Goal: Task Accomplishment & Management: Manage account settings

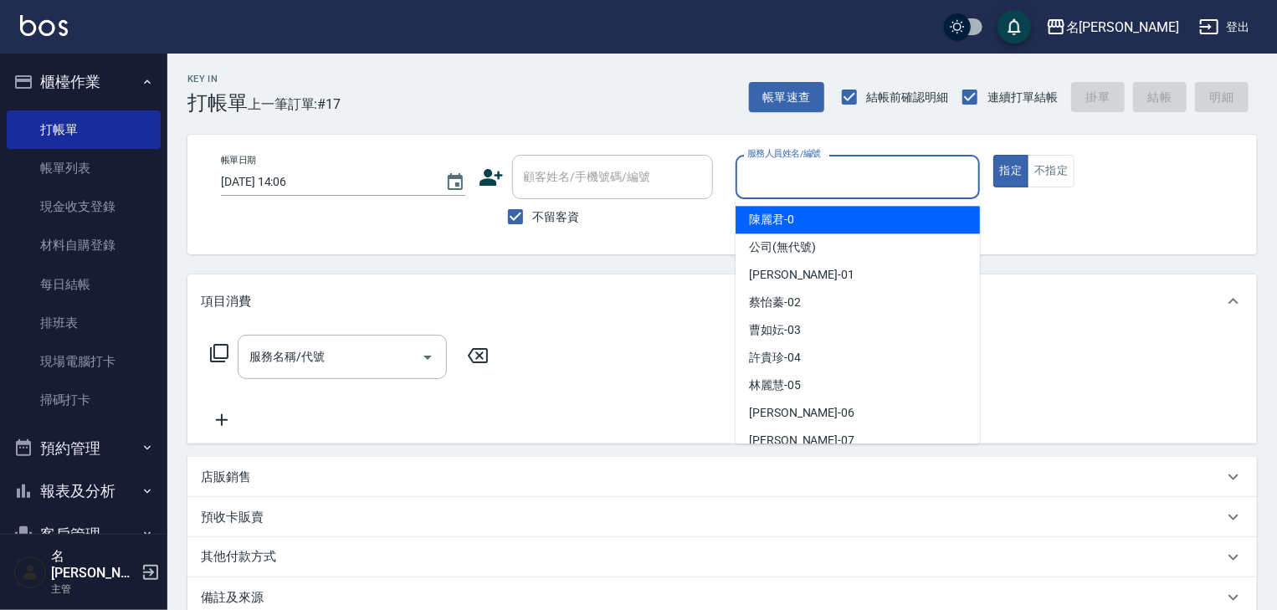
click at [843, 168] on input "服務人員姓名/編號" at bounding box center [857, 176] width 229 height 29
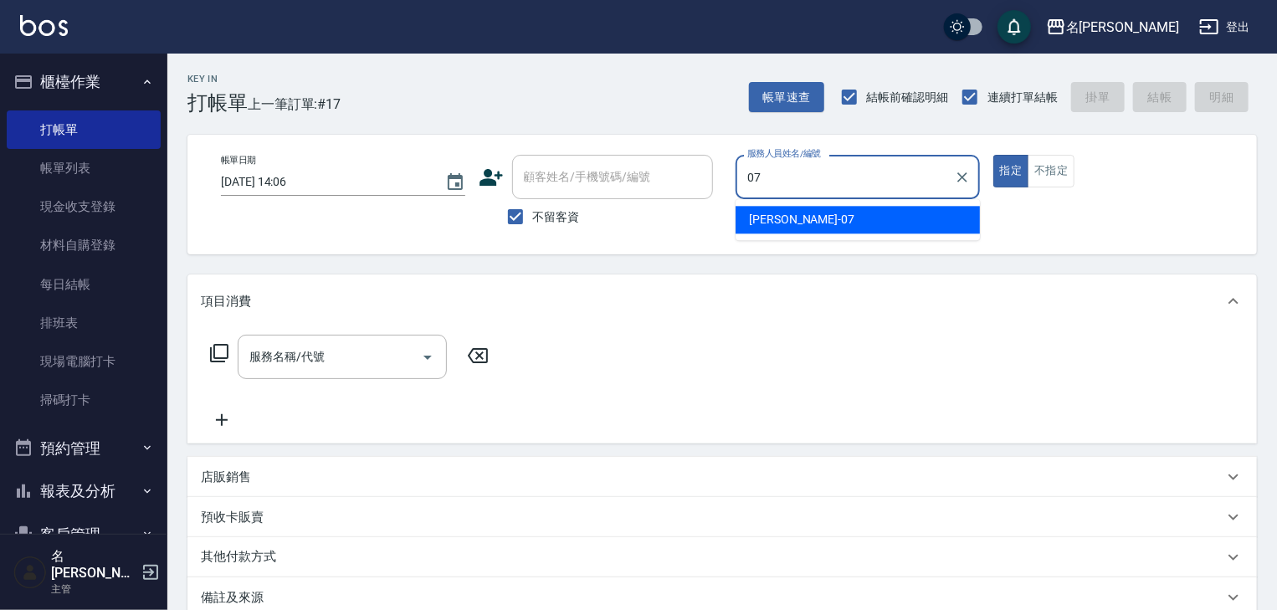
click at [797, 218] on span "[PERSON_NAME] -07" at bounding box center [801, 220] width 105 height 18
type input "[PERSON_NAME]-07"
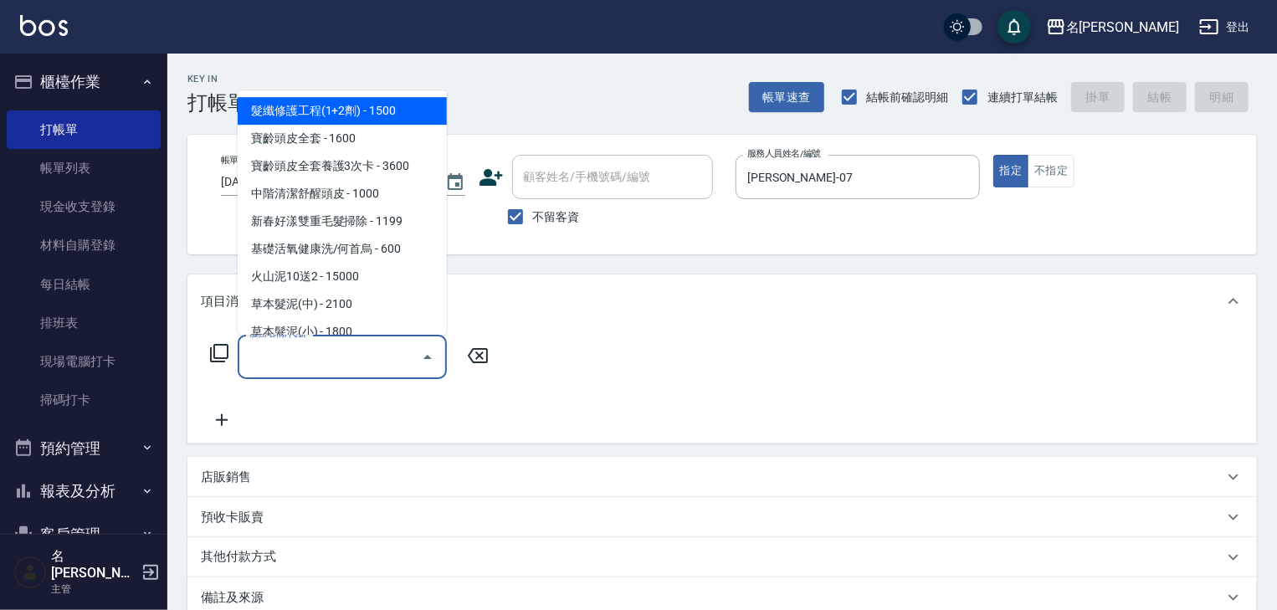
drag, startPoint x: 357, startPoint y: 351, endPoint x: 358, endPoint y: 338, distance: 13.4
click at [357, 348] on input "服務名稱/代號" at bounding box center [329, 356] width 169 height 29
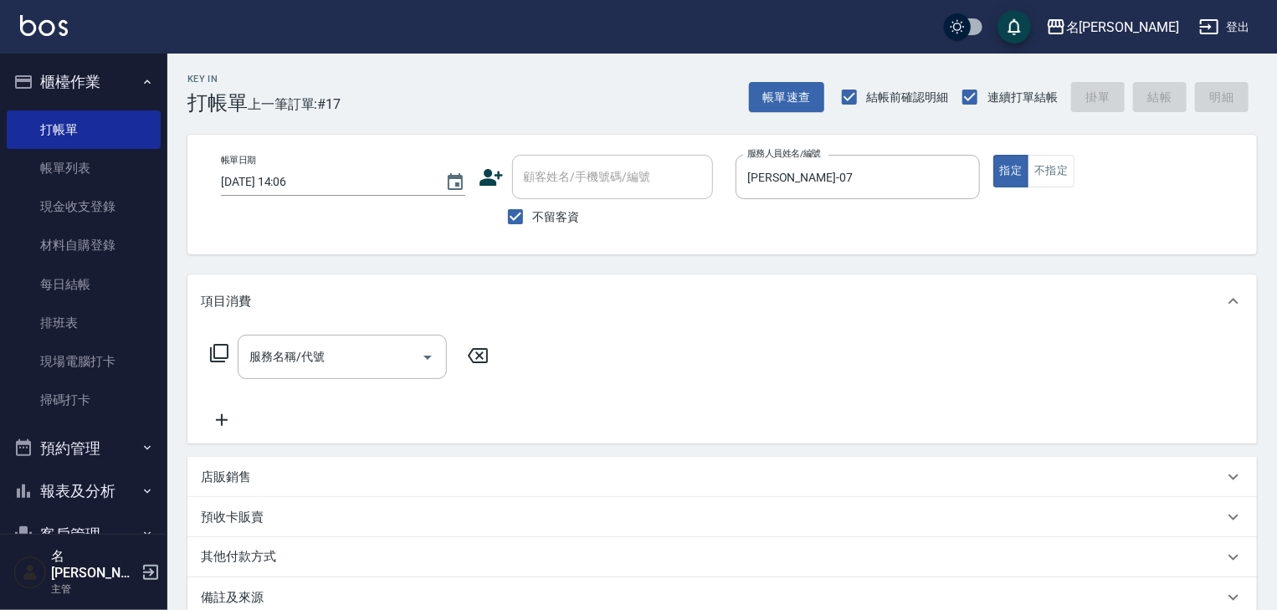
click at [218, 351] on icon at bounding box center [219, 353] width 20 height 20
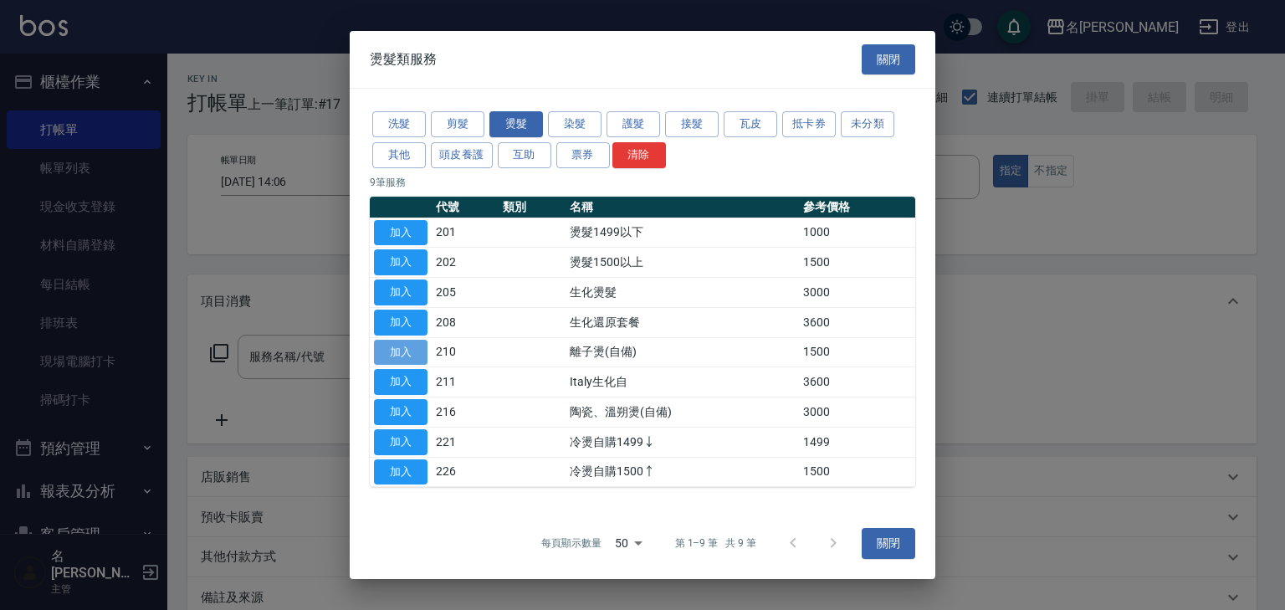
click at [407, 359] on button "加入" at bounding box center [401, 353] width 54 height 26
type input "離子燙(自備)(210)"
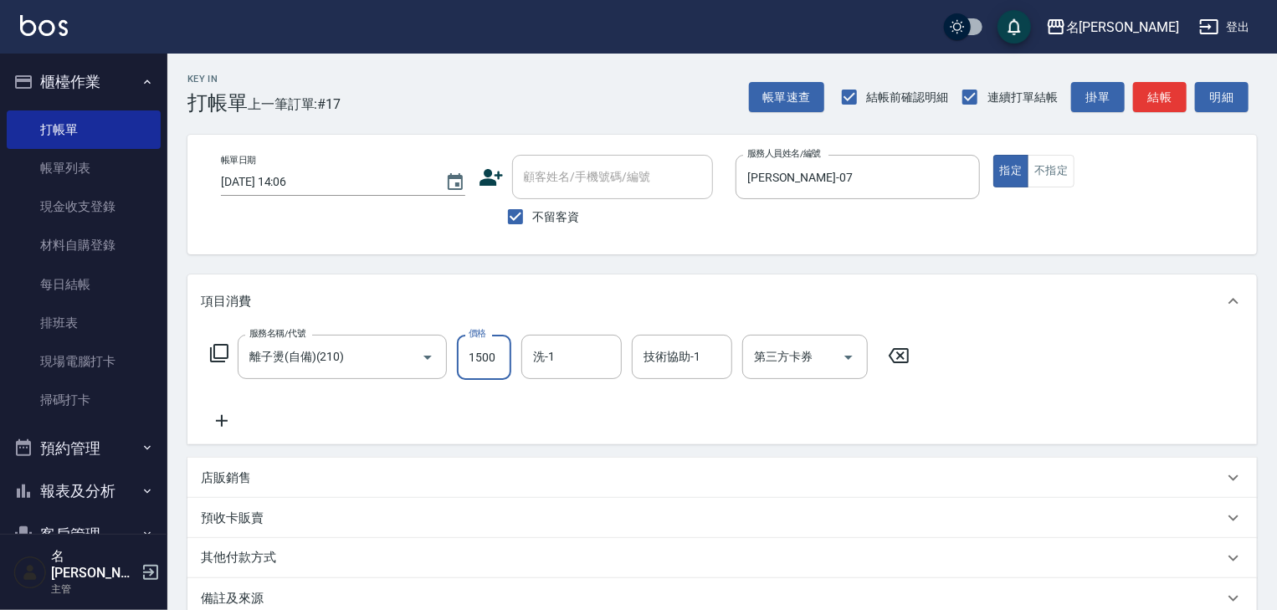
click at [470, 366] on input "1500" at bounding box center [484, 357] width 54 height 45
type input "1800"
click at [218, 422] on icon at bounding box center [222, 421] width 42 height 20
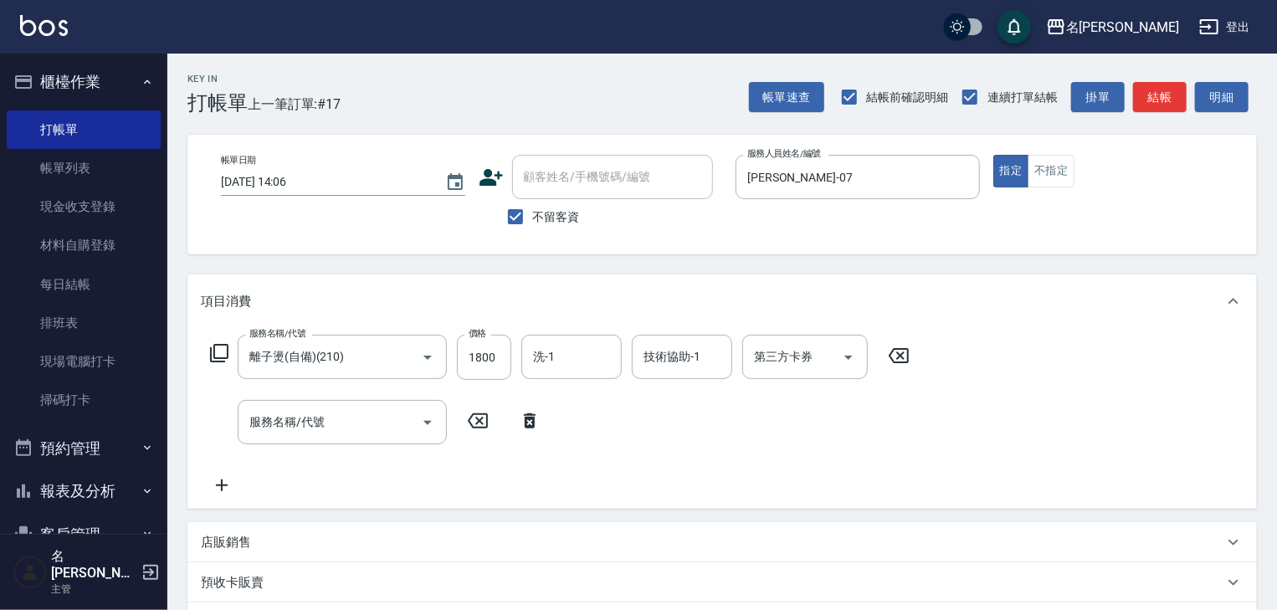
click at [216, 355] on icon at bounding box center [219, 353] width 20 height 20
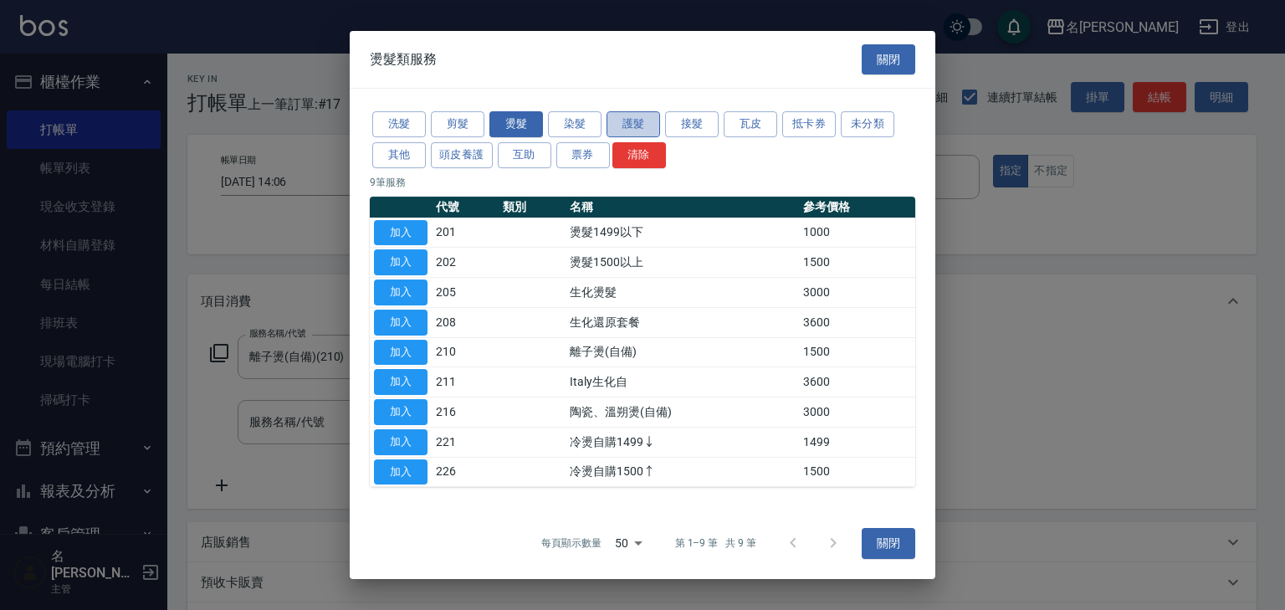
click at [631, 124] on button "護髮" at bounding box center [634, 124] width 54 height 26
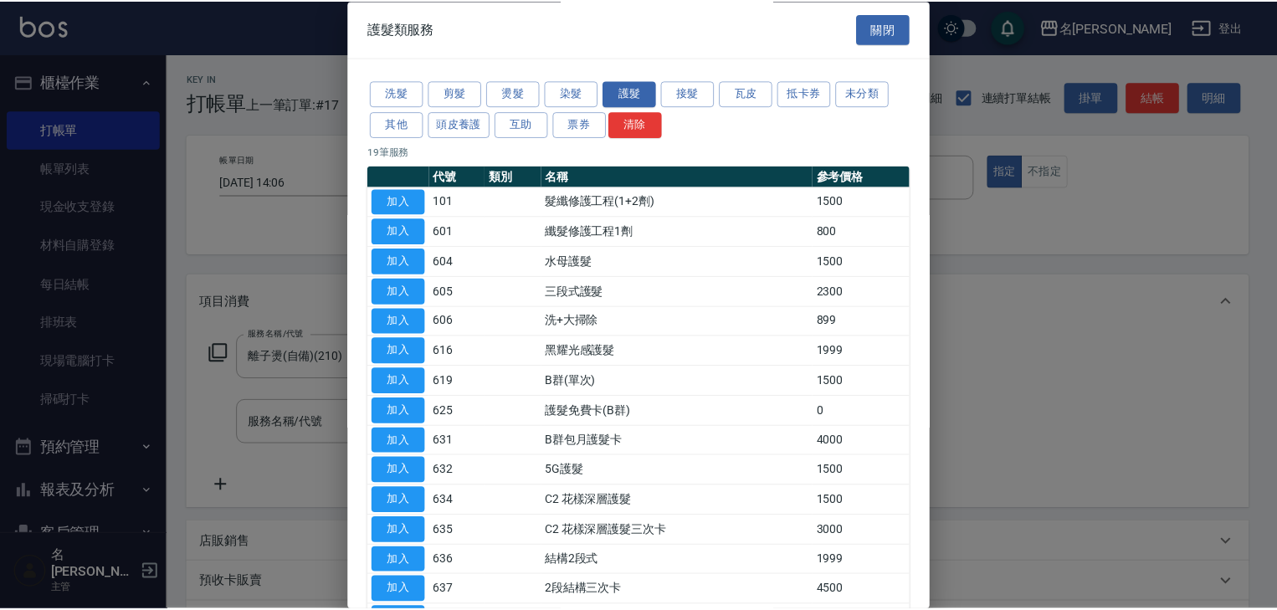
scroll to position [233, 0]
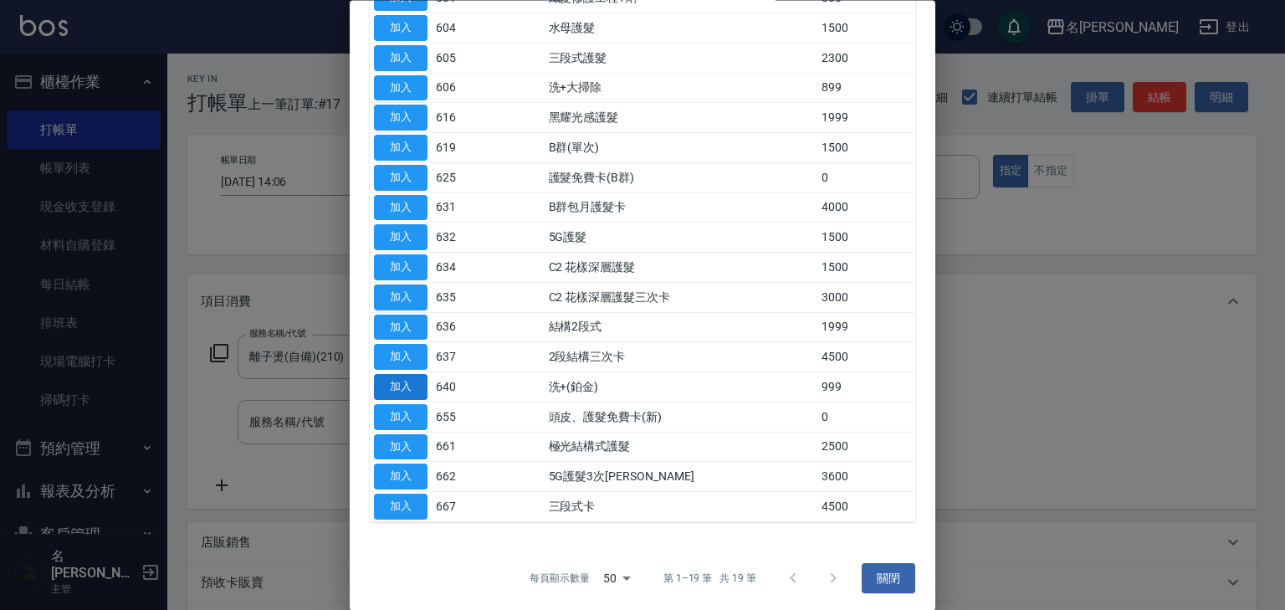
click at [390, 387] on button "加入" at bounding box center [401, 388] width 54 height 26
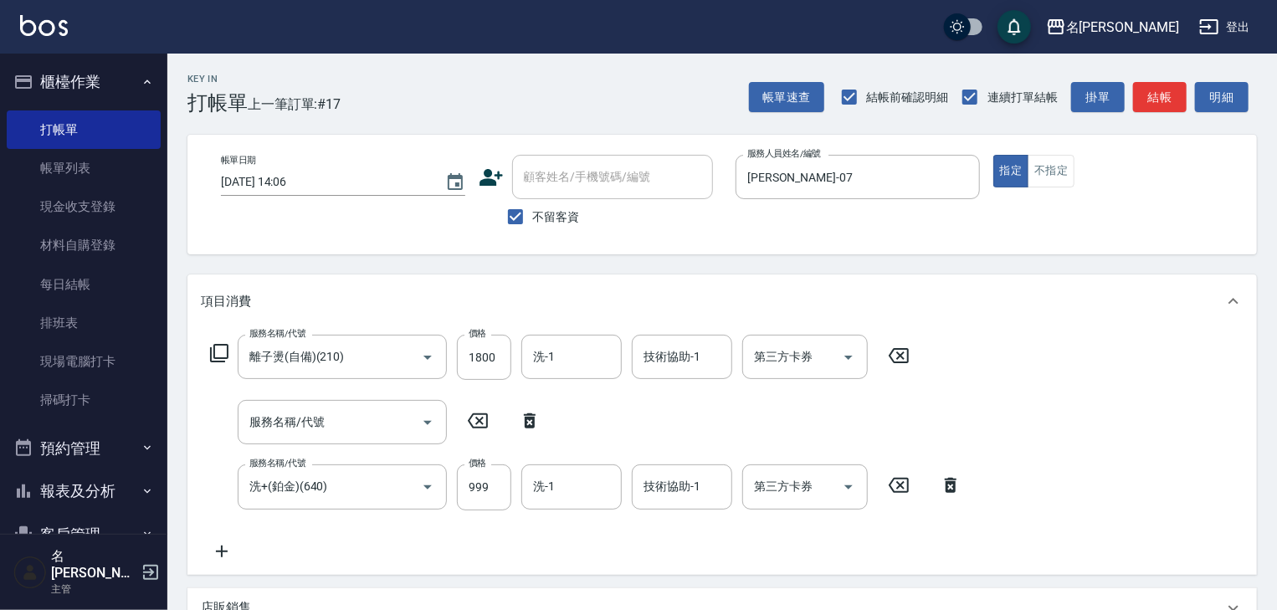
click at [525, 421] on icon at bounding box center [530, 420] width 12 height 15
type input "洗+(鉑金)(640)"
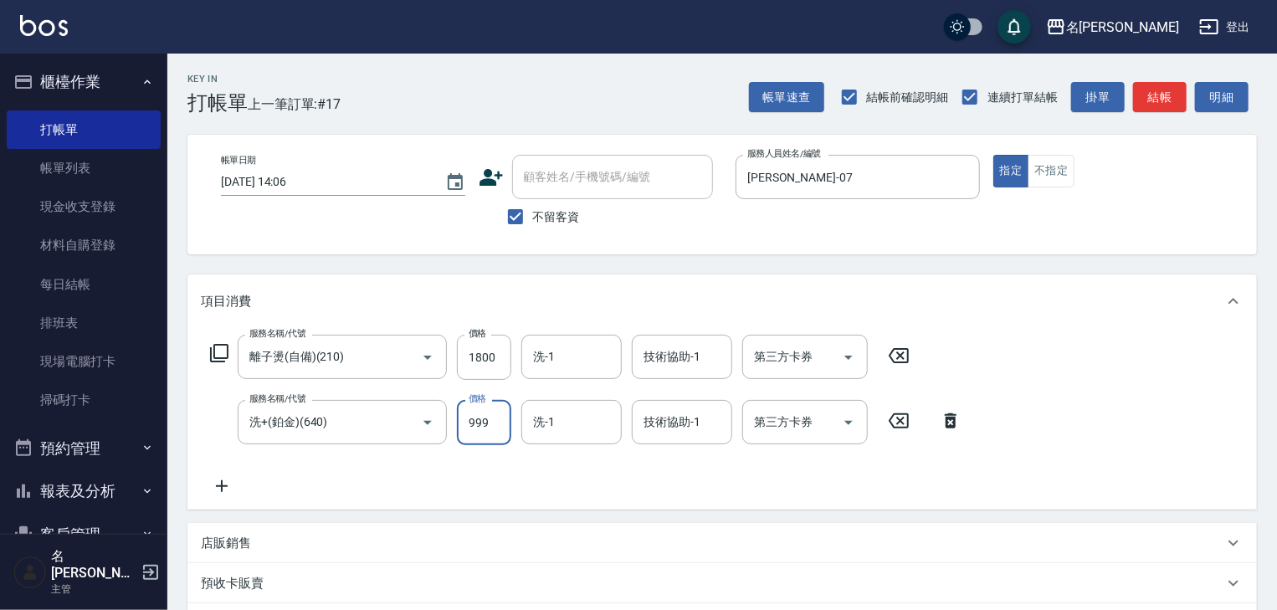
click at [476, 422] on input "999" at bounding box center [484, 422] width 54 height 45
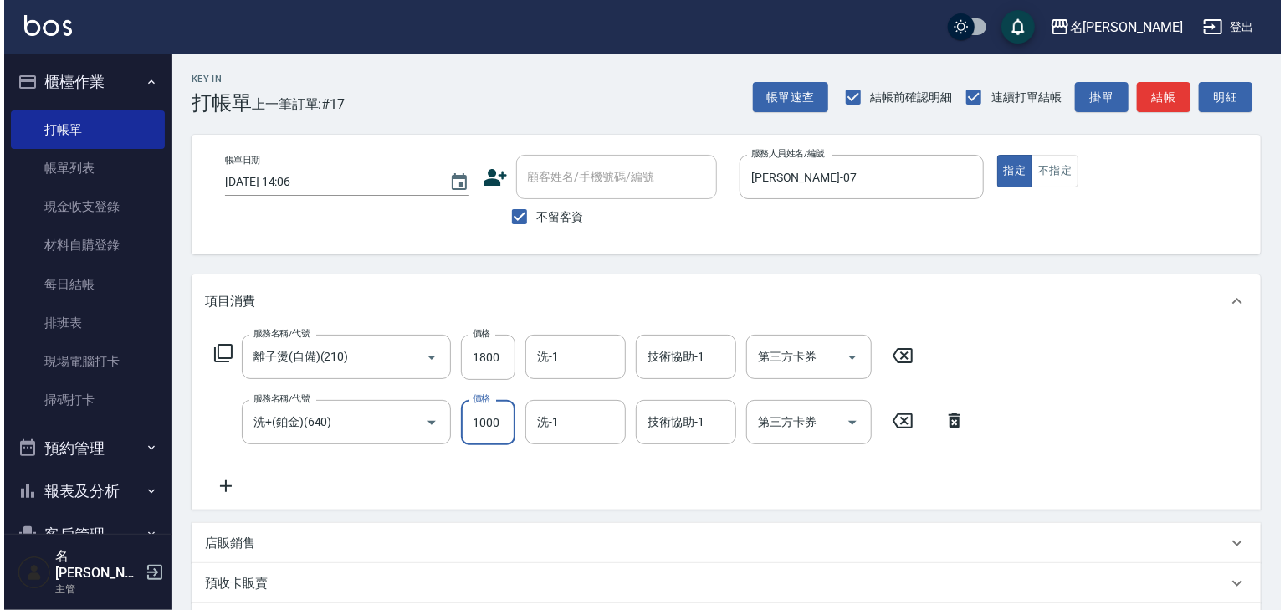
scroll to position [194, 0]
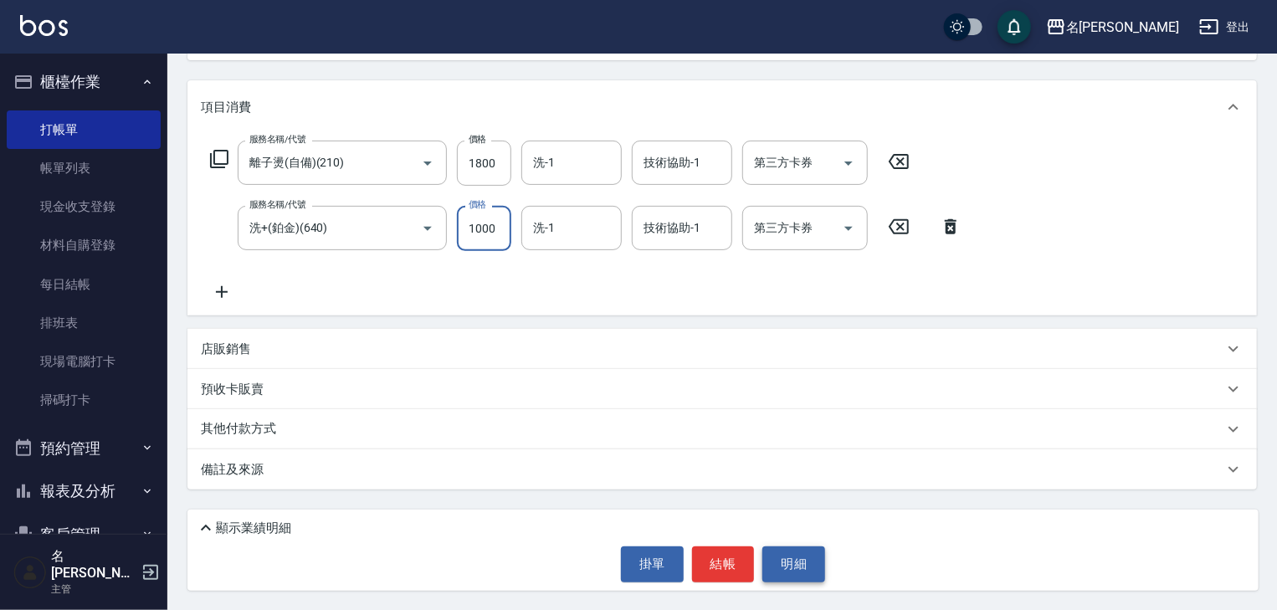
type input "1000"
click at [809, 566] on button "明細" at bounding box center [793, 563] width 63 height 35
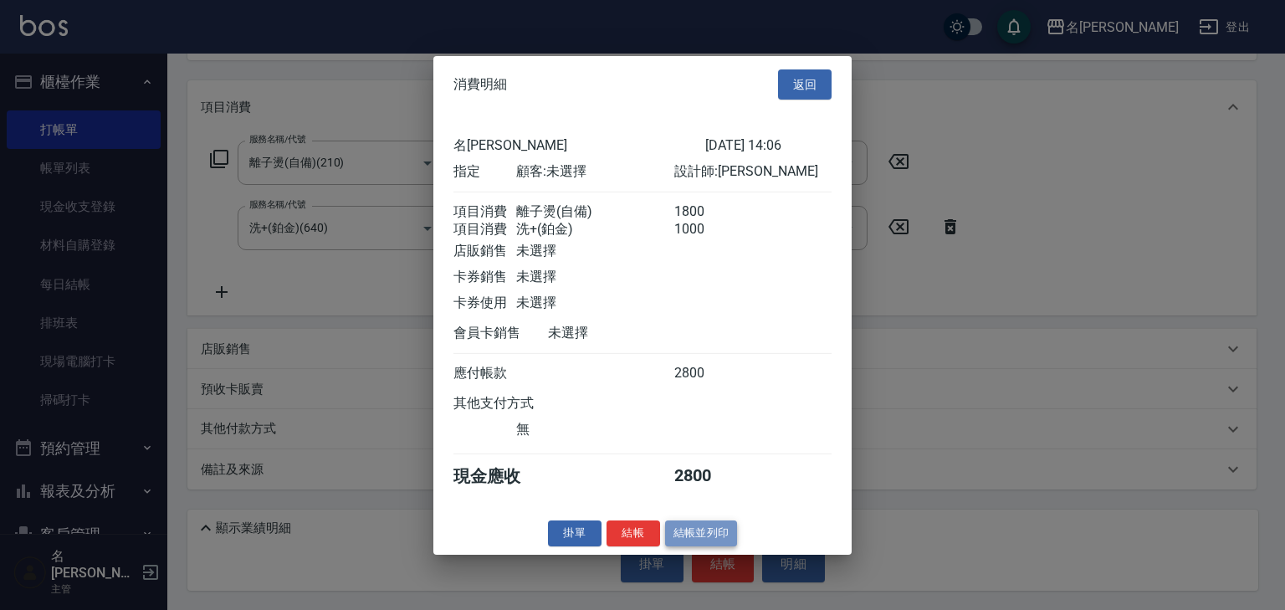
click at [705, 540] on button "結帳並列印" at bounding box center [701, 533] width 73 height 26
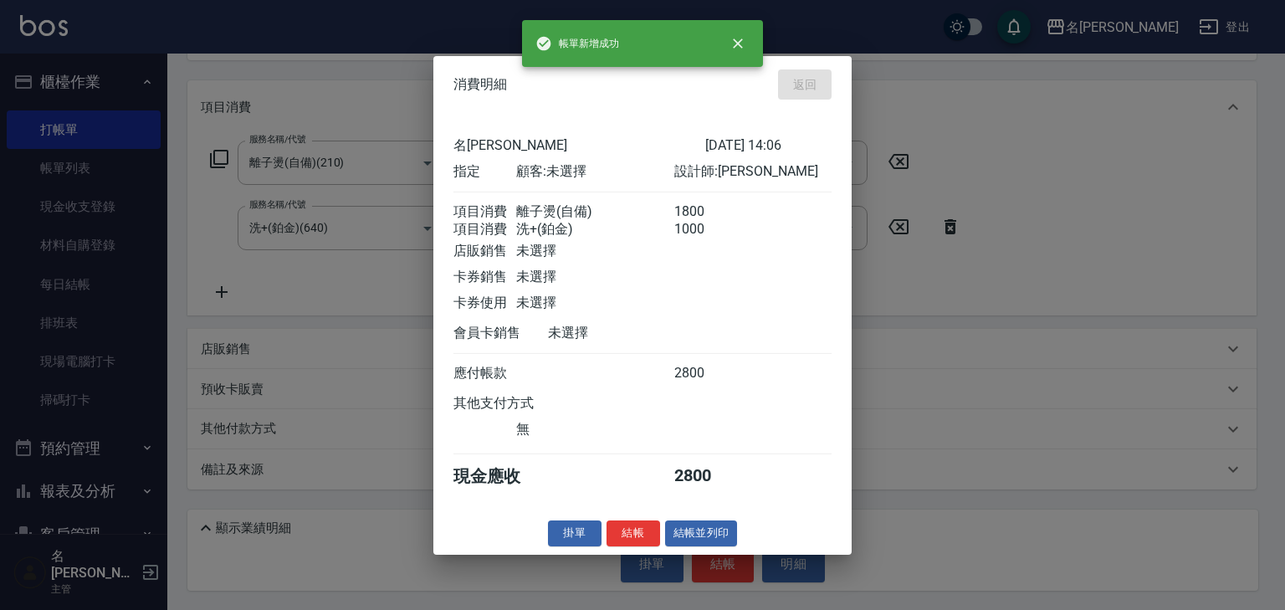
type input "2025/10/11 14:40"
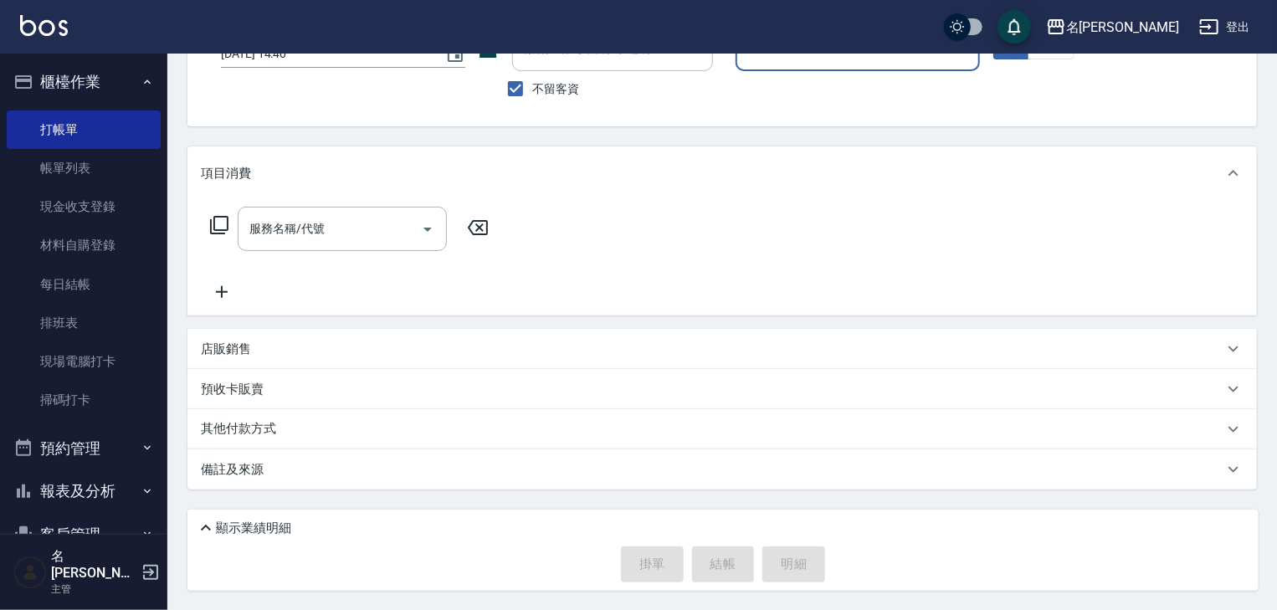
scroll to position [0, 0]
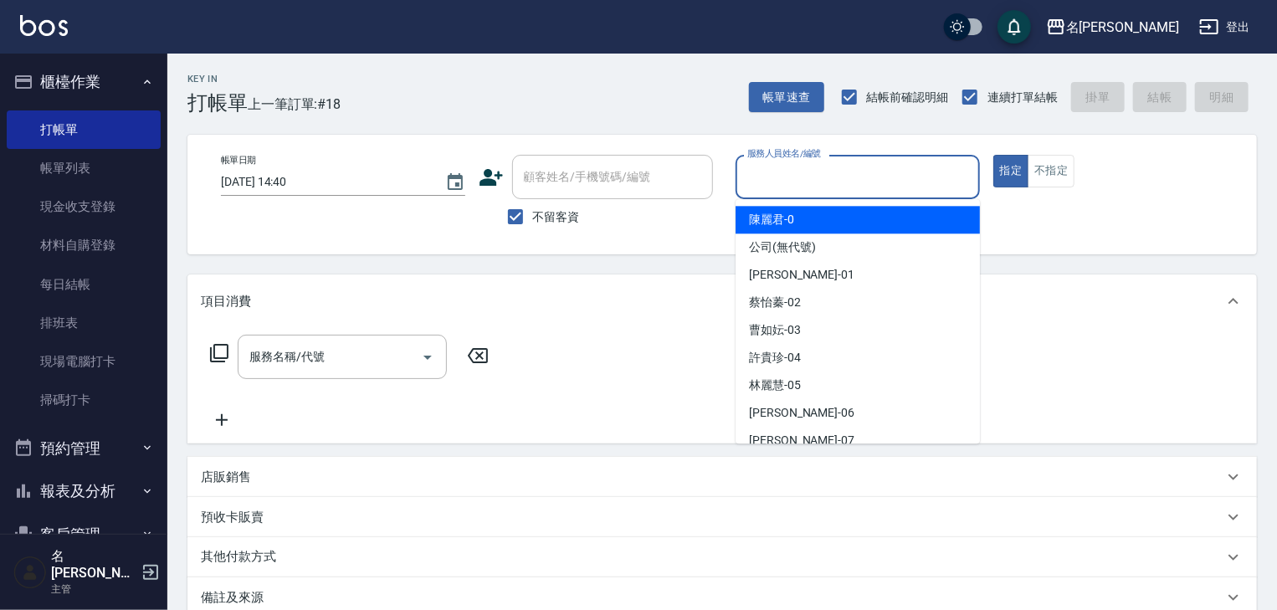
click at [805, 165] on input "服務人員姓名/編號" at bounding box center [857, 176] width 229 height 29
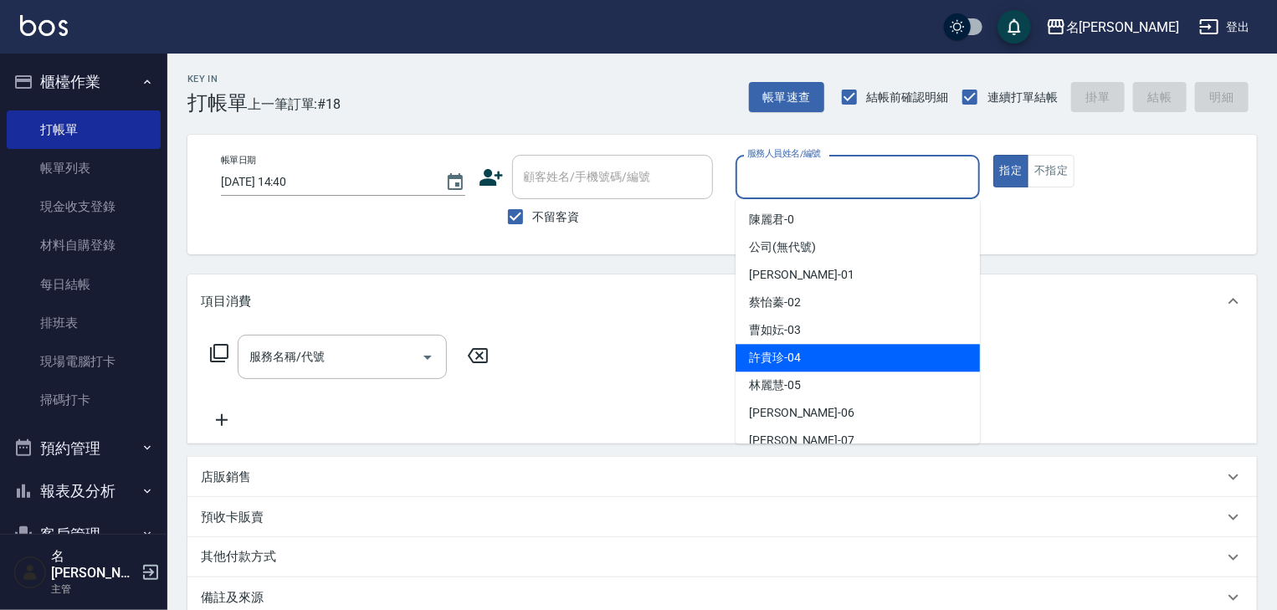
click at [796, 353] on span "[PERSON_NAME]-04" at bounding box center [775, 358] width 52 height 18
type input "[PERSON_NAME]-04"
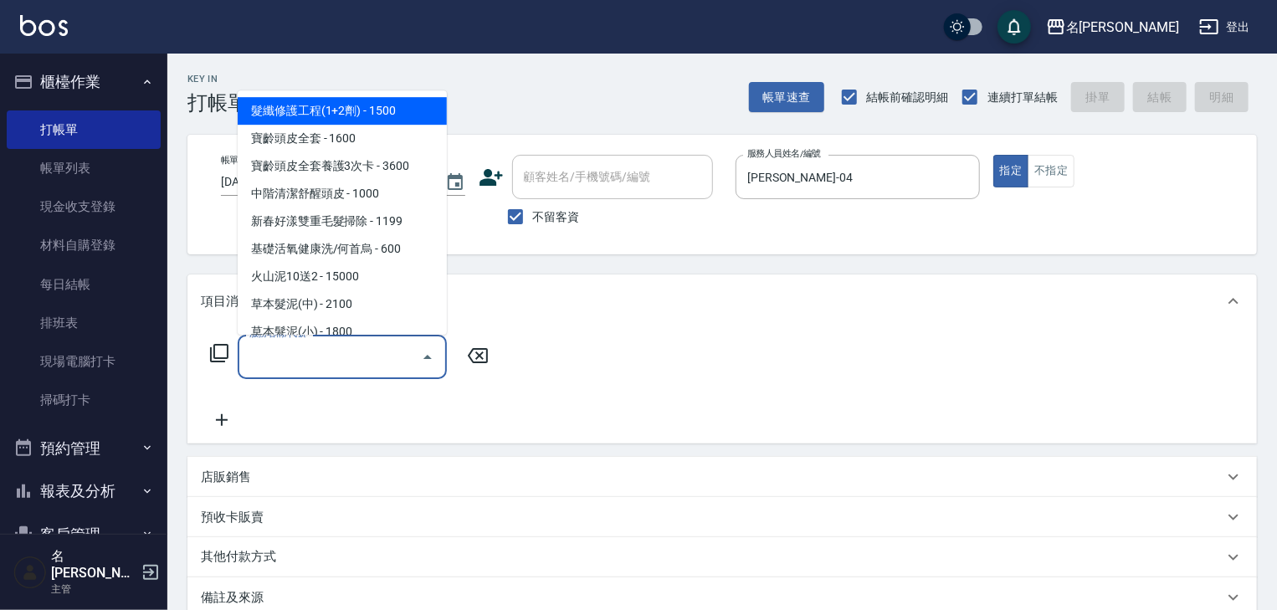
click at [361, 355] on input "服務名稱/代號" at bounding box center [329, 356] width 169 height 29
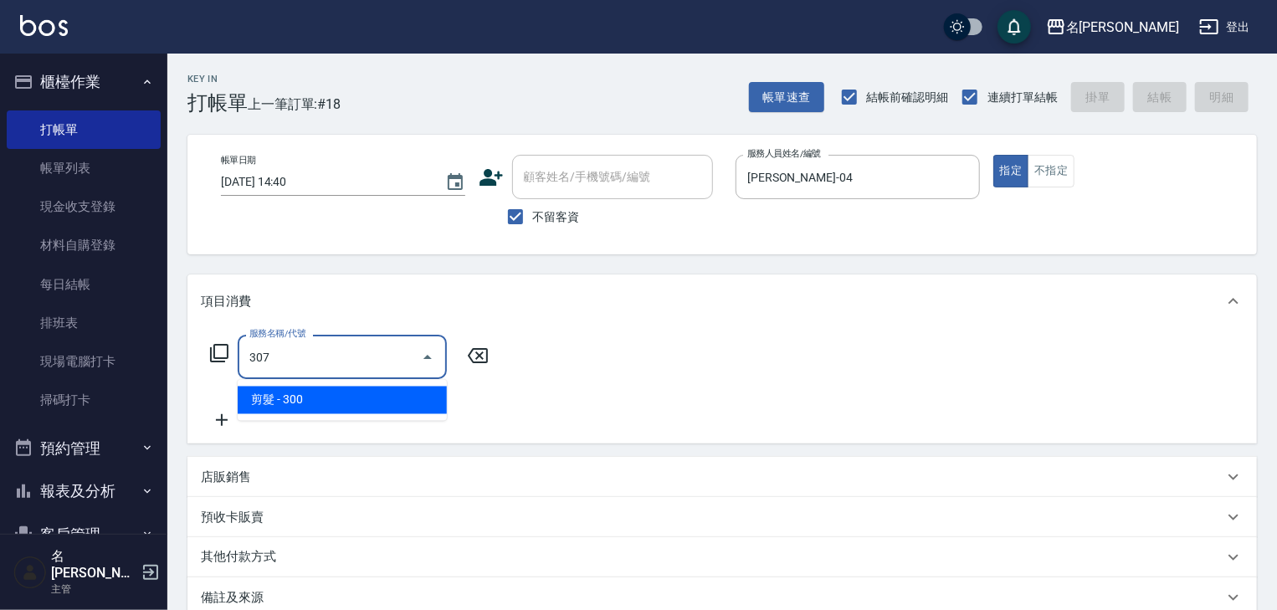
click at [372, 402] on span "剪髮 - 300" at bounding box center [342, 401] width 209 height 28
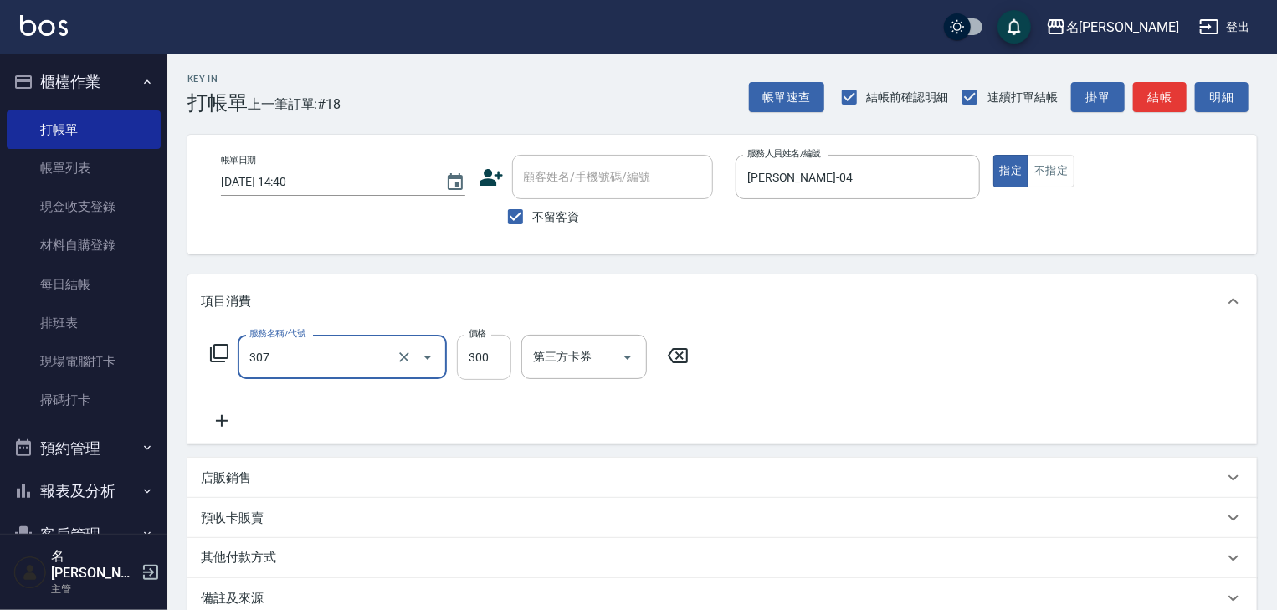
type input "剪髮(307)"
click at [461, 364] on input "300" at bounding box center [484, 357] width 54 height 45
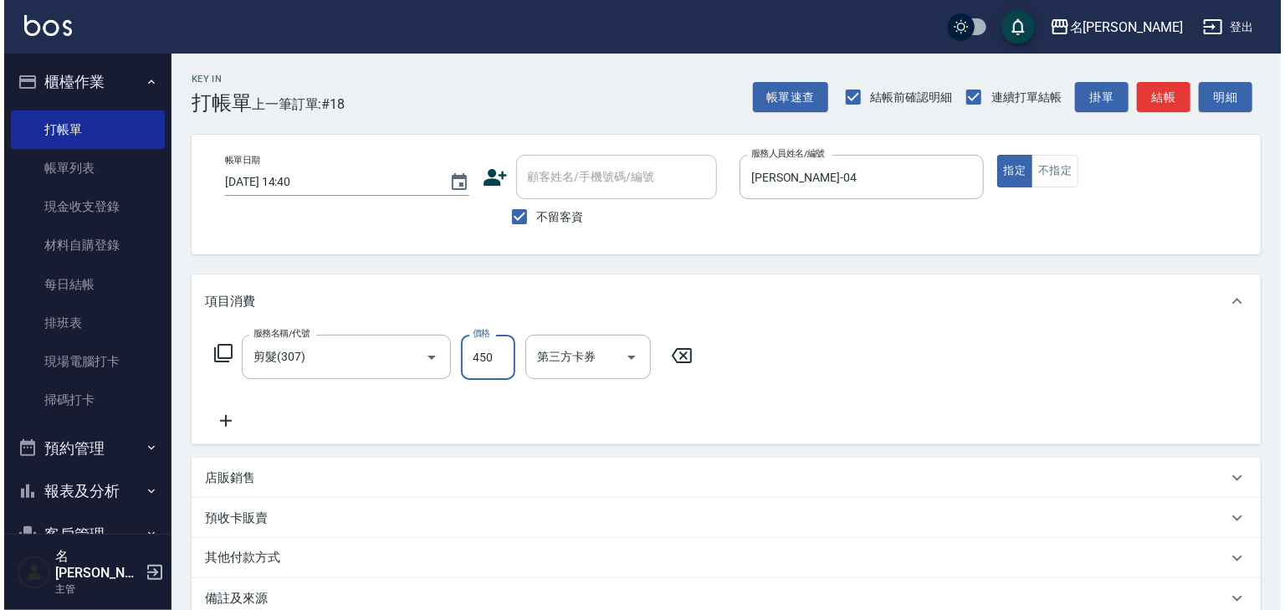
scroll to position [129, 0]
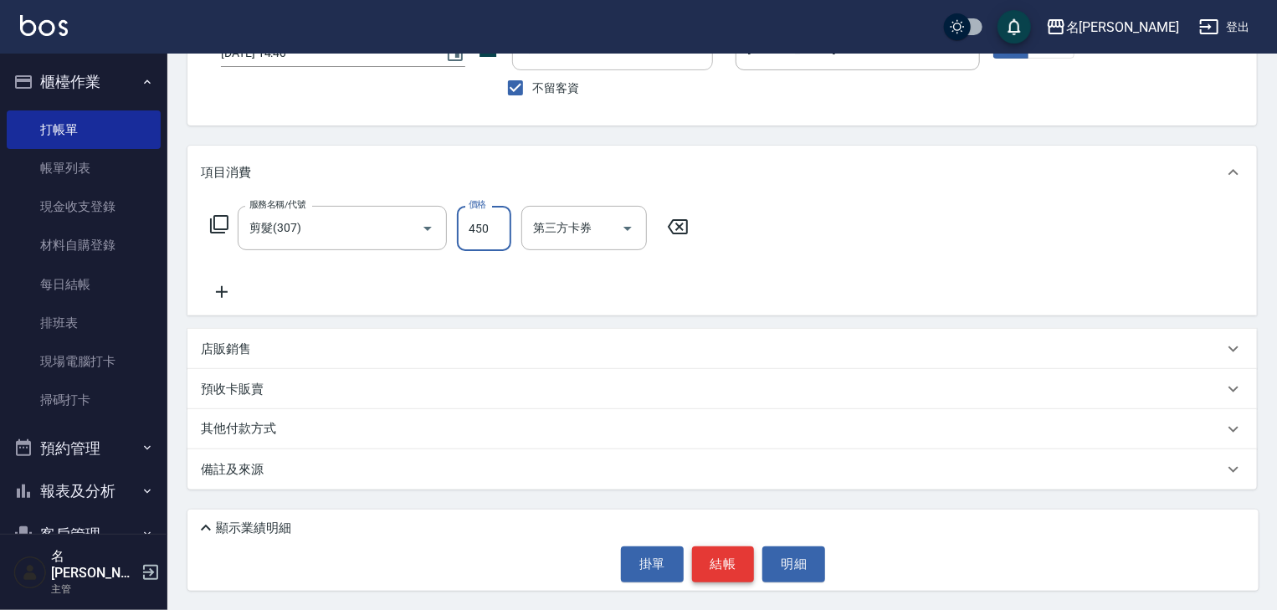
type input "450"
click at [727, 567] on button "結帳" at bounding box center [723, 563] width 63 height 35
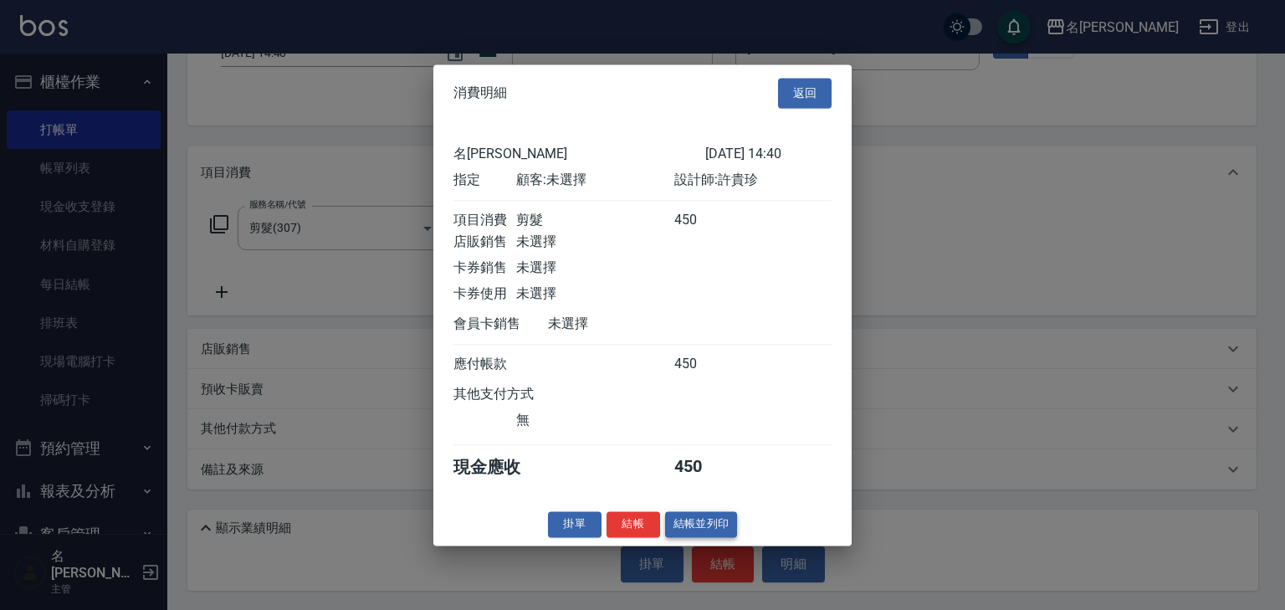
click at [716, 526] on button "結帳並列印" at bounding box center [701, 524] width 73 height 26
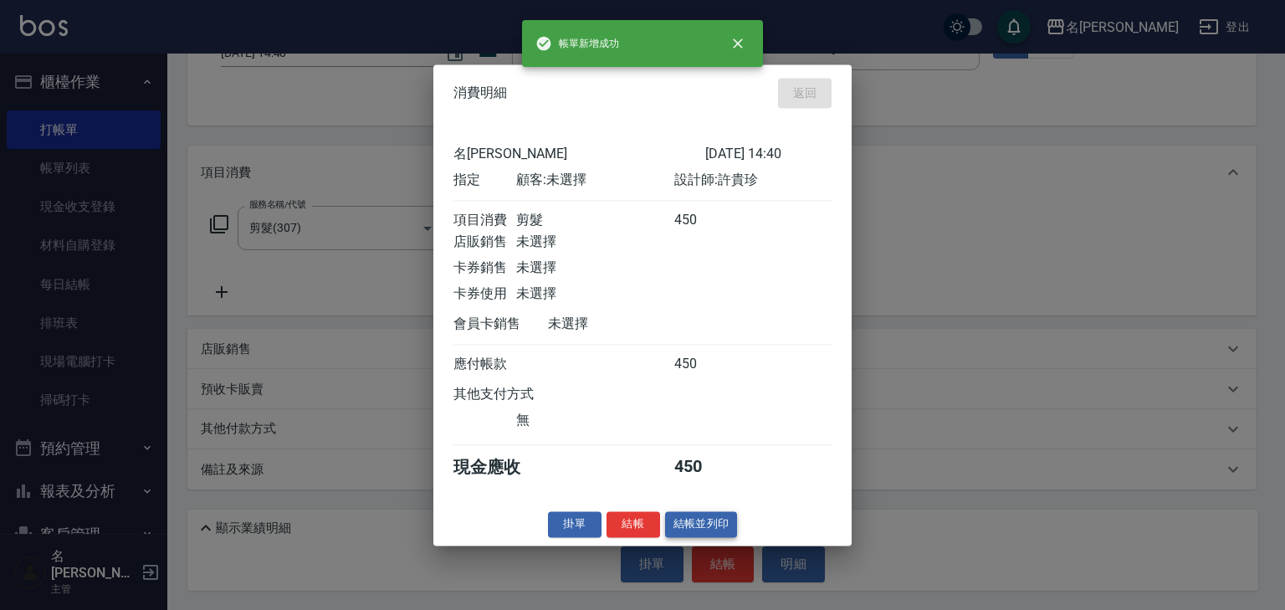
type input "2025/10/11 14:42"
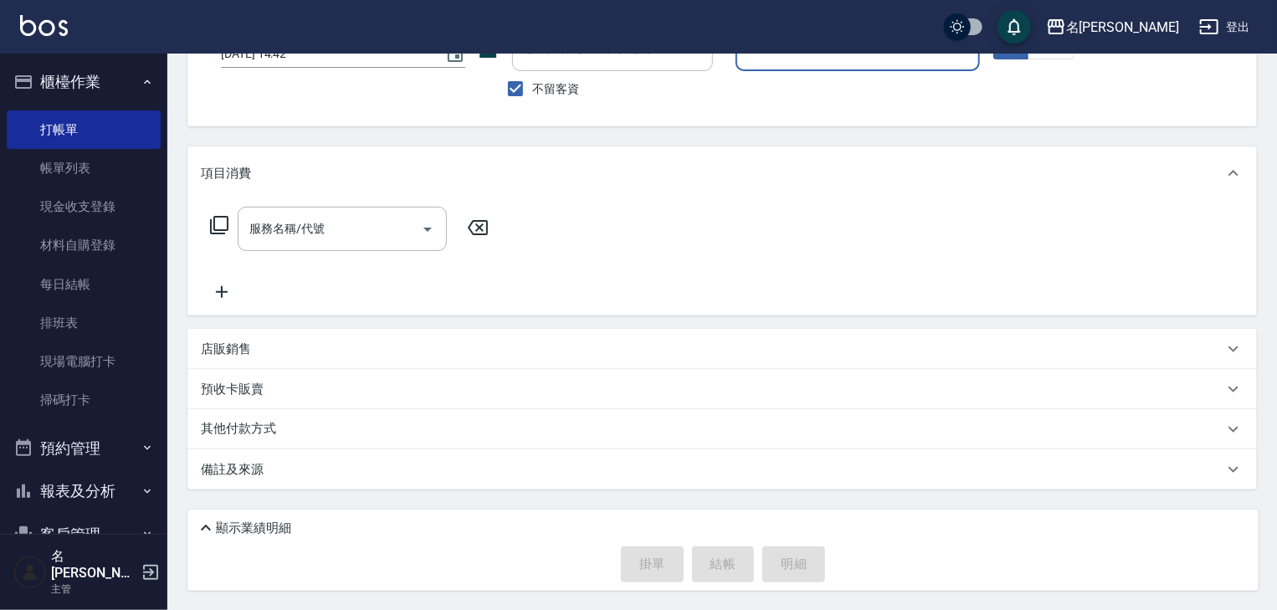
scroll to position [0, 0]
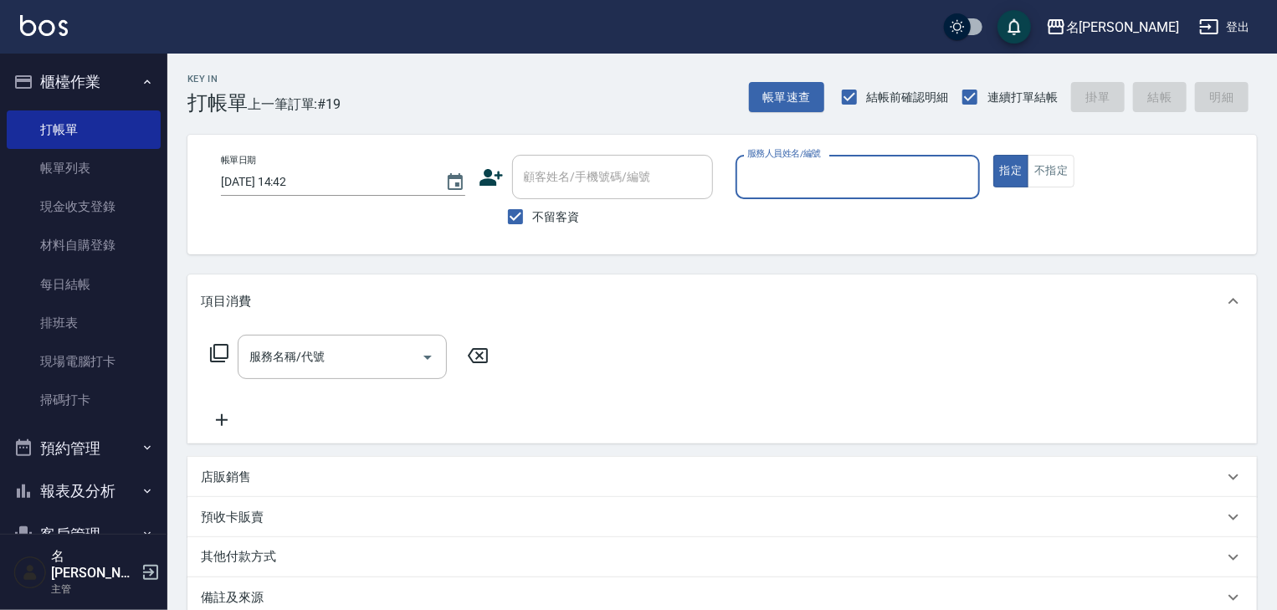
click at [830, 177] on input "服務人員姓名/編號" at bounding box center [857, 176] width 229 height 29
click at [773, 211] on span "[PERSON_NAME]" at bounding box center [772, 220] width 47 height 18
type input "[PERSON_NAME]"
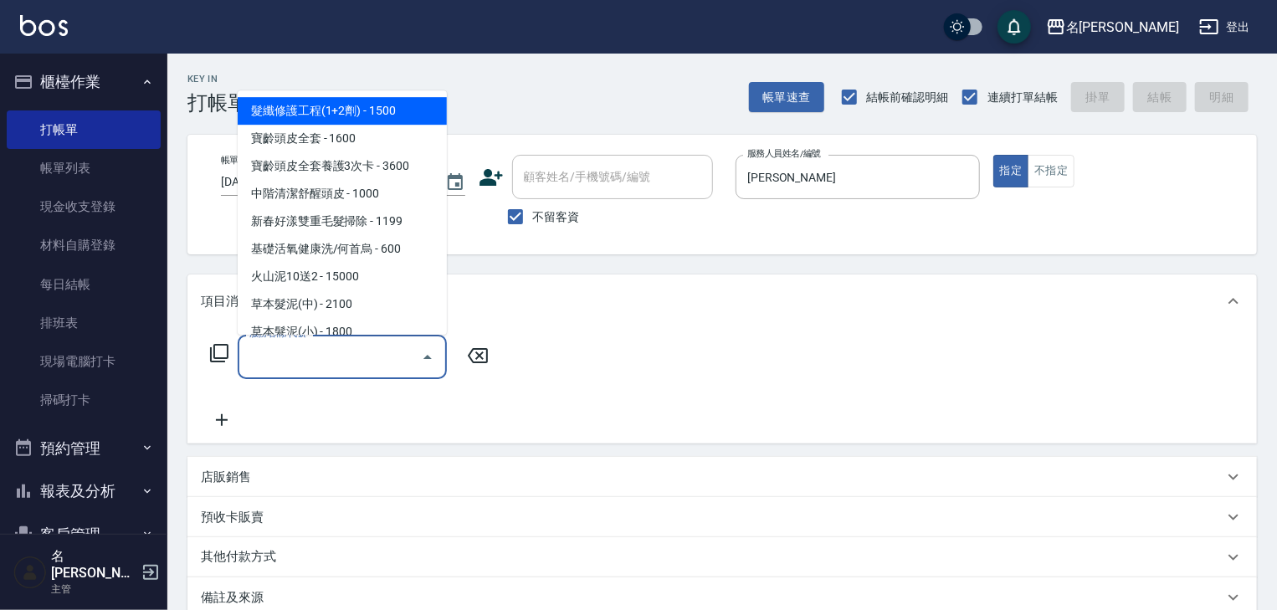
click at [407, 348] on input "服務名稱/代號" at bounding box center [329, 356] width 169 height 29
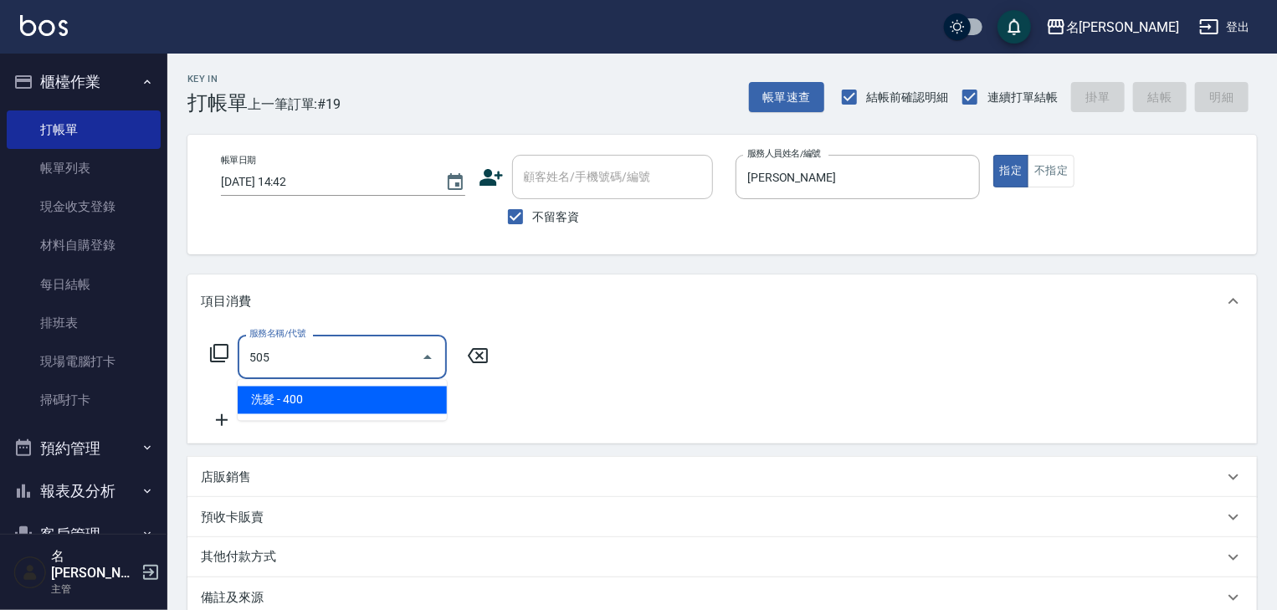
click at [373, 395] on span "洗髮 - 400" at bounding box center [342, 401] width 209 height 28
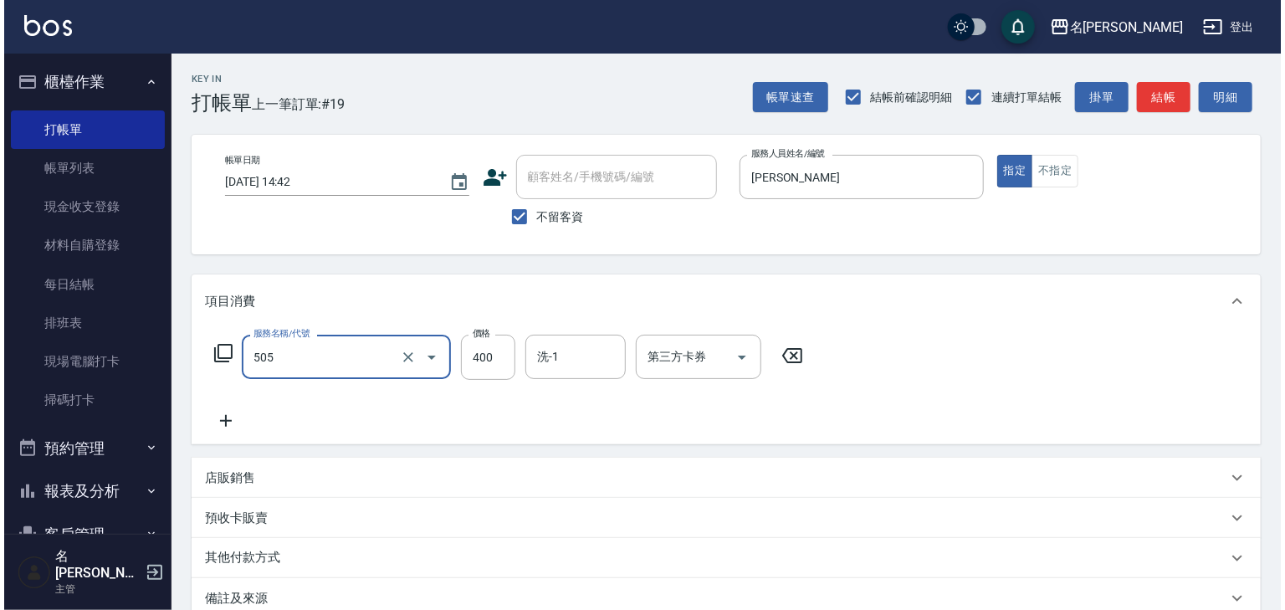
scroll to position [129, 0]
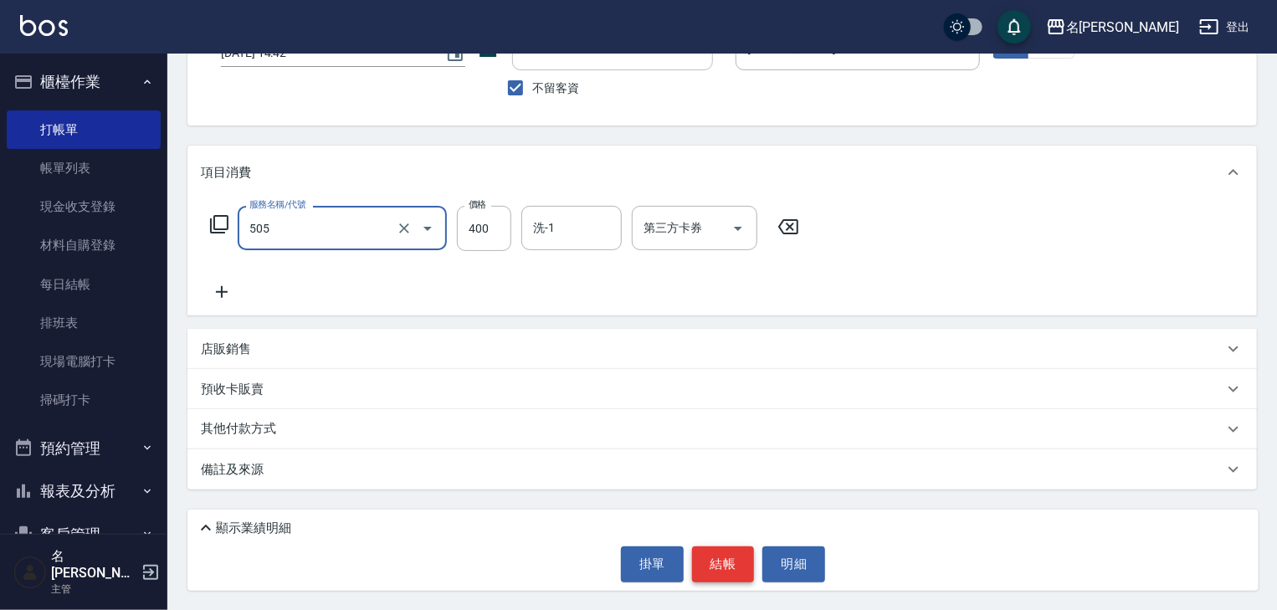
type input "洗髮(505)"
click at [725, 566] on button "結帳" at bounding box center [723, 563] width 63 height 35
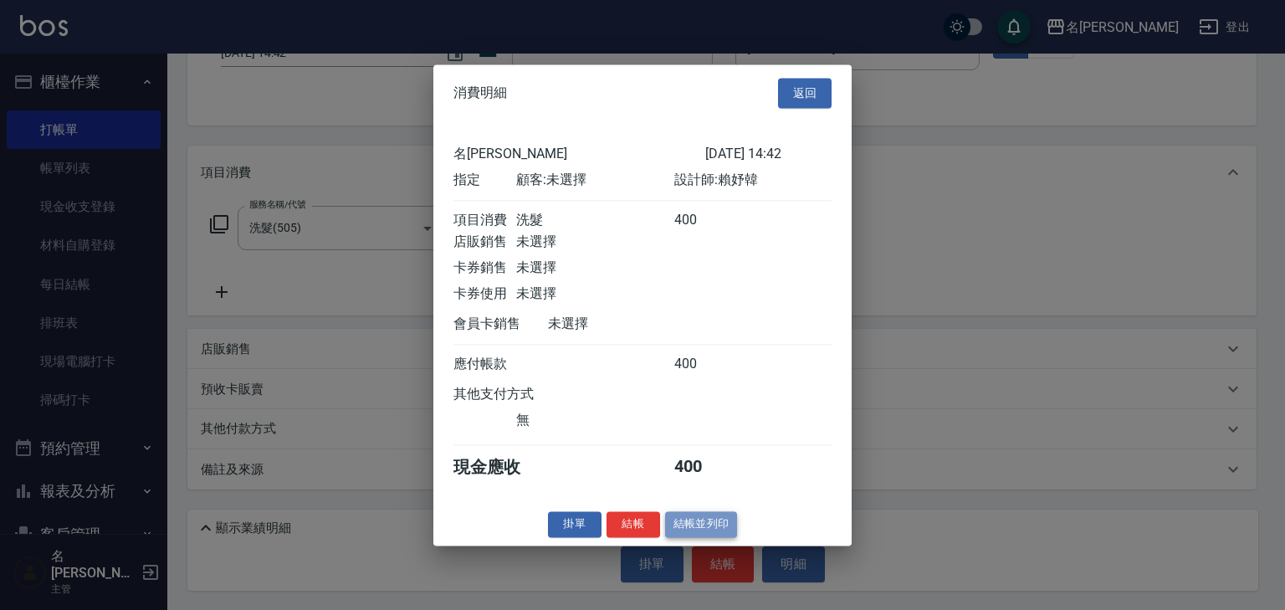
click at [728, 532] on button "結帳並列印" at bounding box center [701, 524] width 73 height 26
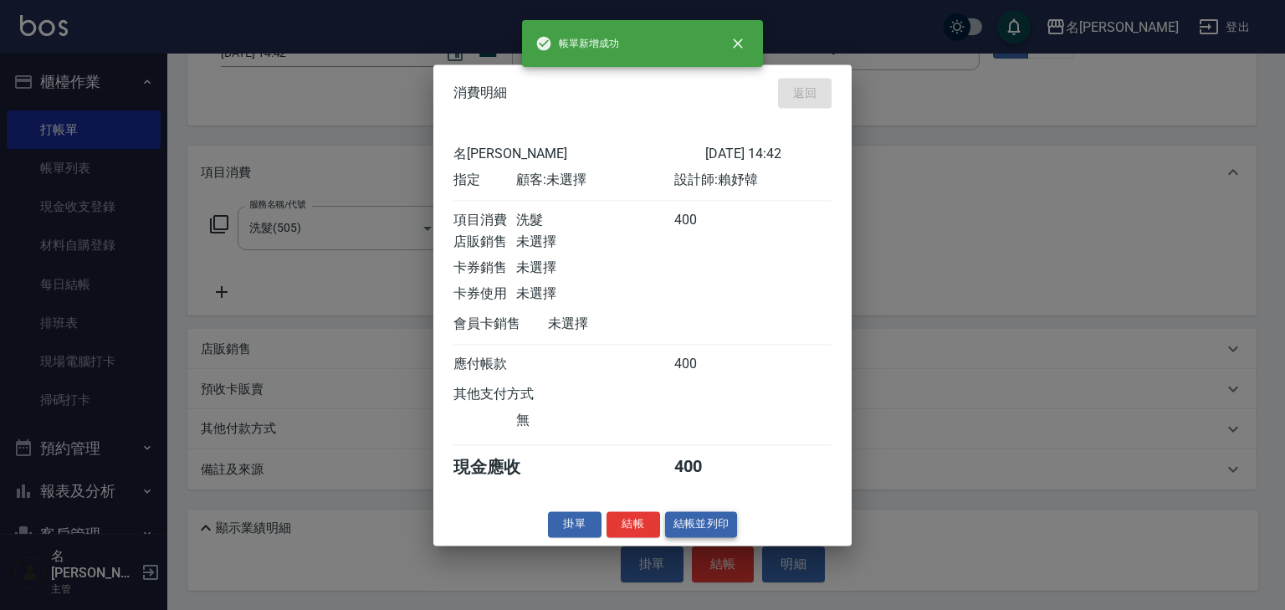
type input "2025/10/11 14:46"
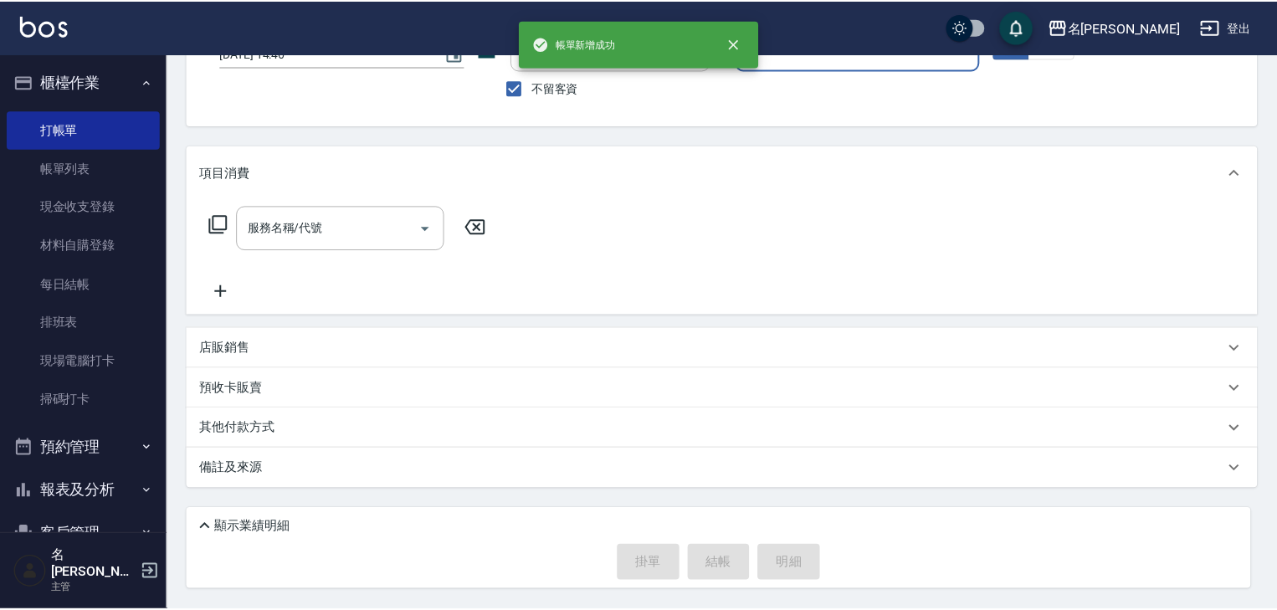
scroll to position [128, 0]
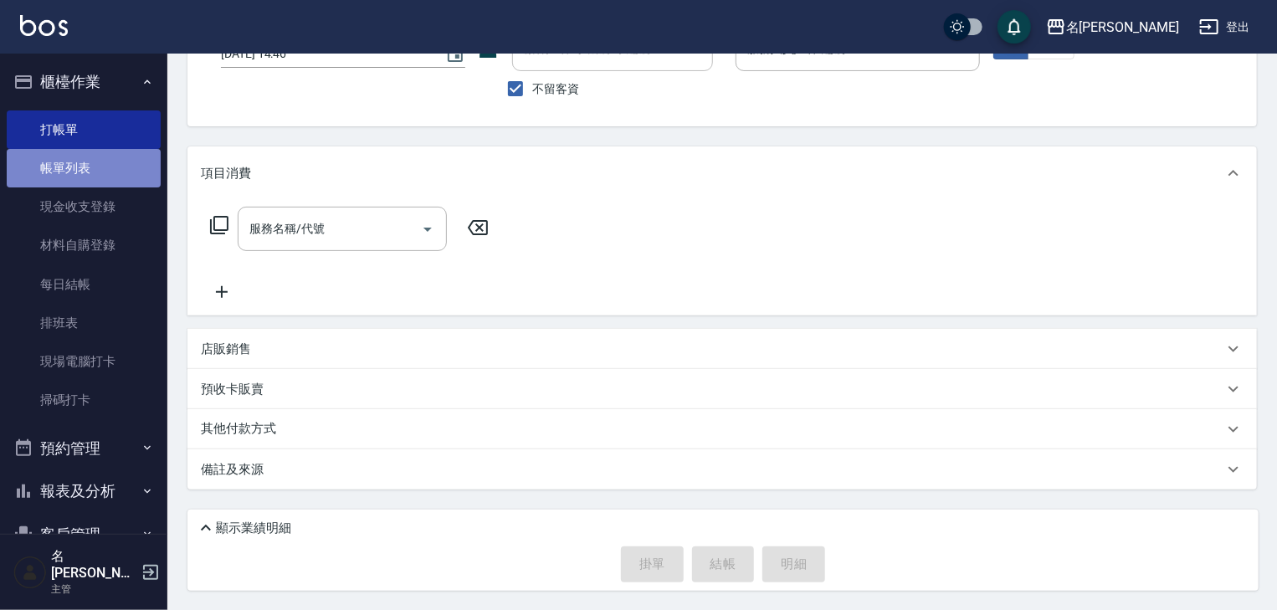
click at [108, 164] on link "帳單列表" at bounding box center [84, 168] width 154 height 38
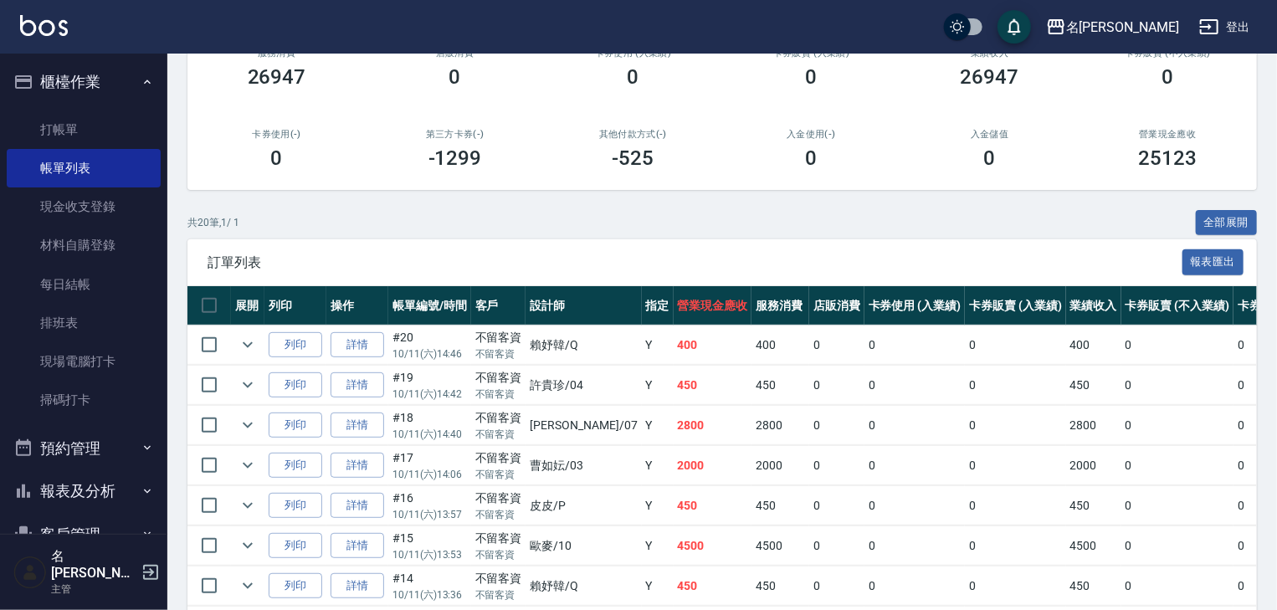
scroll to position [268, 0]
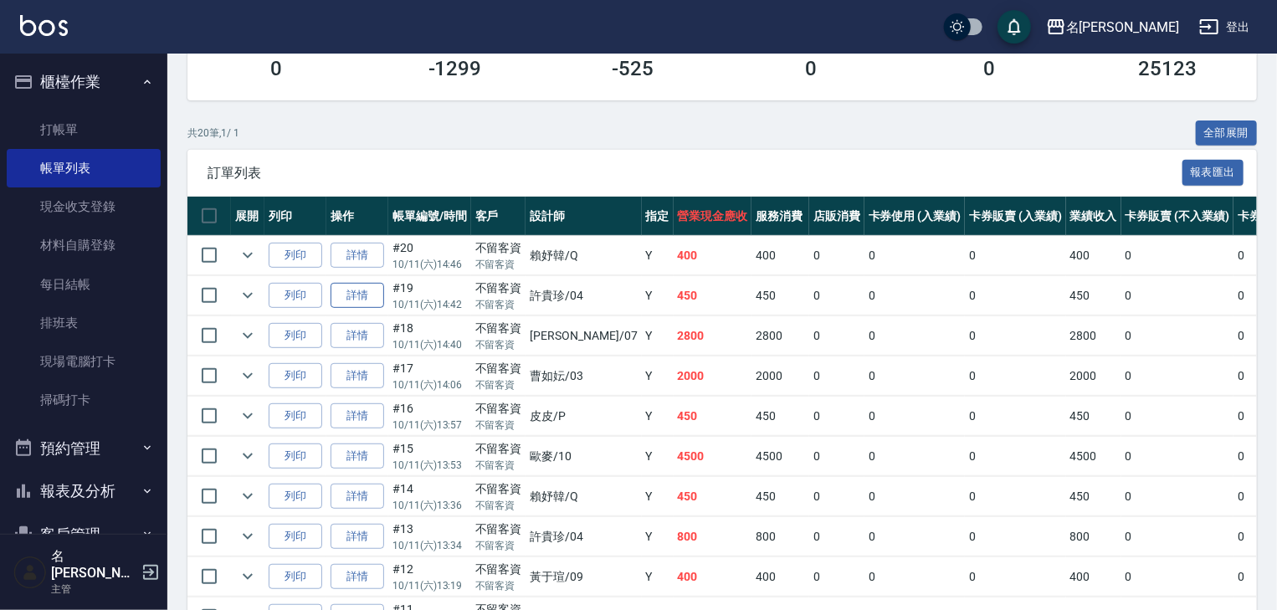
click at [355, 309] on link "詳情" at bounding box center [358, 296] width 54 height 26
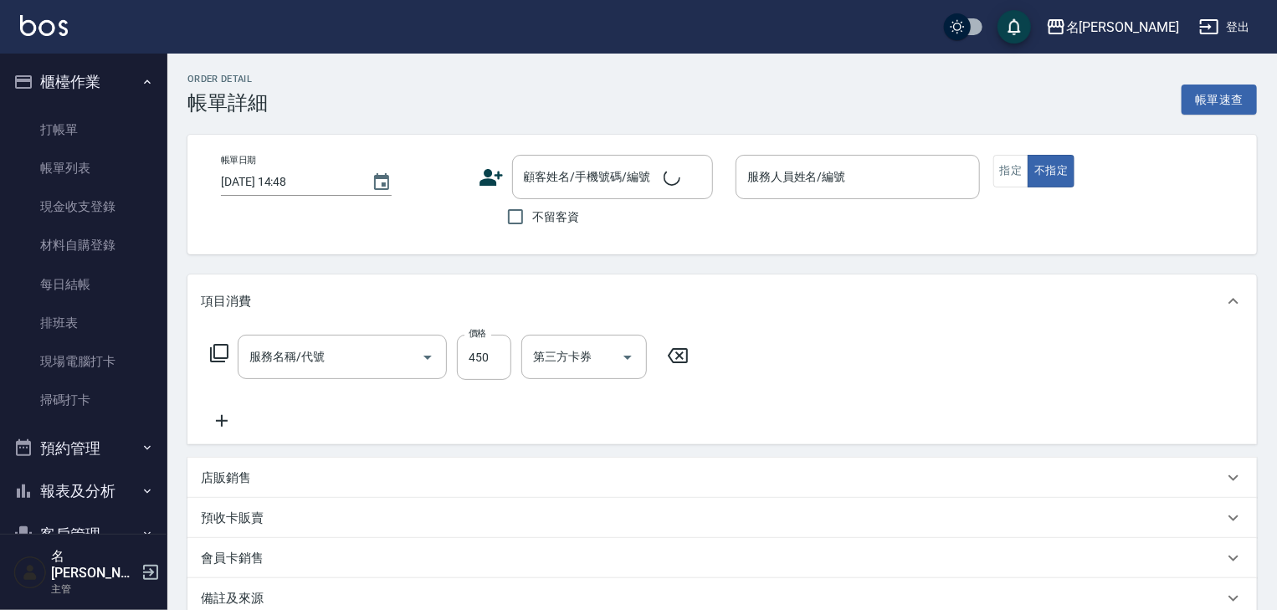
type input "2025/10/11 14:42"
checkbox input "true"
type input "[PERSON_NAME]-04"
type input "剪髮(307)"
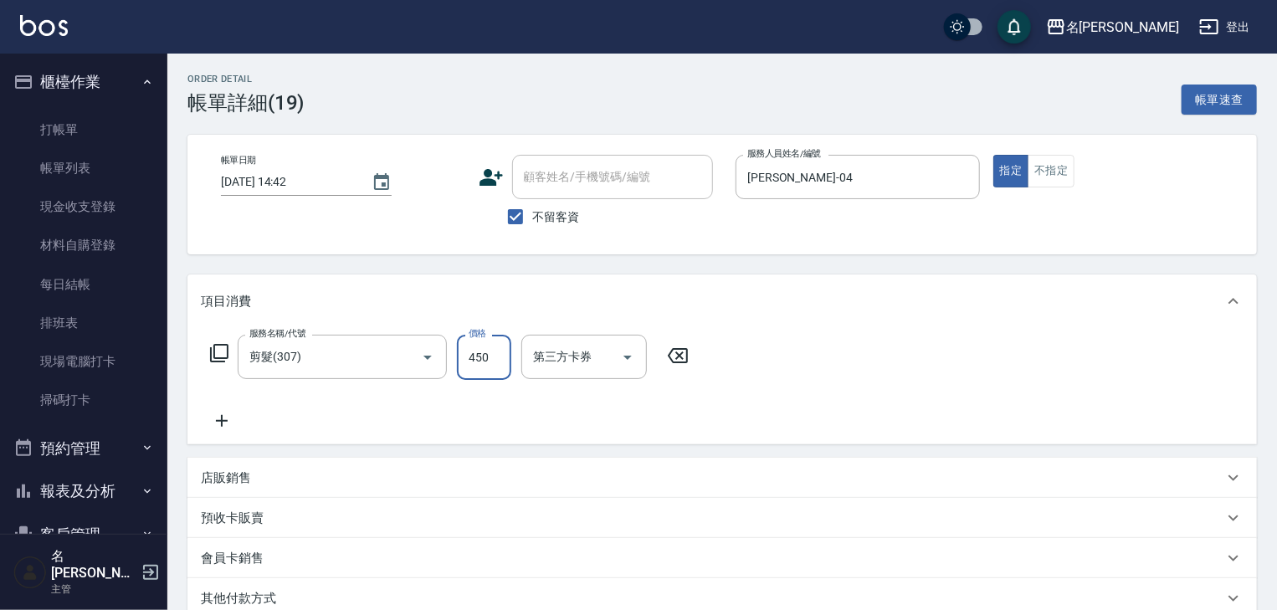
click at [469, 361] on input "450" at bounding box center [484, 357] width 54 height 45
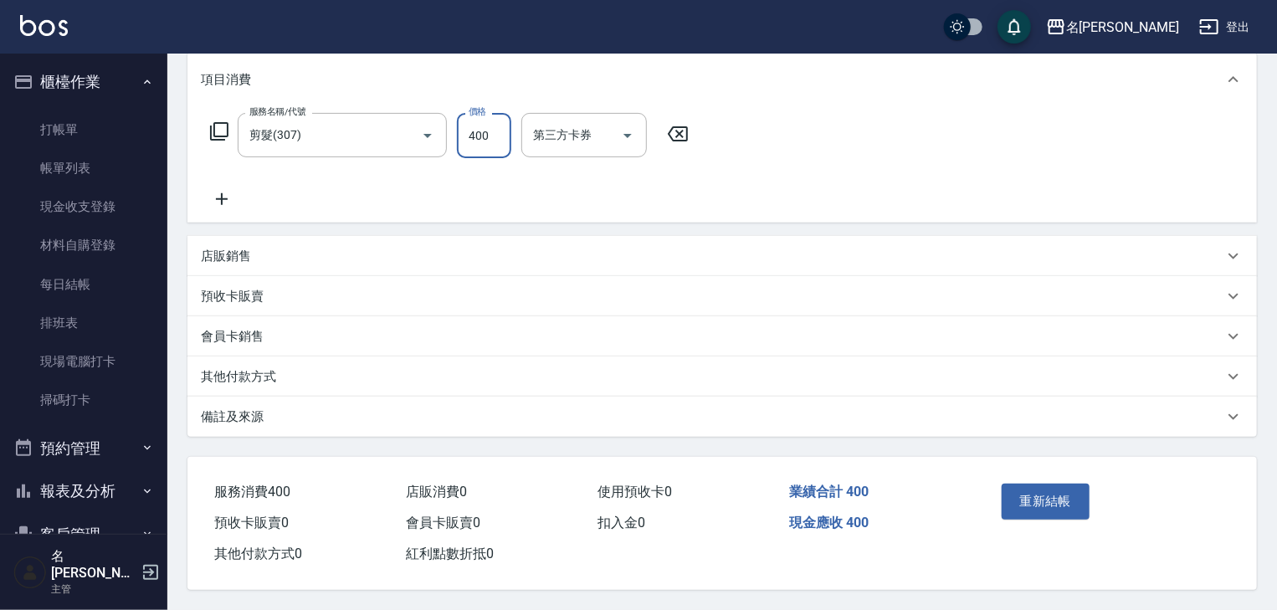
type input "400"
drag, startPoint x: 966, startPoint y: 500, endPoint x: 1056, endPoint y: 585, distance: 123.7
drag, startPoint x: 1056, startPoint y: 585, endPoint x: 986, endPoint y: 528, distance: 90.4
drag, startPoint x: 986, startPoint y: 528, endPoint x: 1151, endPoint y: 585, distance: 174.4
click at [1151, 585] on div "服務消費 400 店販消費 0 使用預收卡 0 業績合計 400 預收卡販賣 0 會員卡販賣 0 扣入金 0 現金應收 400 其他付款方式 0 紅利點數折抵…" at bounding box center [721, 523] width 1069 height 133
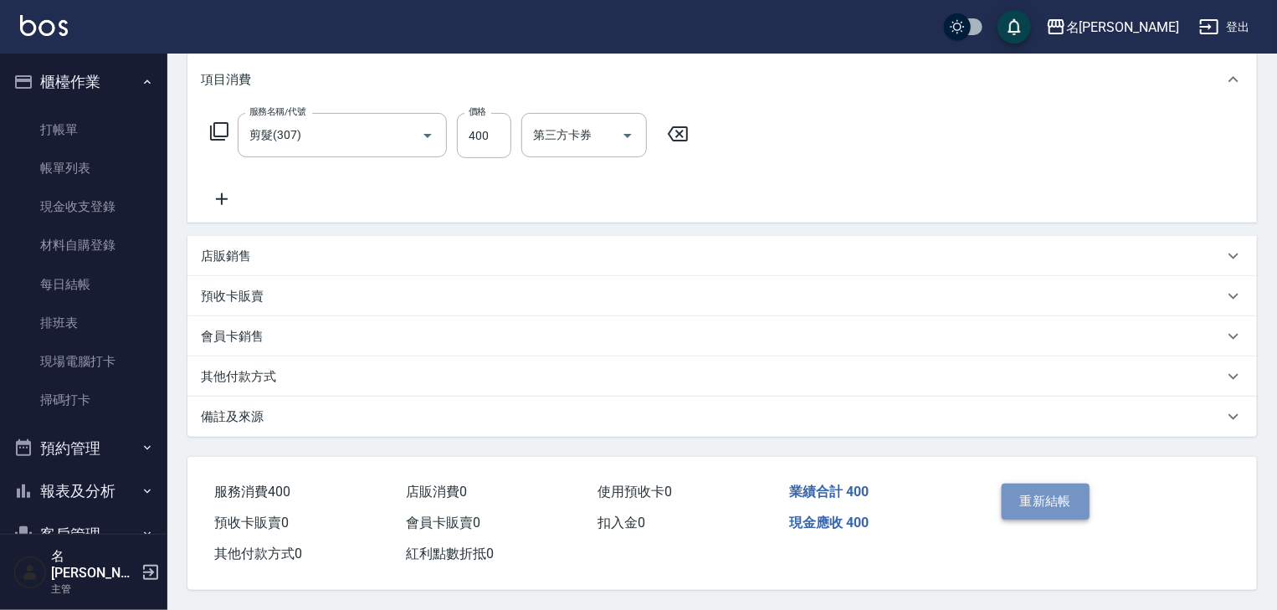
click at [1069, 492] on button "重新結帳" at bounding box center [1046, 501] width 89 height 35
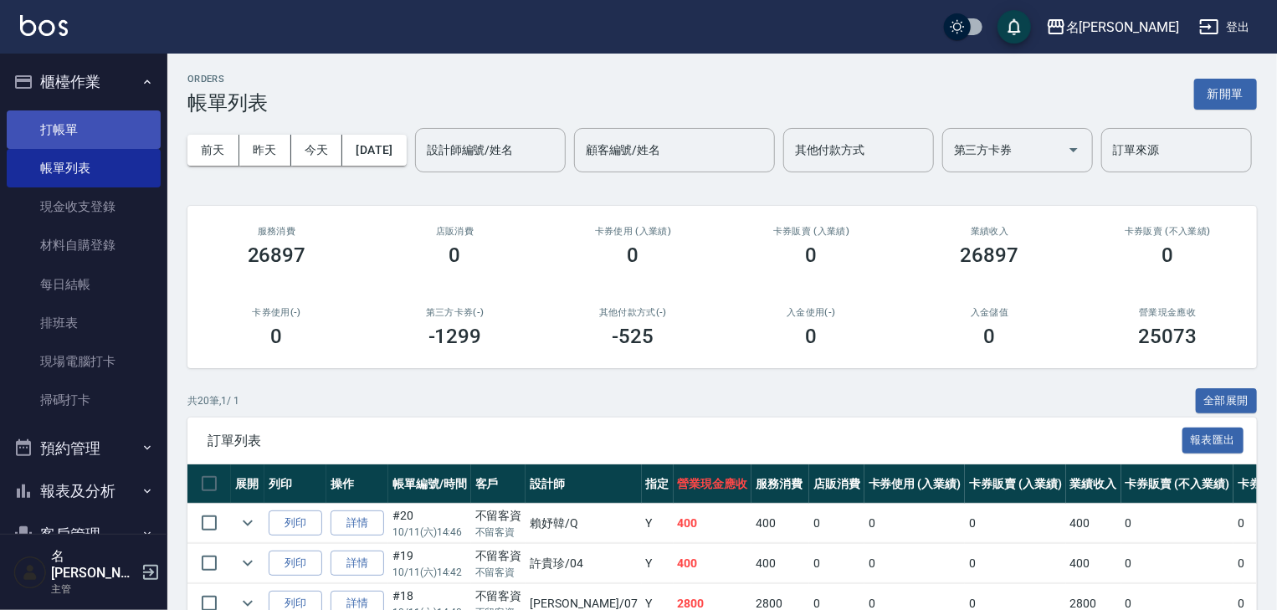
click at [90, 126] on link "打帳單" at bounding box center [84, 129] width 154 height 38
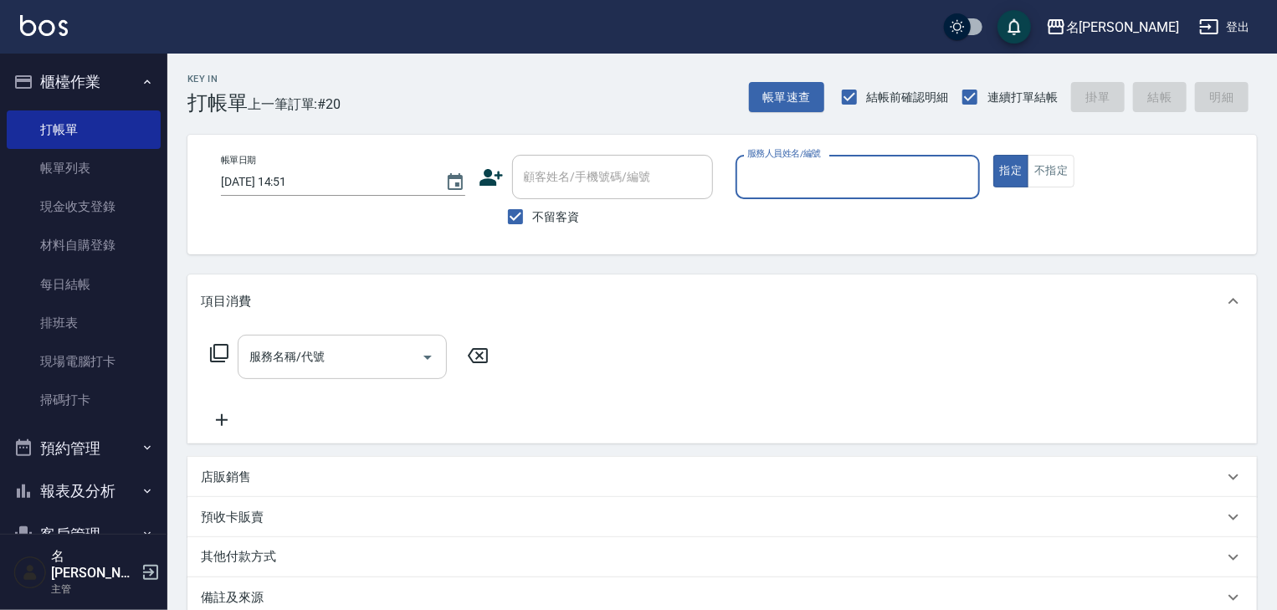
click at [320, 353] on input "服務名稱/代號" at bounding box center [329, 356] width 169 height 29
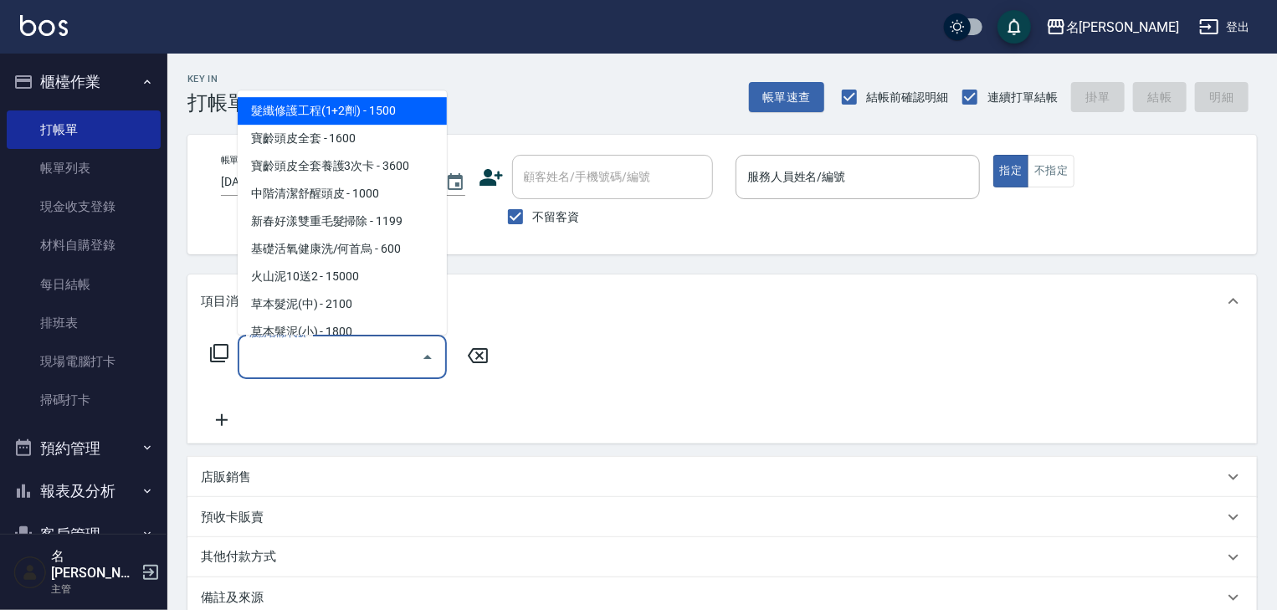
type input "5"
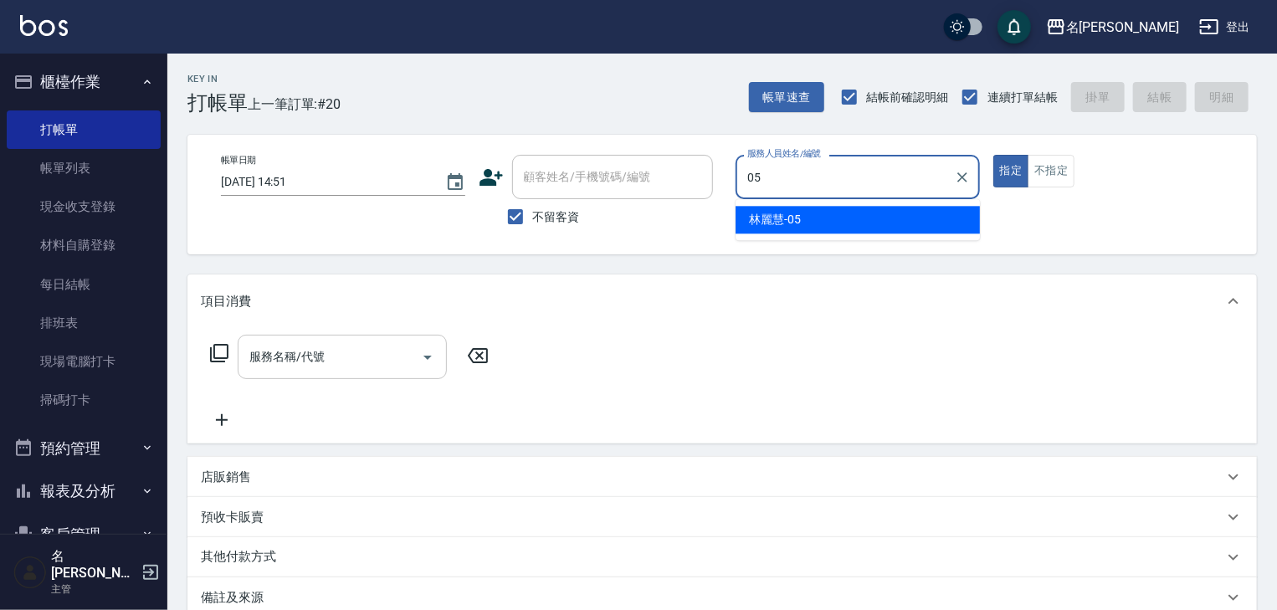
type input "[PERSON_NAME]-05"
type button "true"
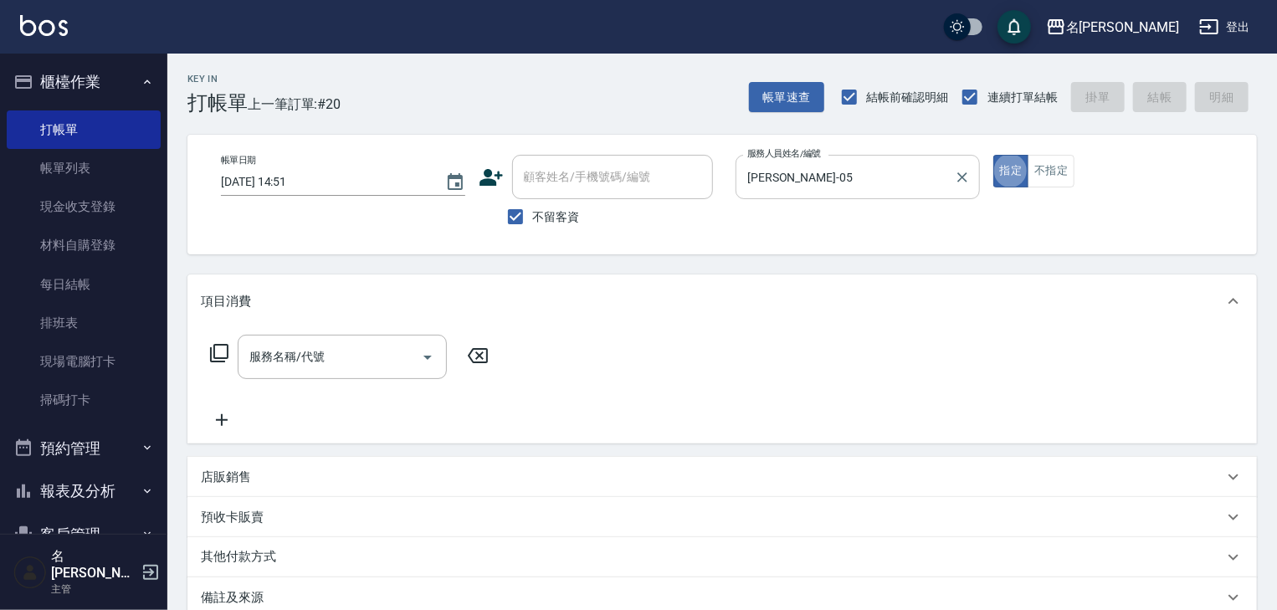
drag, startPoint x: 912, startPoint y: 163, endPoint x: 903, endPoint y: 187, distance: 26.0
click at [912, 164] on input "[PERSON_NAME]-05" at bounding box center [845, 176] width 204 height 29
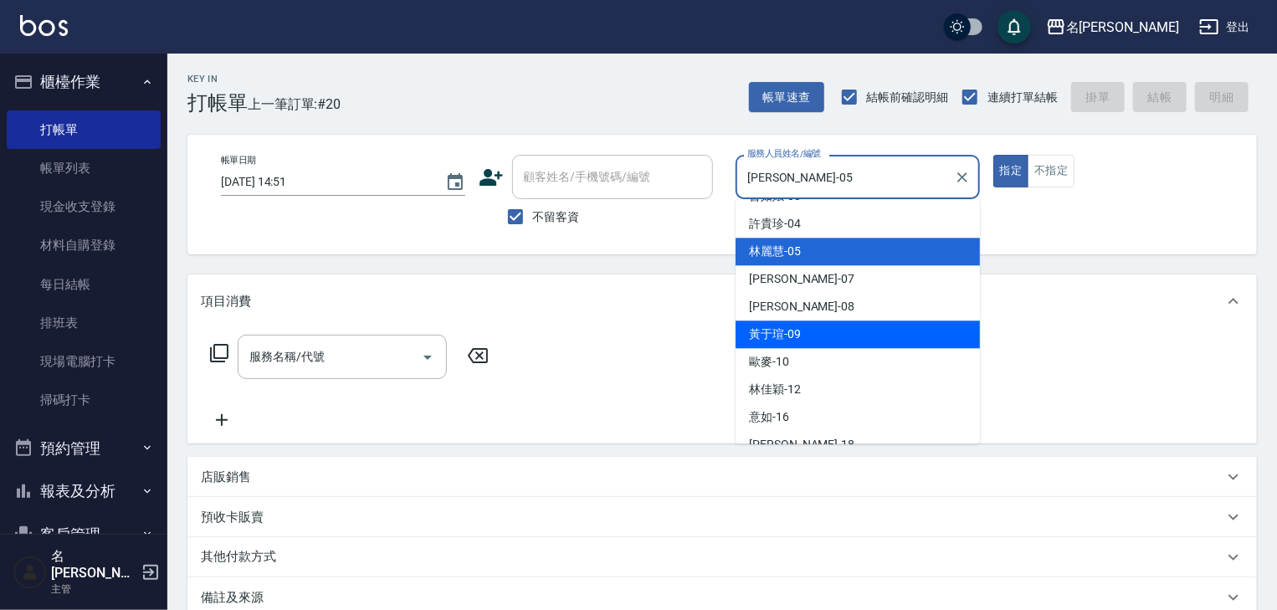
scroll to position [334, 0]
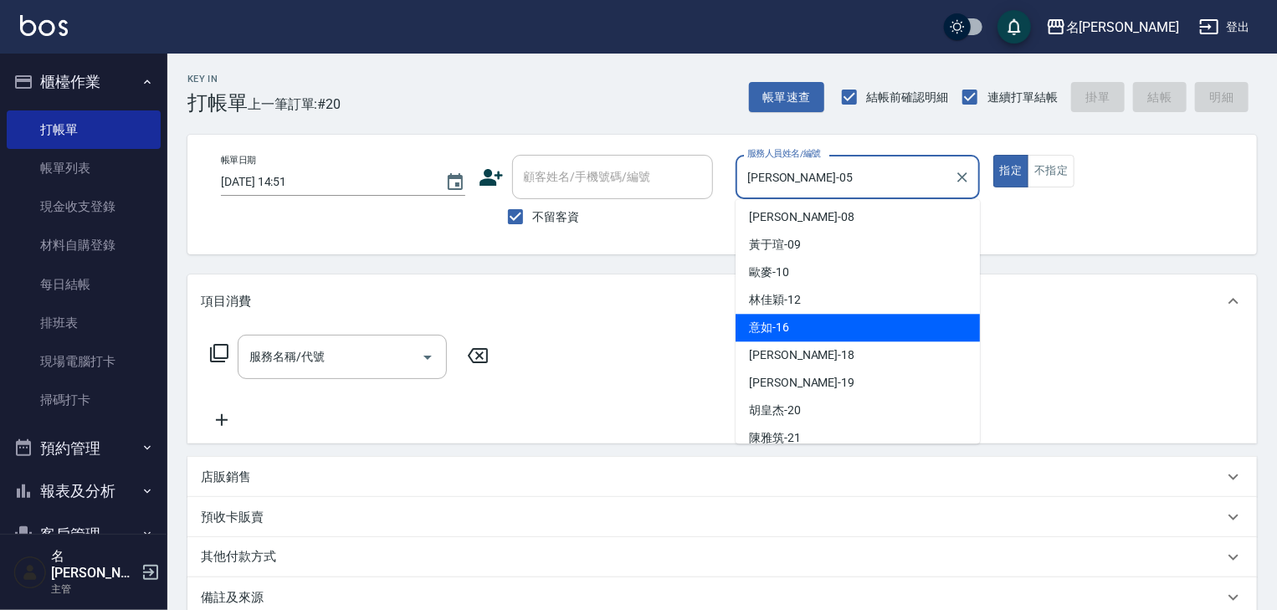
click at [783, 327] on span "意如 -16" at bounding box center [769, 328] width 40 height 18
type input "意如-16"
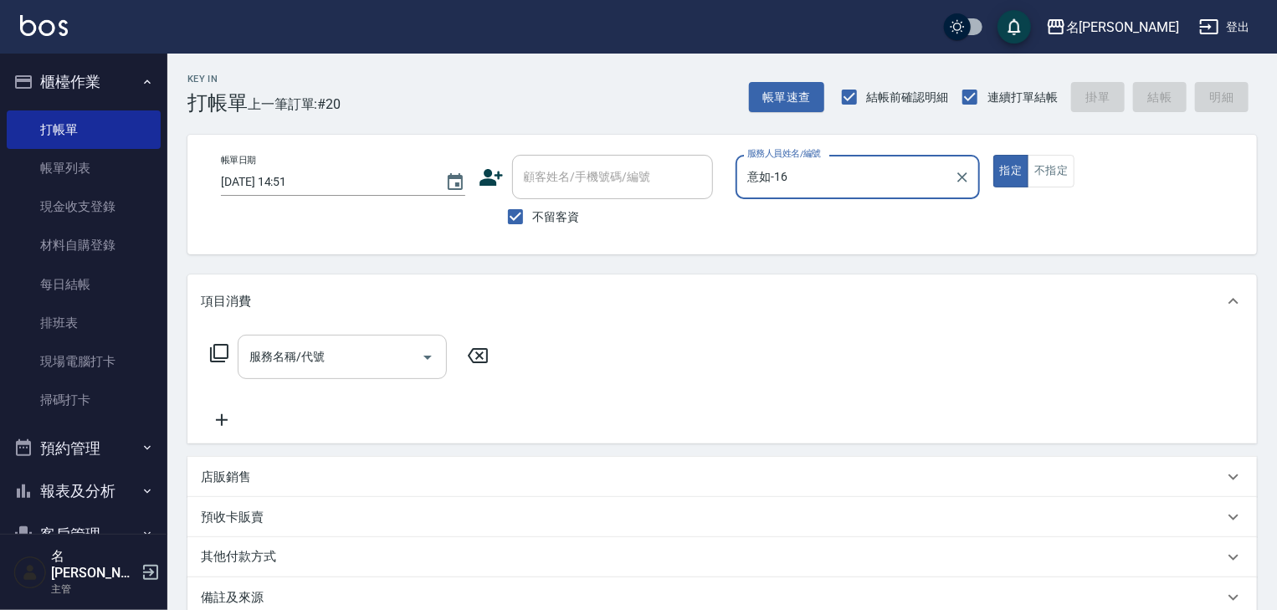
click at [325, 371] on div "服務名稱/代號" at bounding box center [342, 357] width 209 height 44
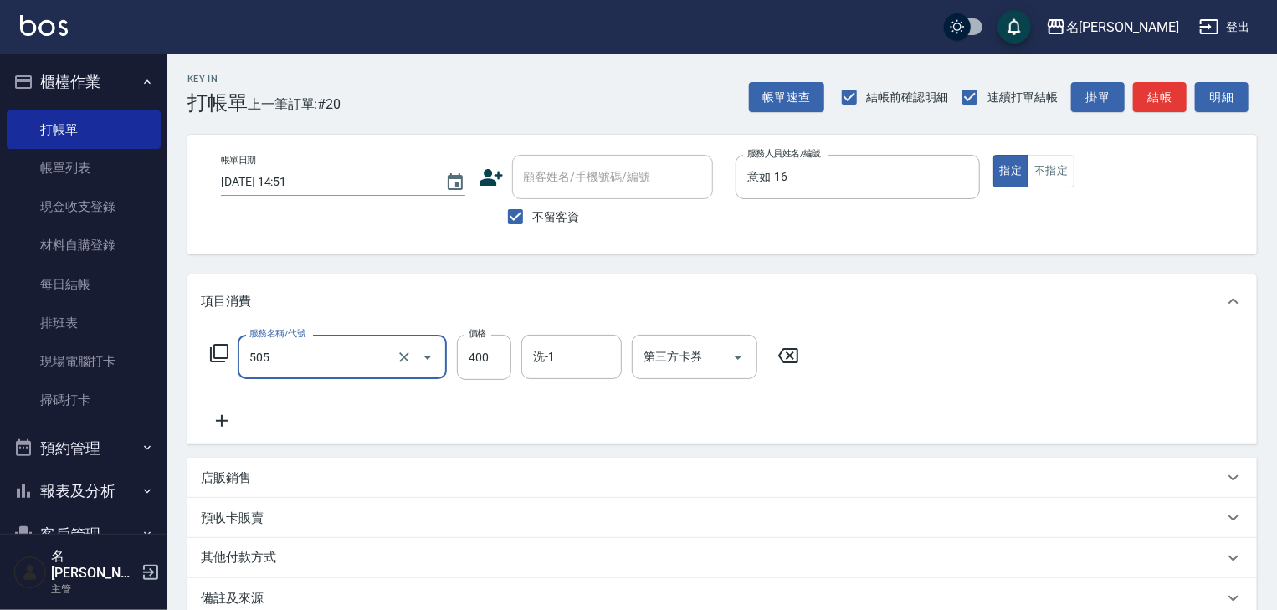
type input "洗髮(505)"
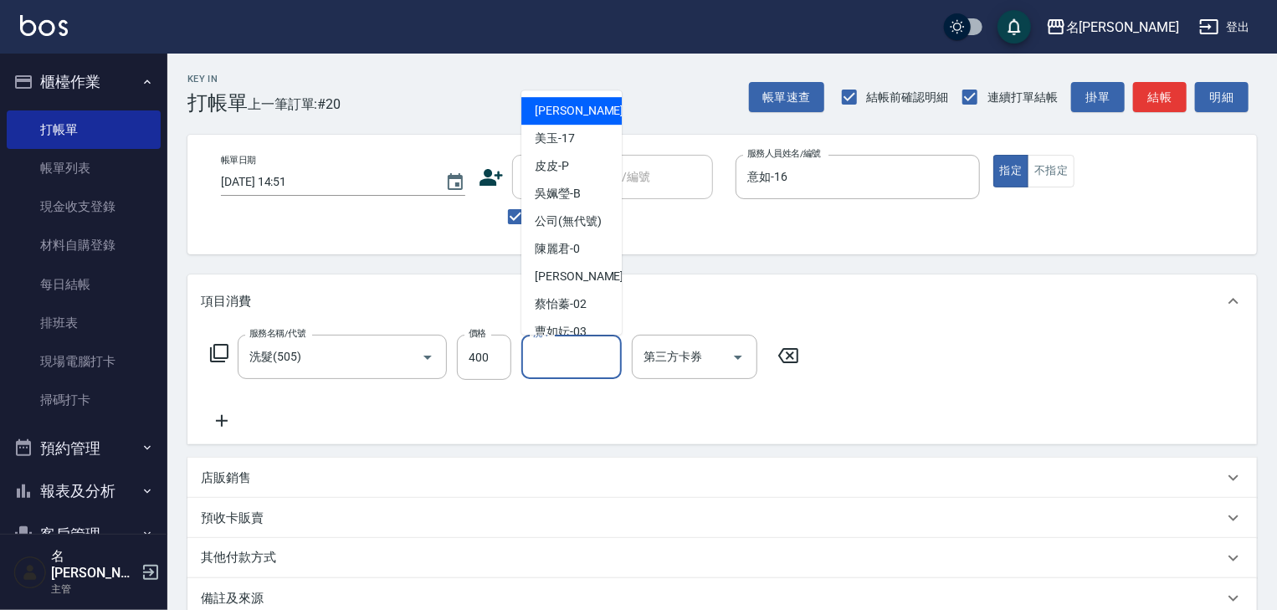
click at [551, 349] on div "洗-1 洗-1" at bounding box center [571, 357] width 100 height 44
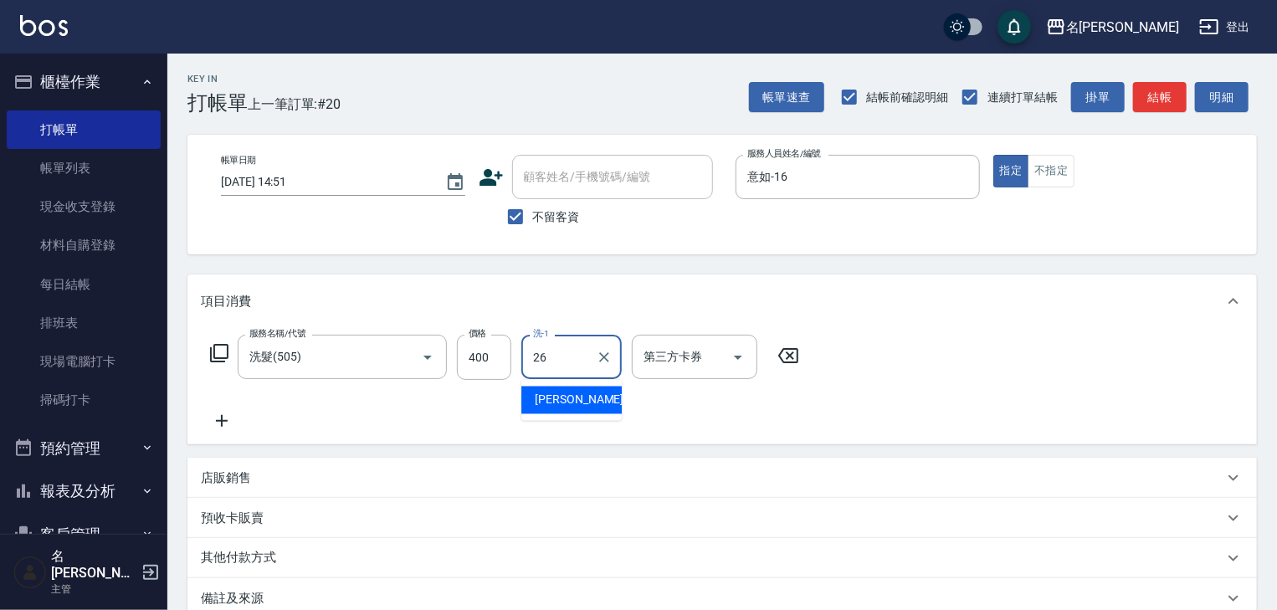
type input "26"
click at [877, 340] on div "服務名稱/代號 洗髮(505) 服務名稱/代號 價格 400 價格 洗-1 洗-1 第三方卡券 第三方卡券" at bounding box center [721, 386] width 1069 height 116
click at [1155, 95] on button "結帳" at bounding box center [1160, 97] width 54 height 31
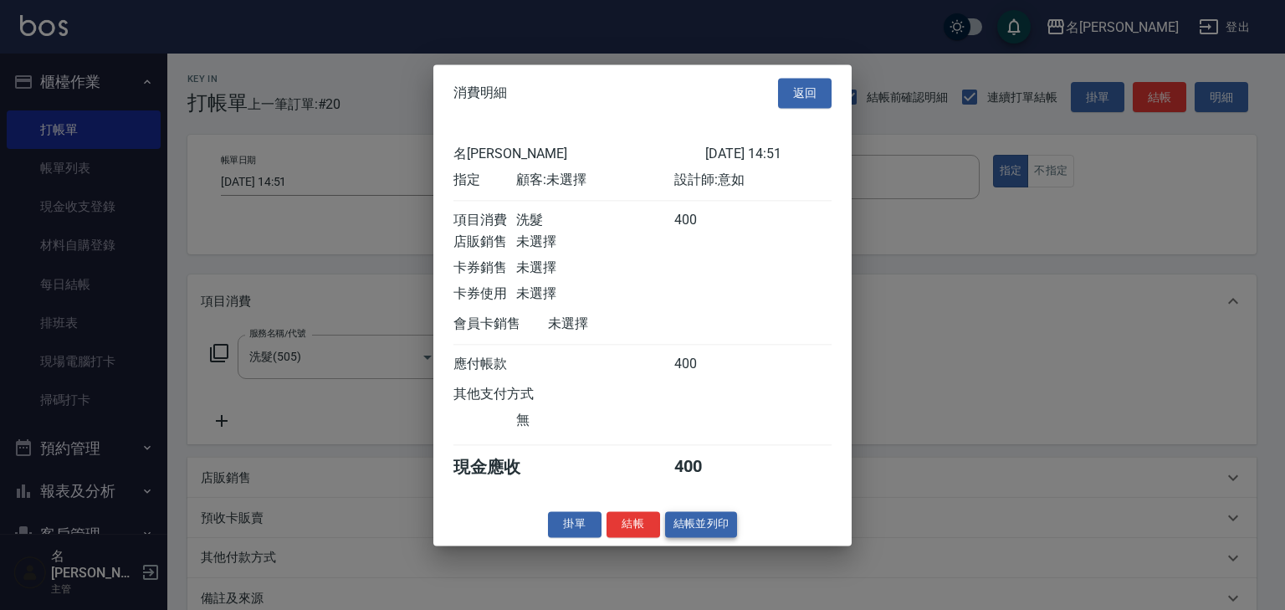
click at [726, 534] on button "結帳並列印" at bounding box center [701, 524] width 73 height 26
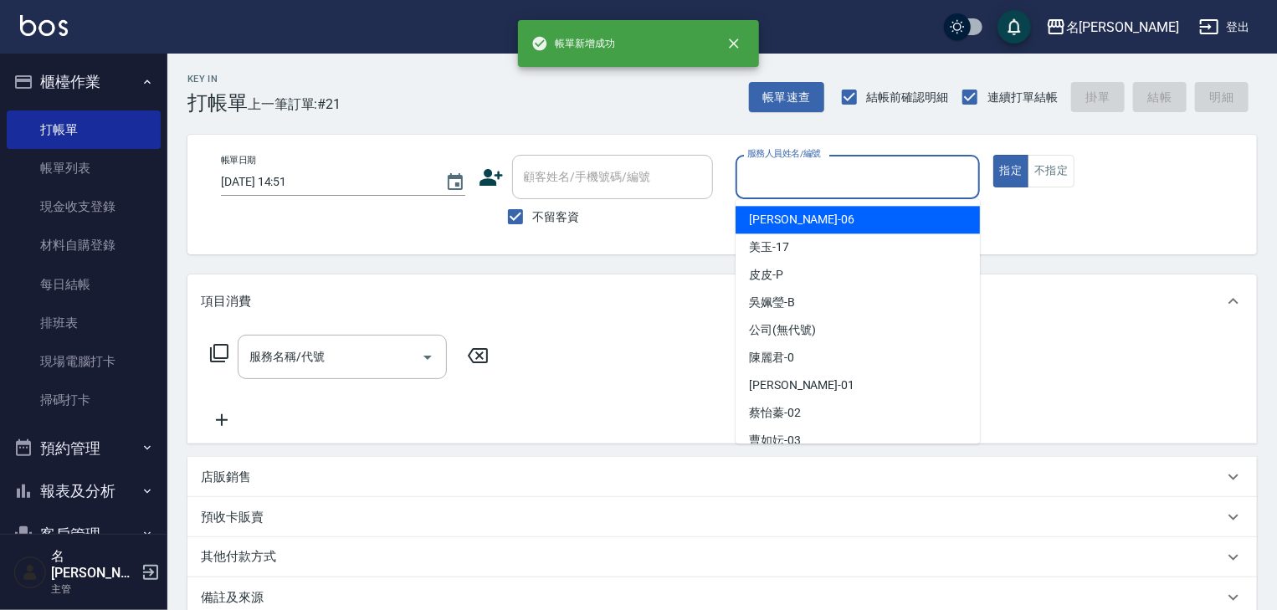
click at [786, 178] on input "服務人員姓名/編號" at bounding box center [857, 176] width 229 height 29
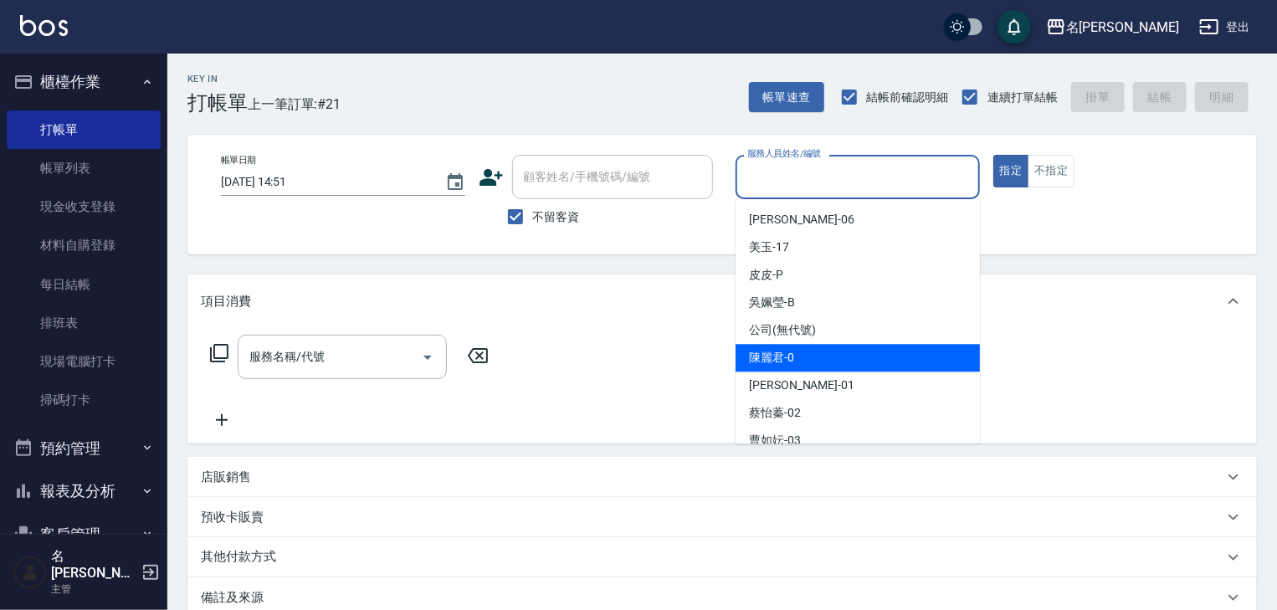
click at [783, 359] on span "[PERSON_NAME]-0" at bounding box center [771, 358] width 45 height 18
type input "[PERSON_NAME]-0"
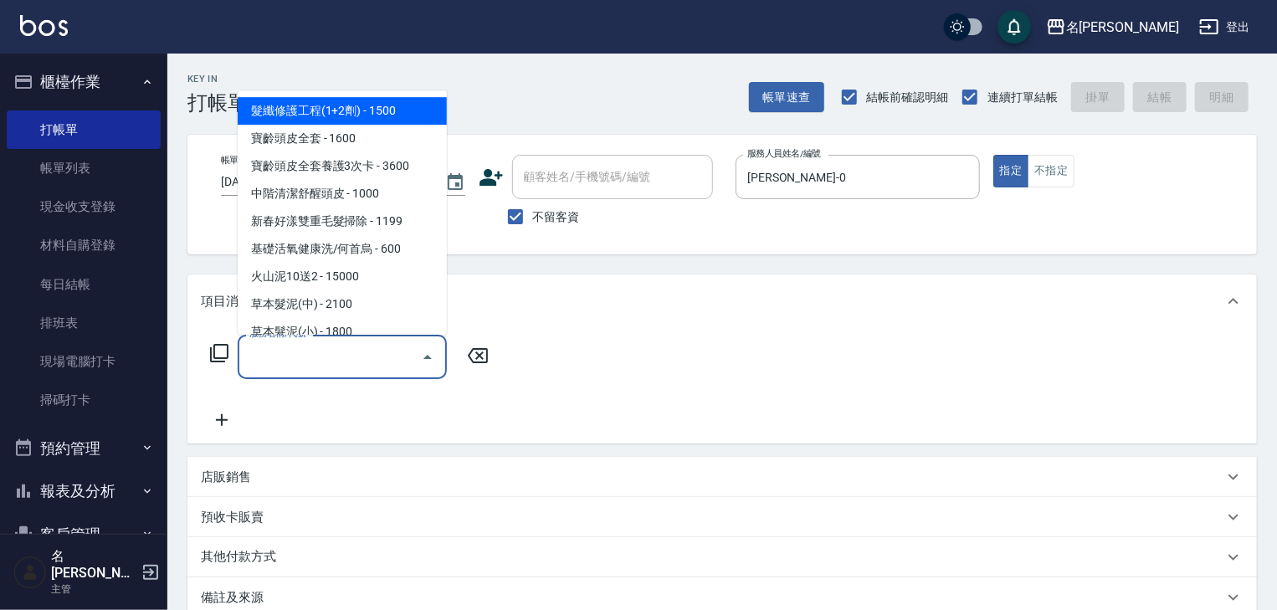
click at [331, 356] on input "服務名稱/代號" at bounding box center [329, 356] width 169 height 29
click at [219, 352] on icon at bounding box center [219, 353] width 20 height 20
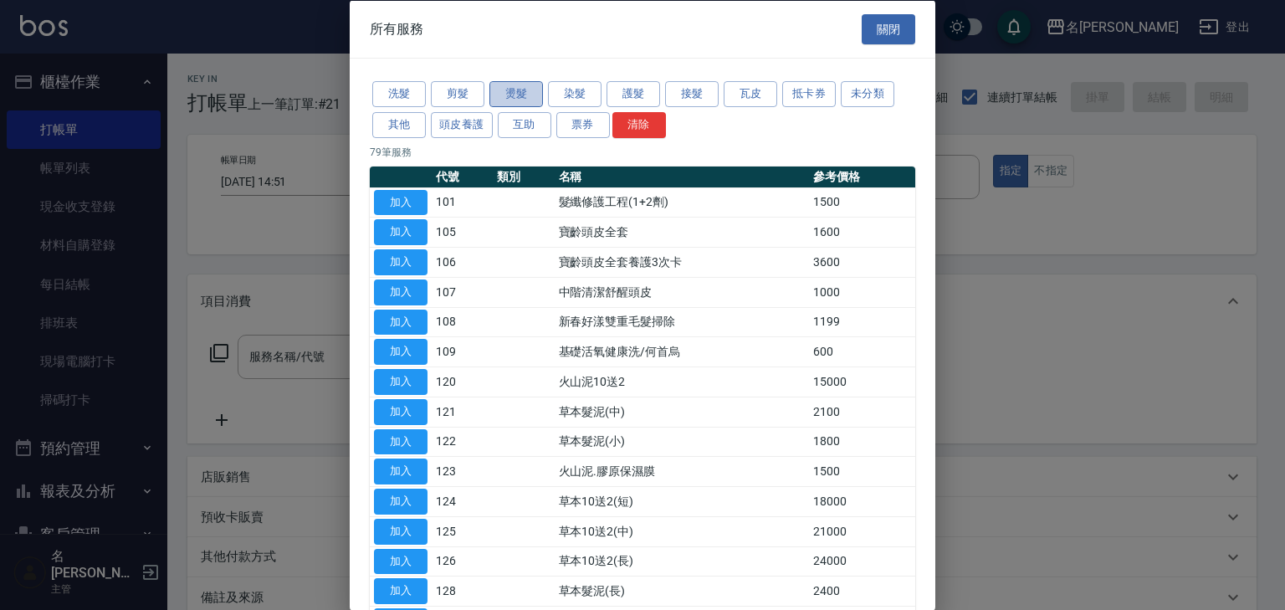
click at [503, 92] on button "燙髮" at bounding box center [516, 94] width 54 height 26
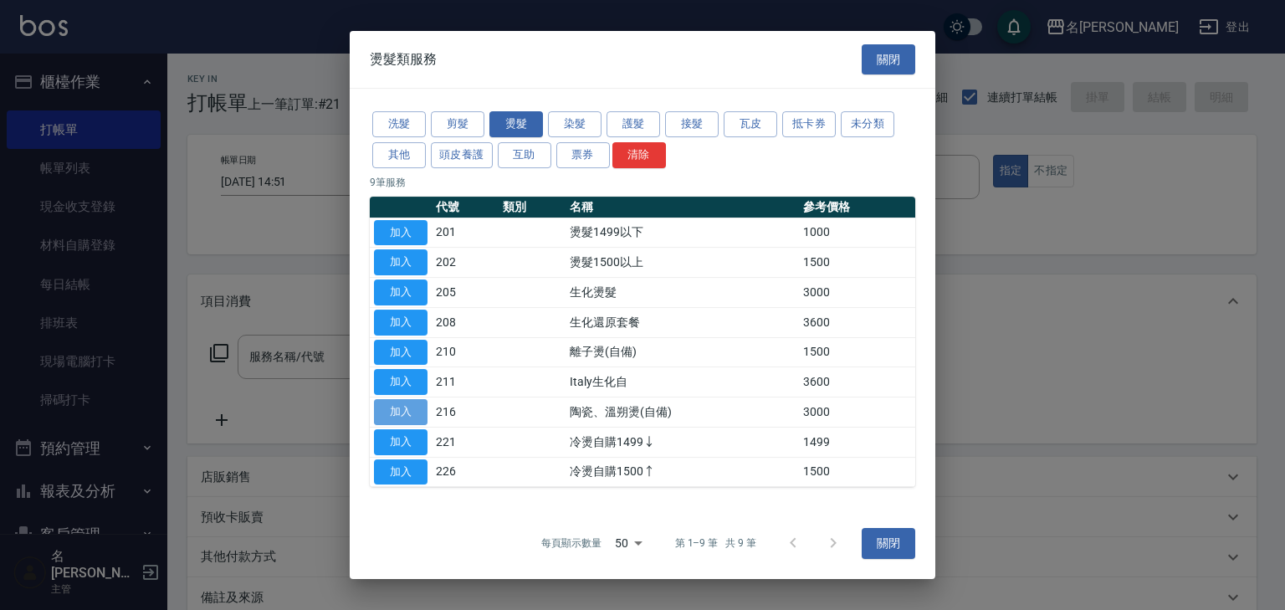
click at [412, 413] on button "加入" at bounding box center [401, 412] width 54 height 26
type input "陶瓷、溫朔燙(自備)(216)"
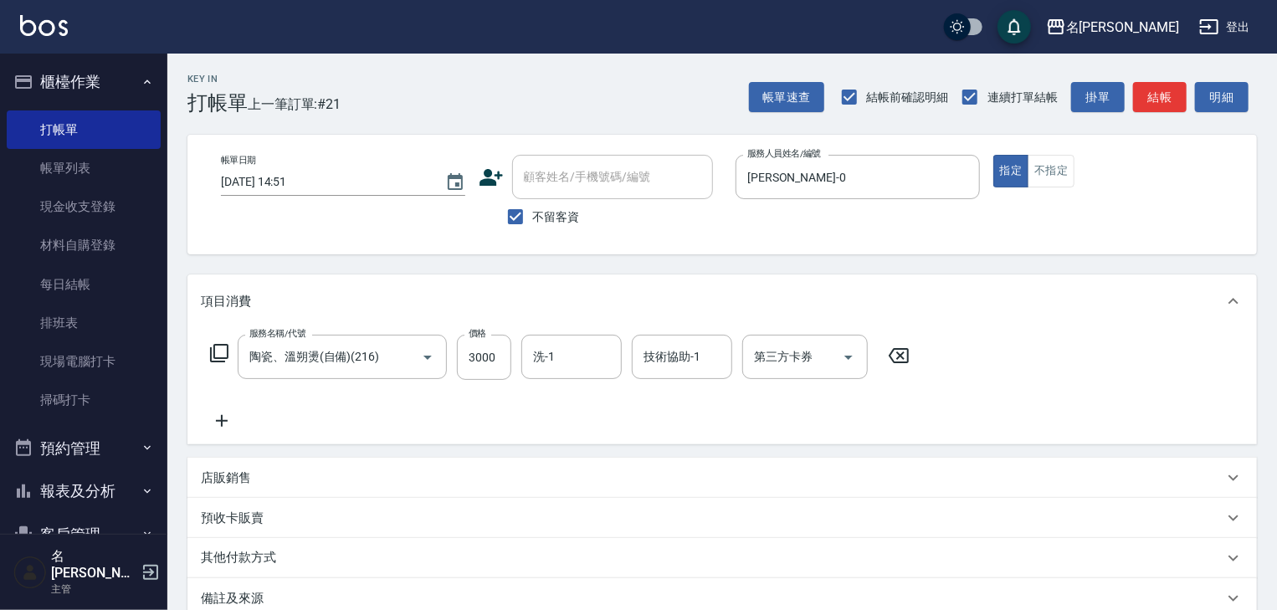
click at [221, 421] on icon at bounding box center [222, 421] width 12 height 12
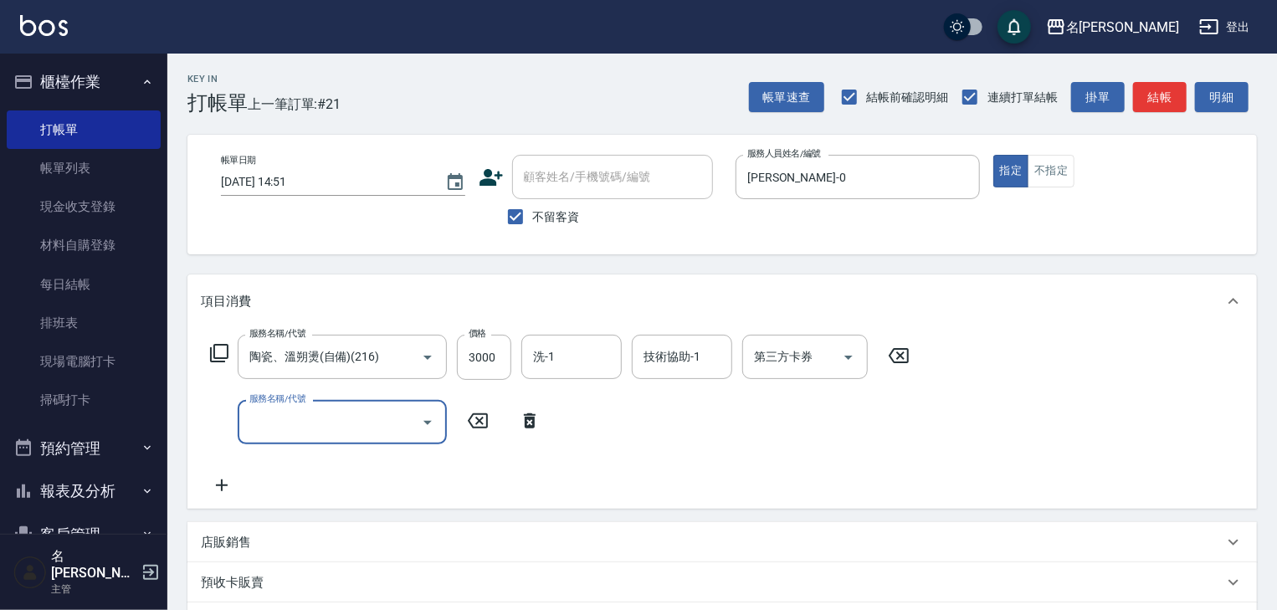
click at [284, 443] on div "服務名稱/代號" at bounding box center [342, 422] width 209 height 44
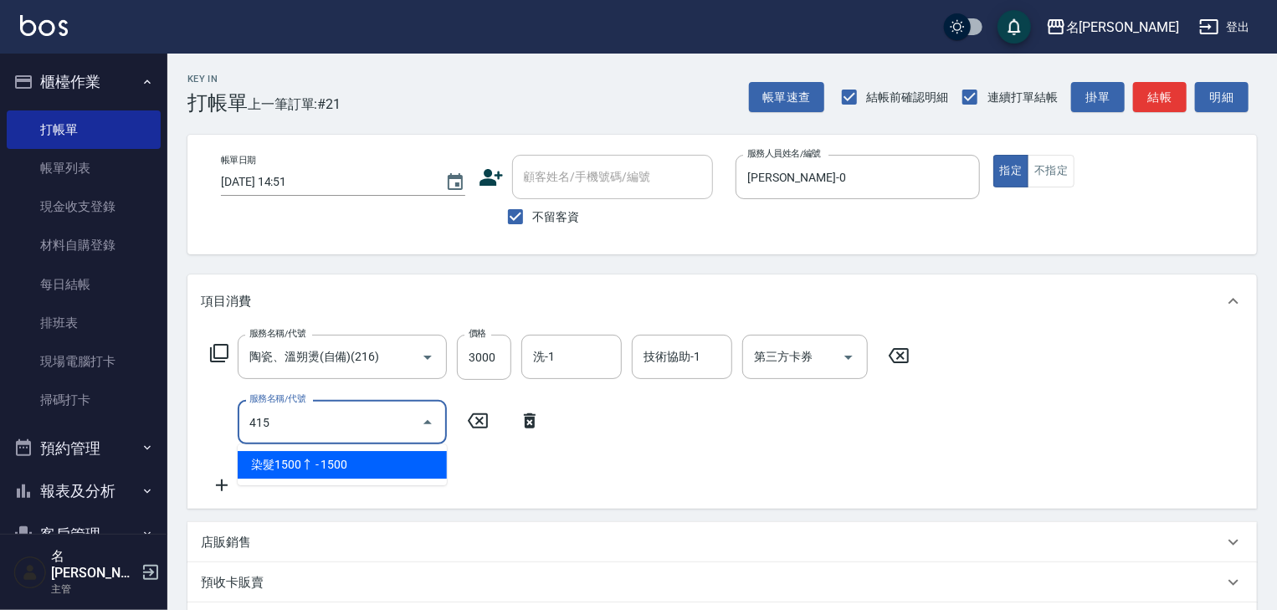
click at [368, 457] on span "染髮1500↑ - 1500" at bounding box center [342, 465] width 209 height 28
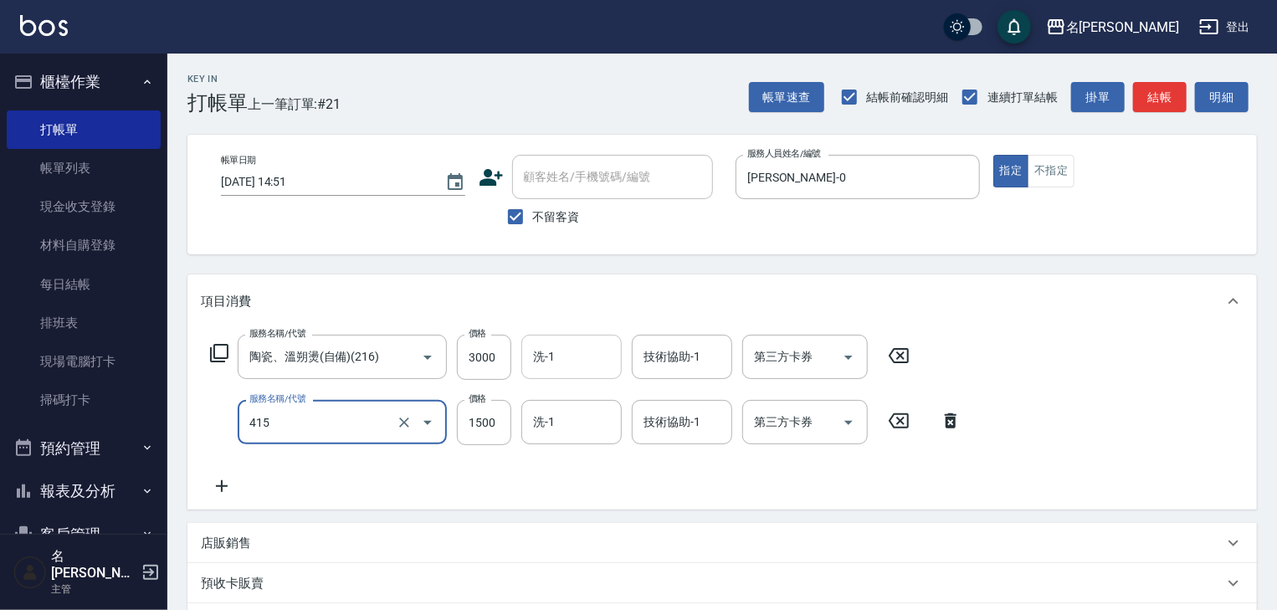
type input "染髮1500↑(415)"
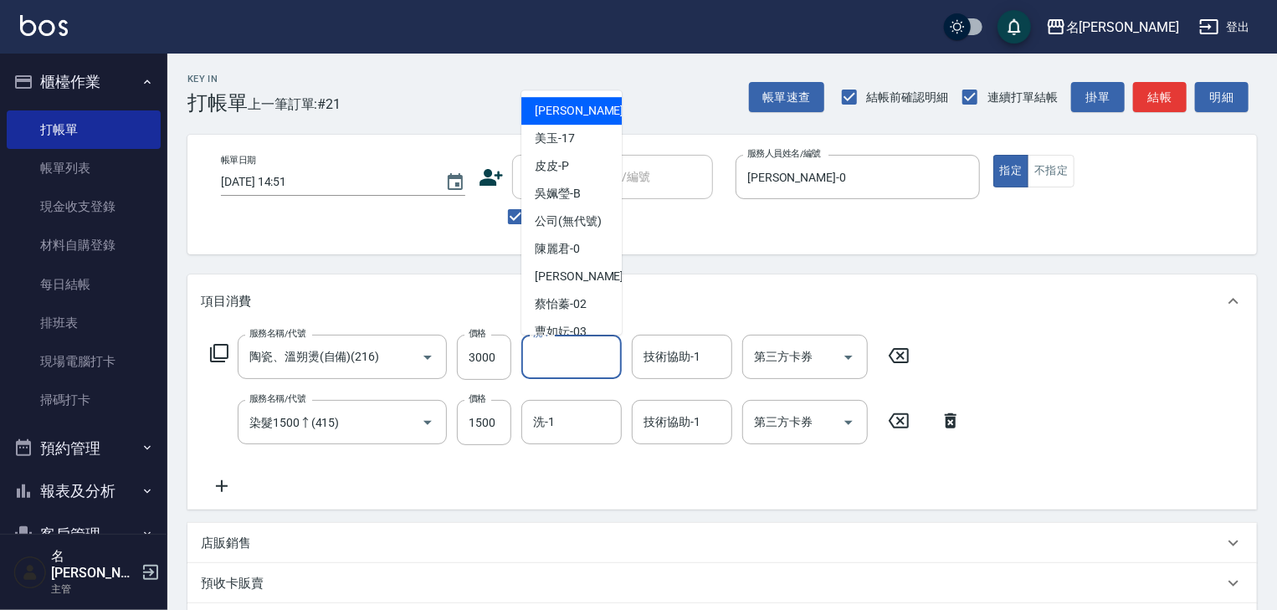
click at [559, 361] on input "洗-1" at bounding box center [571, 356] width 85 height 29
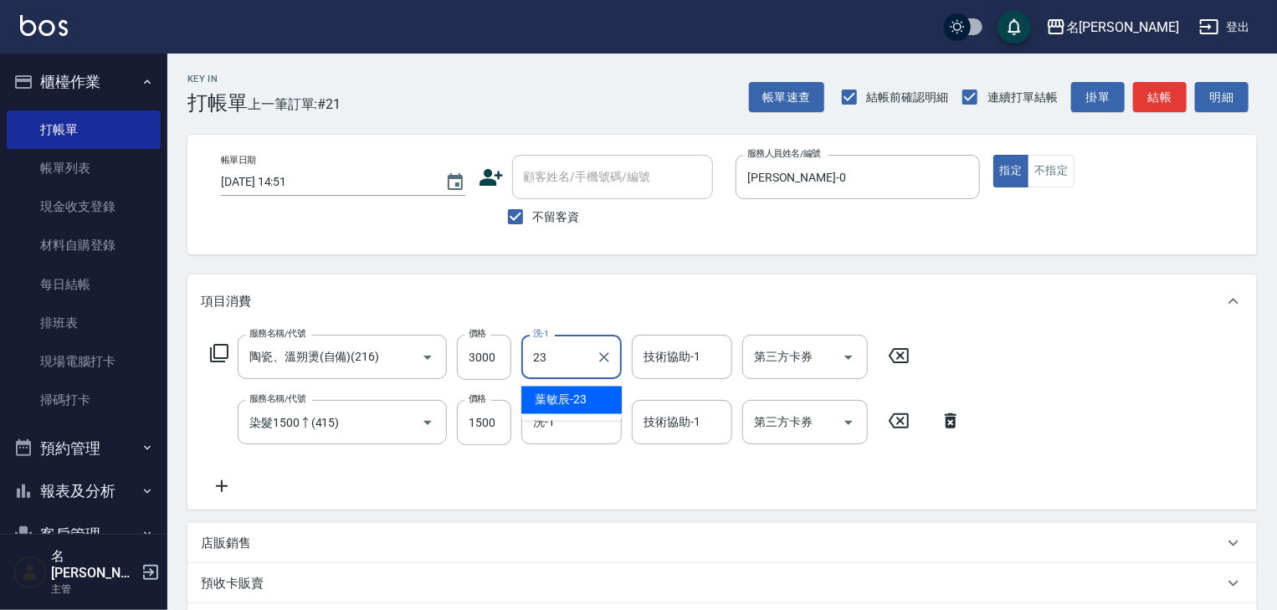
click at [606, 397] on div "[PERSON_NAME]-23" at bounding box center [571, 401] width 100 height 28
type input "葉敏辰-23"
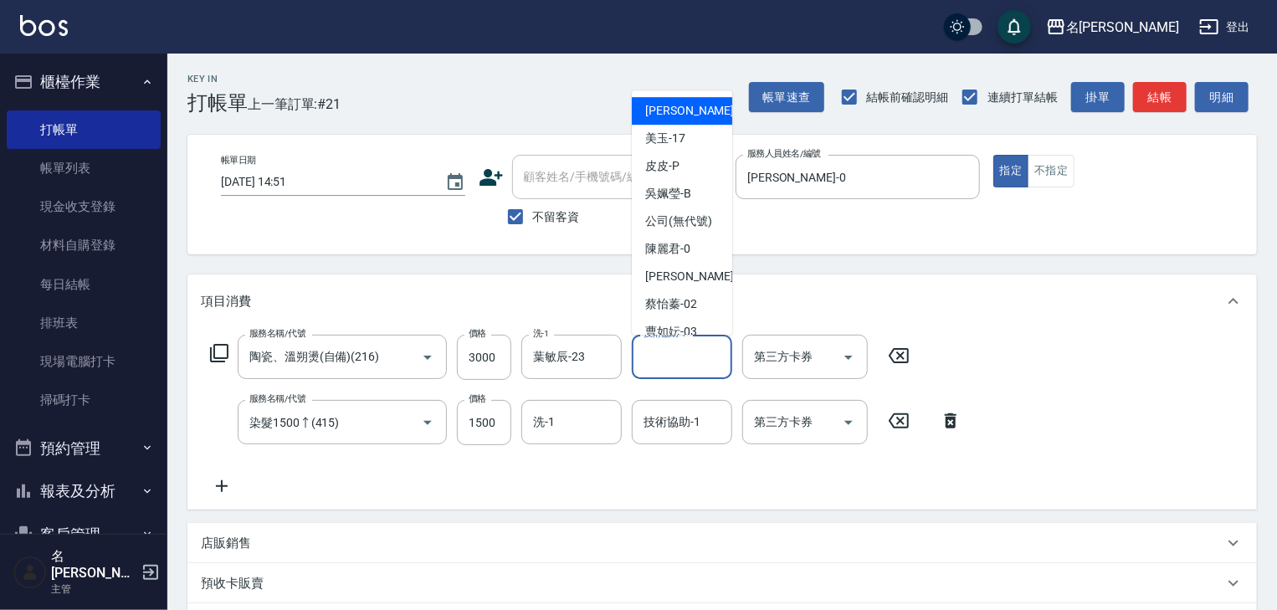
click at [670, 365] on input "技術協助-1" at bounding box center [681, 356] width 85 height 29
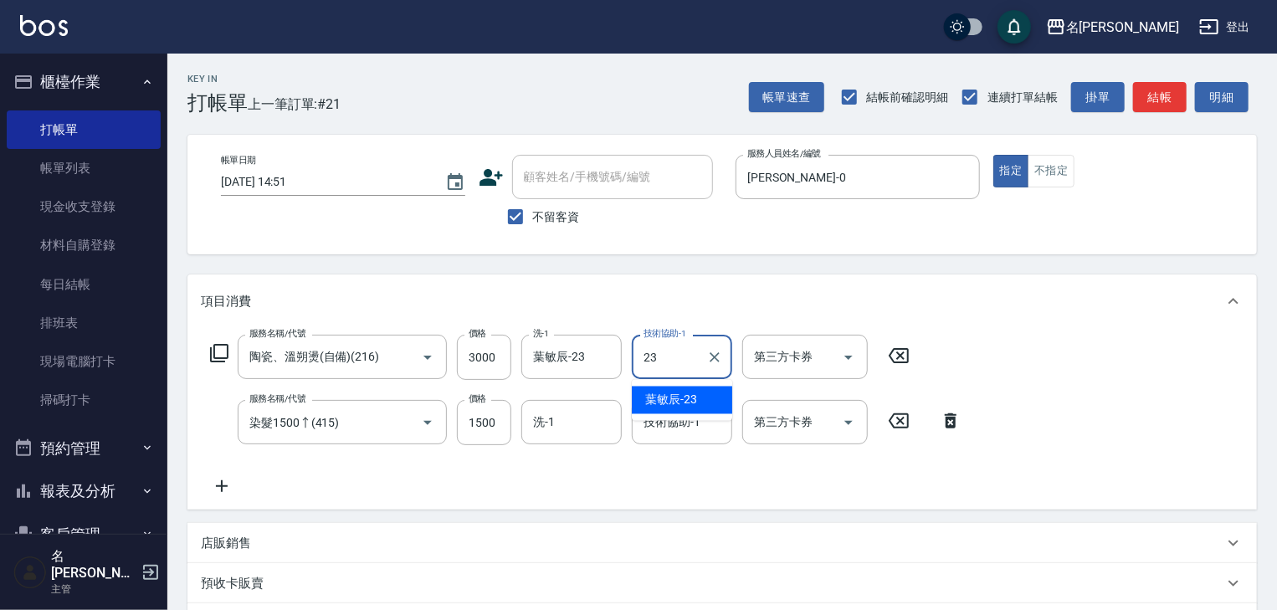
click at [694, 397] on span "[PERSON_NAME]-23" at bounding box center [671, 401] width 52 height 18
type input "葉敏辰-23"
click at [706, 428] on input "技術協助-1" at bounding box center [681, 421] width 85 height 29
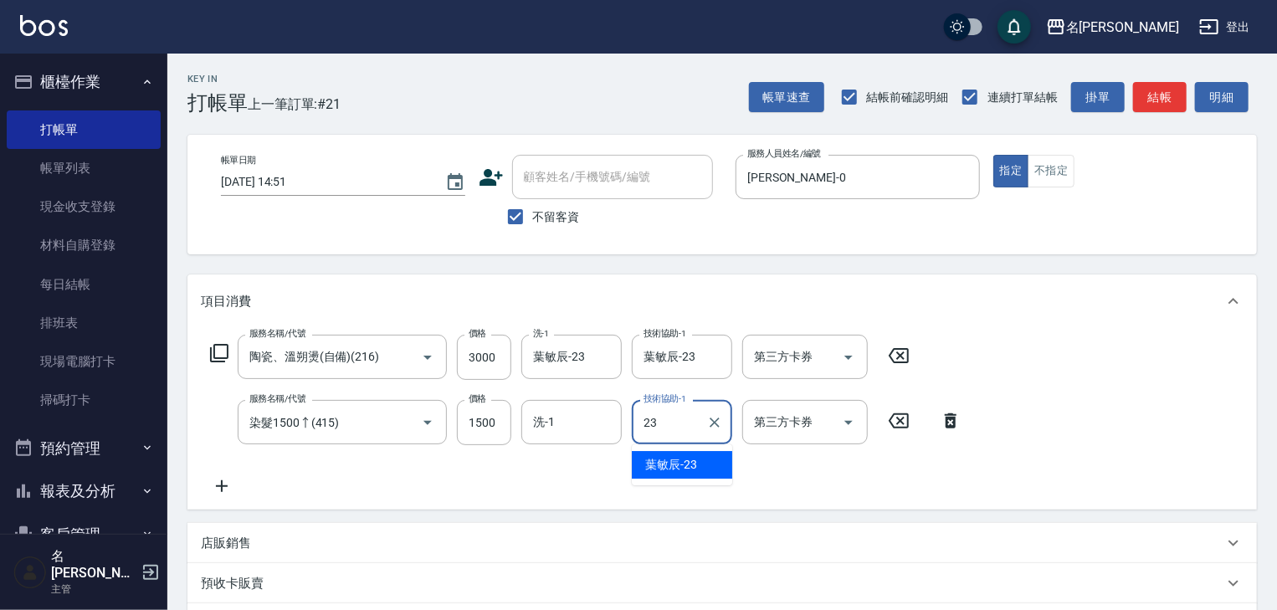
click at [704, 458] on div "[PERSON_NAME]-23" at bounding box center [682, 465] width 100 height 28
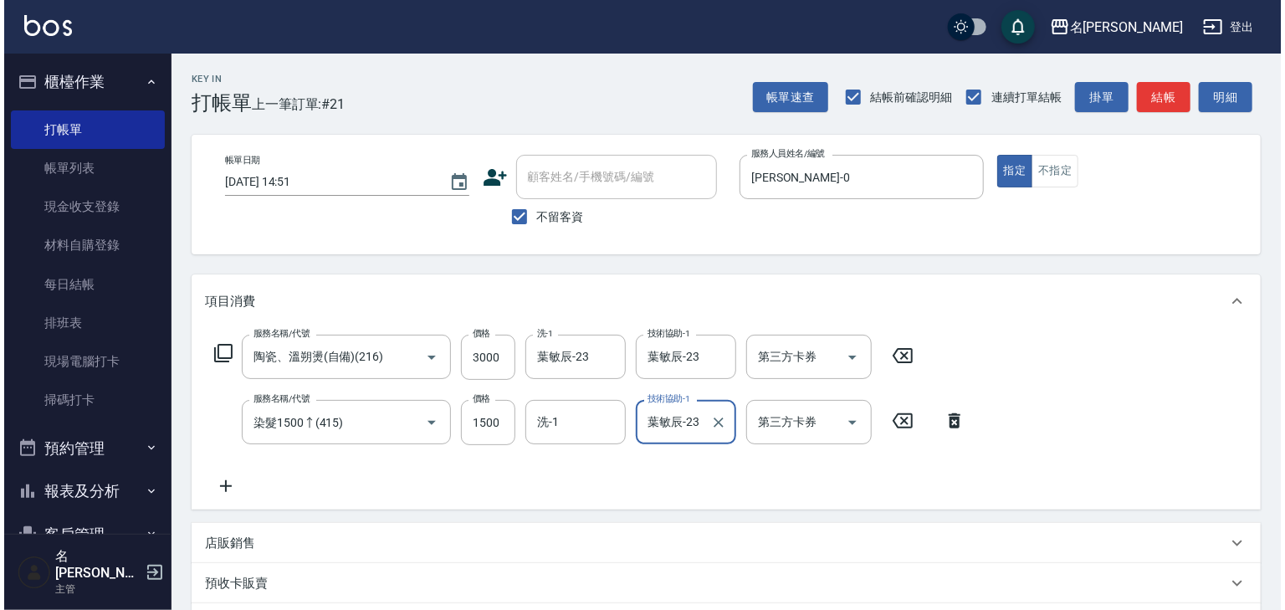
scroll to position [194, 0]
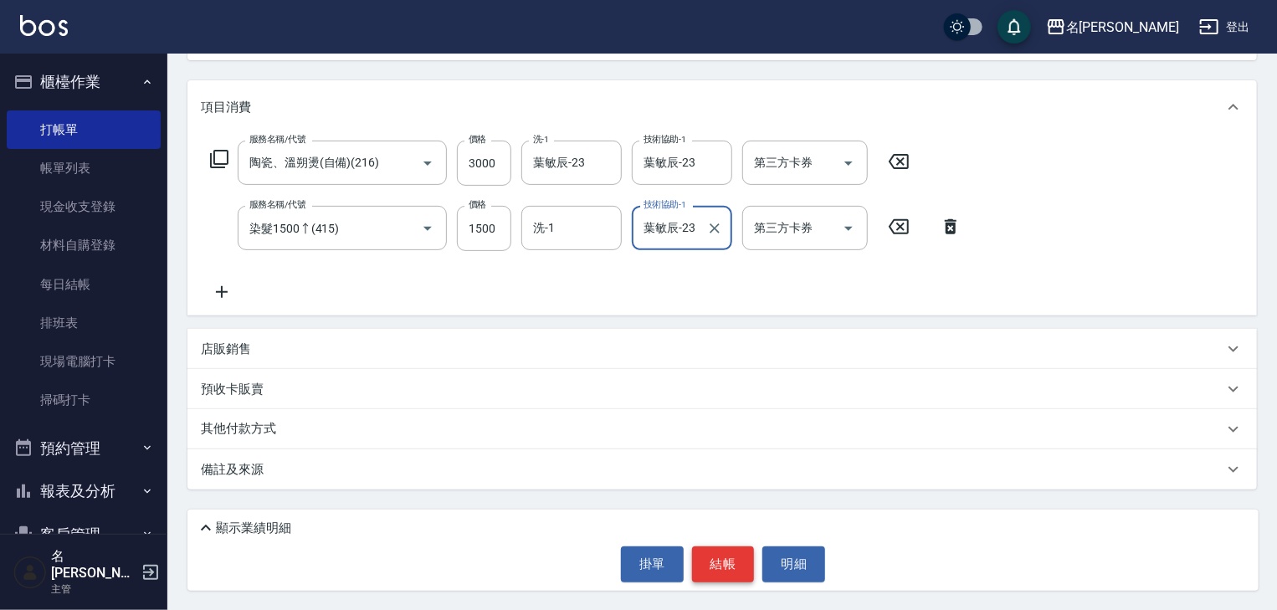
type input "葉敏辰-23"
click at [710, 563] on button "結帳" at bounding box center [723, 563] width 63 height 35
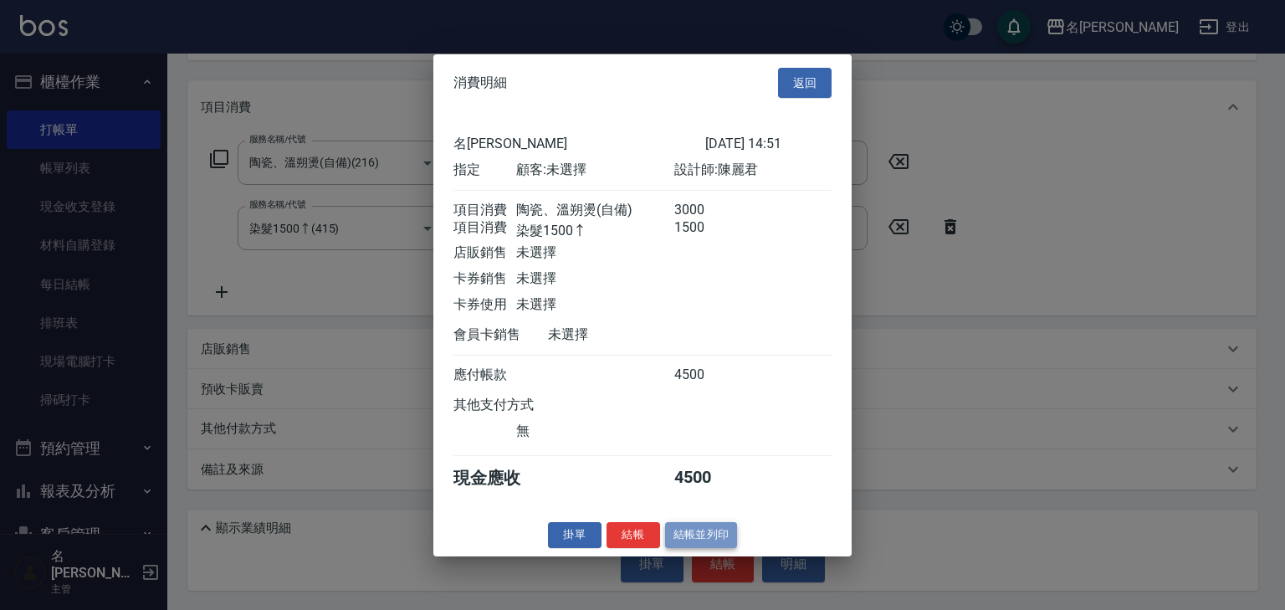
click at [698, 546] on button "結帳並列印" at bounding box center [701, 535] width 73 height 26
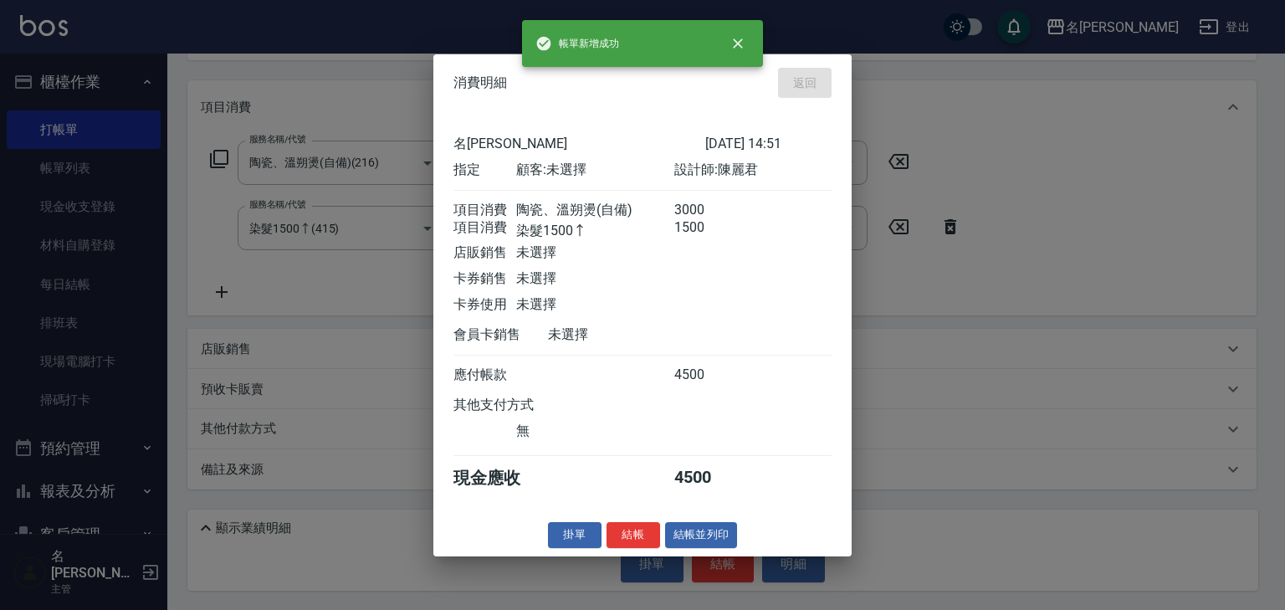
type input "2025/10/11 15:04"
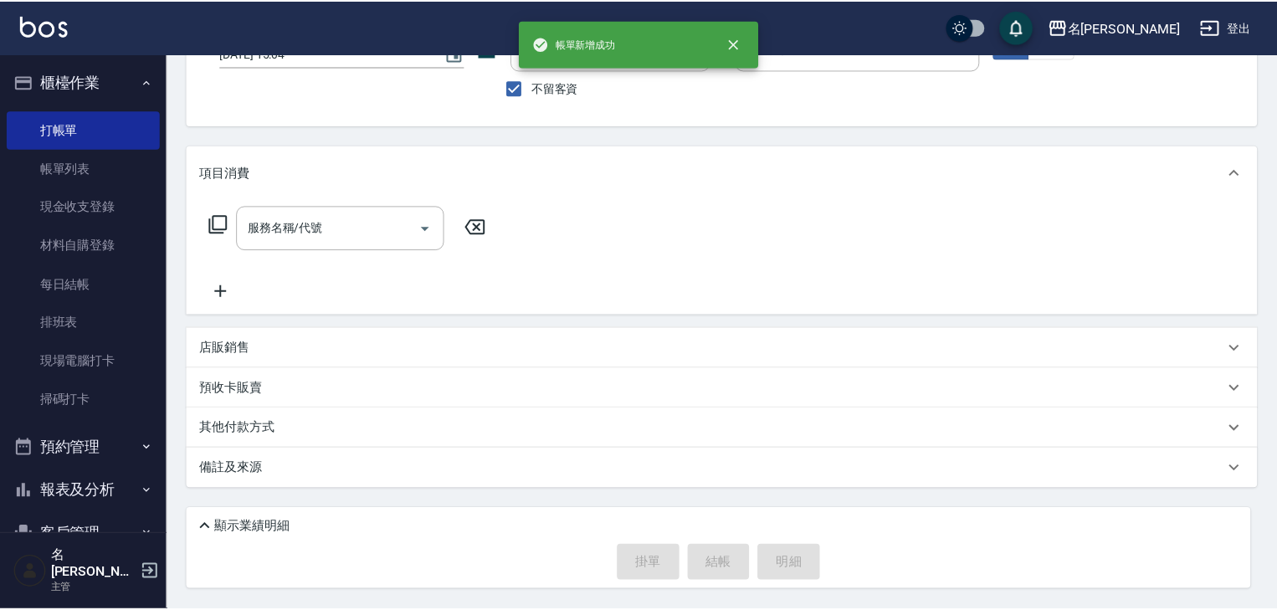
scroll to position [128, 0]
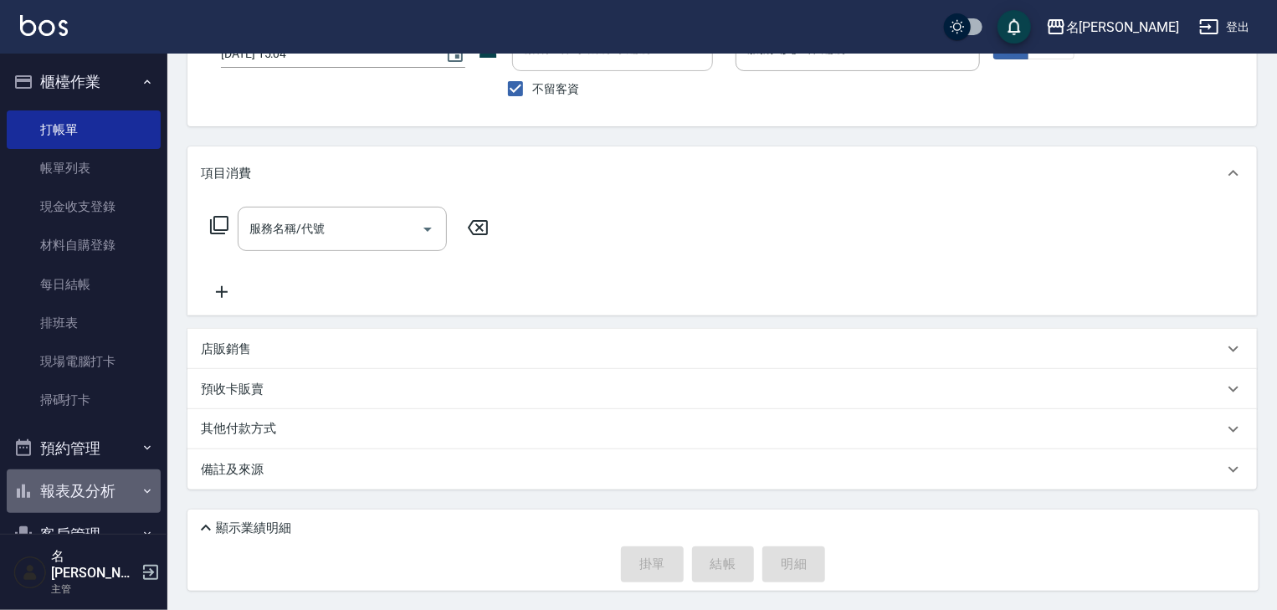
click at [100, 495] on button "報表及分析" at bounding box center [84, 491] width 154 height 44
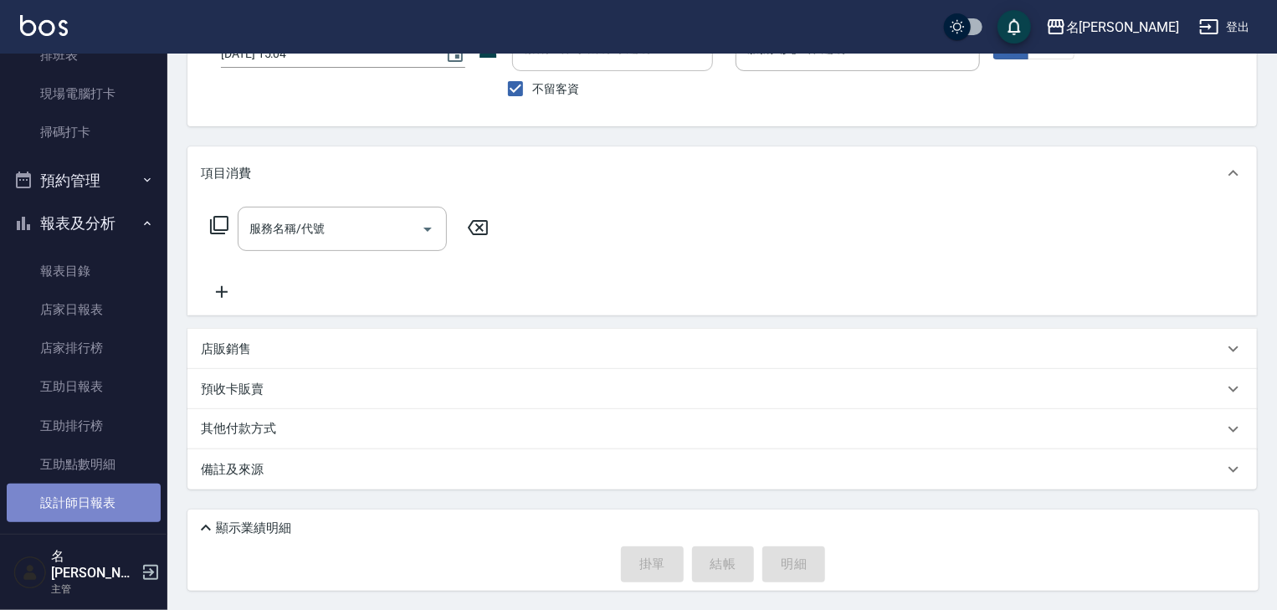
click at [96, 494] on link "設計師日報表" at bounding box center [84, 503] width 154 height 38
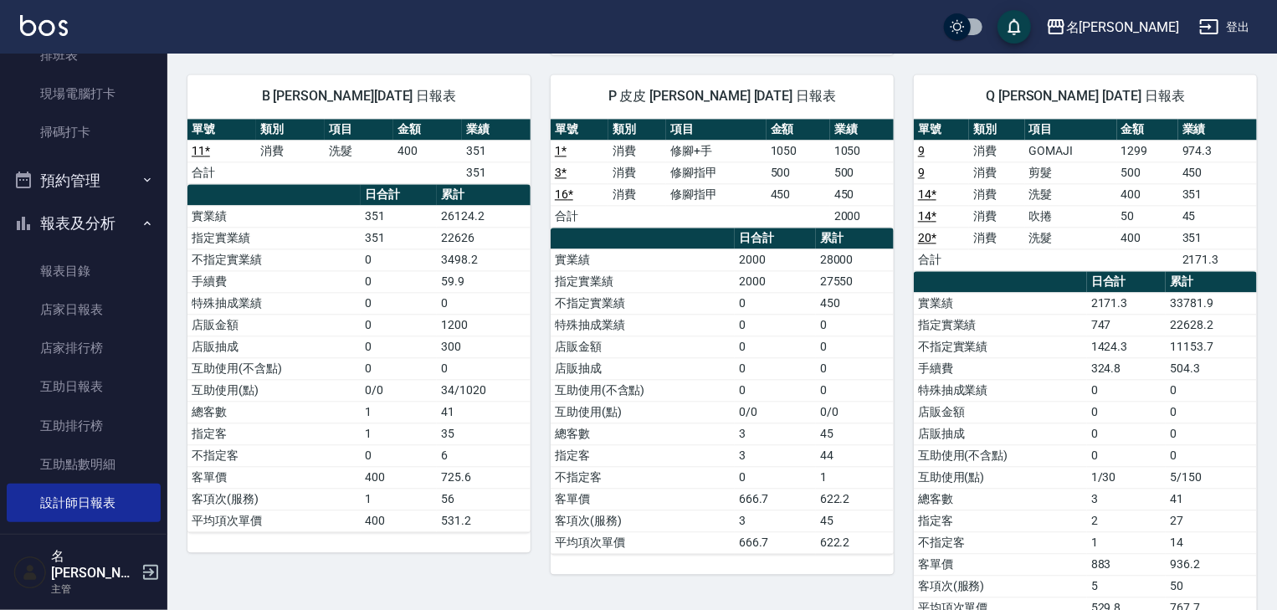
scroll to position [1633, 0]
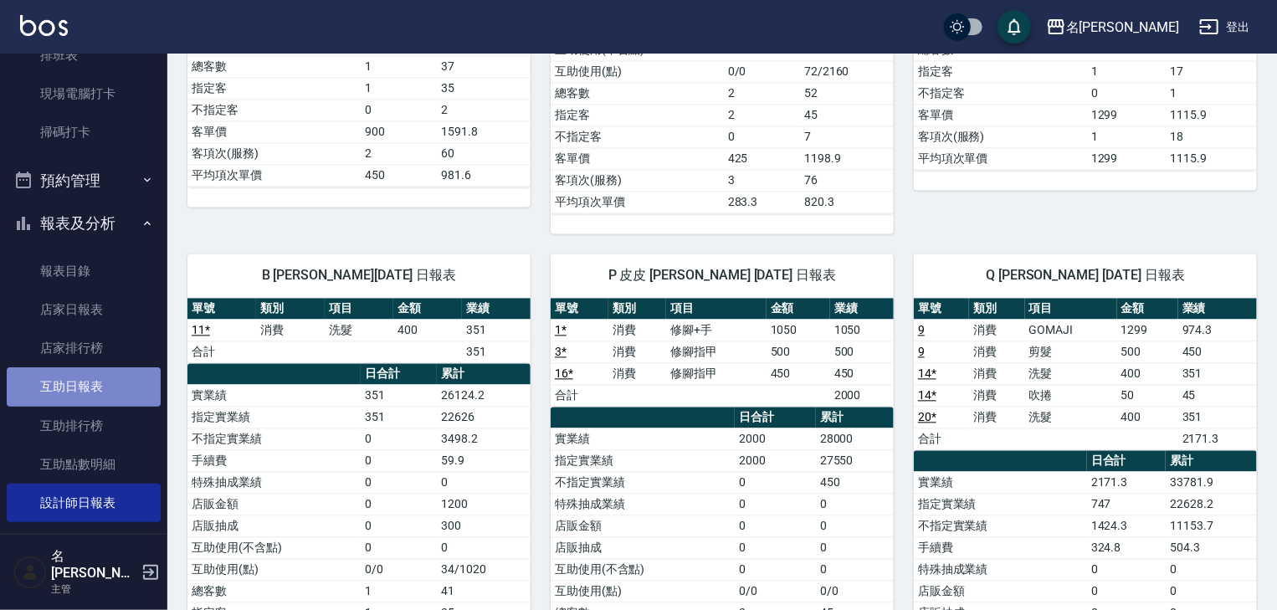
click at [111, 387] on link "互助日報表" at bounding box center [84, 386] width 154 height 38
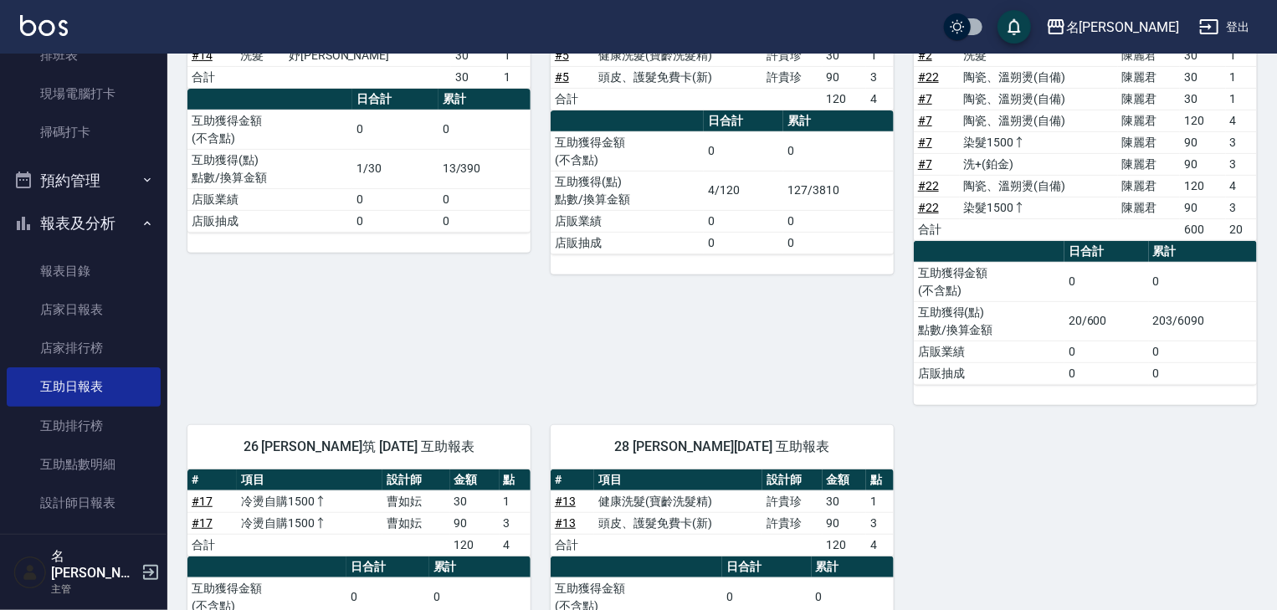
scroll to position [393, 0]
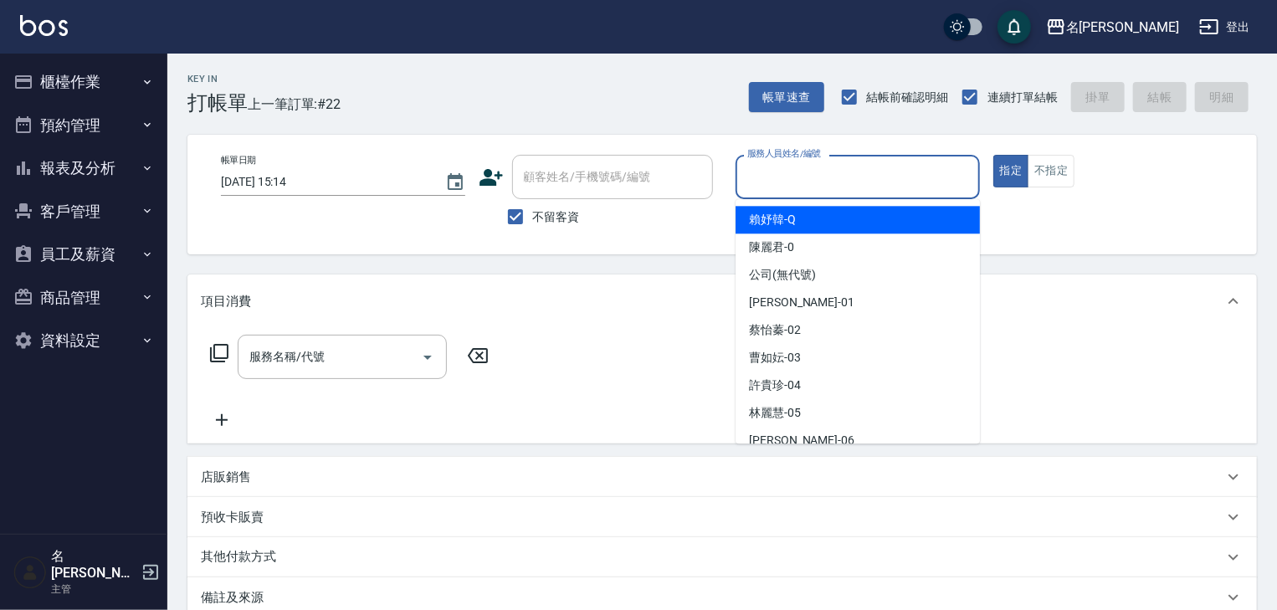
click at [803, 187] on input "服務人員姓名/編號" at bounding box center [857, 176] width 229 height 29
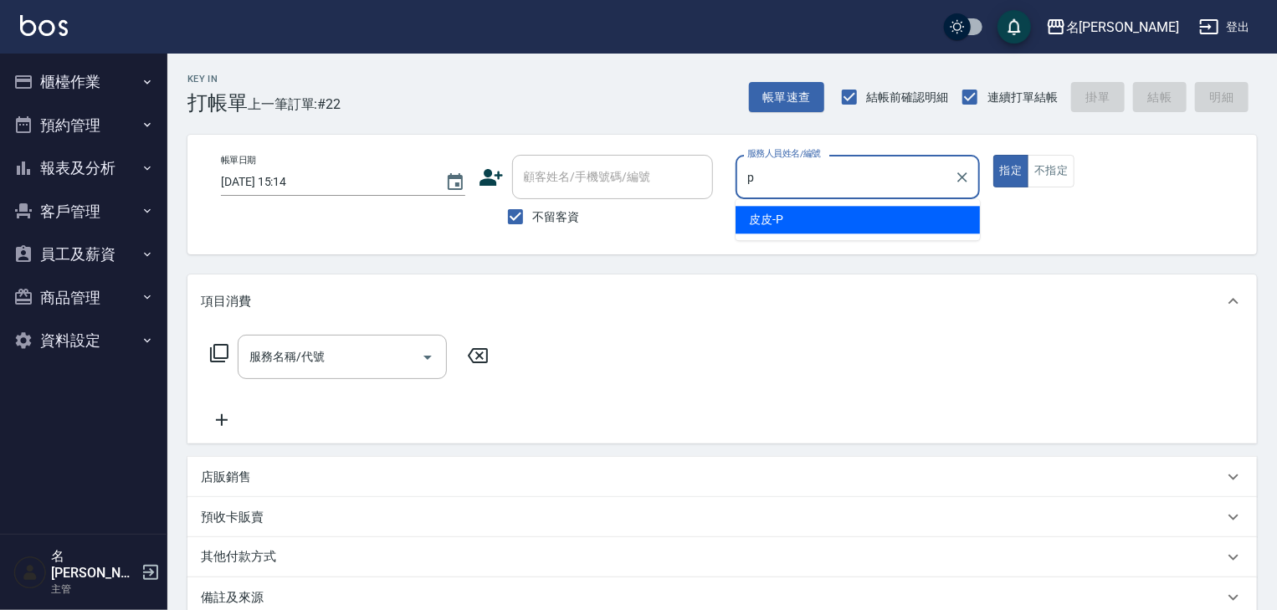
click at [776, 218] on span "皮皮 -P" at bounding box center [766, 220] width 34 height 18
type input "皮皮-P"
click at [344, 359] on input "服務名稱/代號" at bounding box center [329, 356] width 169 height 29
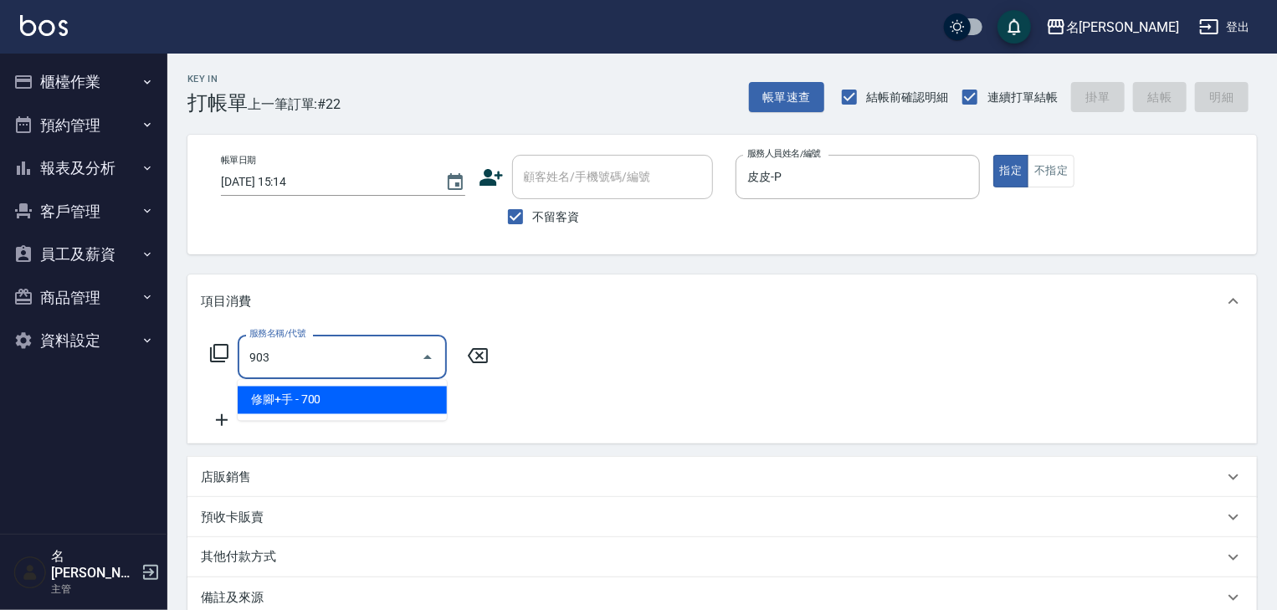
drag, startPoint x: 358, startPoint y: 398, endPoint x: 362, endPoint y: 360, distance: 38.7
click at [358, 397] on span "修腳+手 - 700" at bounding box center [342, 401] width 209 height 28
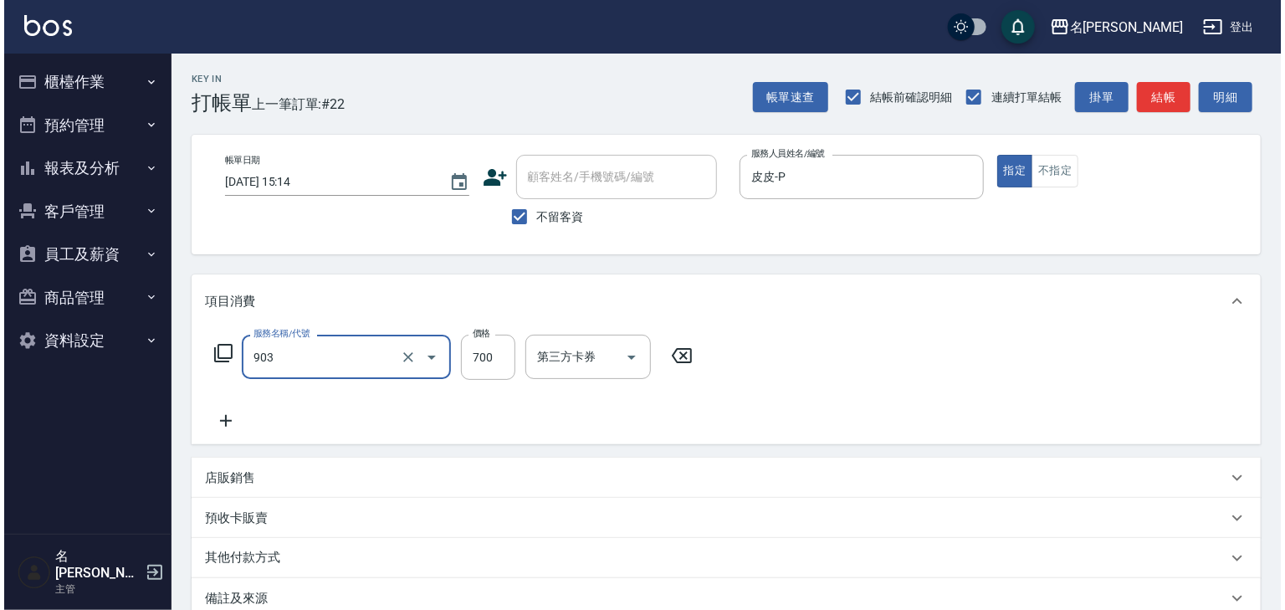
scroll to position [129, 0]
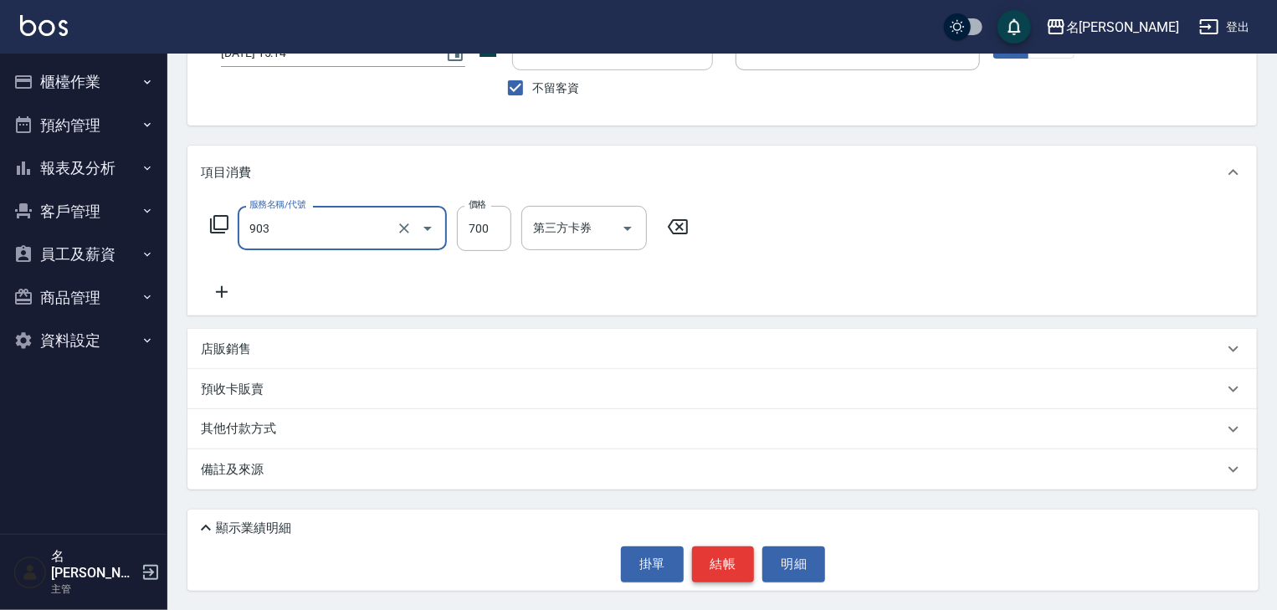
type input "修腳+手(903)"
click at [718, 556] on button "結帳" at bounding box center [723, 563] width 63 height 35
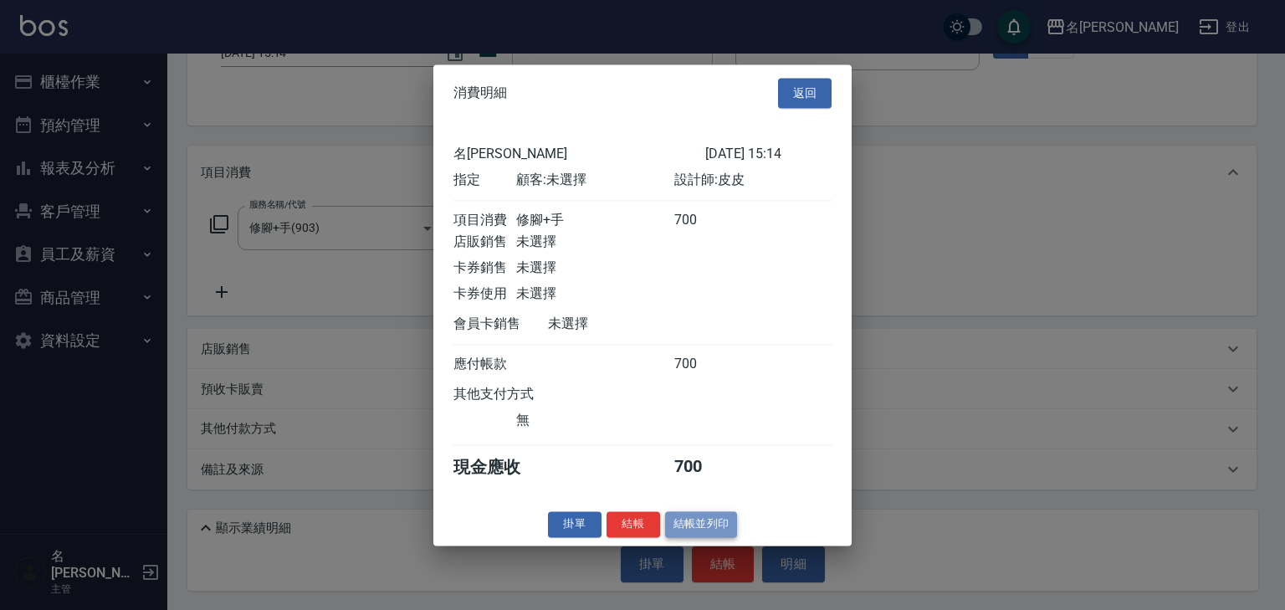
click at [713, 535] on button "結帳並列印" at bounding box center [701, 524] width 73 height 26
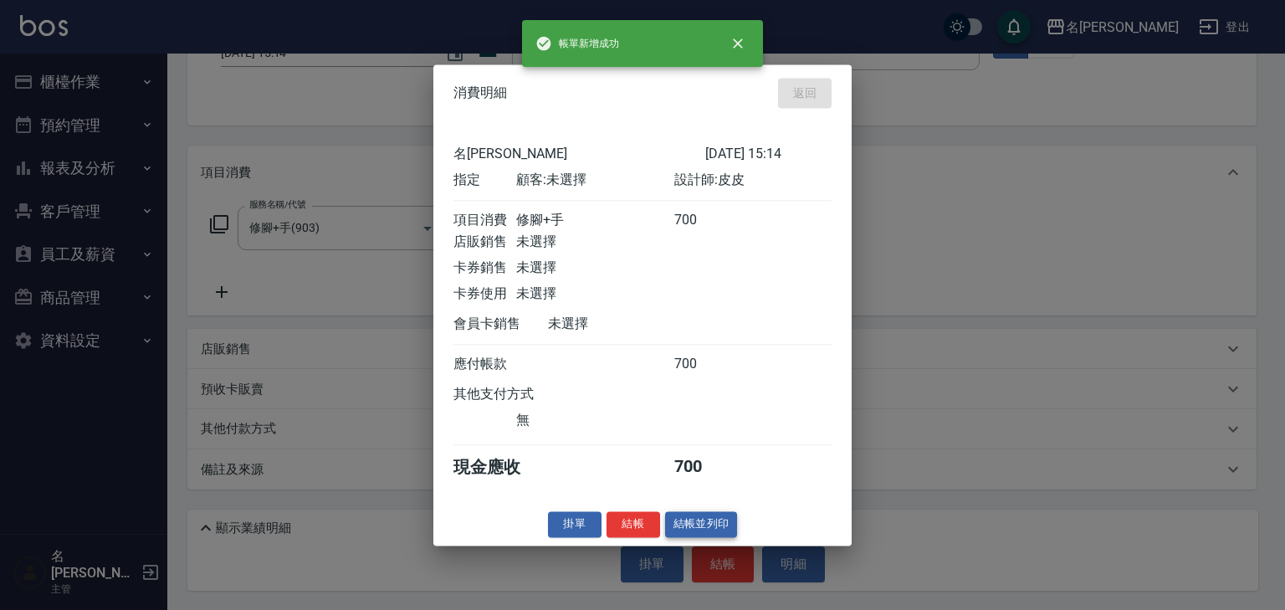
type input "[DATE] 15:17"
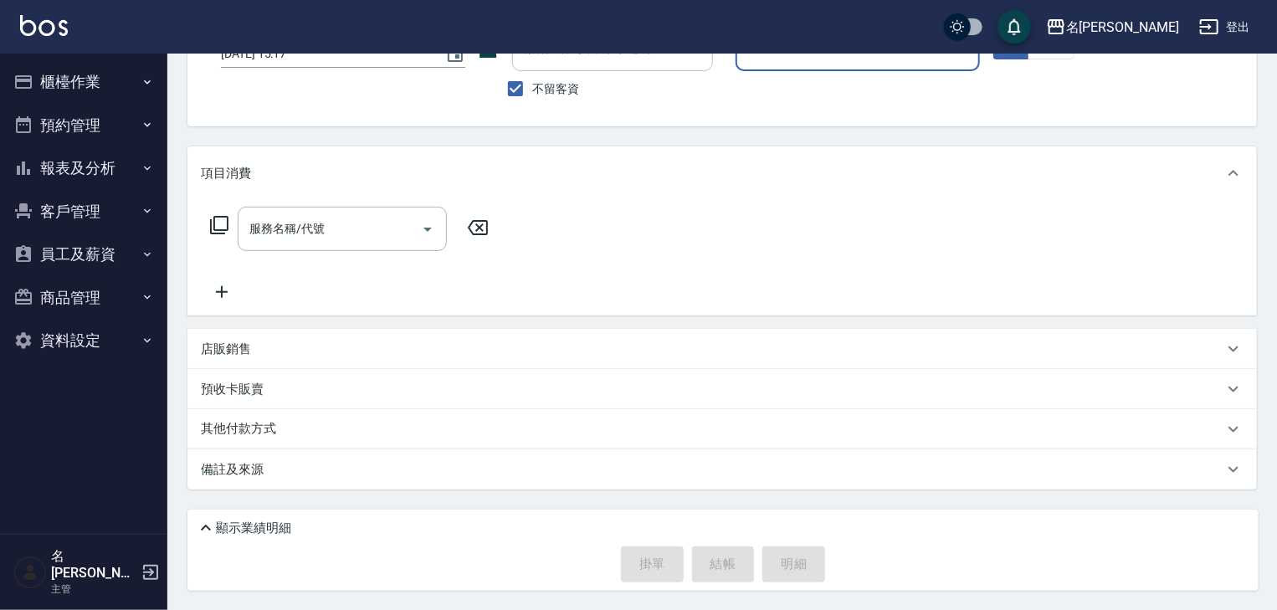
scroll to position [0, 0]
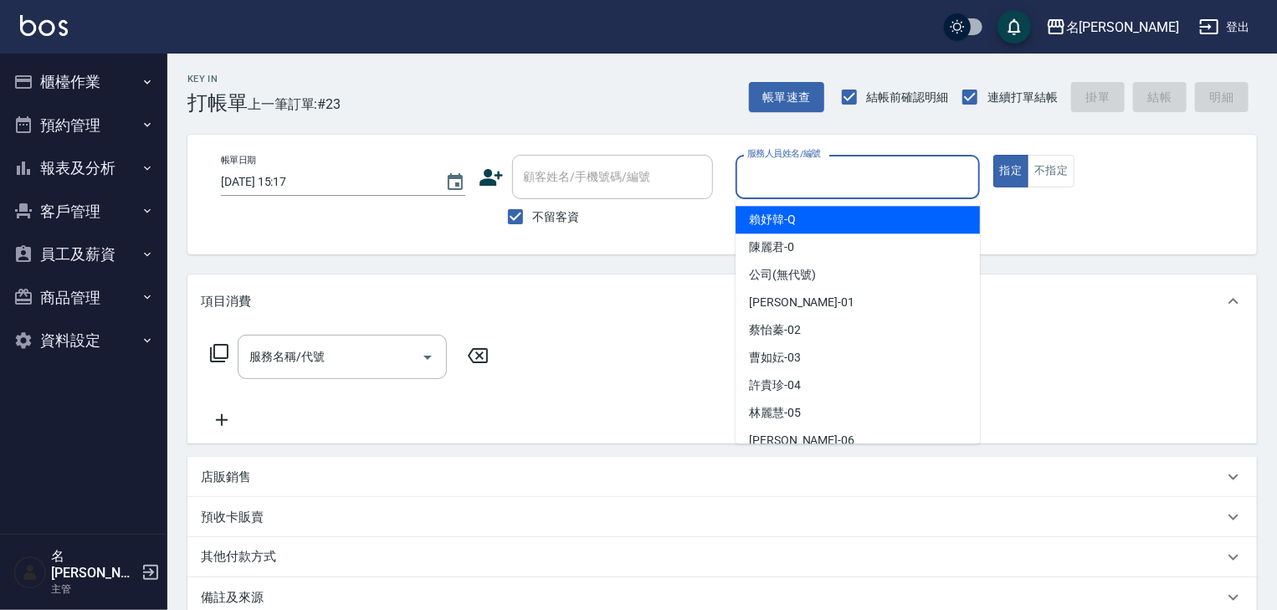
click at [876, 166] on input "服務人員姓名/編號" at bounding box center [857, 176] width 229 height 29
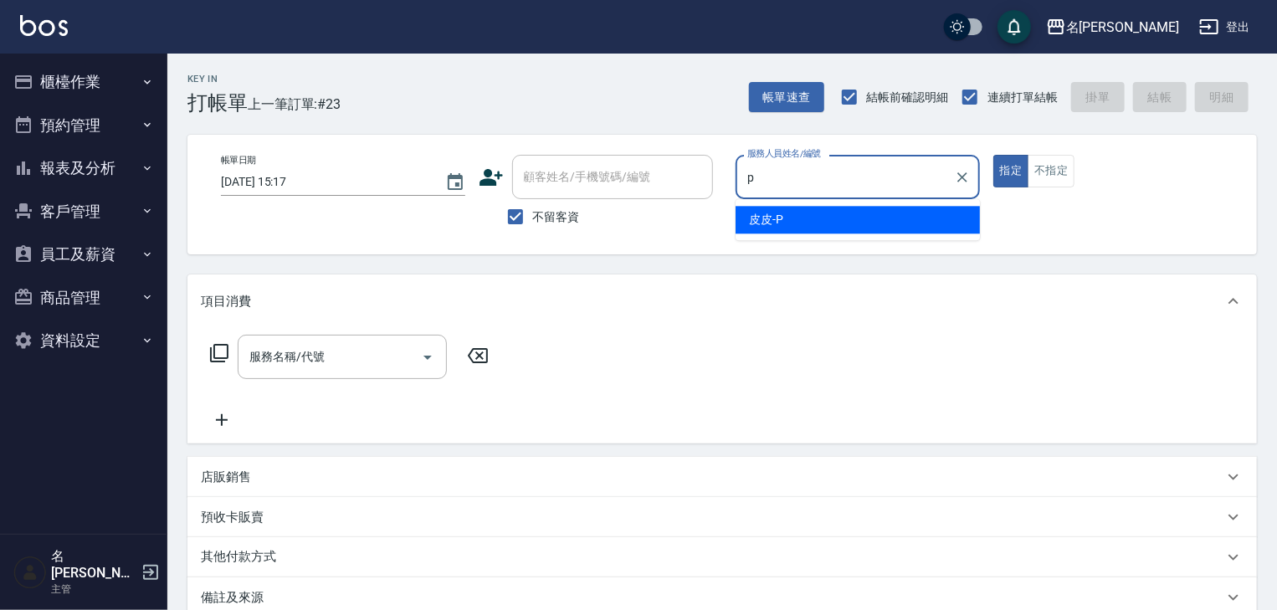
click at [796, 221] on div "皮皮 -P" at bounding box center [857, 220] width 244 height 28
type input "皮皮-P"
click at [366, 365] on input "服務名稱/代號" at bounding box center [329, 356] width 169 height 29
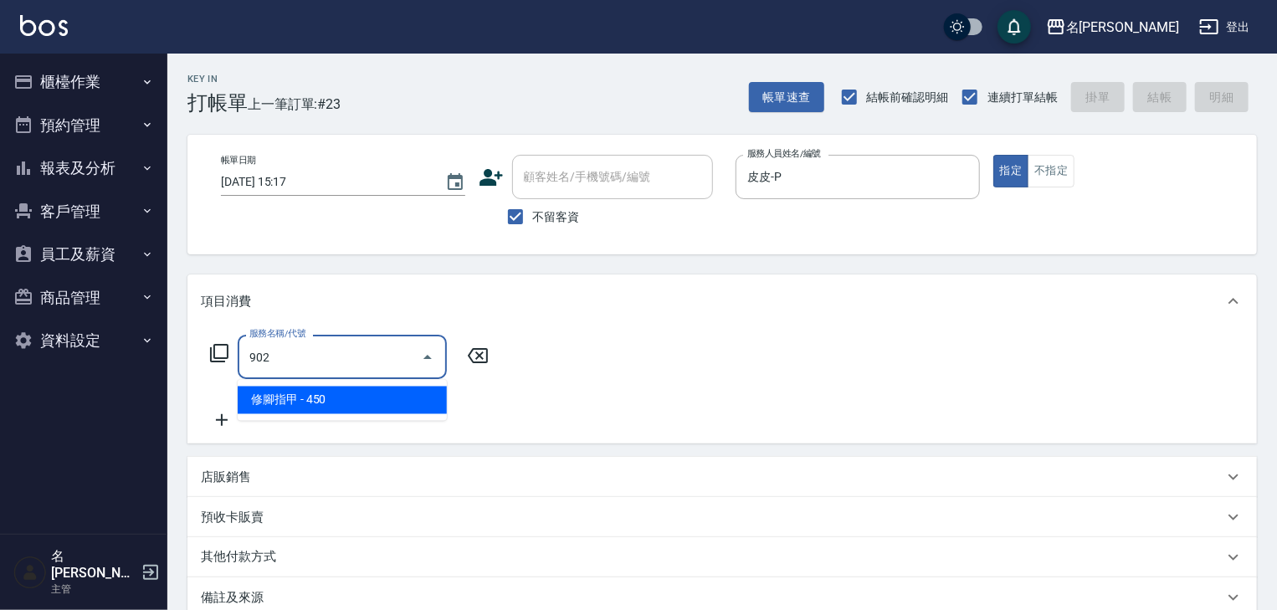
drag, startPoint x: 395, startPoint y: 392, endPoint x: 405, endPoint y: 390, distance: 10.2
click at [397, 392] on span "修腳指甲 - 450" at bounding box center [342, 401] width 209 height 28
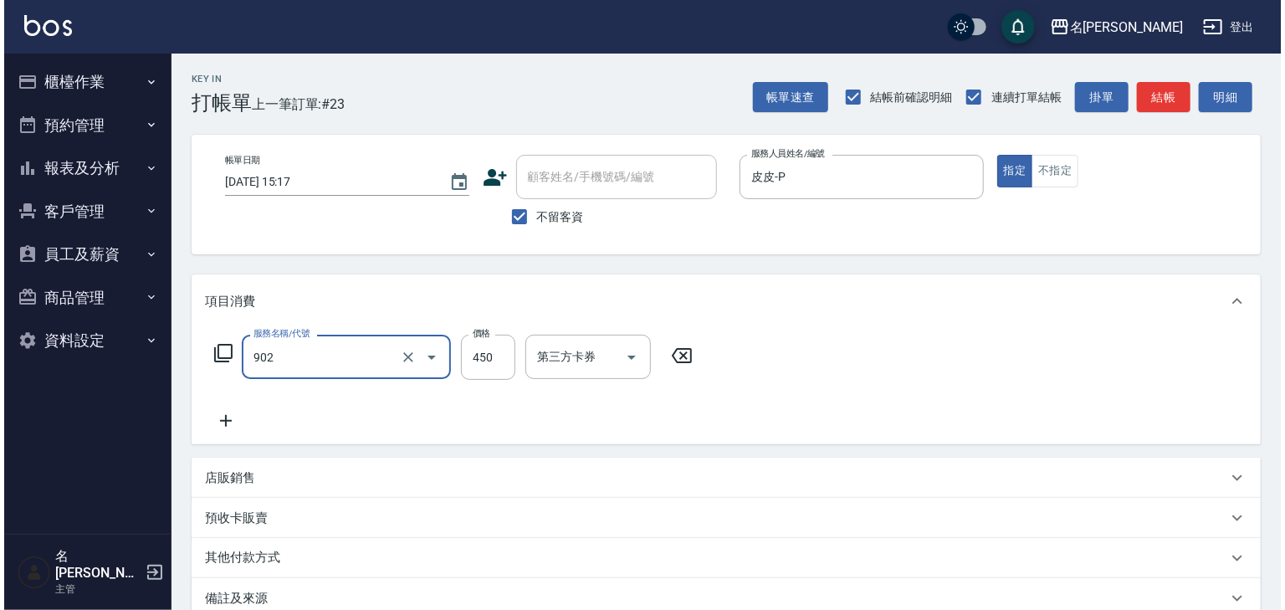
scroll to position [129, 0]
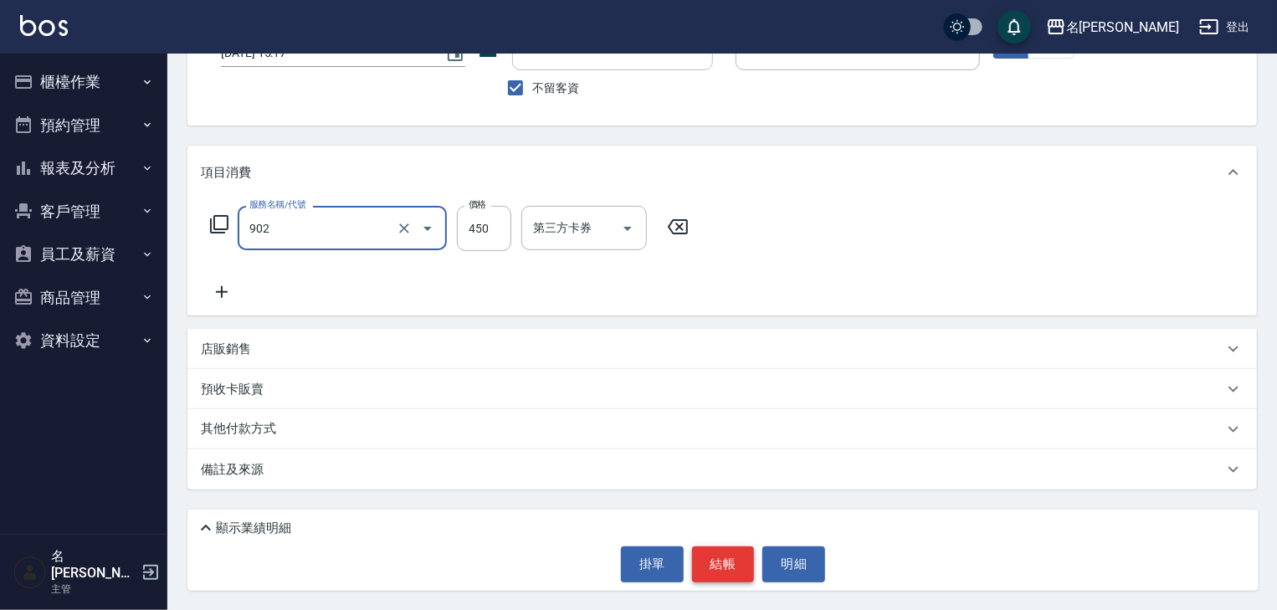
type input "修腳指甲(902)"
click at [707, 572] on button "結帳" at bounding box center [723, 563] width 63 height 35
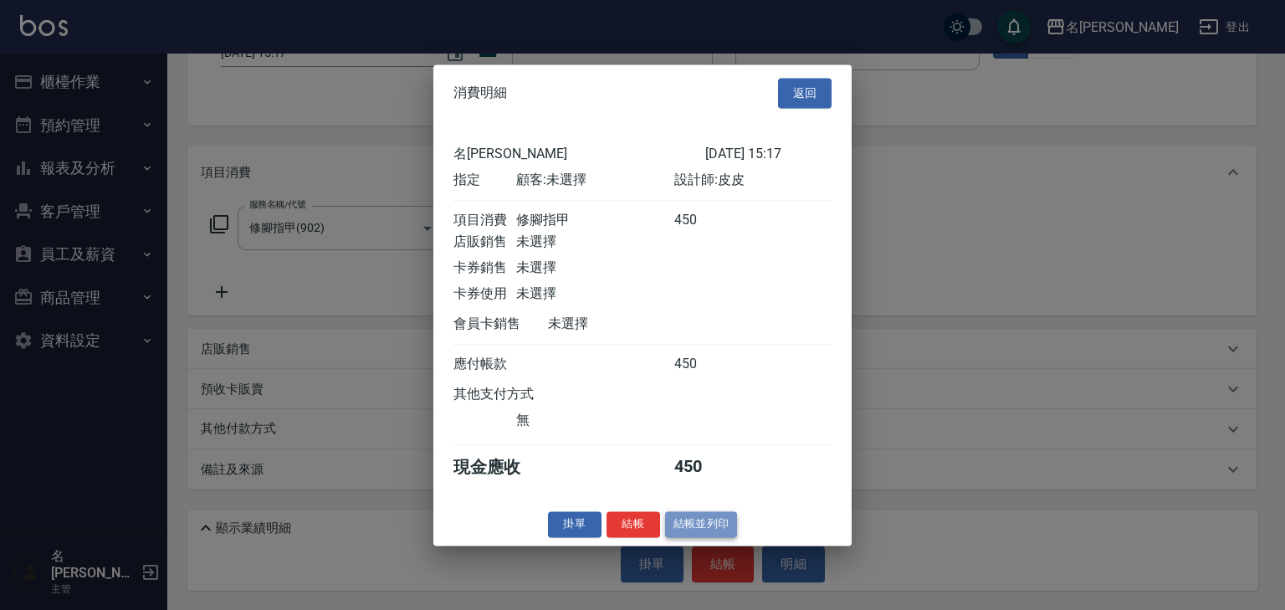
click at [706, 531] on button "結帳並列印" at bounding box center [701, 524] width 73 height 26
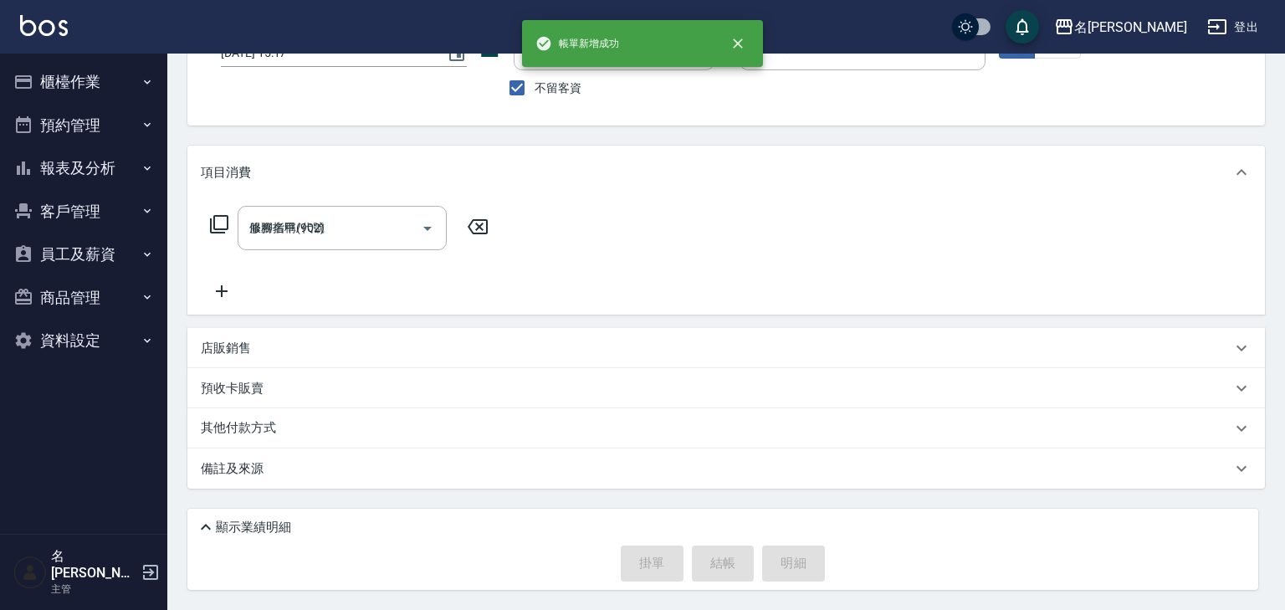
type input "[DATE] 15:19"
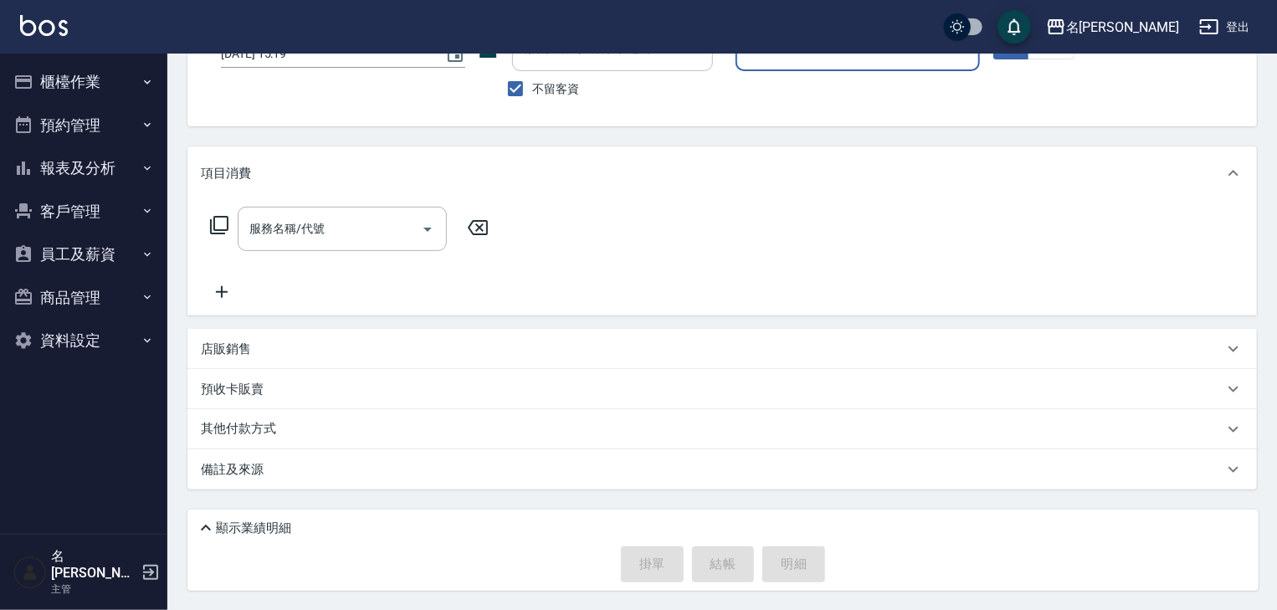
scroll to position [0, 0]
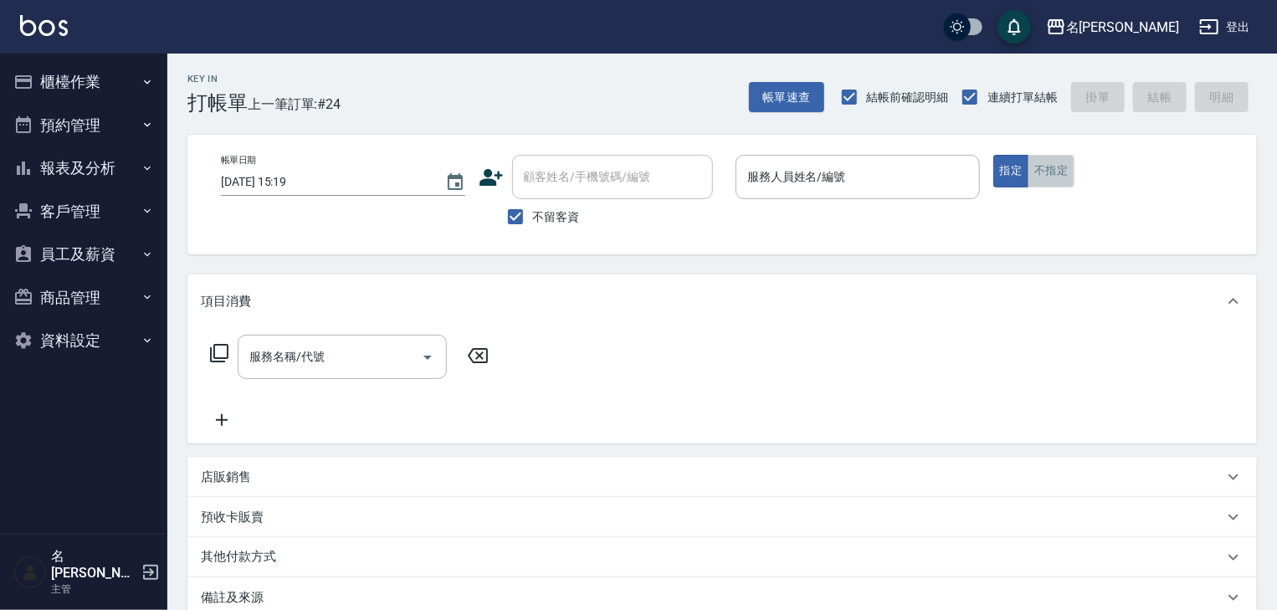
click at [1055, 163] on button "不指定" at bounding box center [1051, 171] width 47 height 33
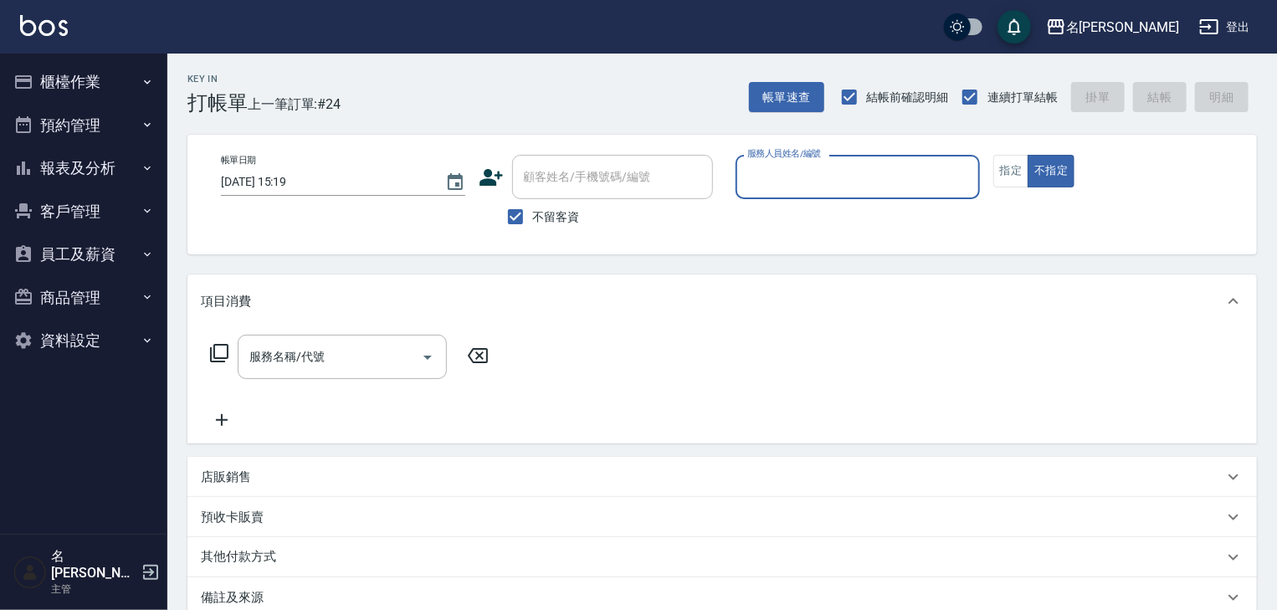
click at [847, 181] on input "服務人員姓名/編號" at bounding box center [857, 176] width 229 height 29
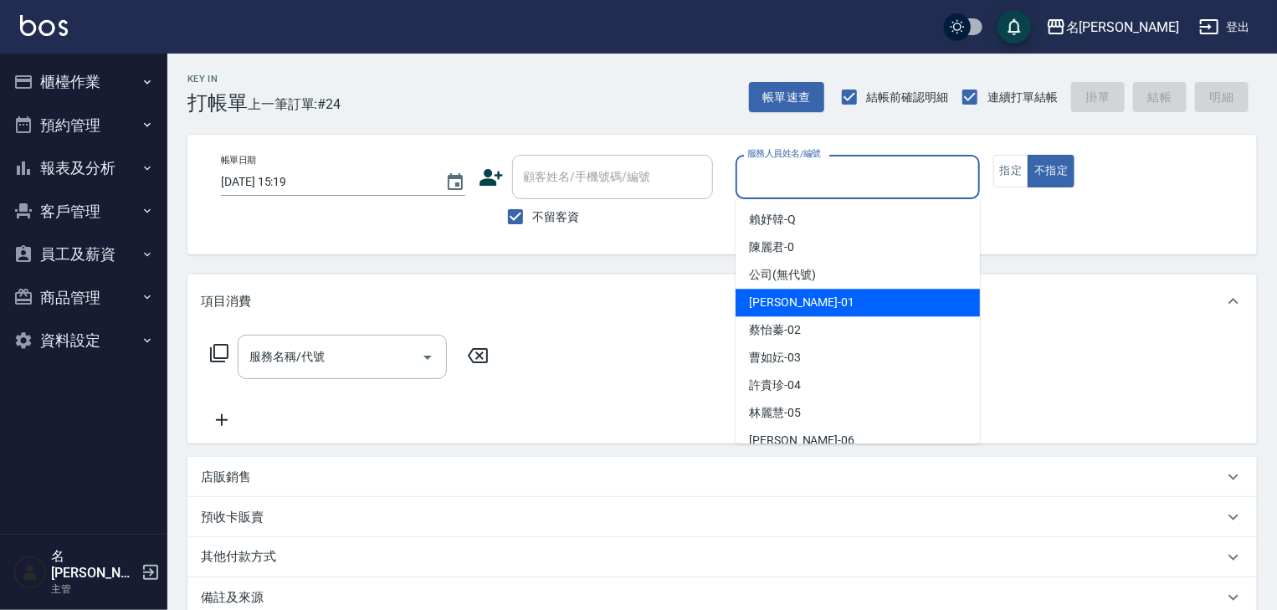
click at [787, 304] on span "[PERSON_NAME] -01" at bounding box center [801, 303] width 105 height 18
type input "[PERSON_NAME]-01"
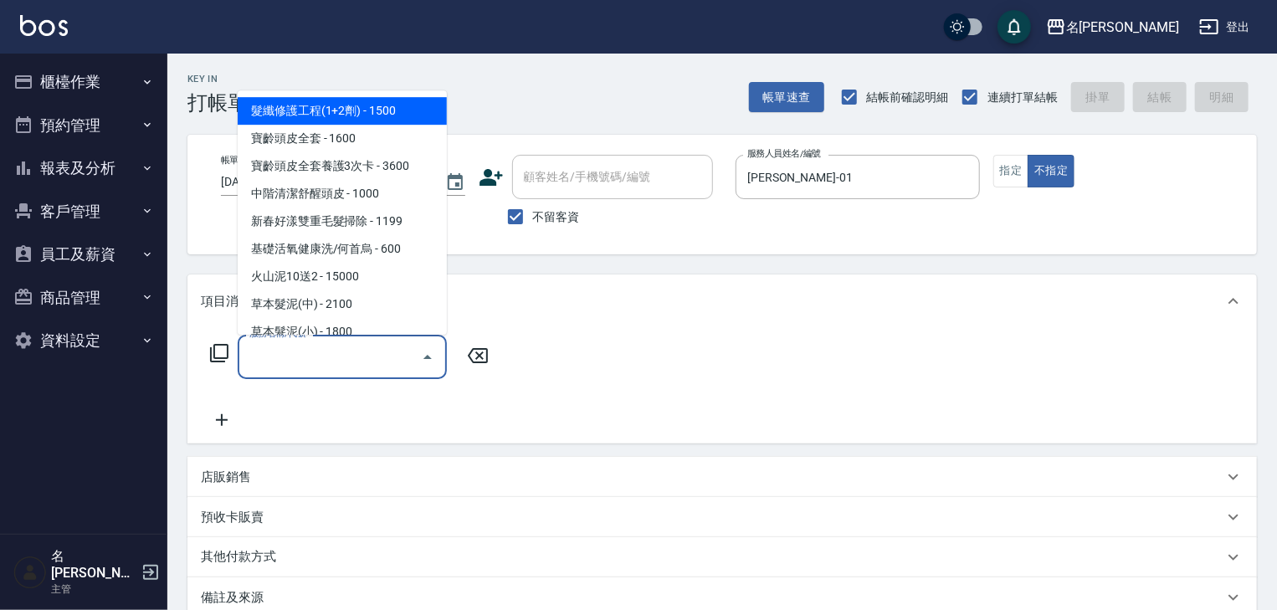
click at [375, 355] on input "服務名稱/代號" at bounding box center [329, 356] width 169 height 29
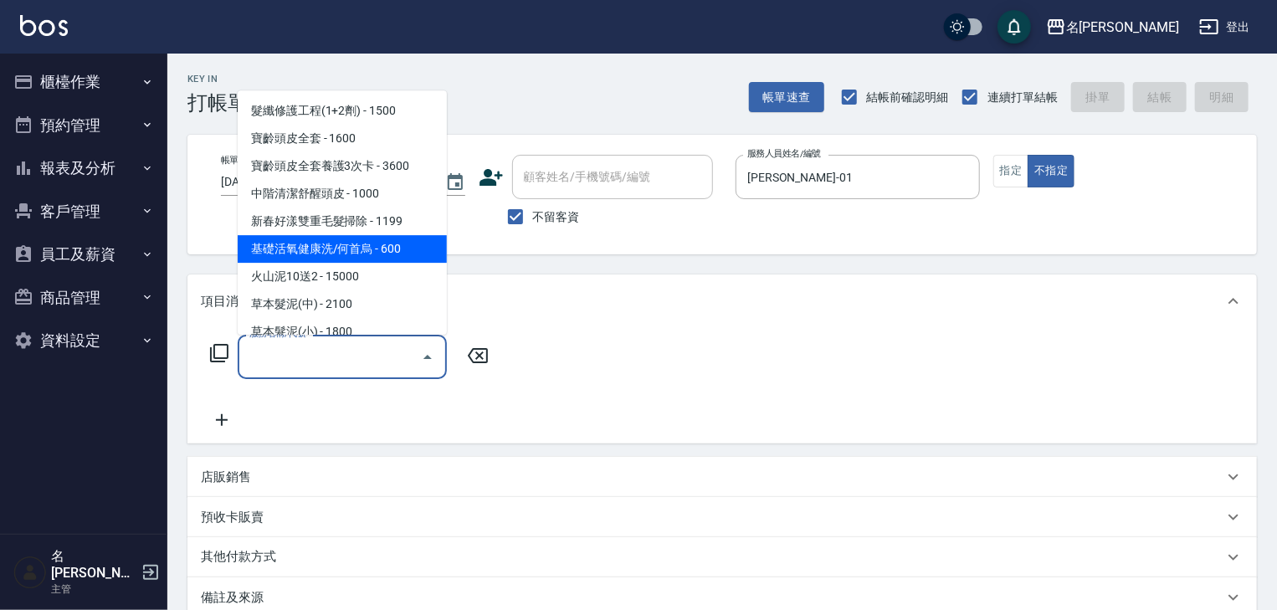
click at [398, 253] on span "基礎活氧健康洗/何首烏 - 600" at bounding box center [342, 250] width 209 height 28
type input "基礎活氧健康洗/何首烏(109)"
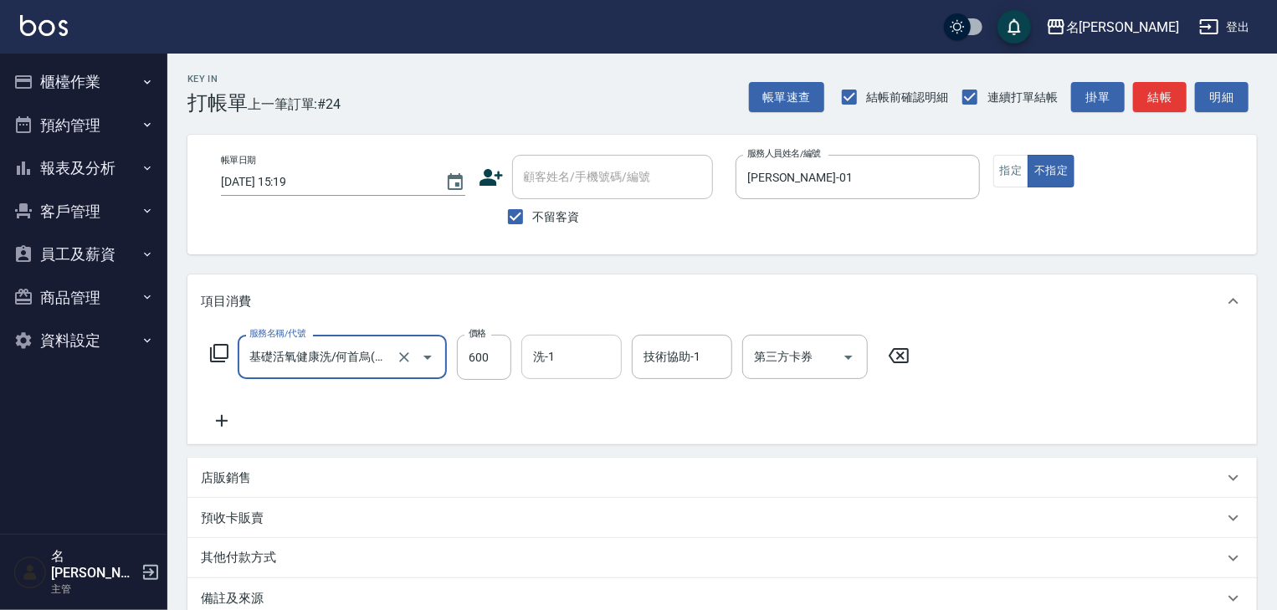
click at [571, 356] on input "洗-1" at bounding box center [571, 356] width 85 height 29
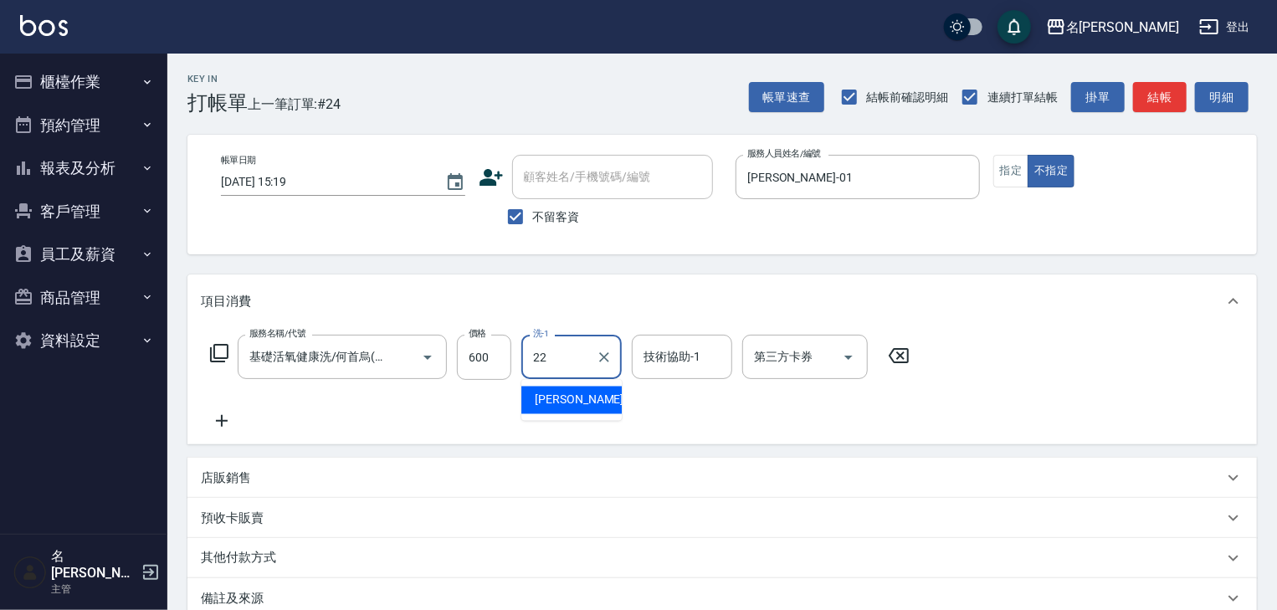
click at [579, 406] on span "[PERSON_NAME] -22" at bounding box center [587, 401] width 105 height 18
type input "[PERSON_NAME]-22"
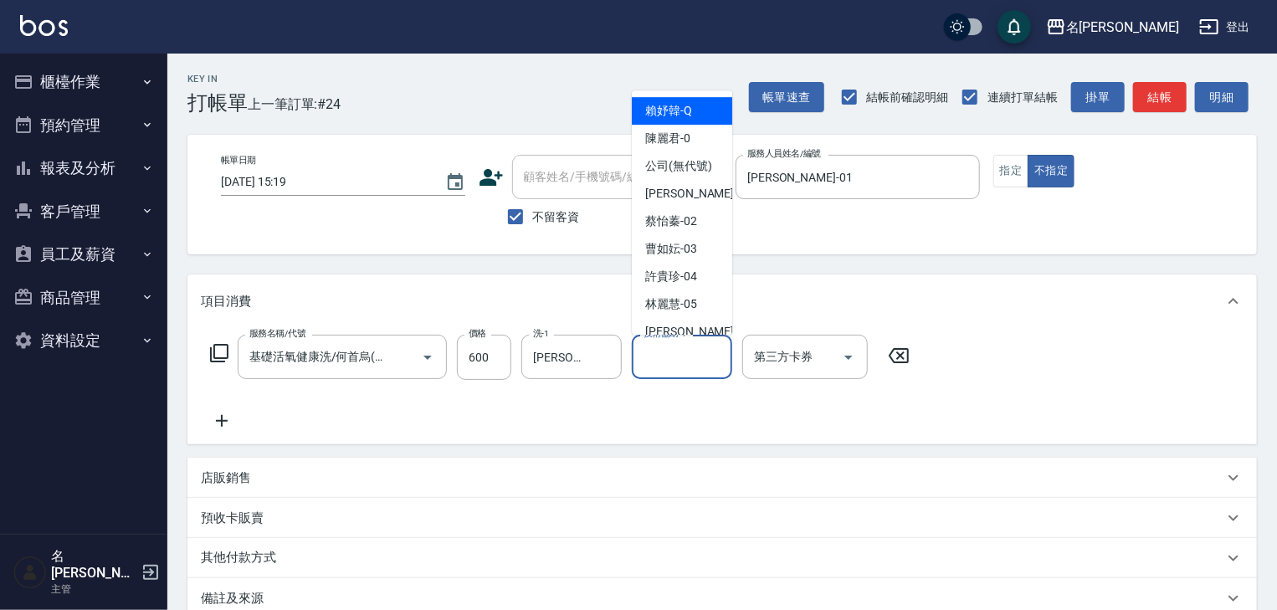
click at [666, 360] on input "技術協助-1" at bounding box center [681, 356] width 85 height 29
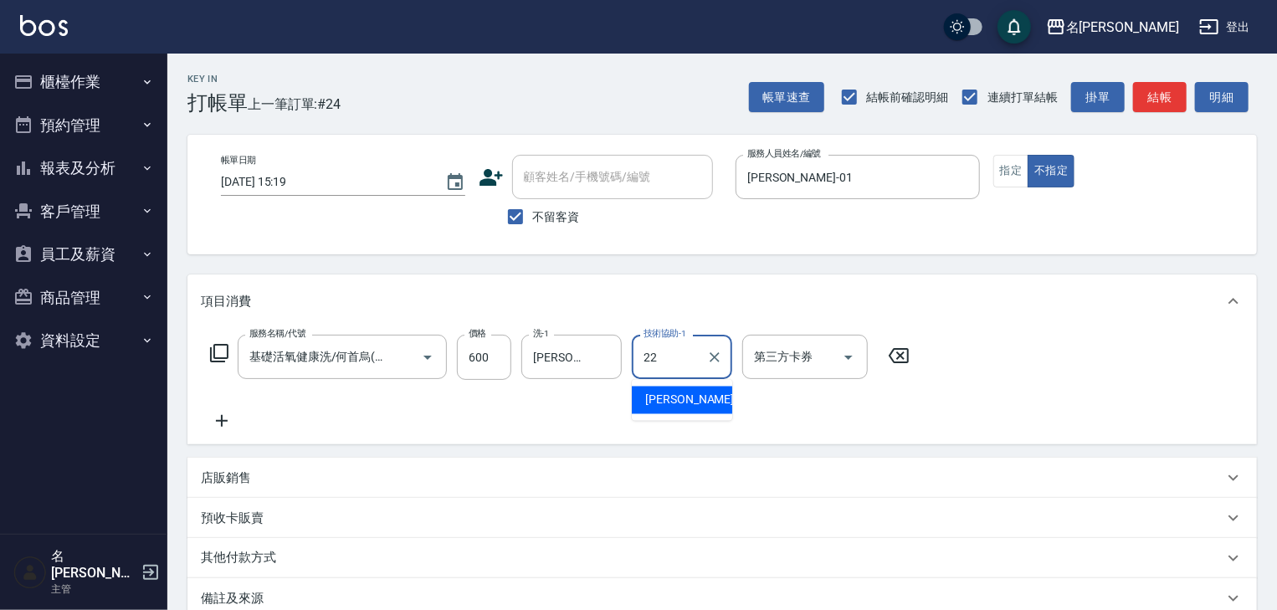
click at [700, 398] on div "[PERSON_NAME] -22" at bounding box center [682, 401] width 100 height 28
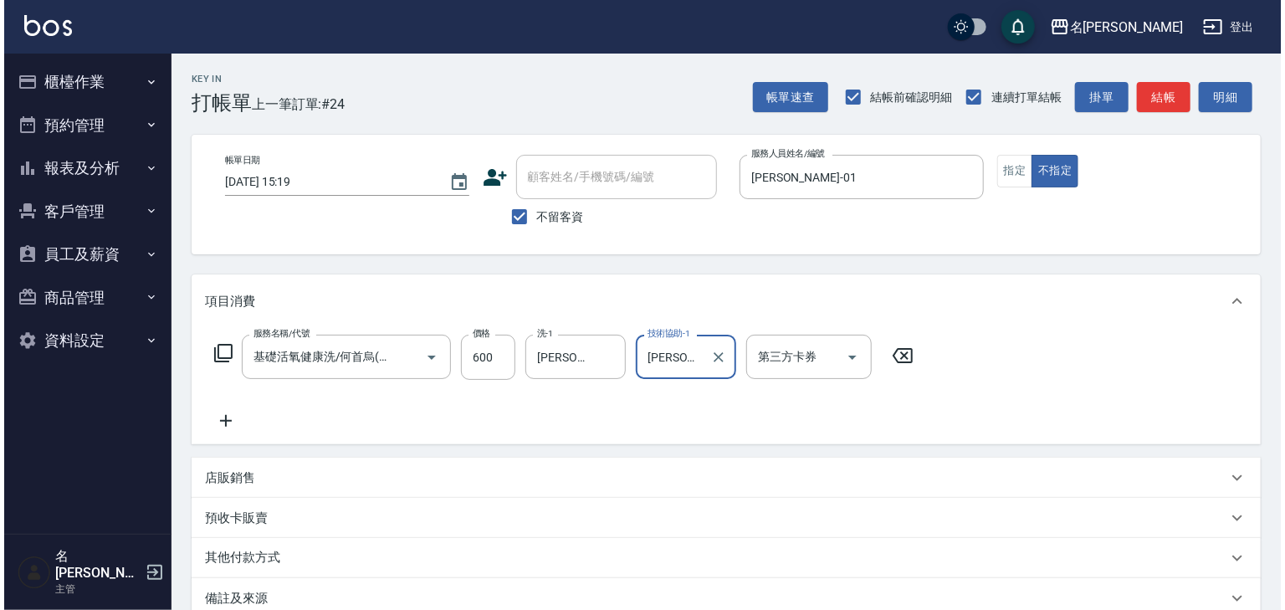
scroll to position [129, 0]
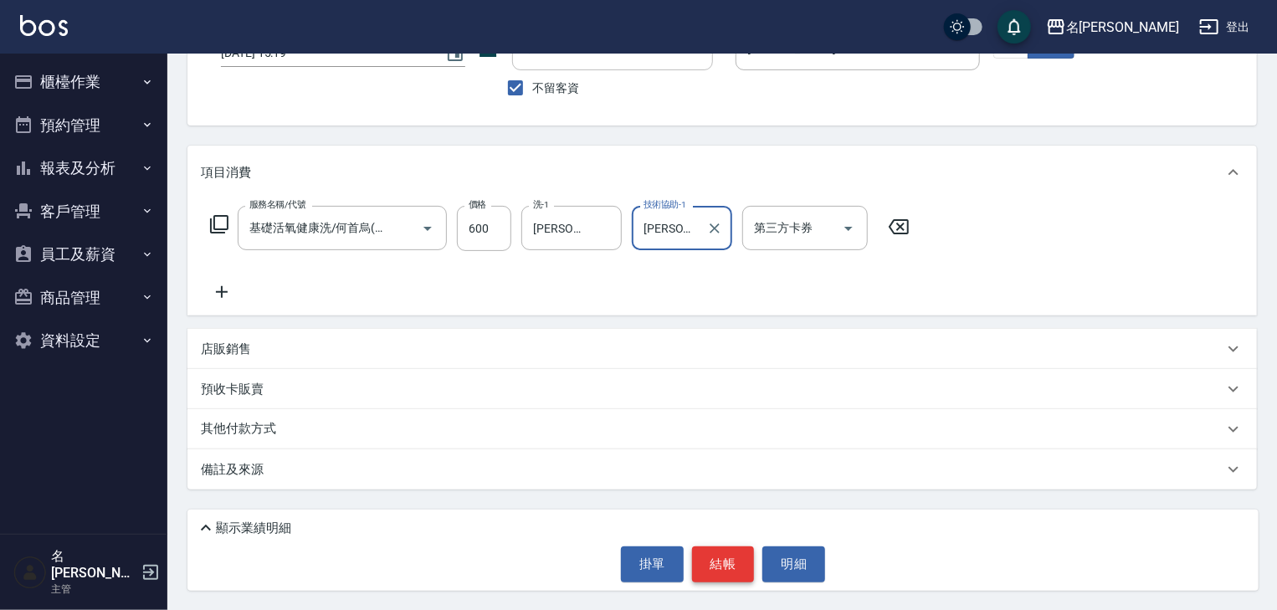
type input "[PERSON_NAME]-22"
click at [724, 560] on button "結帳" at bounding box center [723, 563] width 63 height 35
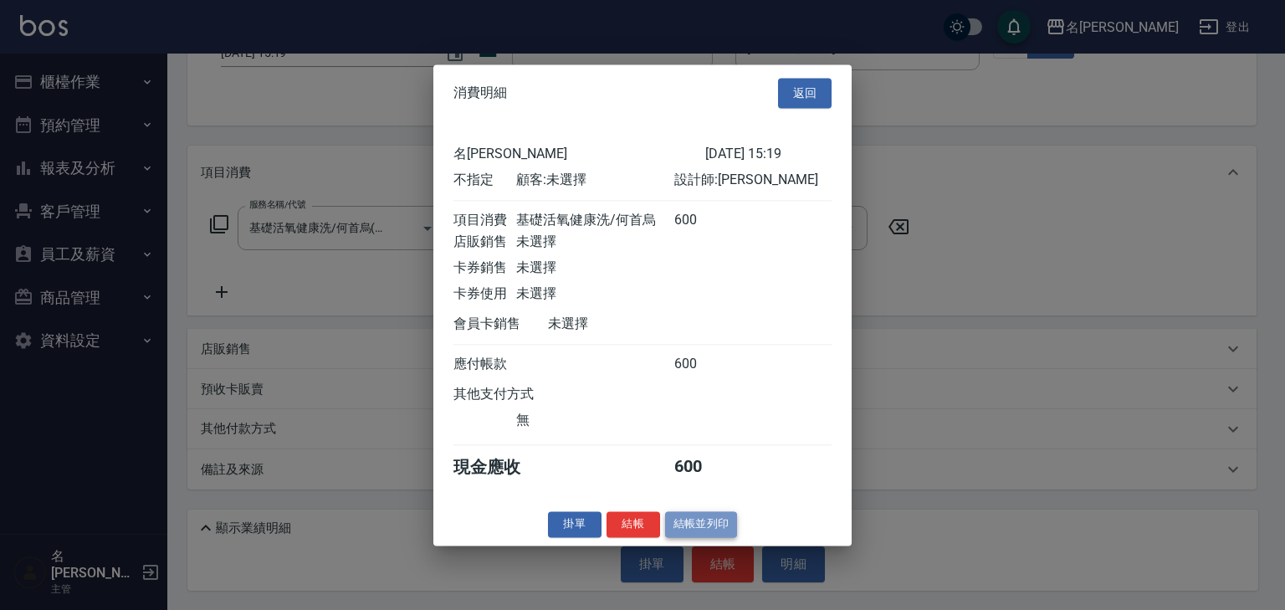
click at [716, 537] on button "結帳並列印" at bounding box center [701, 524] width 73 height 26
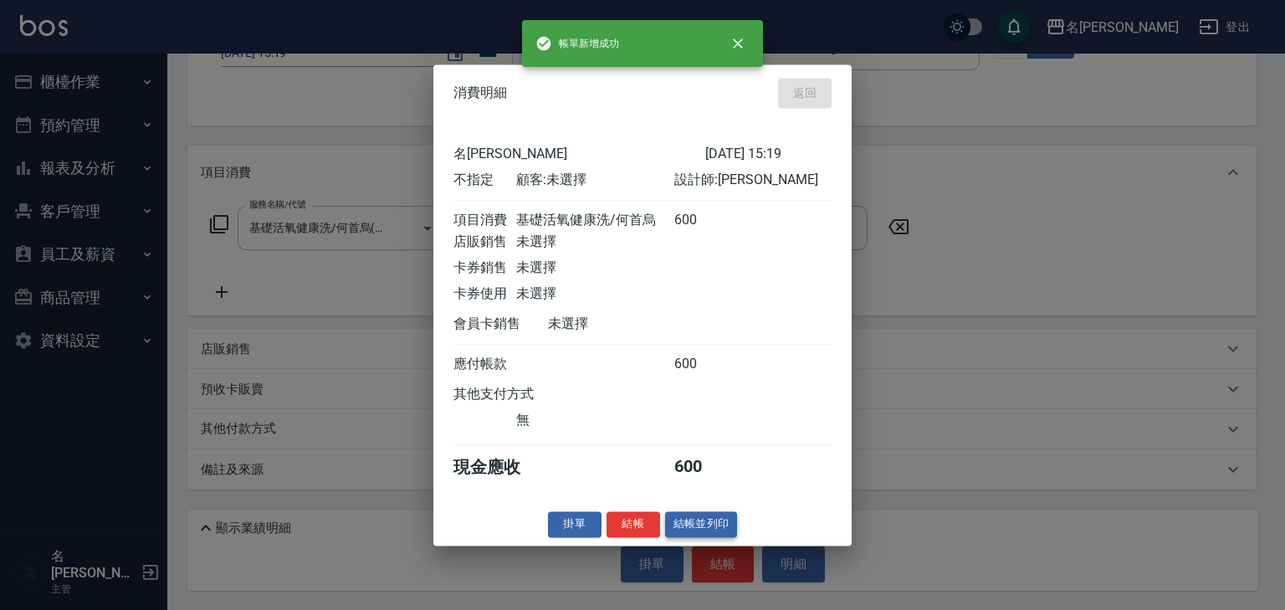
type input "[DATE] 15:22"
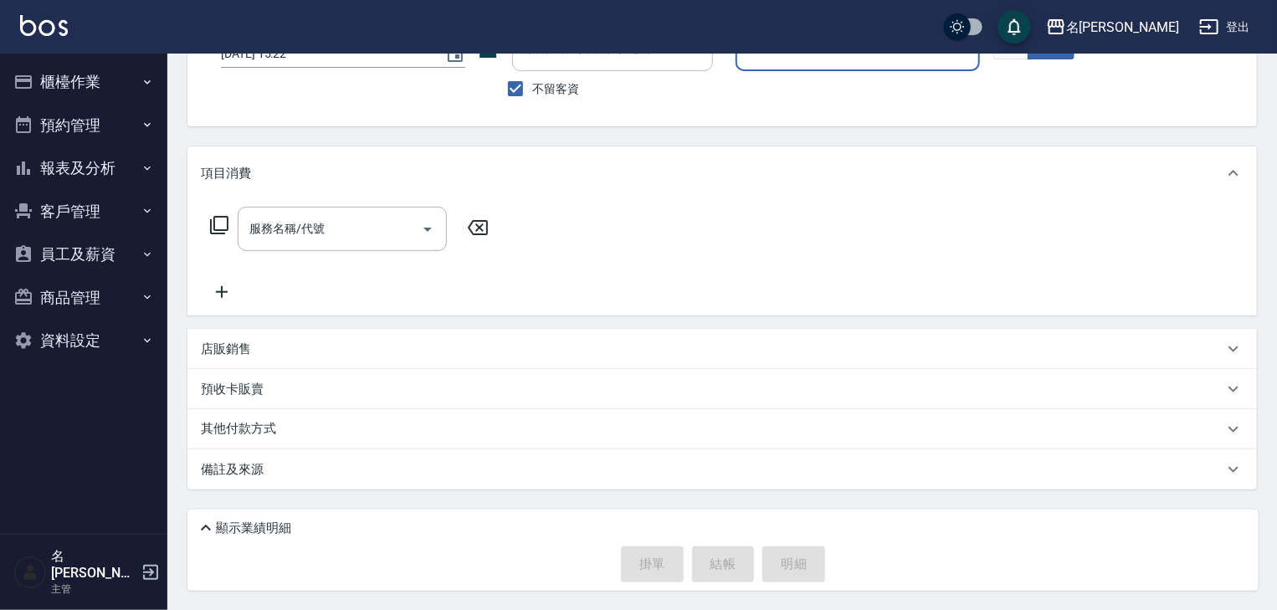
scroll to position [0, 0]
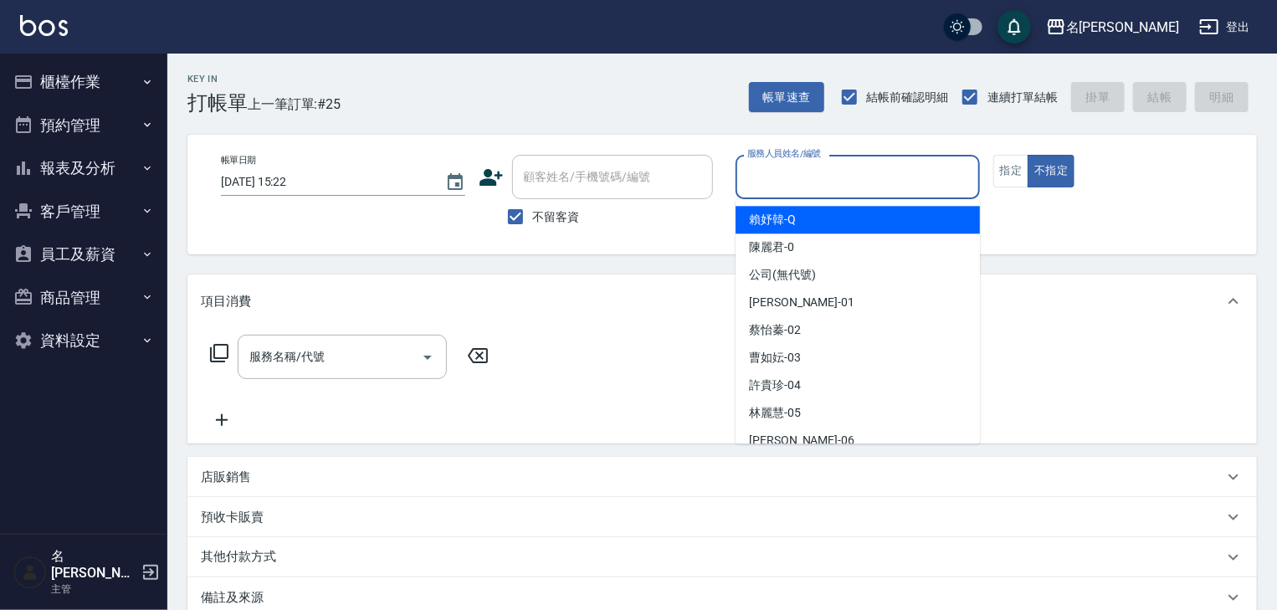
click at [860, 171] on input "服務人員姓名/編號" at bounding box center [857, 176] width 229 height 29
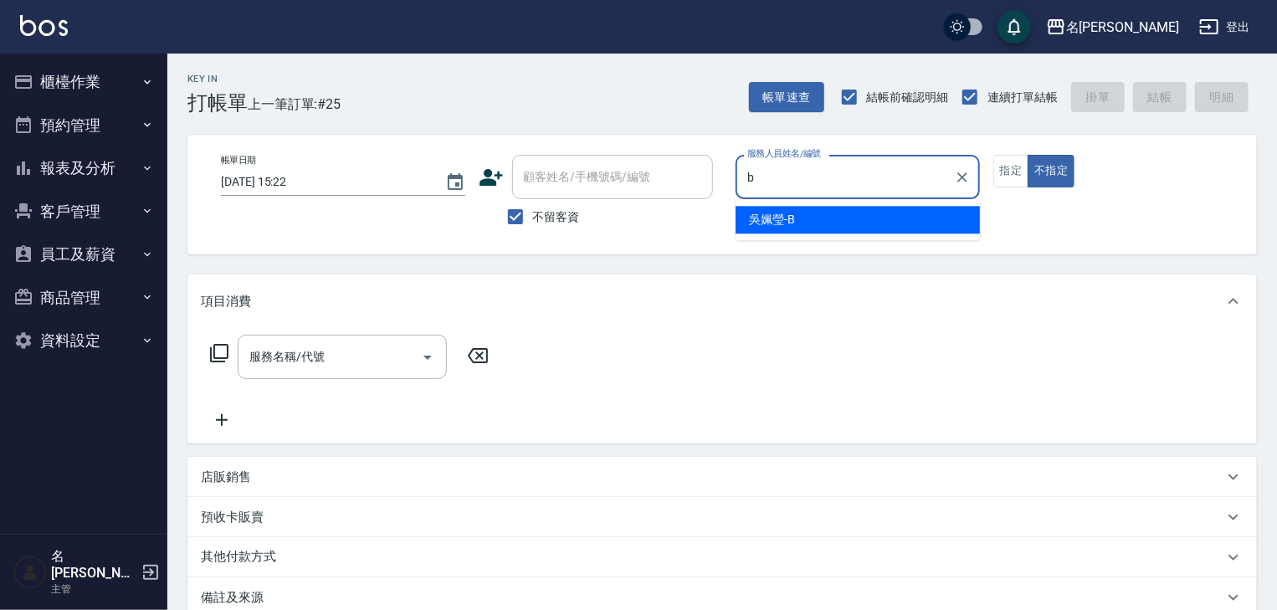
click at [822, 213] on div "[PERSON_NAME]" at bounding box center [857, 220] width 244 height 28
type input "[PERSON_NAME]"
click at [344, 356] on input "服務名稱/代號" at bounding box center [329, 356] width 169 height 29
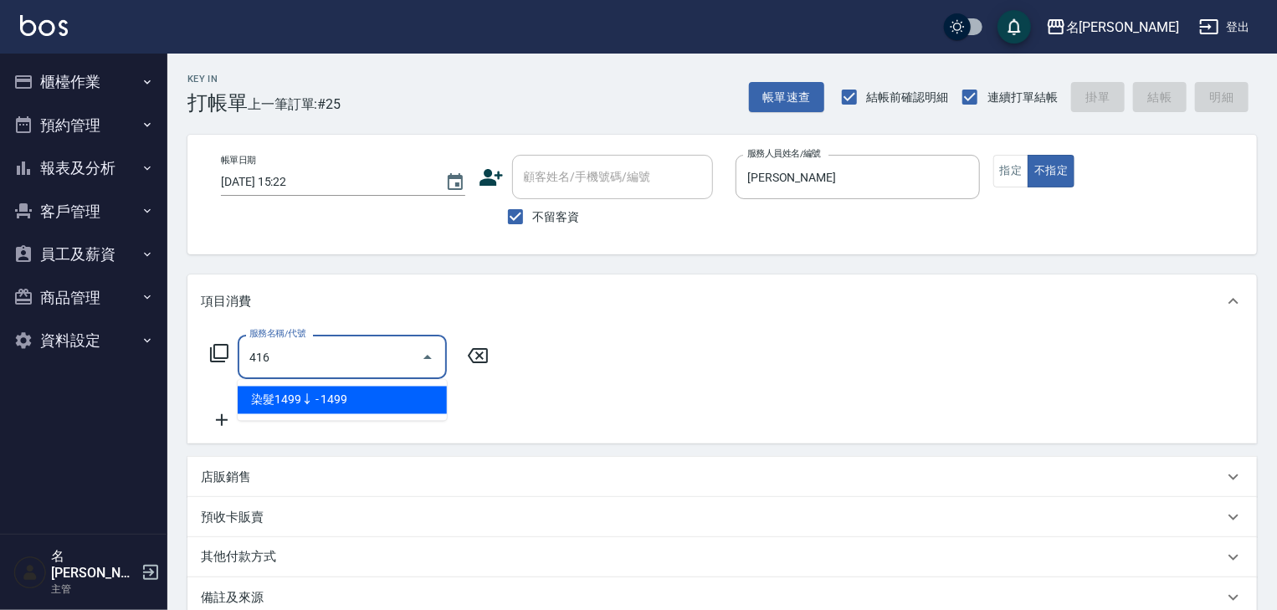
click at [412, 398] on span "染髮1499↓ - 1499" at bounding box center [342, 401] width 209 height 28
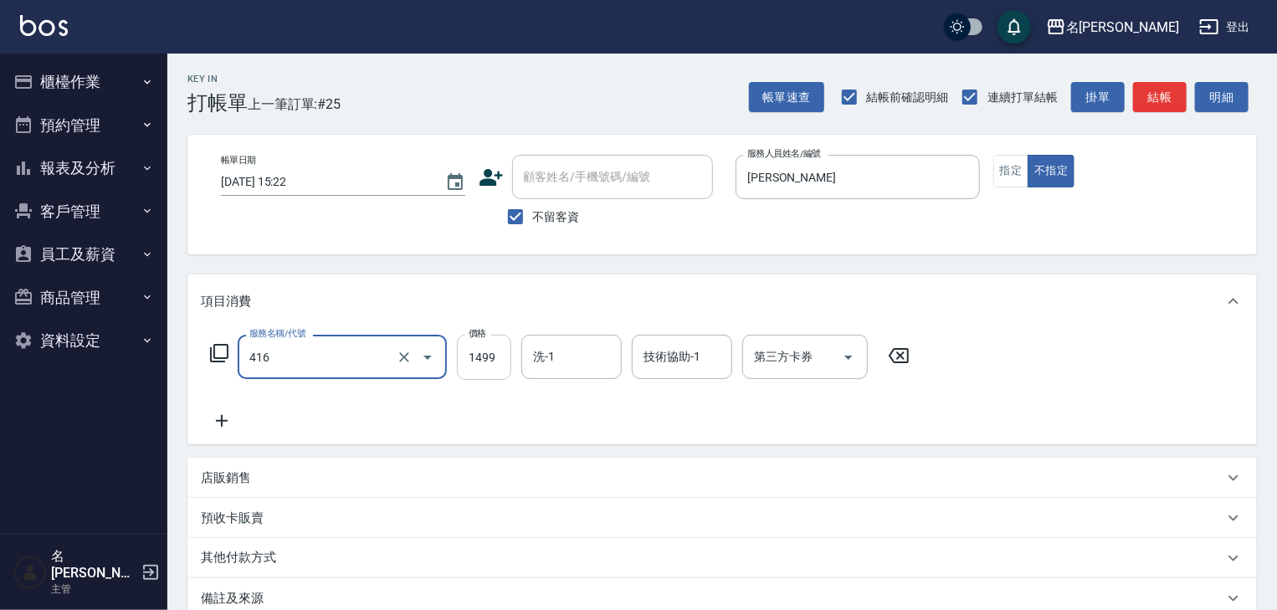
type input "染髮1499↓(416)"
click at [493, 349] on input "1499" at bounding box center [484, 357] width 54 height 45
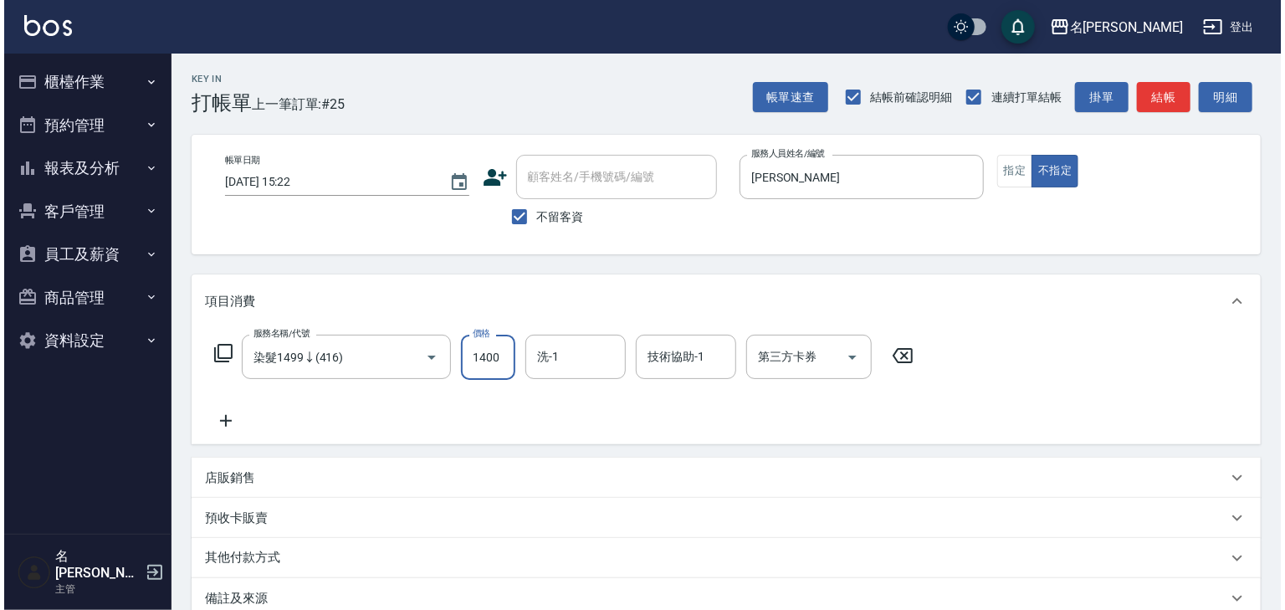
scroll to position [129, 0]
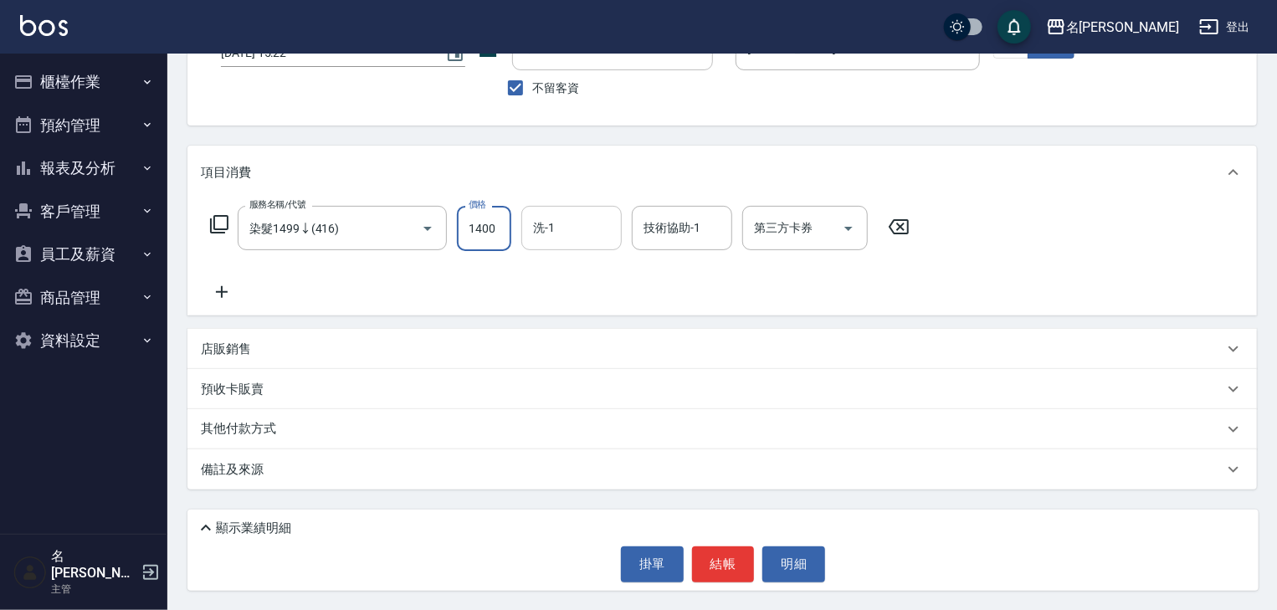
type input "1400"
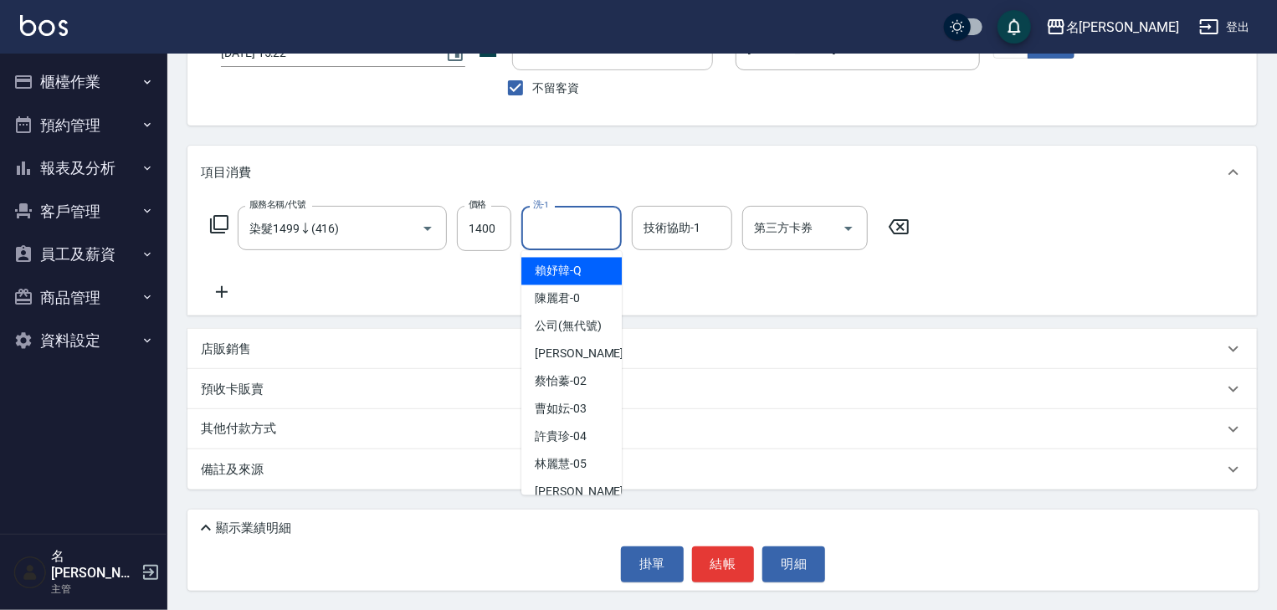
click at [589, 228] on input "洗-1" at bounding box center [571, 227] width 85 height 29
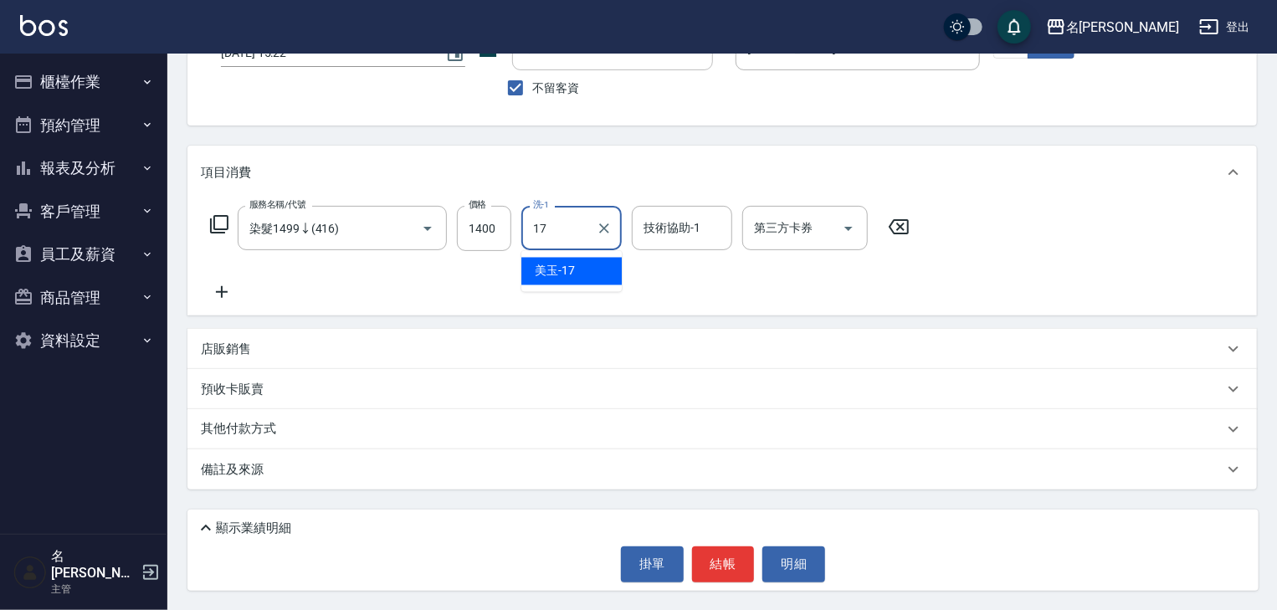
click at [587, 279] on div "美玉 -17" at bounding box center [571, 272] width 100 height 28
type input "美玉-17"
click at [733, 562] on button "結帳" at bounding box center [723, 563] width 63 height 35
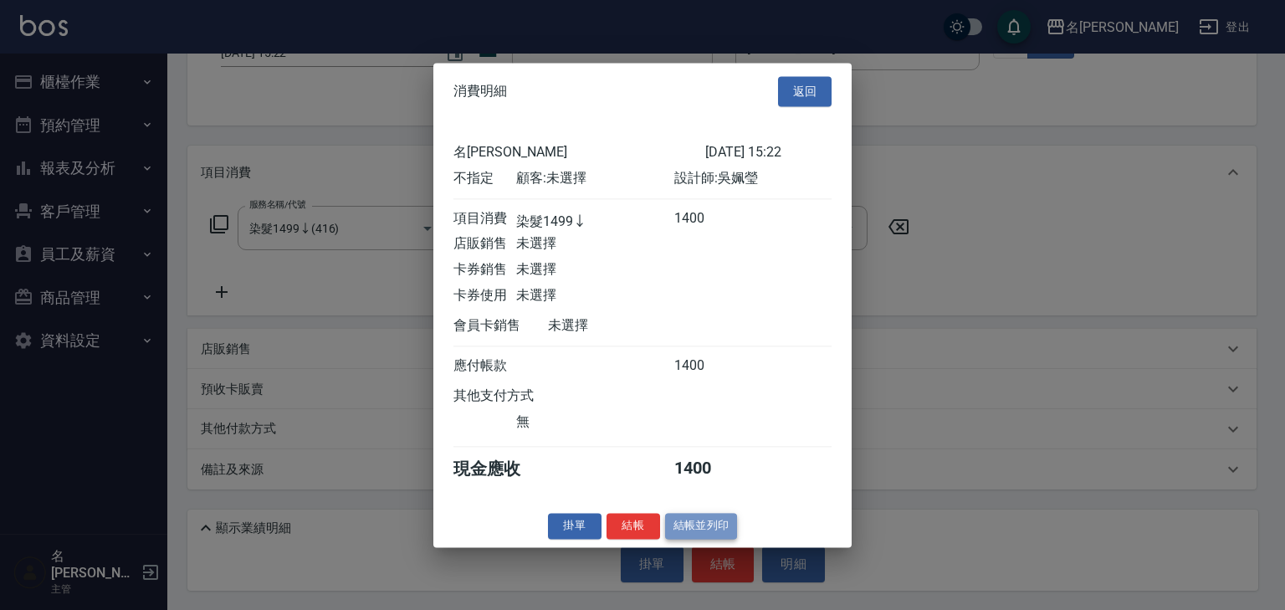
click at [712, 539] on button "結帳並列印" at bounding box center [701, 526] width 73 height 26
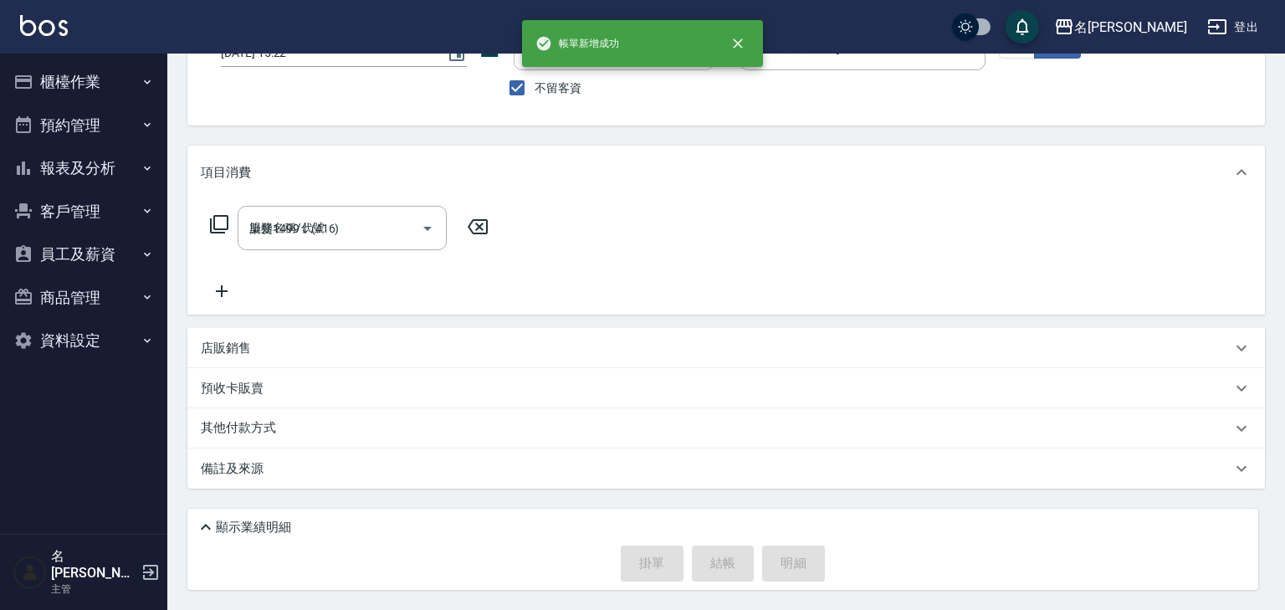
type input "[DATE] 15:31"
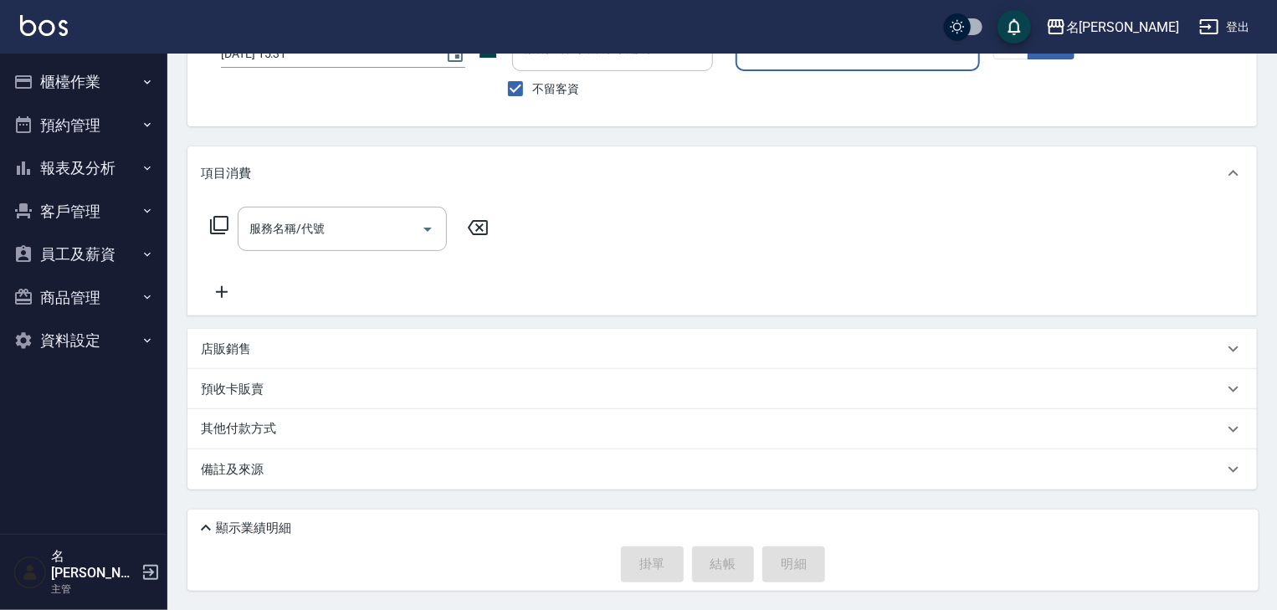
scroll to position [0, 0]
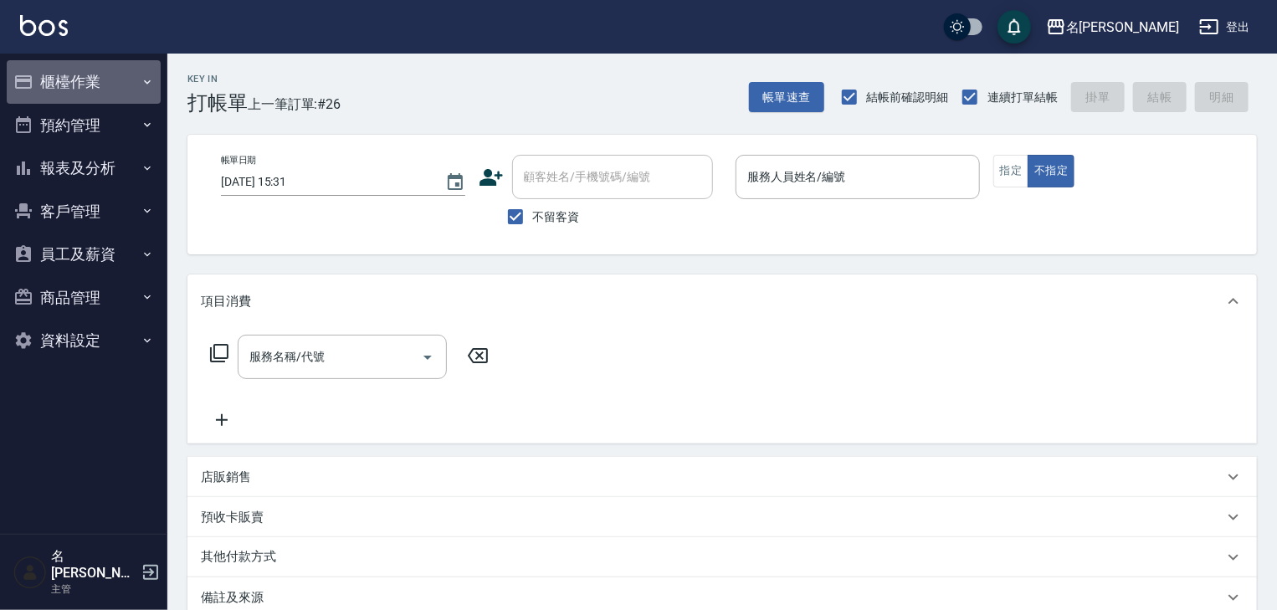
click at [97, 82] on button "櫃檯作業" at bounding box center [84, 82] width 154 height 44
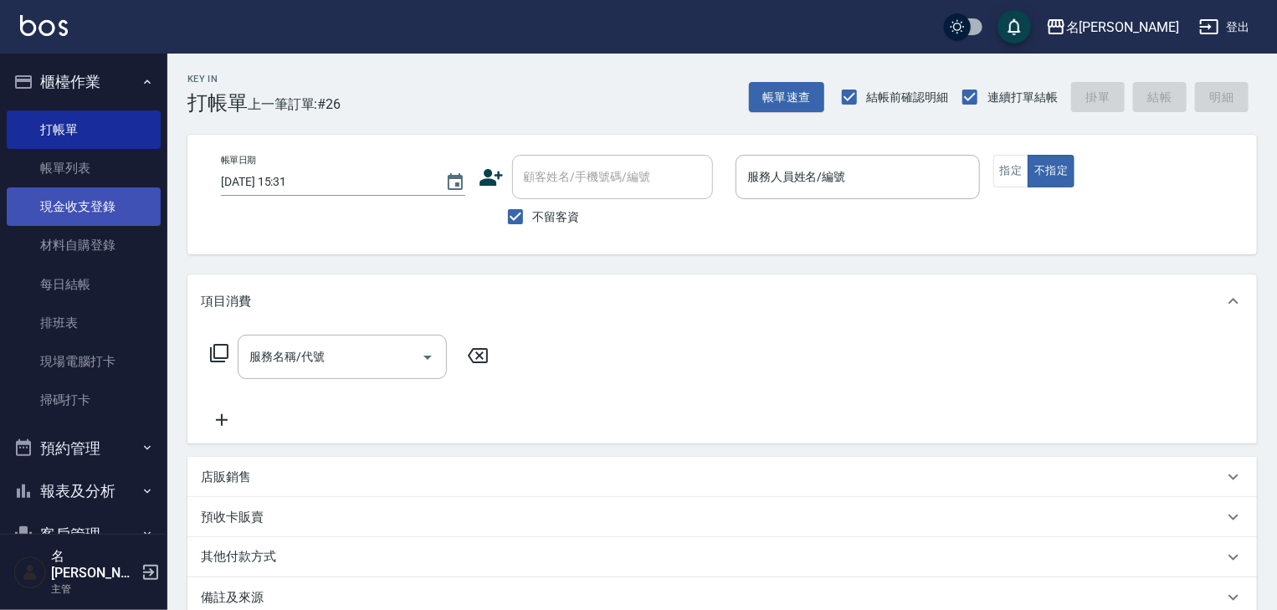
click at [125, 208] on link "現金收支登錄" at bounding box center [84, 206] width 154 height 38
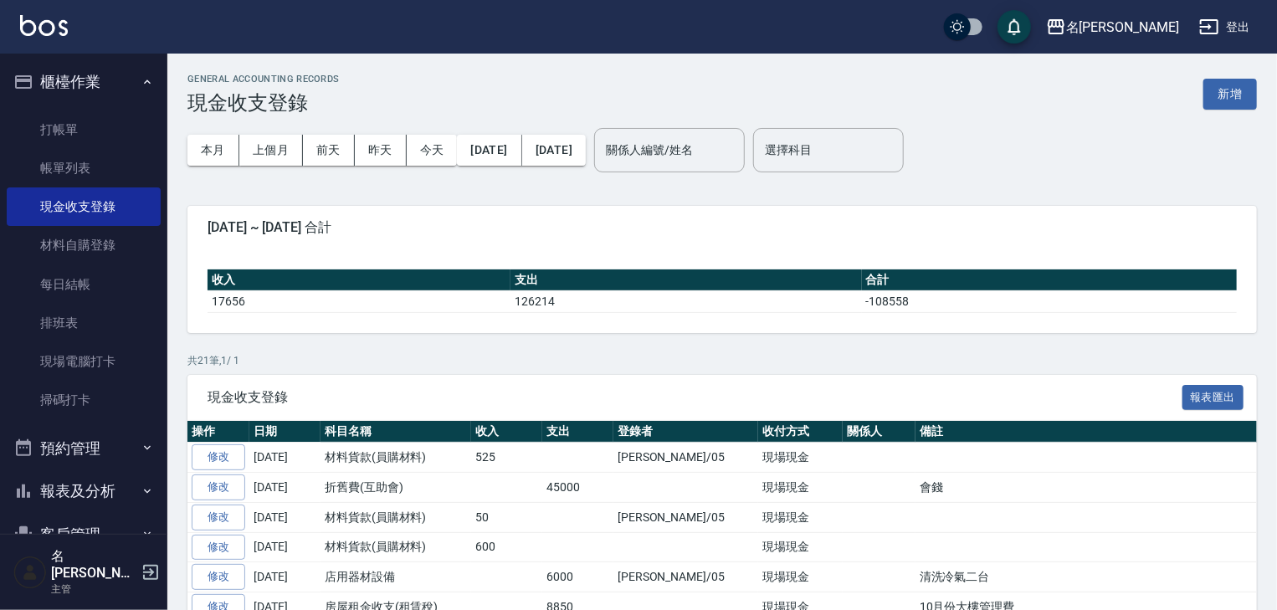
drag, startPoint x: 1140, startPoint y: 229, endPoint x: 1124, endPoint y: 220, distance: 18.4
drag, startPoint x: 1124, startPoint y: 220, endPoint x: 1232, endPoint y: 101, distance: 160.5
click at [1232, 101] on button "新增" at bounding box center [1230, 94] width 54 height 31
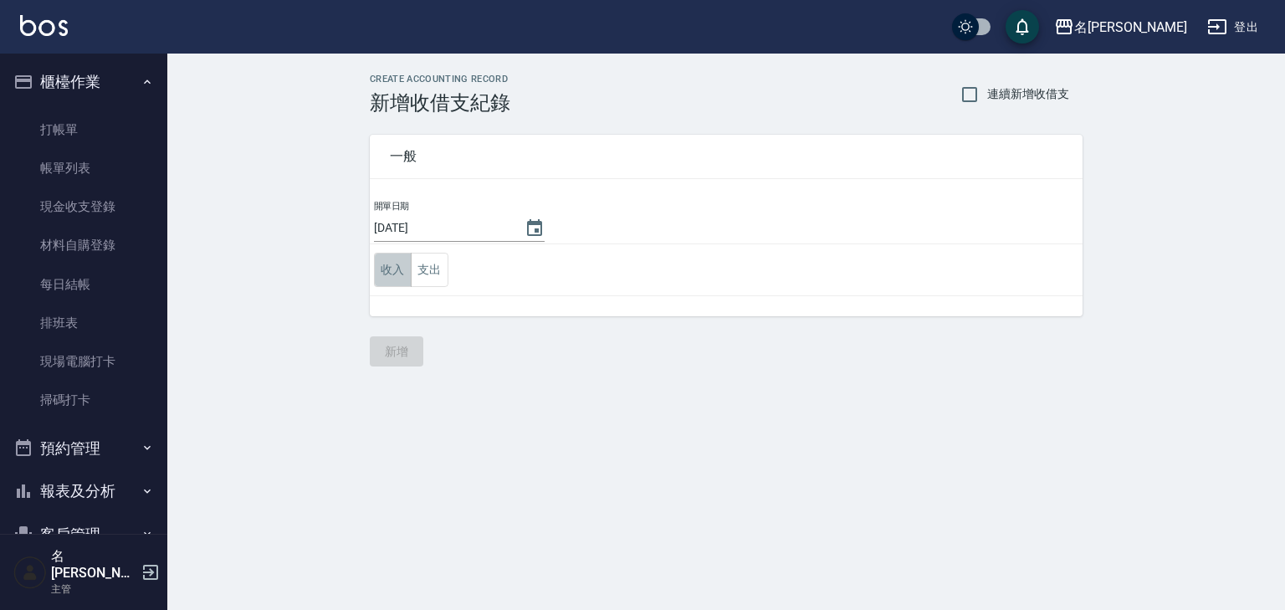
click at [387, 278] on button "收入" at bounding box center [393, 270] width 38 height 34
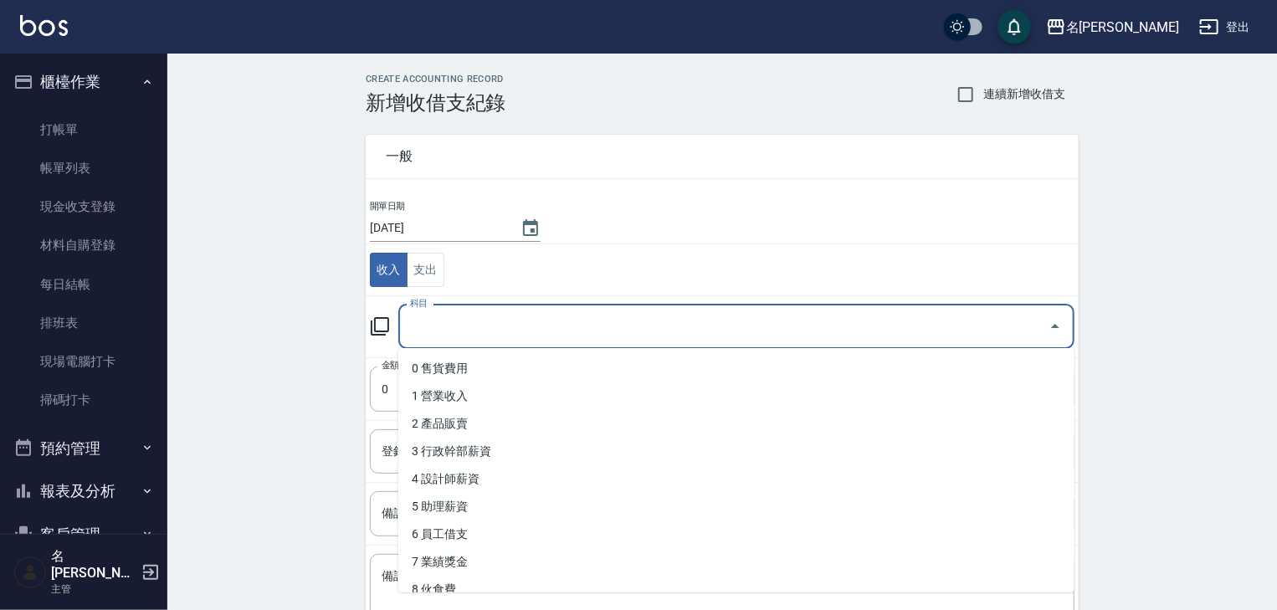
click at [438, 332] on input "科目" at bounding box center [724, 326] width 636 height 29
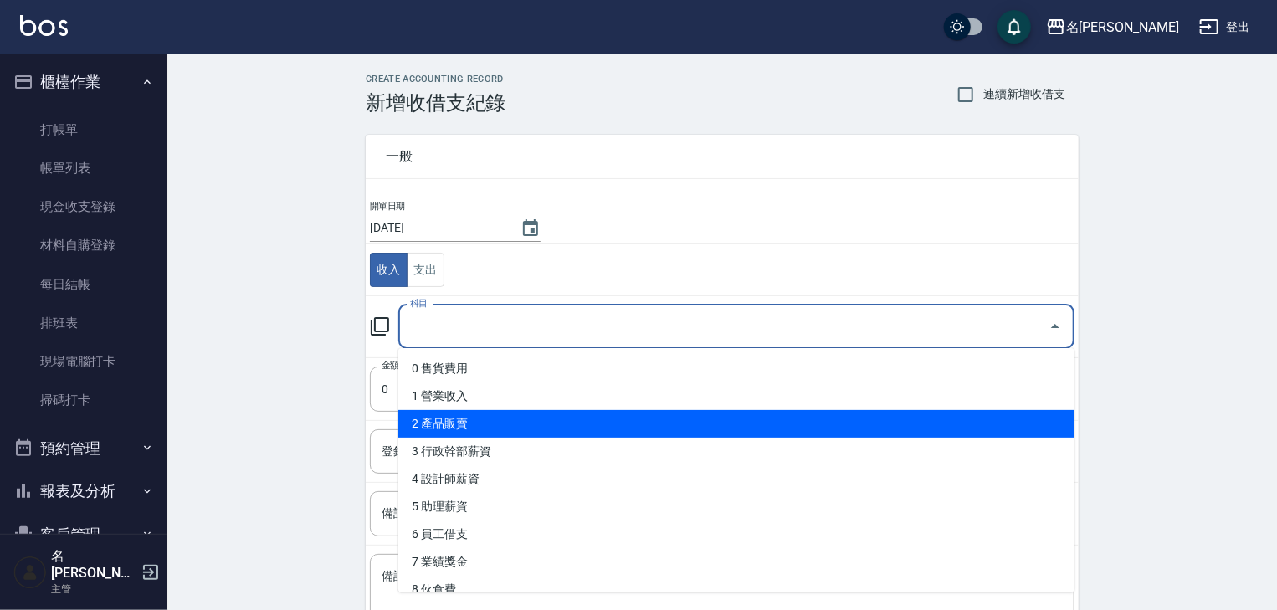
scroll to position [356, 0]
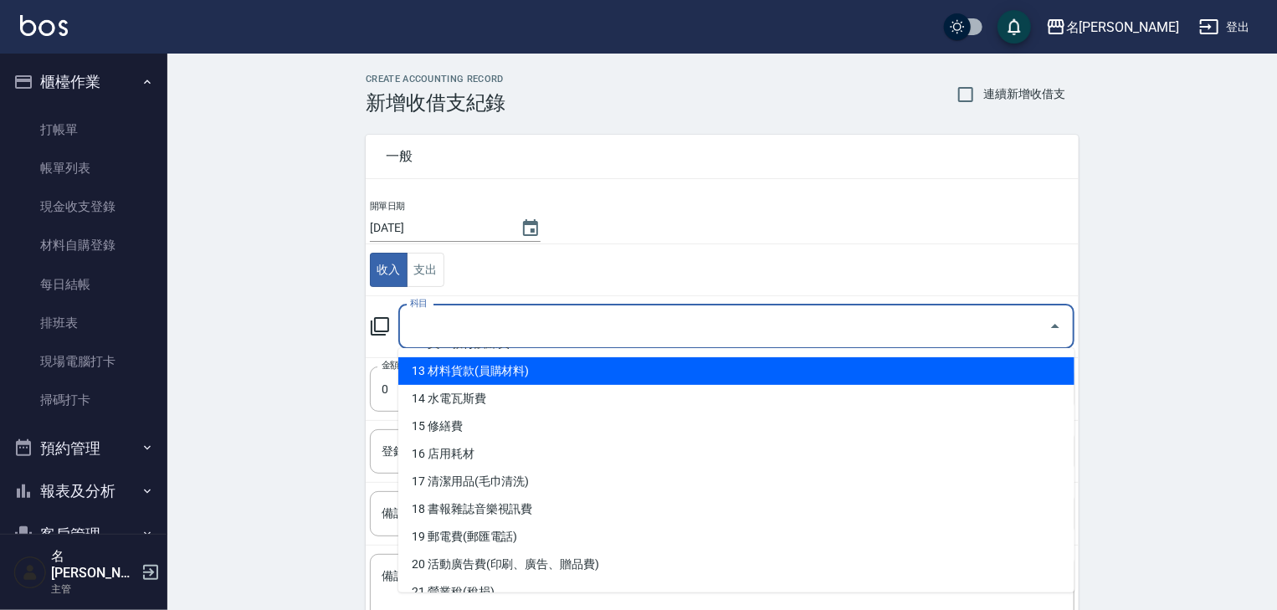
click at [519, 372] on li "13 材料貨款(員購材料)" at bounding box center [736, 371] width 676 height 28
type input "13 材料貨款(員購材料)"
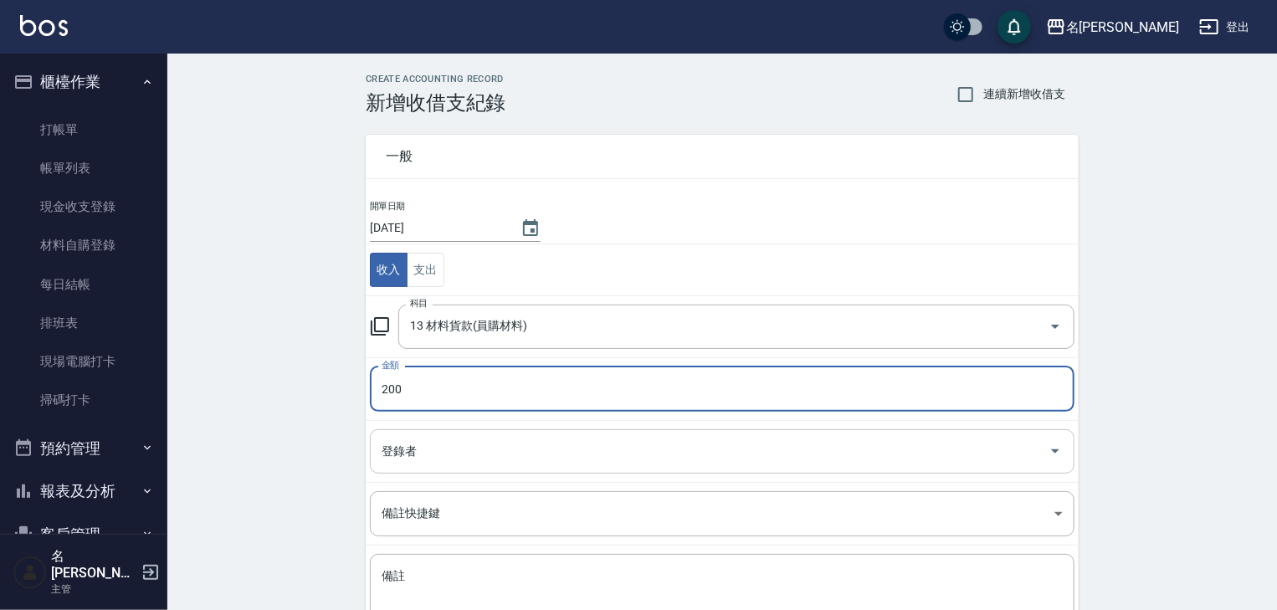
type input "200"
click at [413, 457] on input "登錄者" at bounding box center [709, 451] width 664 height 29
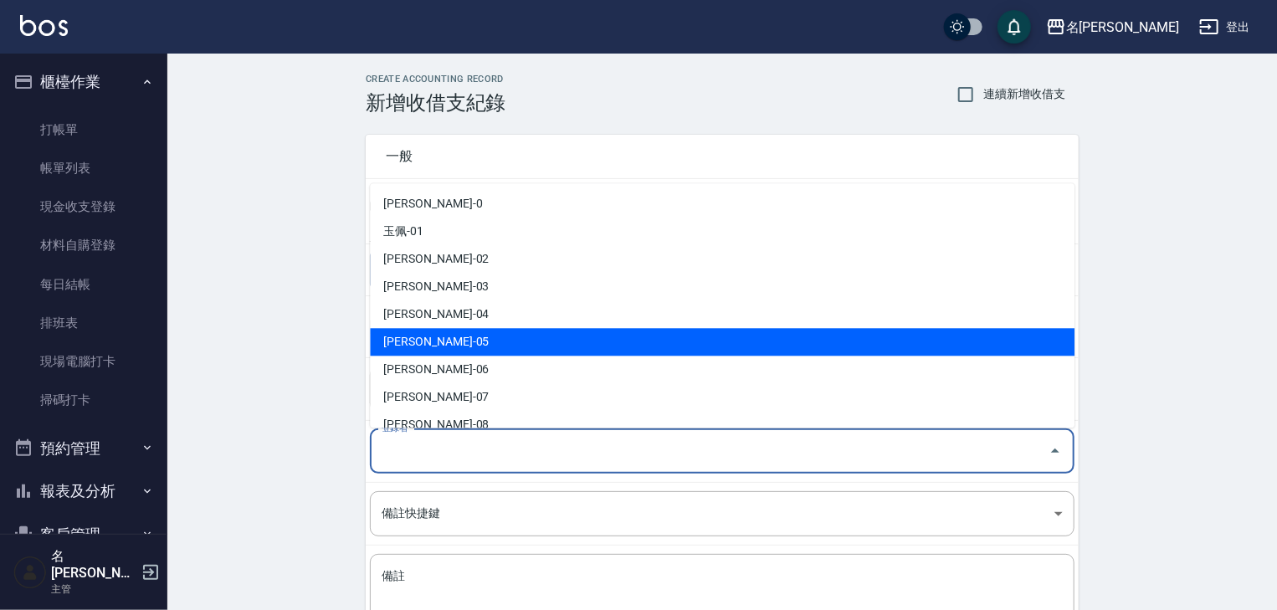
click at [438, 346] on li "[PERSON_NAME]-05" at bounding box center [722, 343] width 705 height 28
type input "[PERSON_NAME]-05"
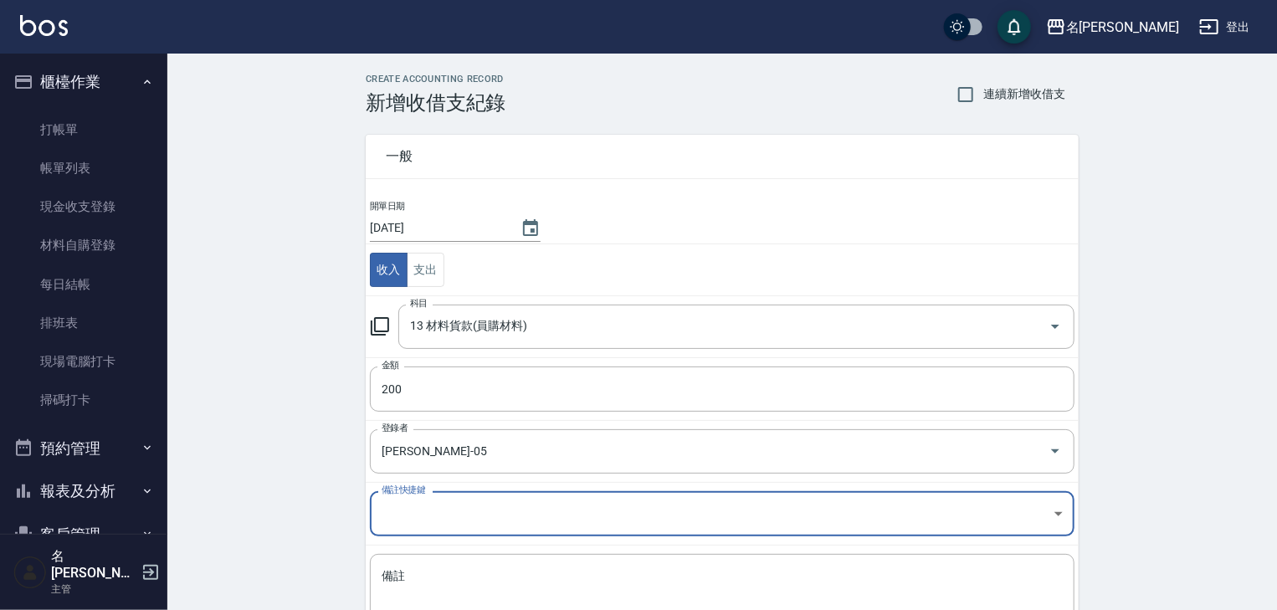
scroll to position [127, 0]
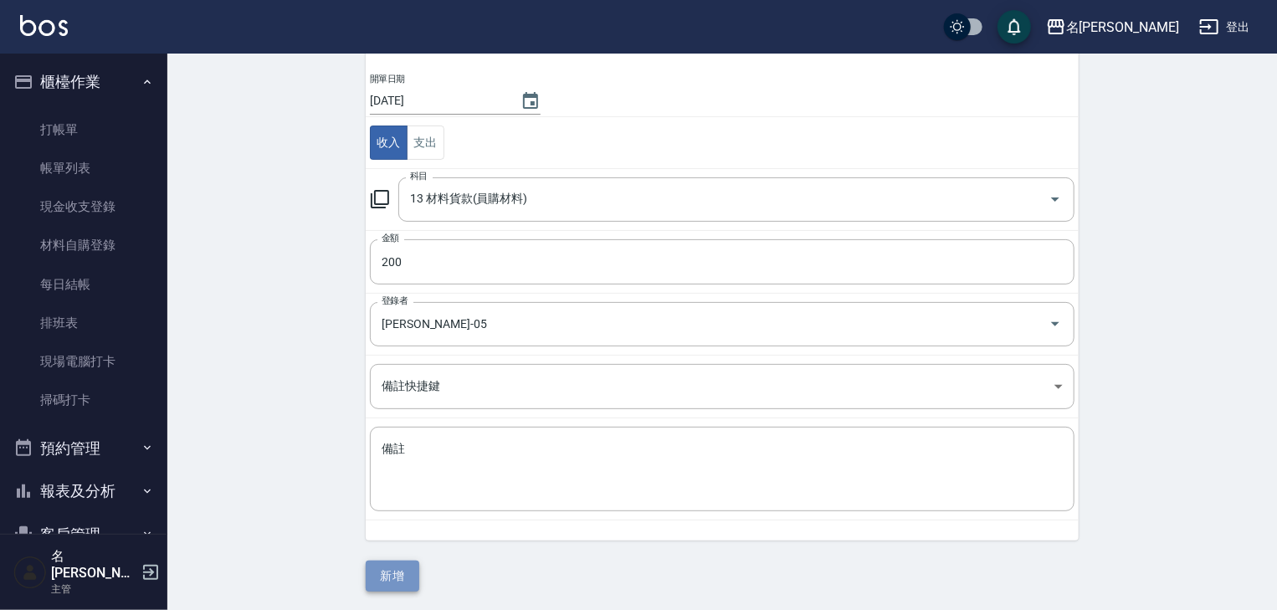
click at [407, 573] on button "新增" at bounding box center [393, 576] width 54 height 31
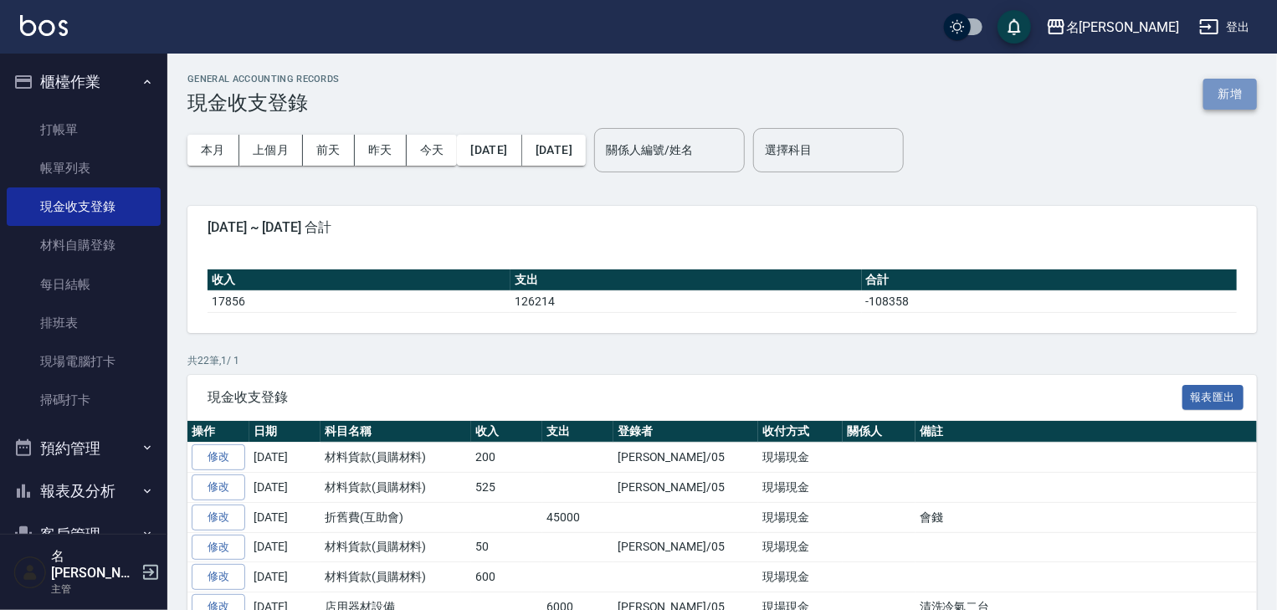
click at [1225, 92] on button "新增" at bounding box center [1230, 94] width 54 height 31
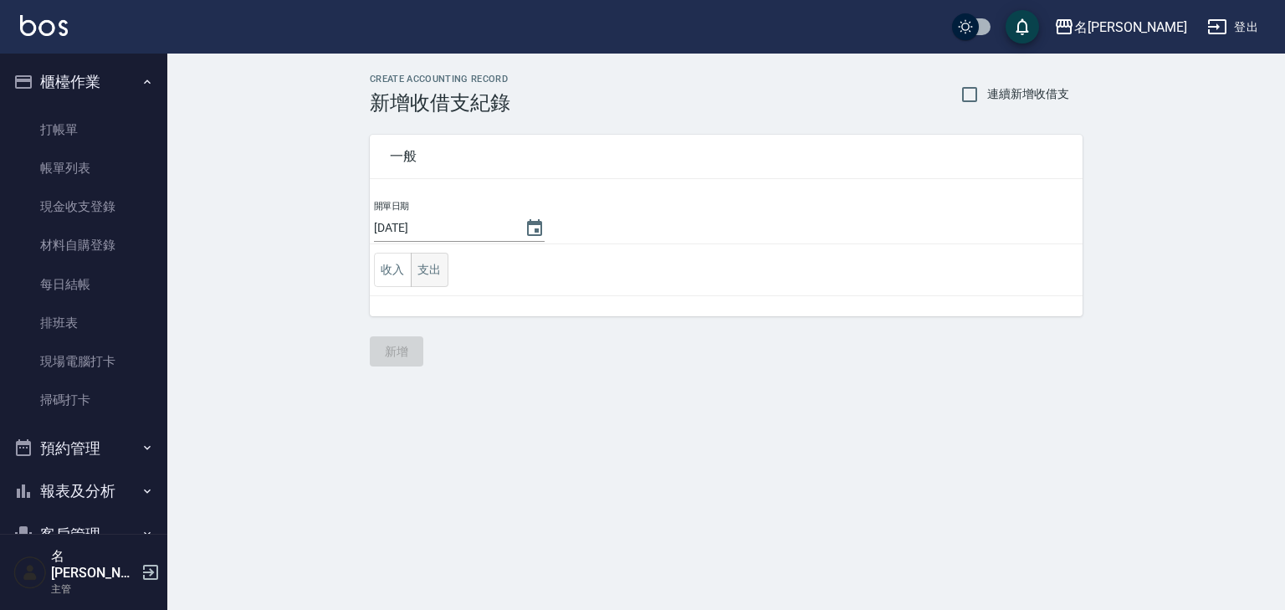
click at [438, 271] on button "支出" at bounding box center [430, 270] width 38 height 34
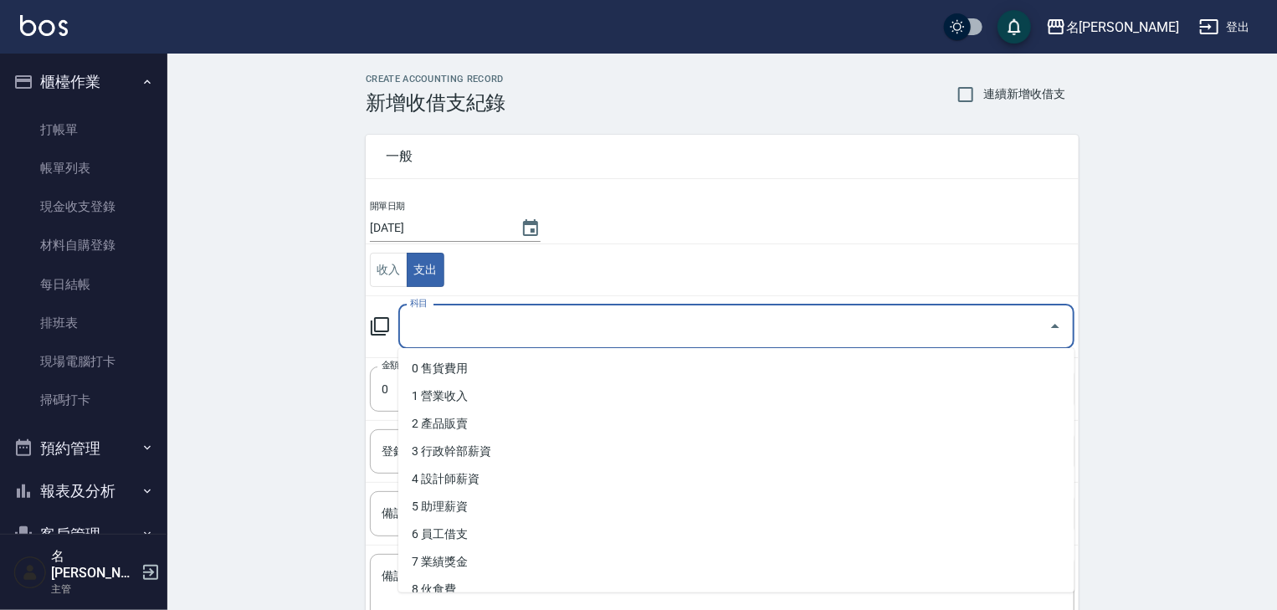
click at [447, 325] on input "科目" at bounding box center [724, 326] width 636 height 29
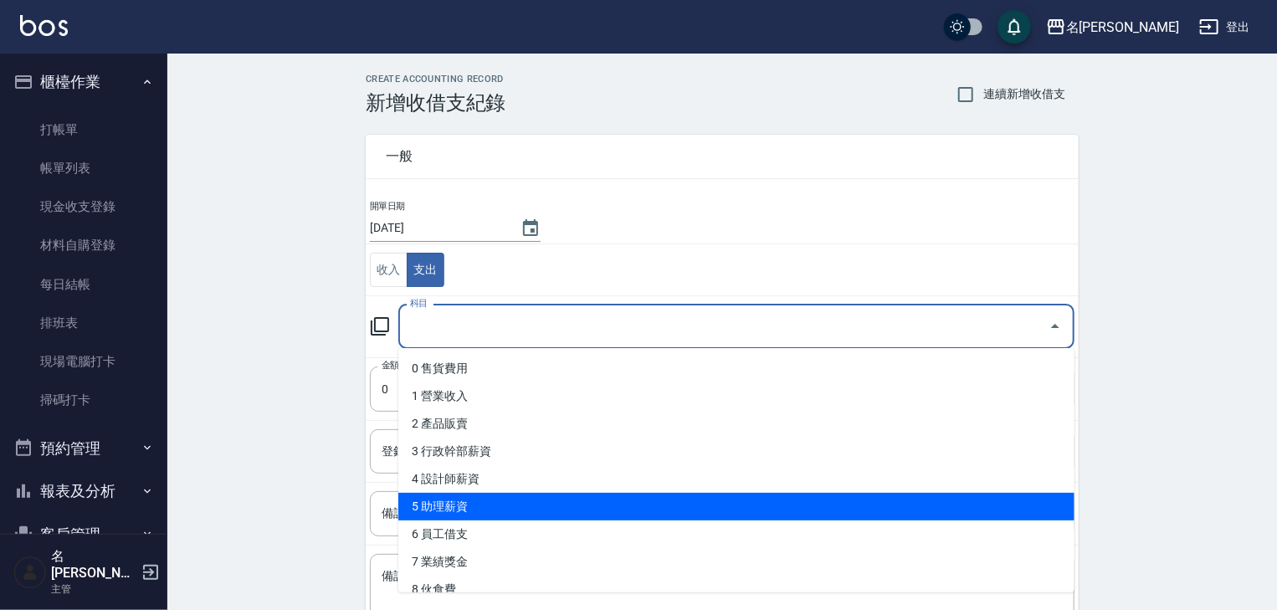
click at [478, 510] on li "5 助理薪資" at bounding box center [736, 507] width 676 height 28
type input "5 助理薪資"
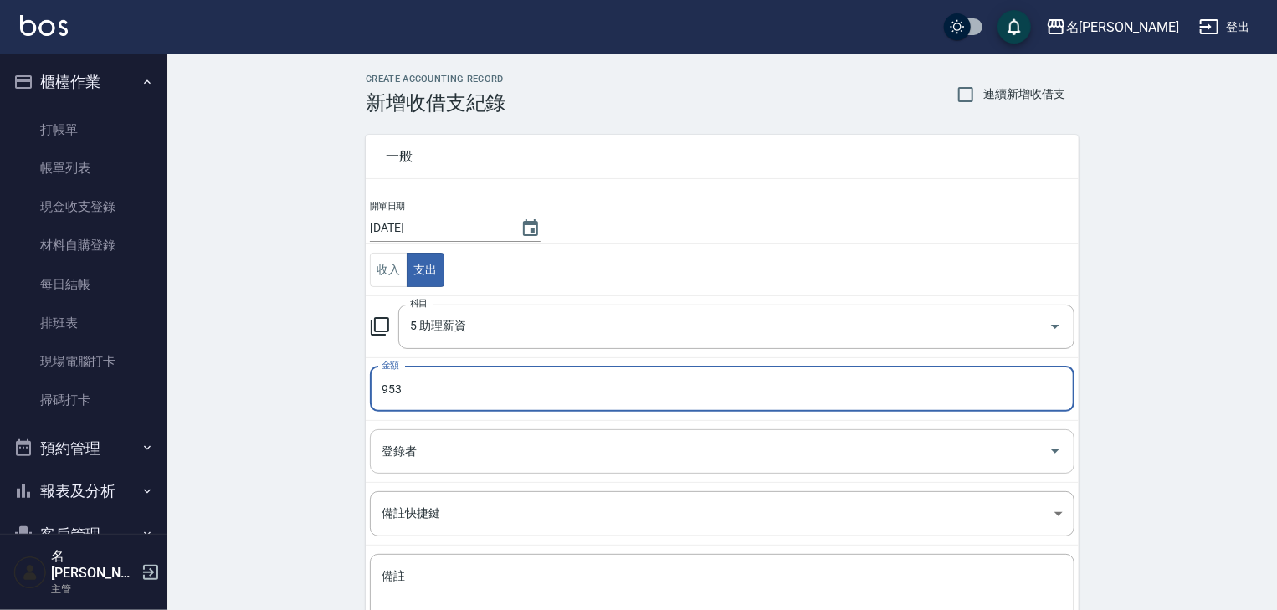
type input "953"
click at [400, 452] on input "登錄者" at bounding box center [709, 451] width 664 height 29
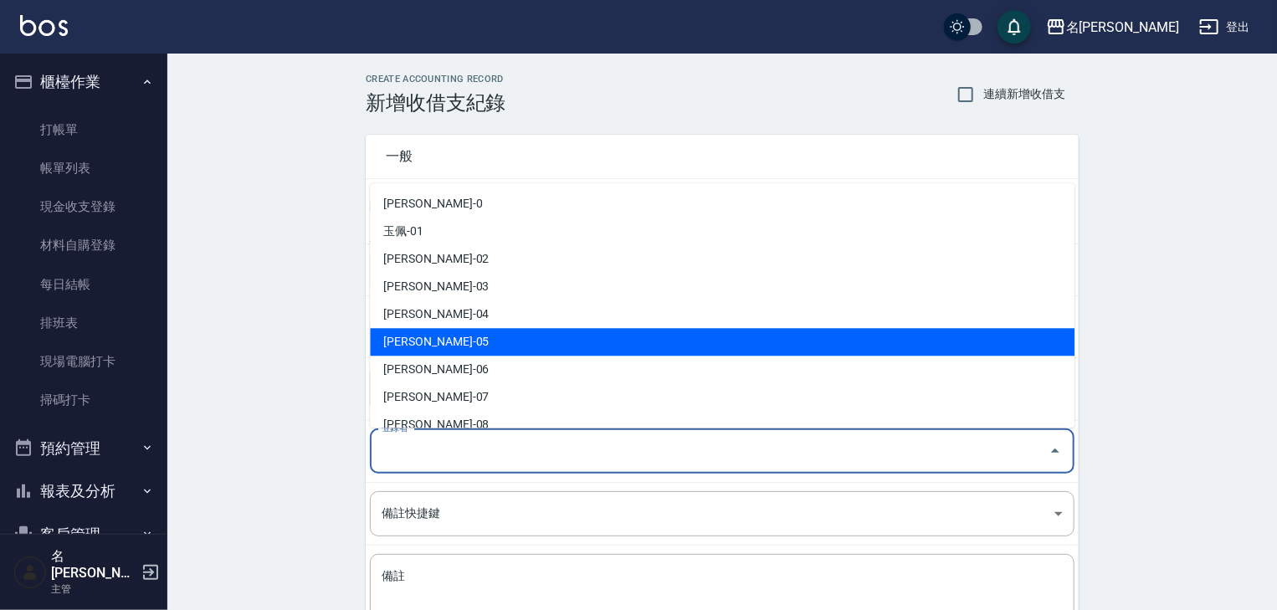
click at [450, 337] on li "[PERSON_NAME]-05" at bounding box center [722, 343] width 705 height 28
type input "[PERSON_NAME]-05"
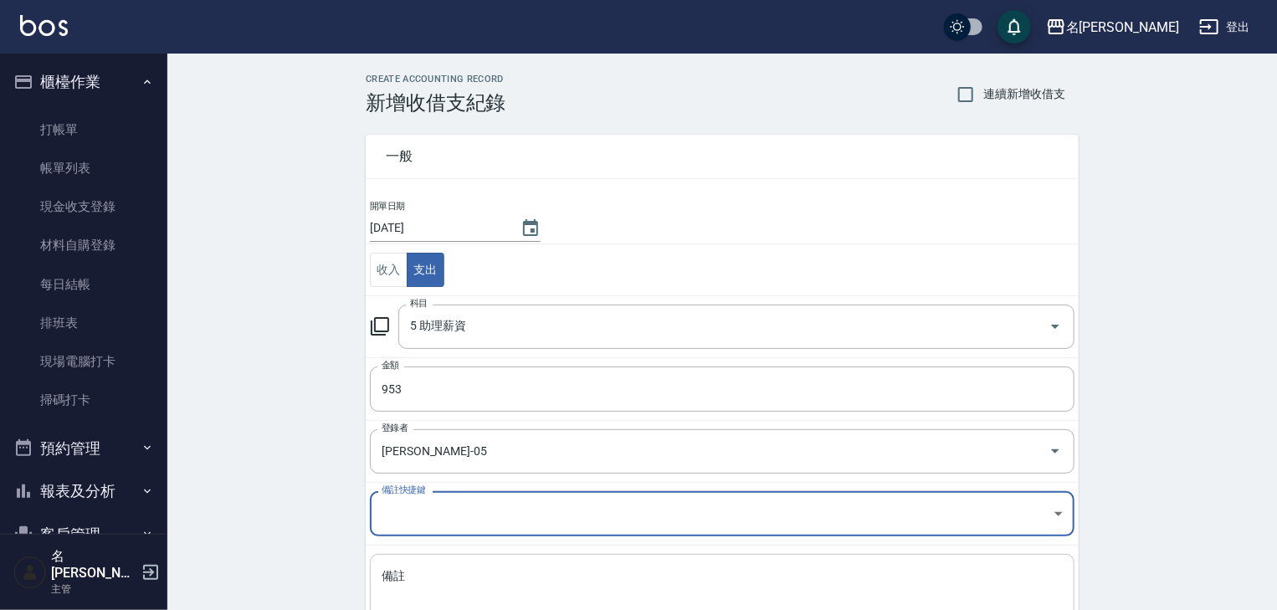
scroll to position [127, 0]
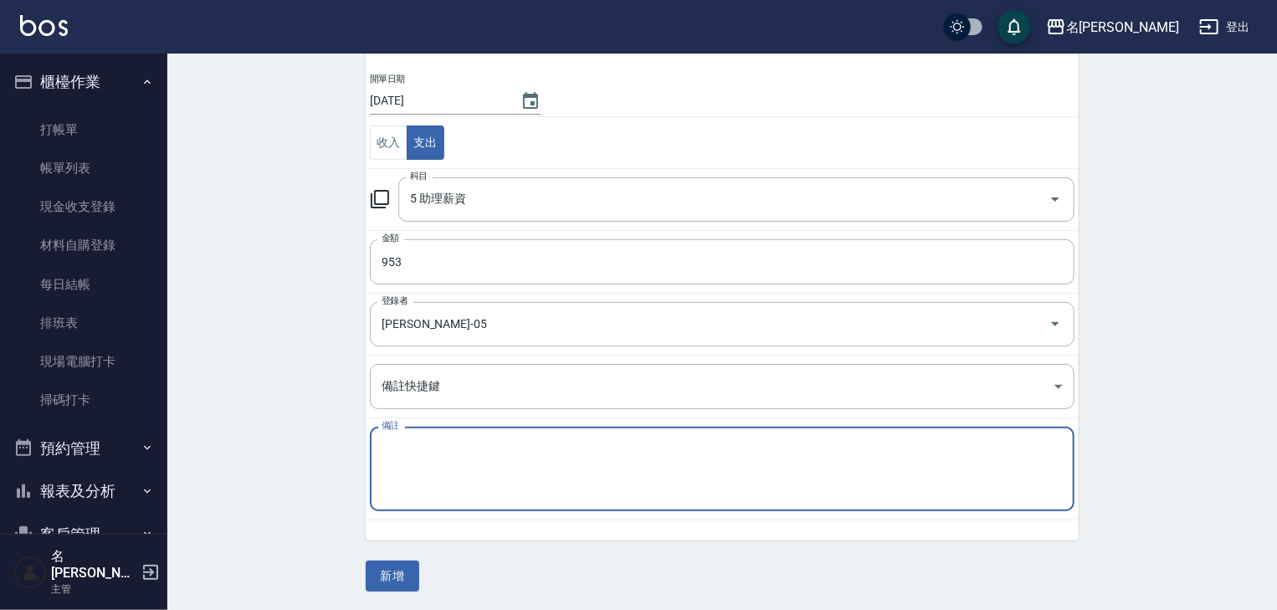
click at [423, 456] on textarea "備註" at bounding box center [722, 469] width 681 height 57
click at [346, 438] on div "一般 開單日期 [DATE] 收入 支出 科目 5 助理薪資 科目 金額 953 金額 登錄者 [PERSON_NAME]-05 登錄者 備註快捷鍵 ​ 備註…" at bounding box center [712, 263] width 733 height 553
click at [404, 448] on textarea "宜" at bounding box center [722, 469] width 681 height 57
type textarea "[PERSON_NAME]"
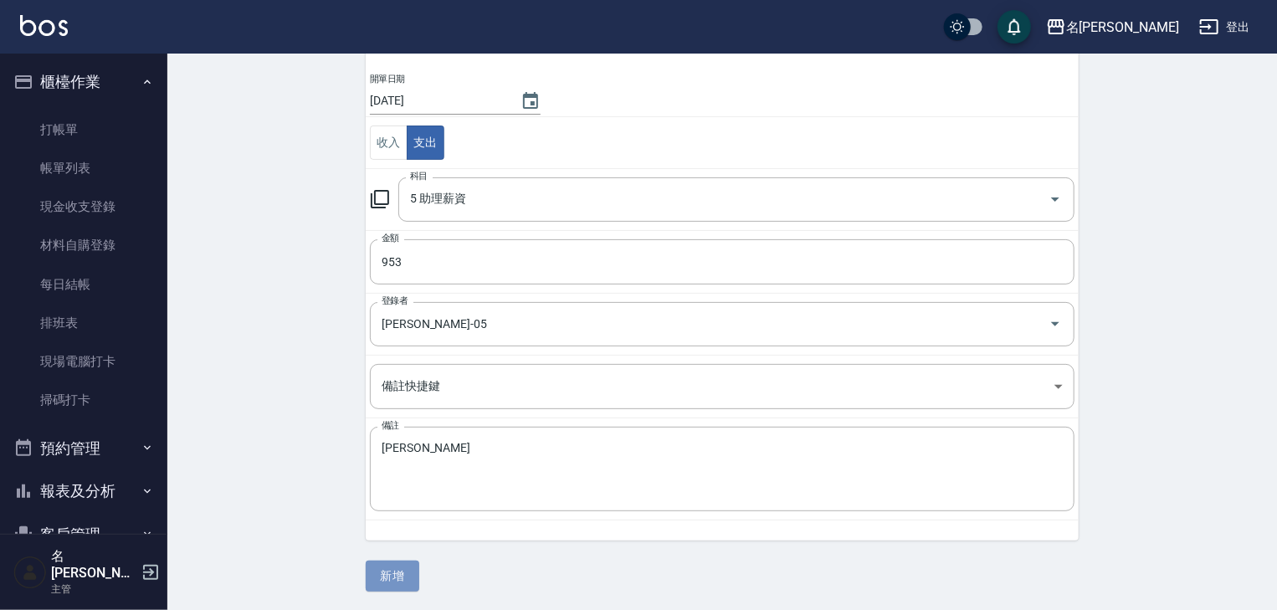
click at [393, 572] on button "新增" at bounding box center [393, 576] width 54 height 31
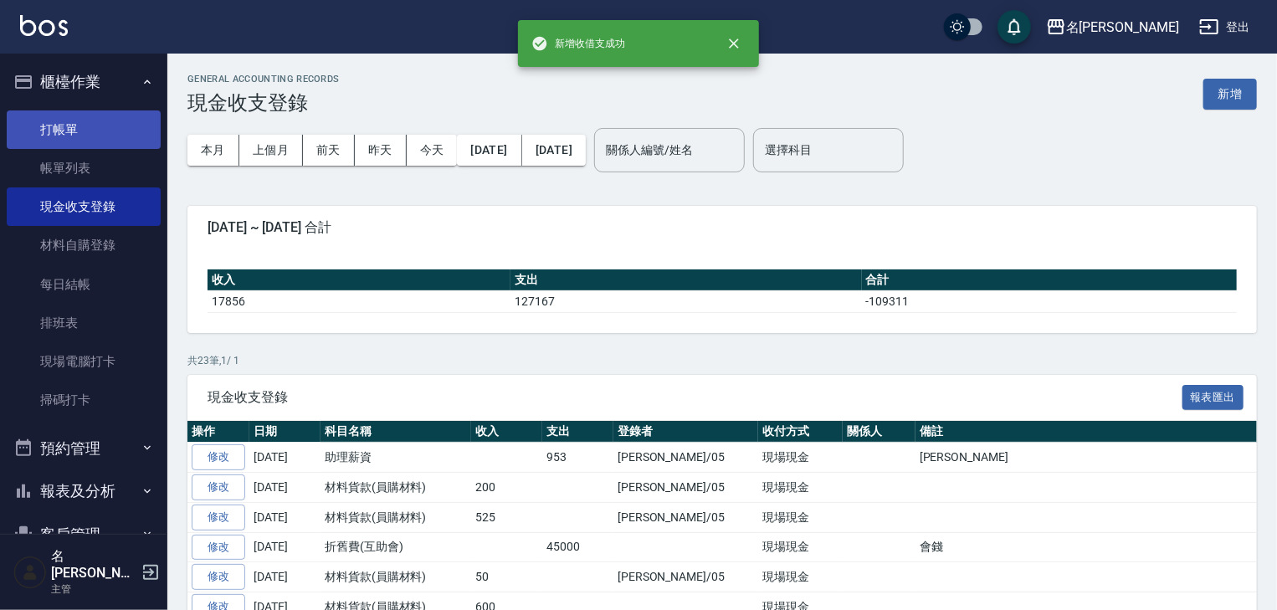
click at [105, 125] on link "打帳單" at bounding box center [84, 129] width 154 height 38
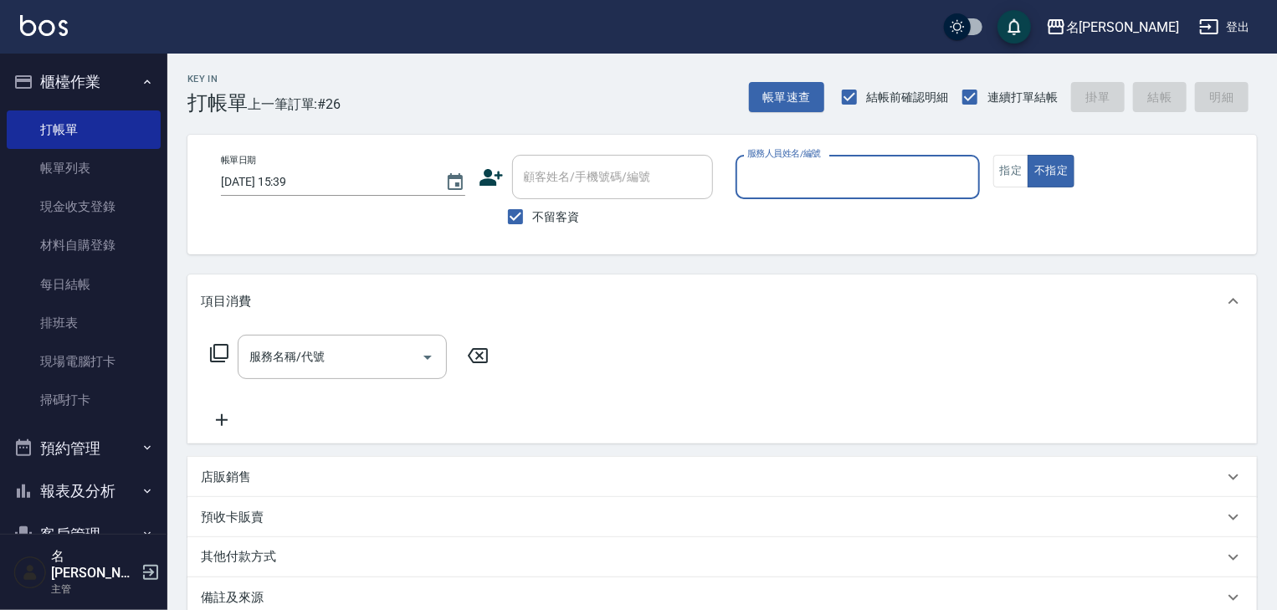
click at [766, 184] on input "服務人員姓名/編號" at bounding box center [857, 176] width 229 height 29
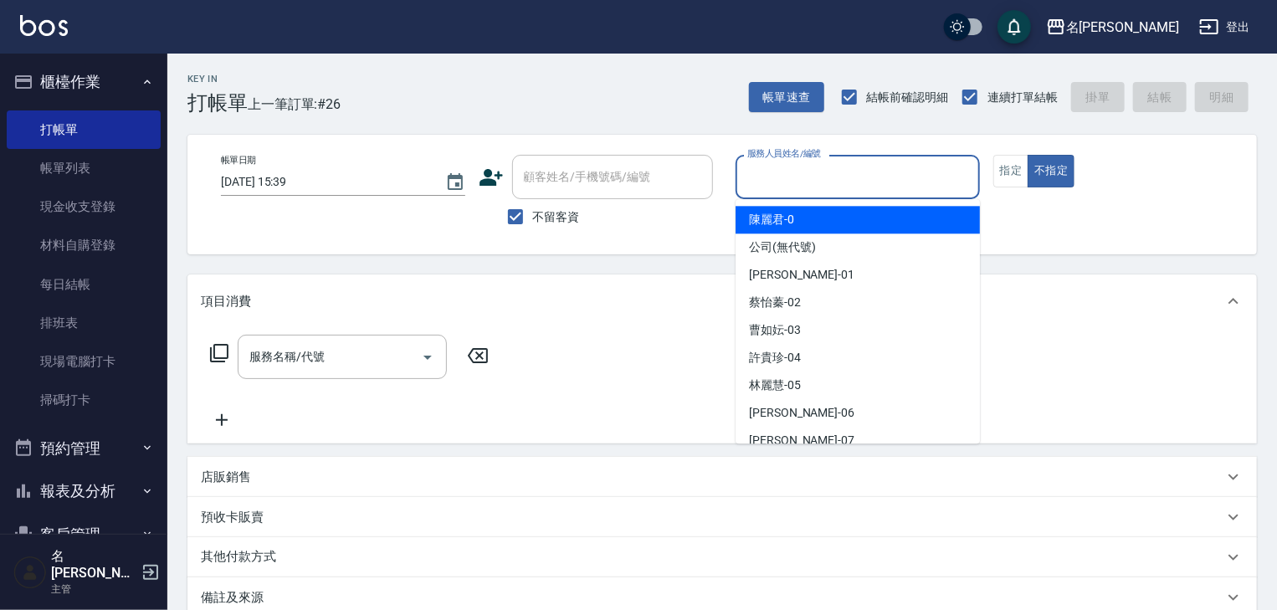
type input "ㄆ"
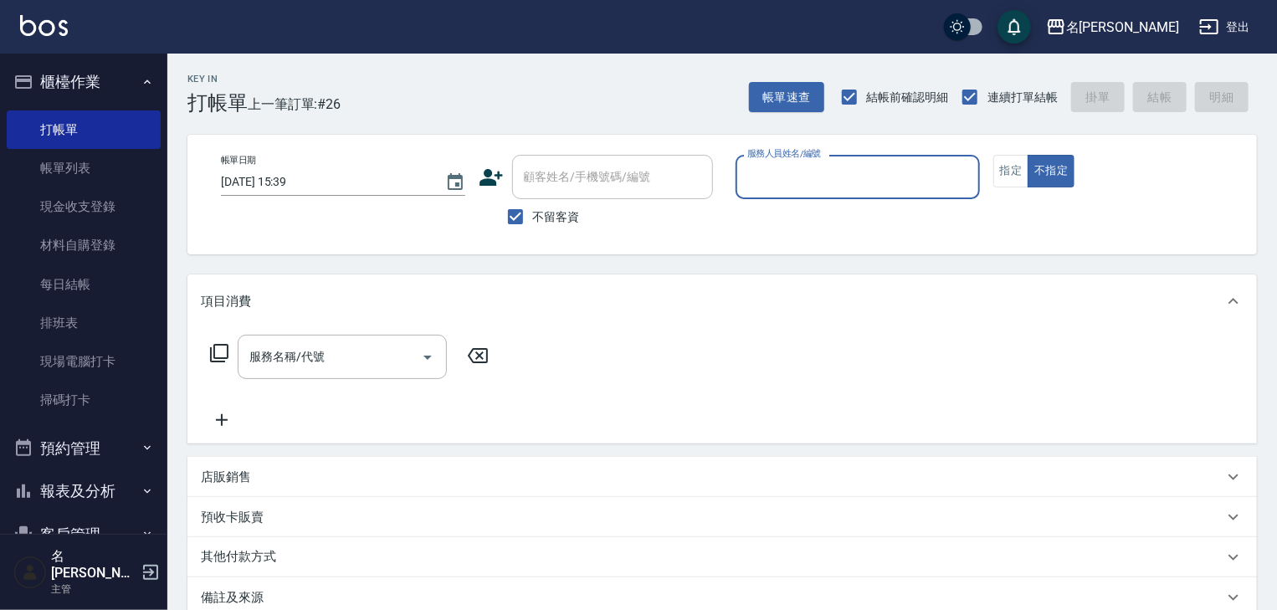
click at [966, 173] on input "服務人員姓名/編號" at bounding box center [857, 176] width 229 height 29
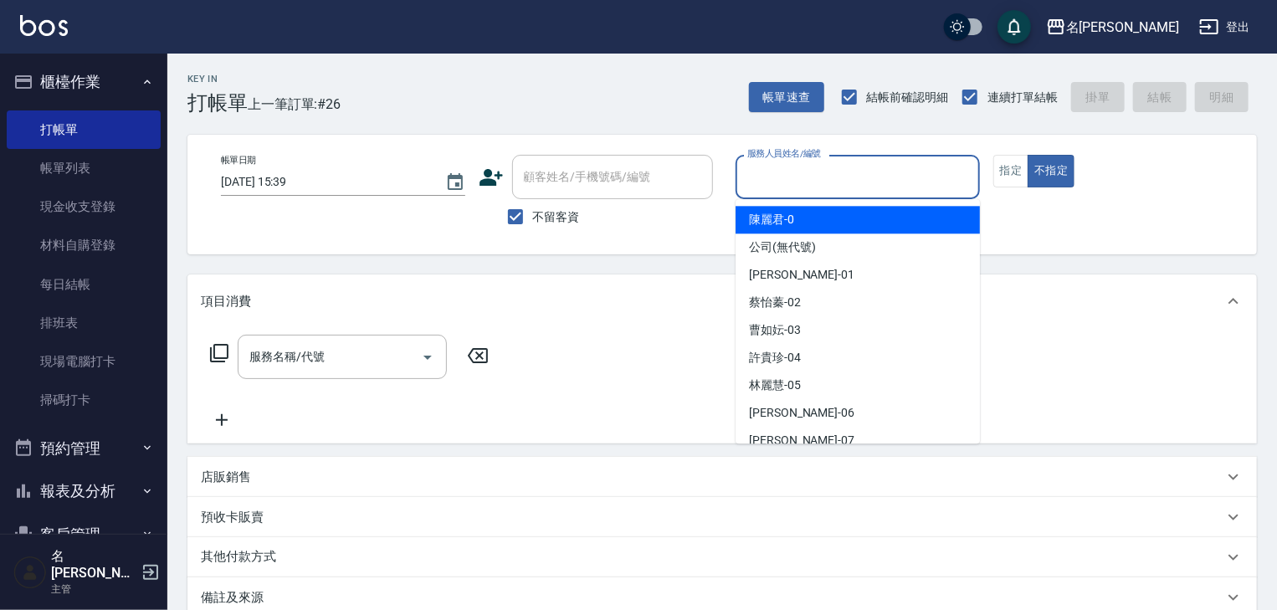
click at [758, 185] on input "服務人員姓名/編號" at bounding box center [857, 176] width 229 height 29
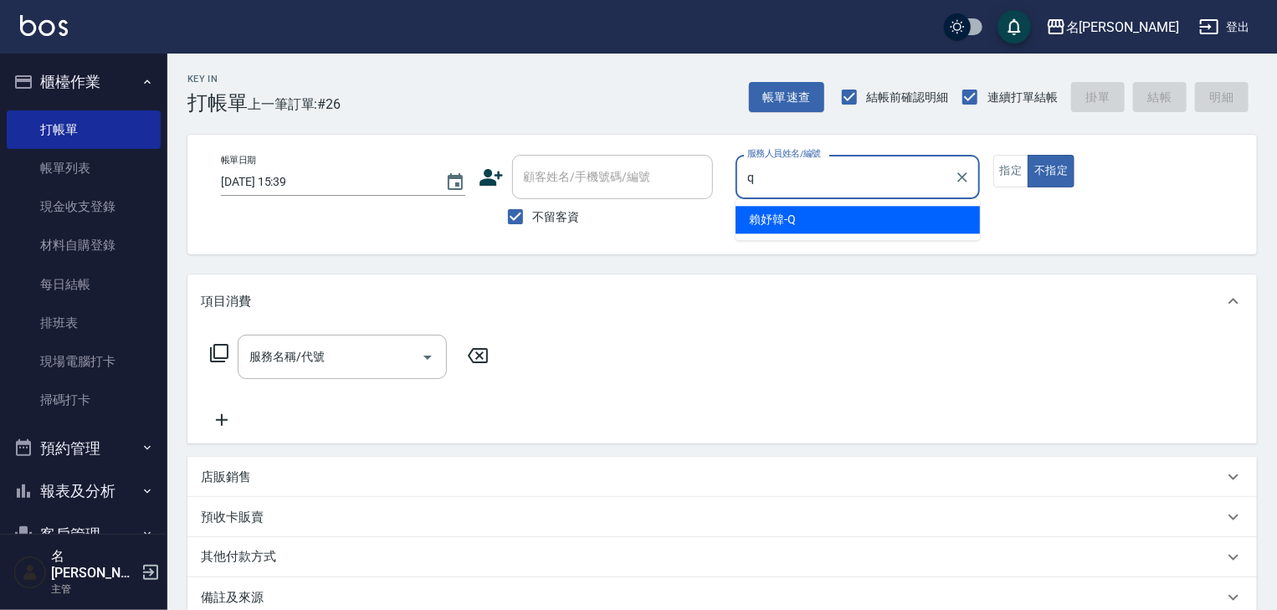
click at [776, 220] on span "[PERSON_NAME]" at bounding box center [772, 220] width 47 height 18
type input "[PERSON_NAME]"
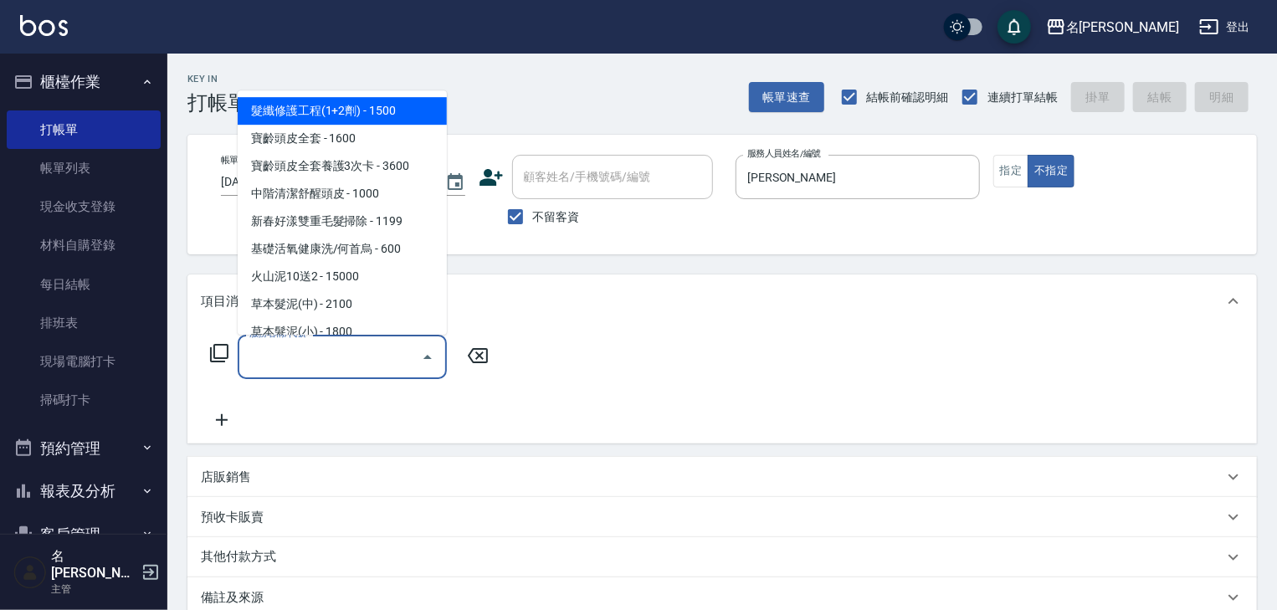
click at [345, 361] on input "服務名稱/代號" at bounding box center [329, 356] width 169 height 29
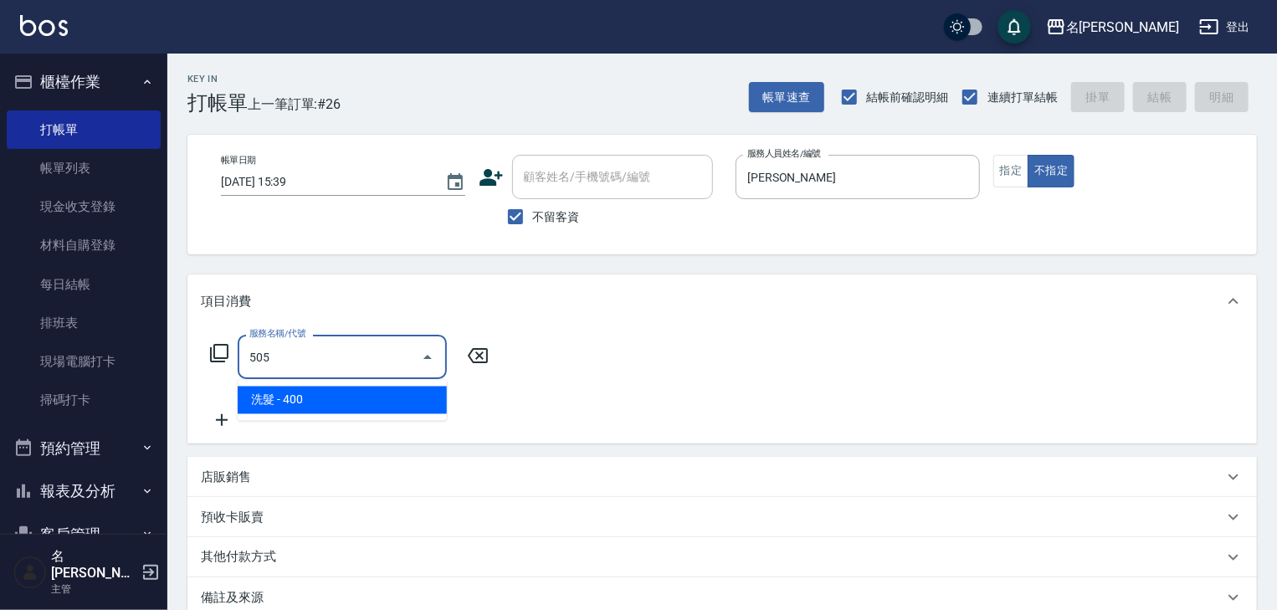
click at [371, 398] on span "洗髮 - 400" at bounding box center [342, 401] width 209 height 28
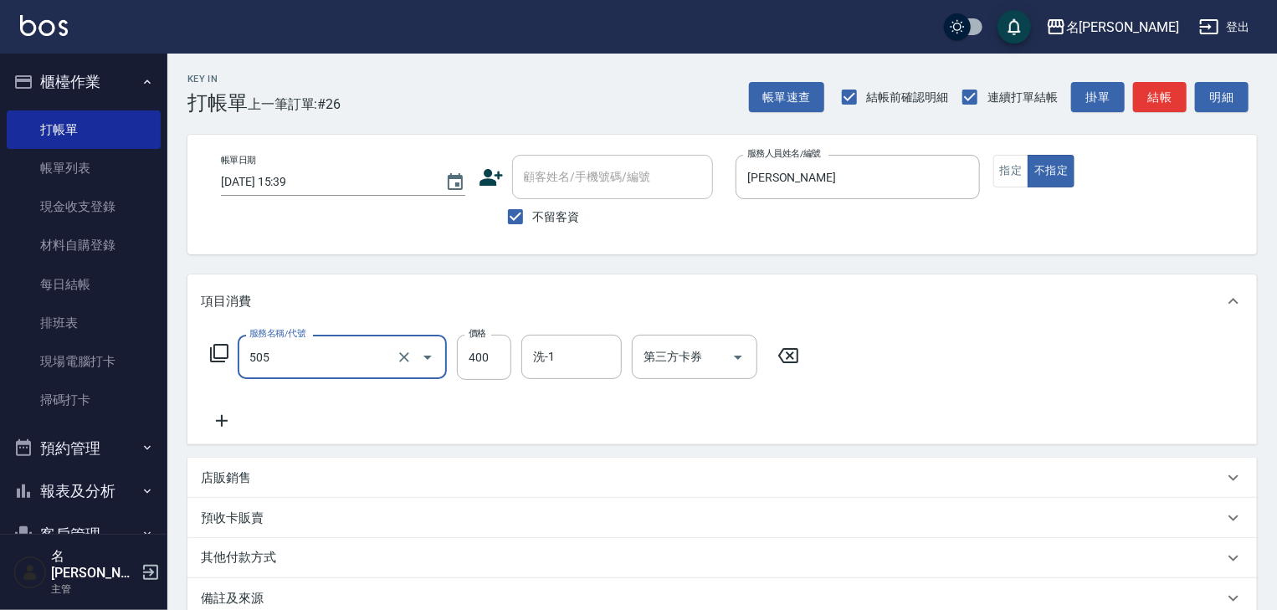
type input "洗髮(505)"
click at [213, 428] on icon at bounding box center [222, 421] width 42 height 20
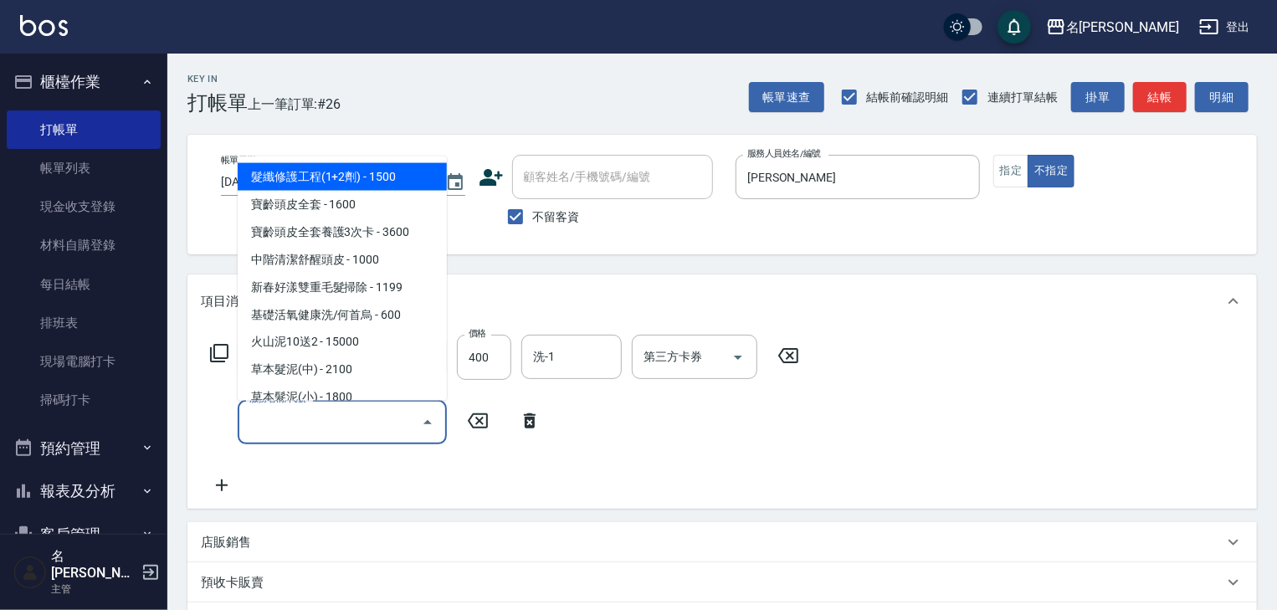
drag, startPoint x: 319, startPoint y: 428, endPoint x: 326, endPoint y: 421, distance: 10.6
click at [321, 427] on input "服務名稱/代號" at bounding box center [329, 421] width 169 height 29
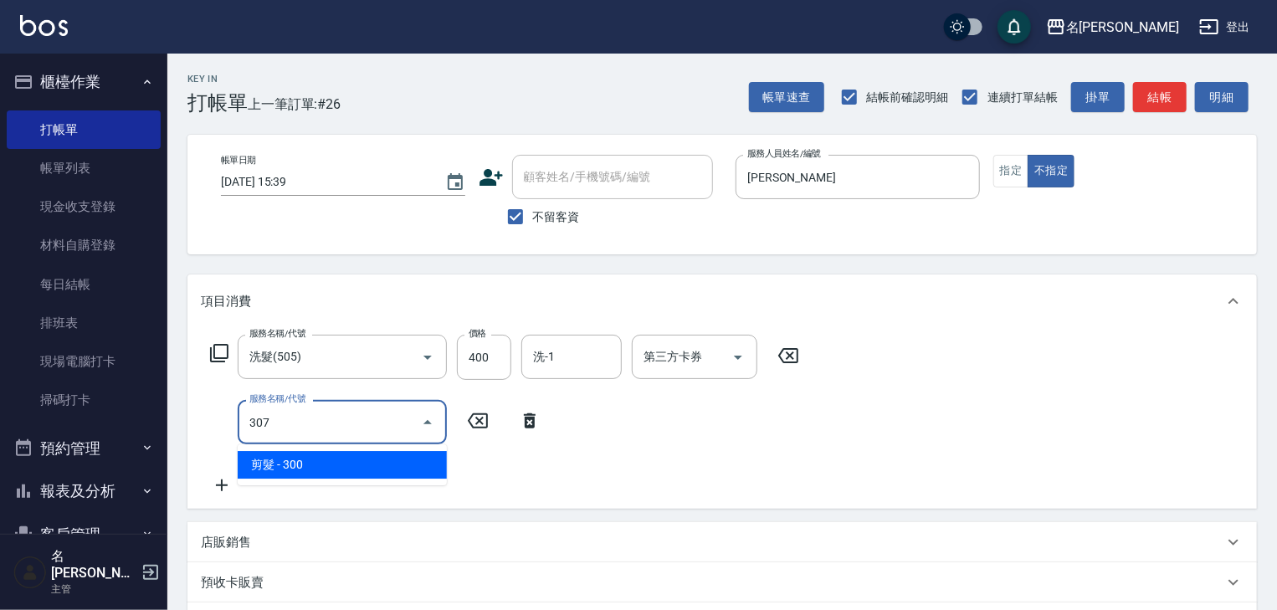
click at [351, 454] on span "剪髮 - 300" at bounding box center [342, 465] width 209 height 28
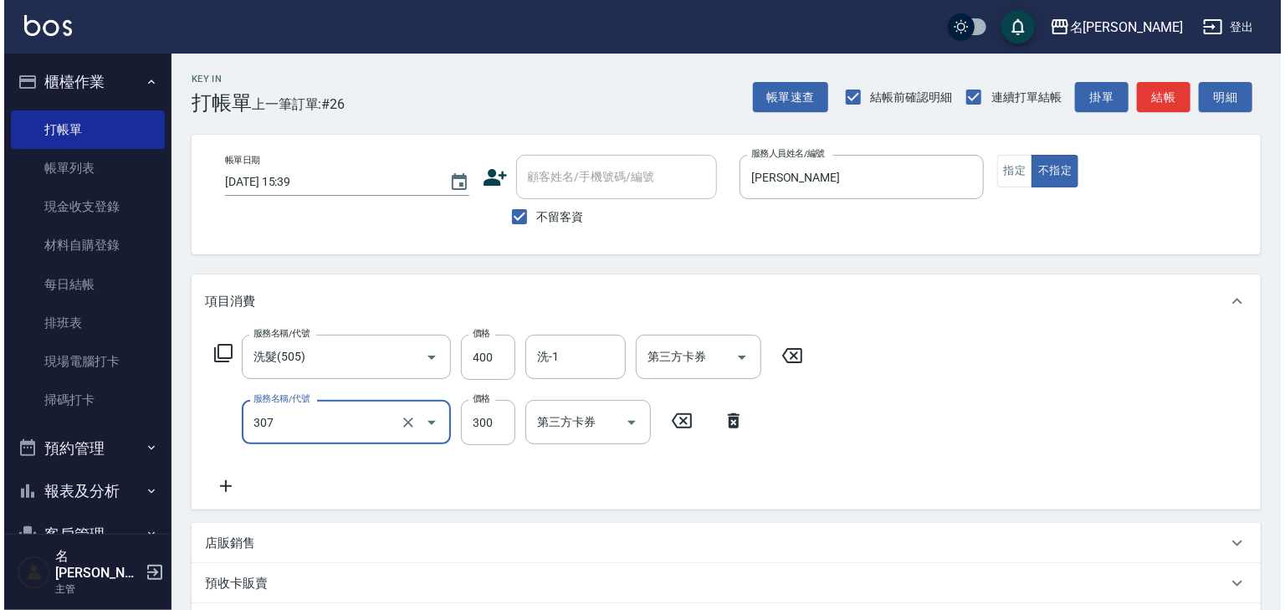
scroll to position [194, 0]
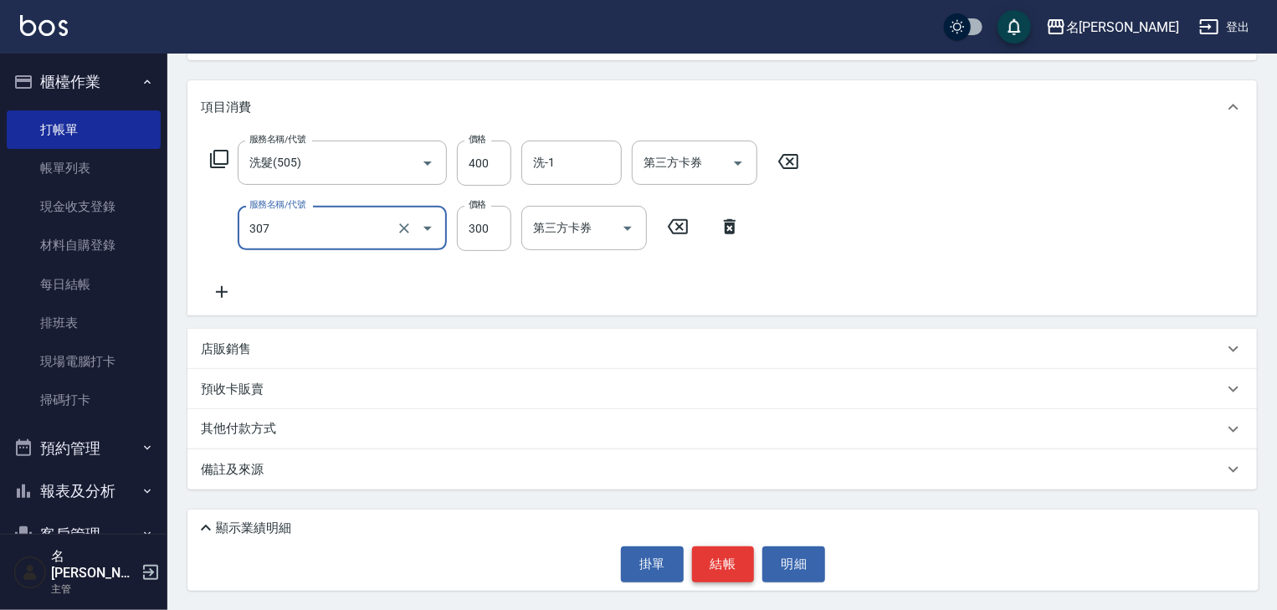
type input "剪髮(307)"
click at [731, 565] on button "結帳" at bounding box center [723, 563] width 63 height 35
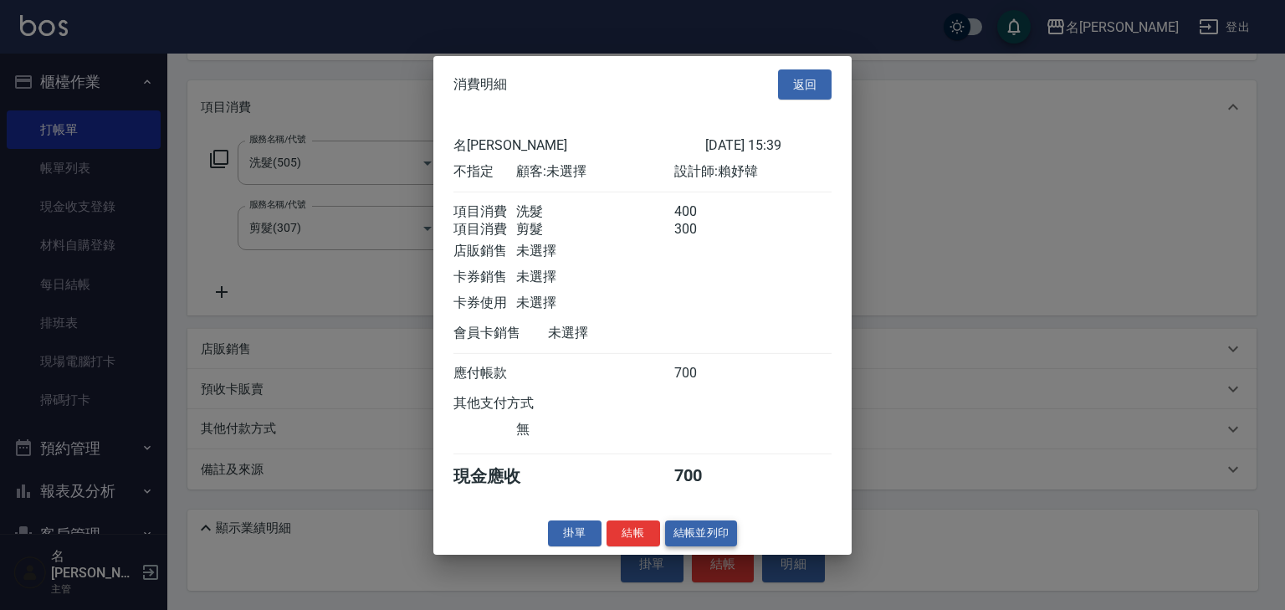
click at [736, 546] on button "結帳並列印" at bounding box center [701, 533] width 73 height 26
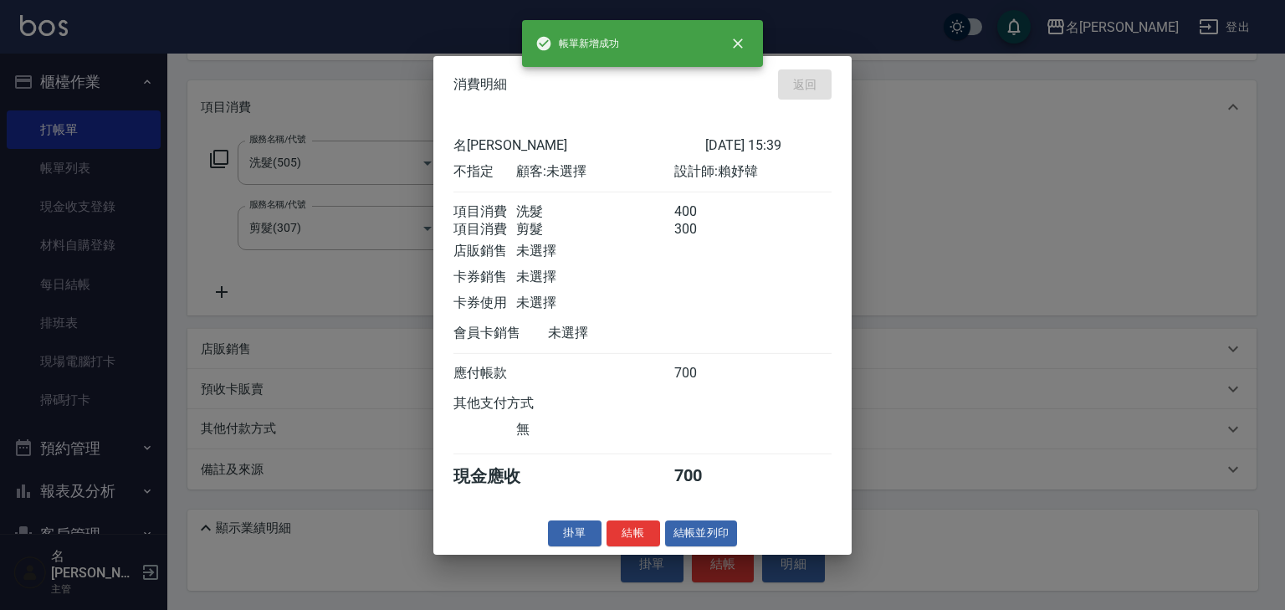
type input "[DATE] 15:42"
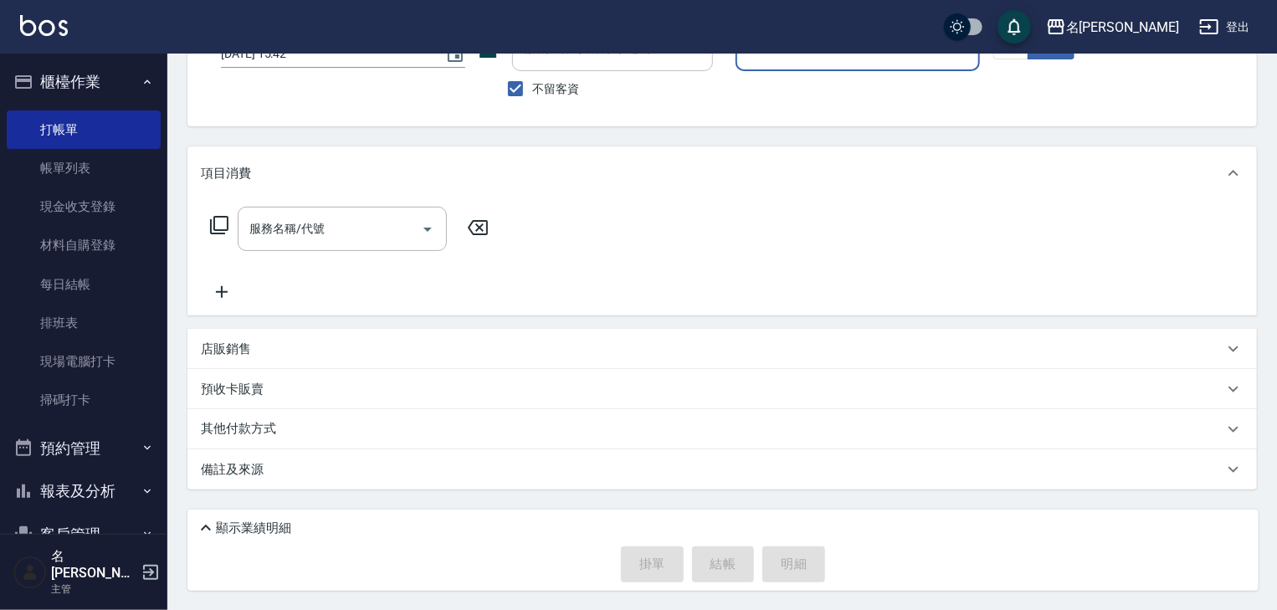
scroll to position [0, 0]
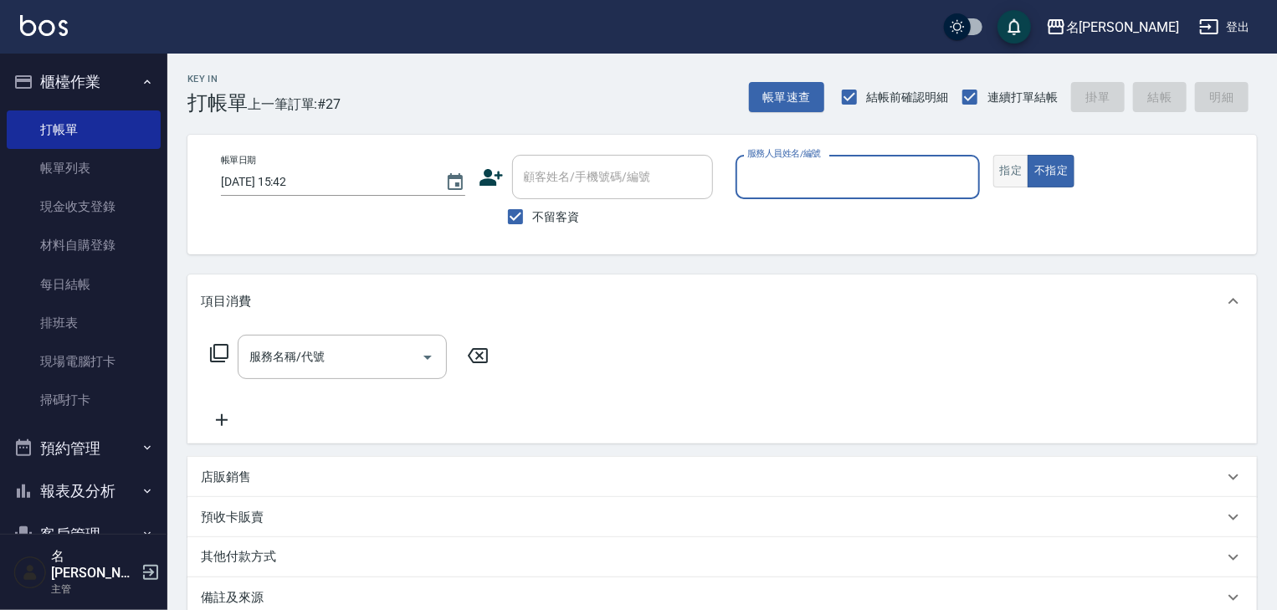
click at [1011, 169] on button "指定" at bounding box center [1011, 171] width 36 height 33
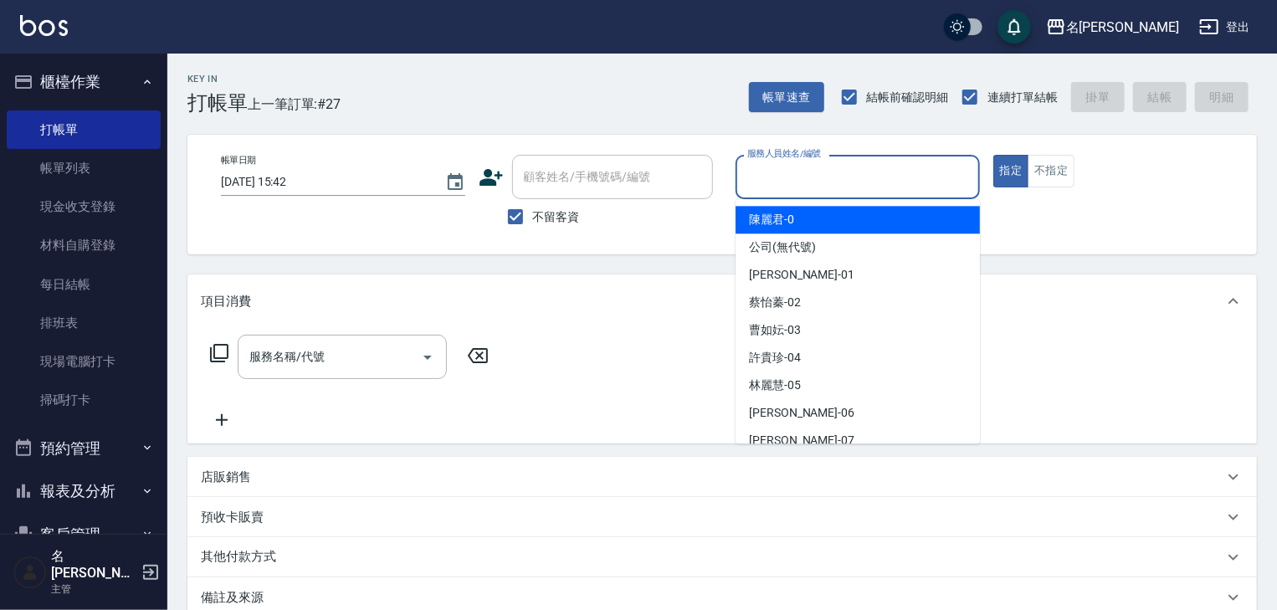
click at [850, 184] on input "服務人員姓名/編號" at bounding box center [857, 176] width 229 height 29
click at [747, 217] on div "[PERSON_NAME]-0" at bounding box center [857, 220] width 244 height 28
type input "[PERSON_NAME]-0"
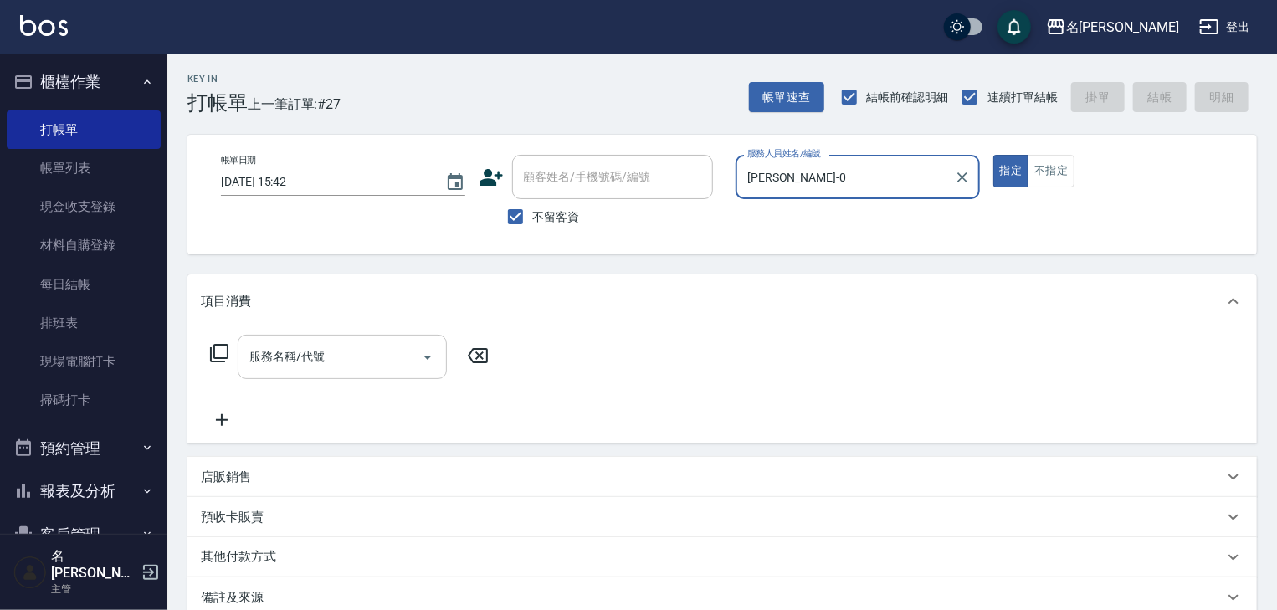
click at [370, 356] on input "服務名稱/代號" at bounding box center [329, 356] width 169 height 29
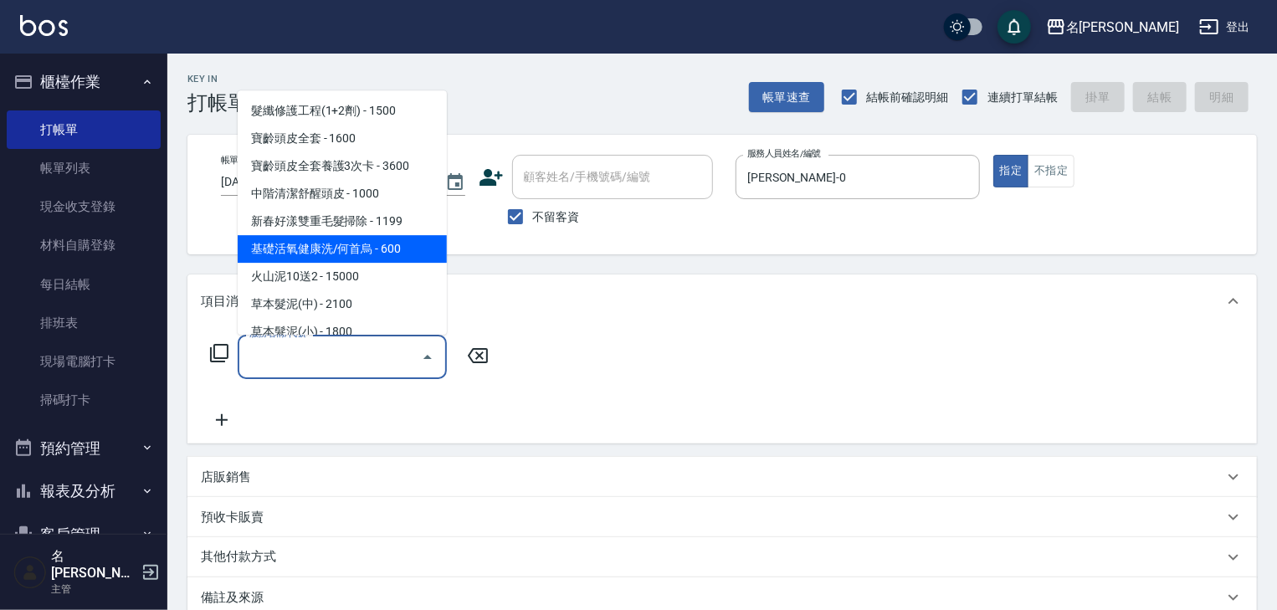
click at [408, 258] on span "基礎活氧健康洗/何首烏 - 600" at bounding box center [342, 250] width 209 height 28
type input "基礎活氧健康洗/何首烏(109)"
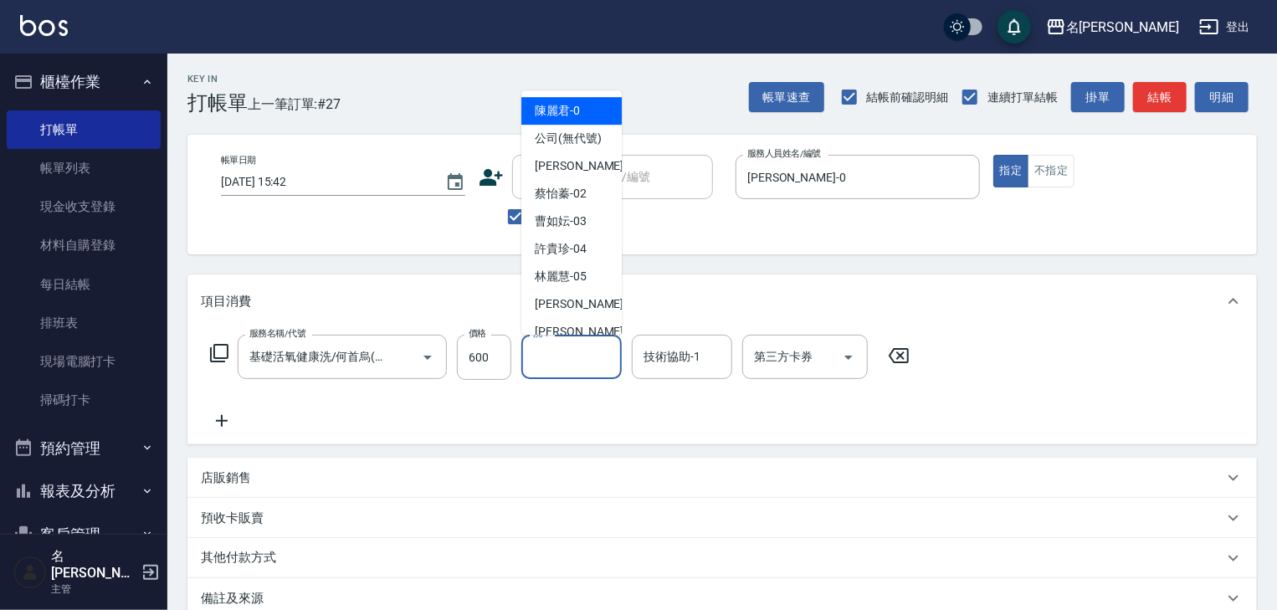
click at [548, 361] on input "洗-1" at bounding box center [571, 356] width 85 height 29
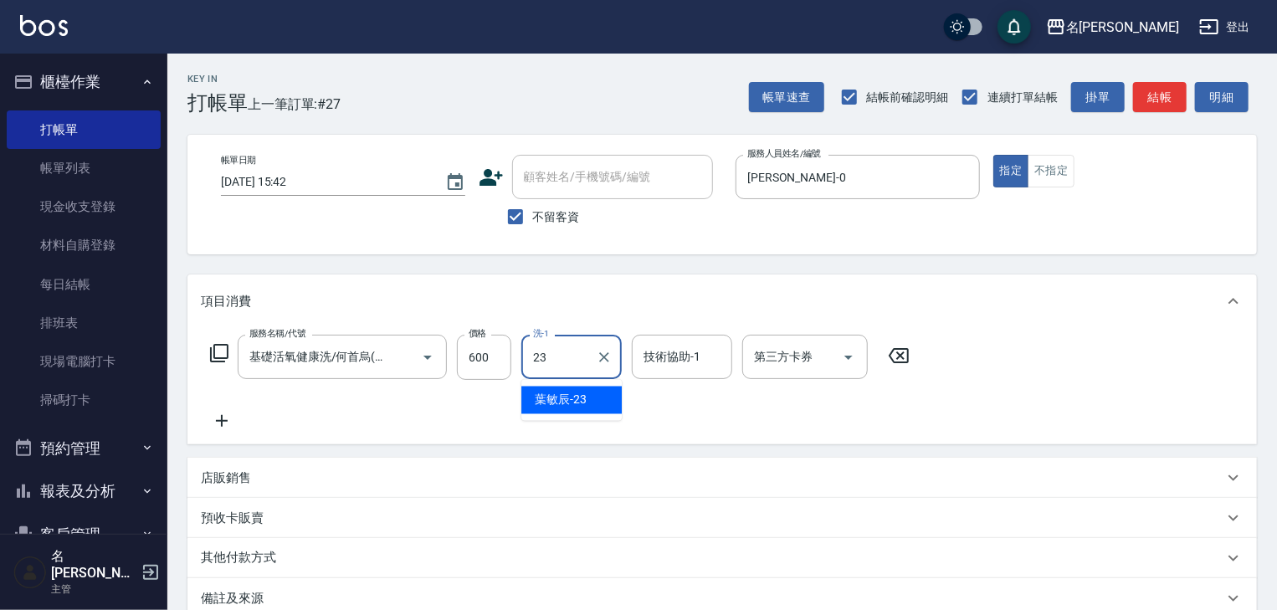
click at [552, 393] on span "[PERSON_NAME]-23" at bounding box center [561, 401] width 52 height 18
type input "葉敏辰-23"
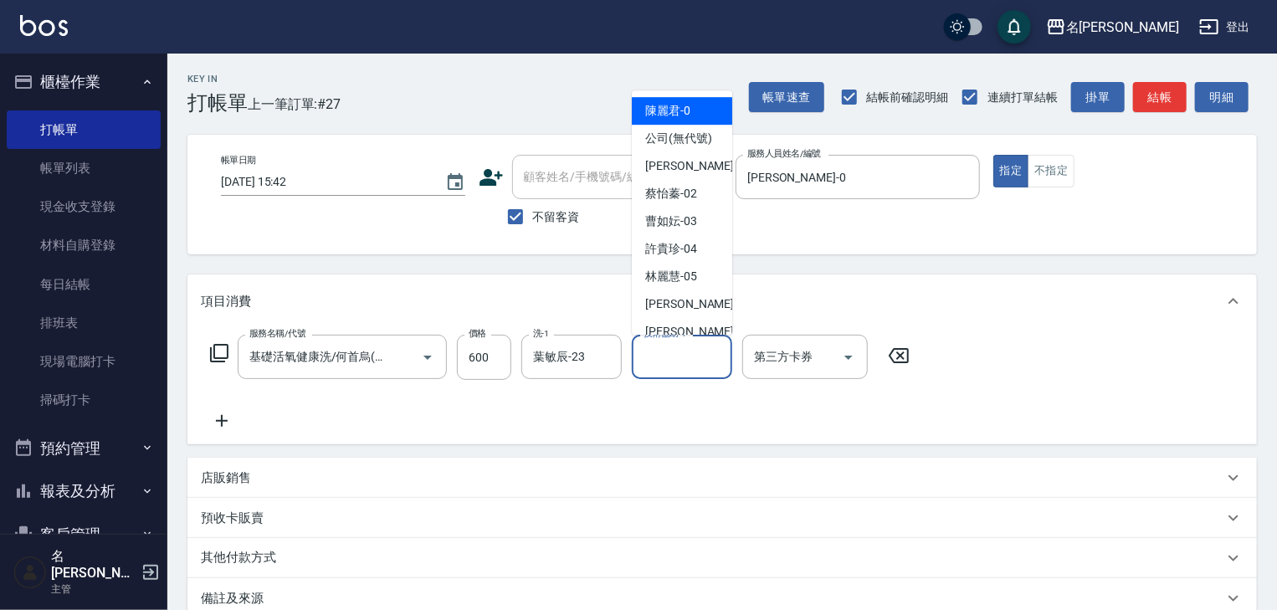
click at [669, 353] on input "技術協助-1" at bounding box center [681, 356] width 85 height 29
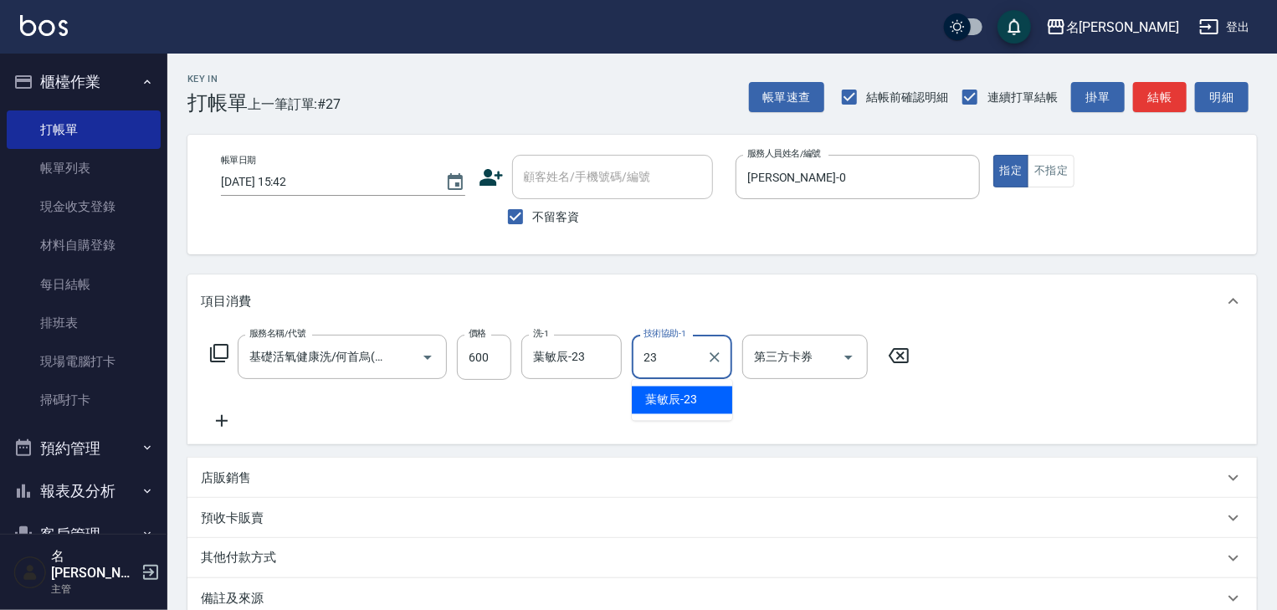
click at [672, 395] on span "[PERSON_NAME]-23" at bounding box center [671, 401] width 52 height 18
type input "葉敏辰-23"
click at [221, 417] on icon at bounding box center [222, 421] width 42 height 20
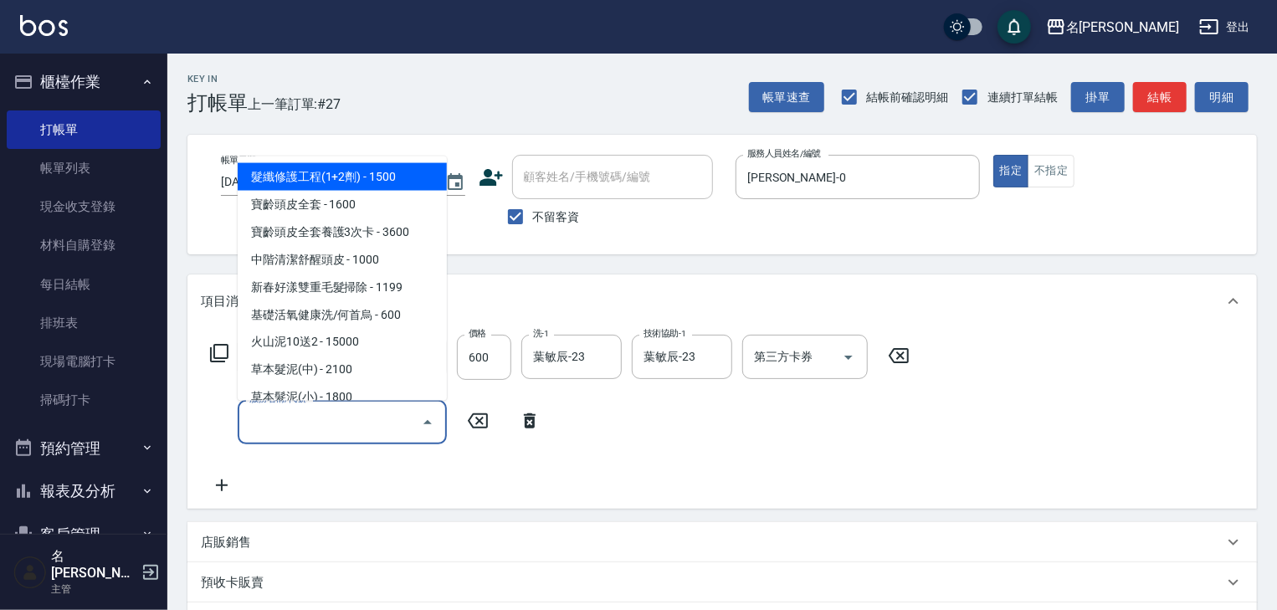
click at [284, 423] on input "服務名稱/代號" at bounding box center [329, 421] width 169 height 29
click at [218, 351] on icon at bounding box center [219, 353] width 20 height 20
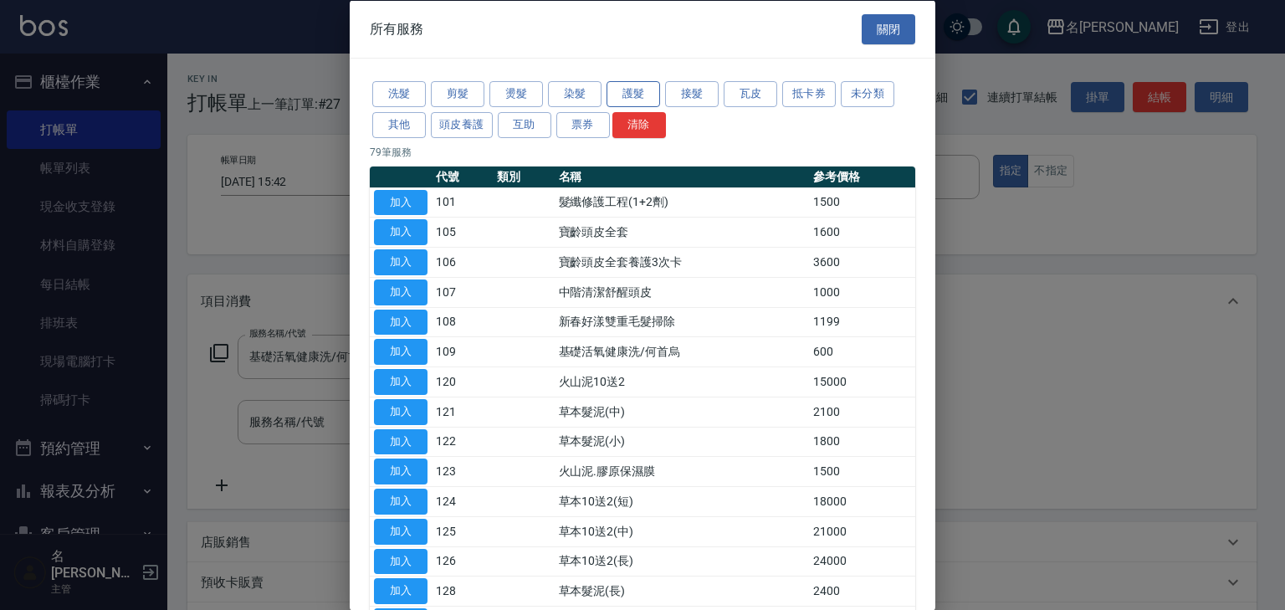
click at [624, 90] on button "護髮" at bounding box center [634, 94] width 54 height 26
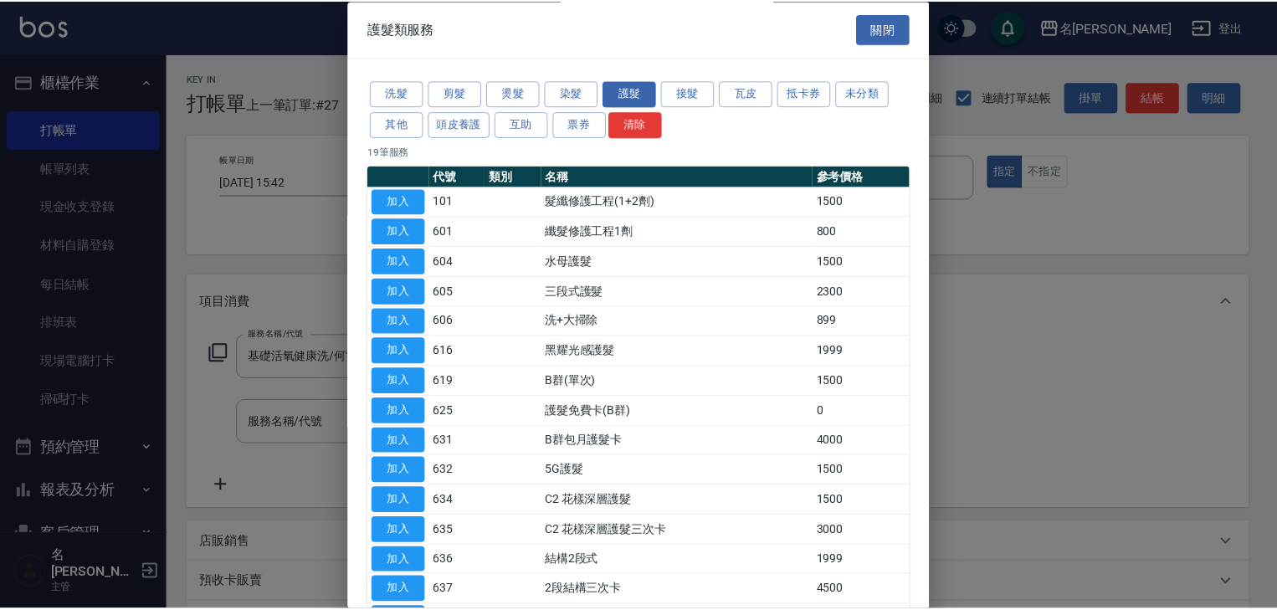
scroll to position [233, 0]
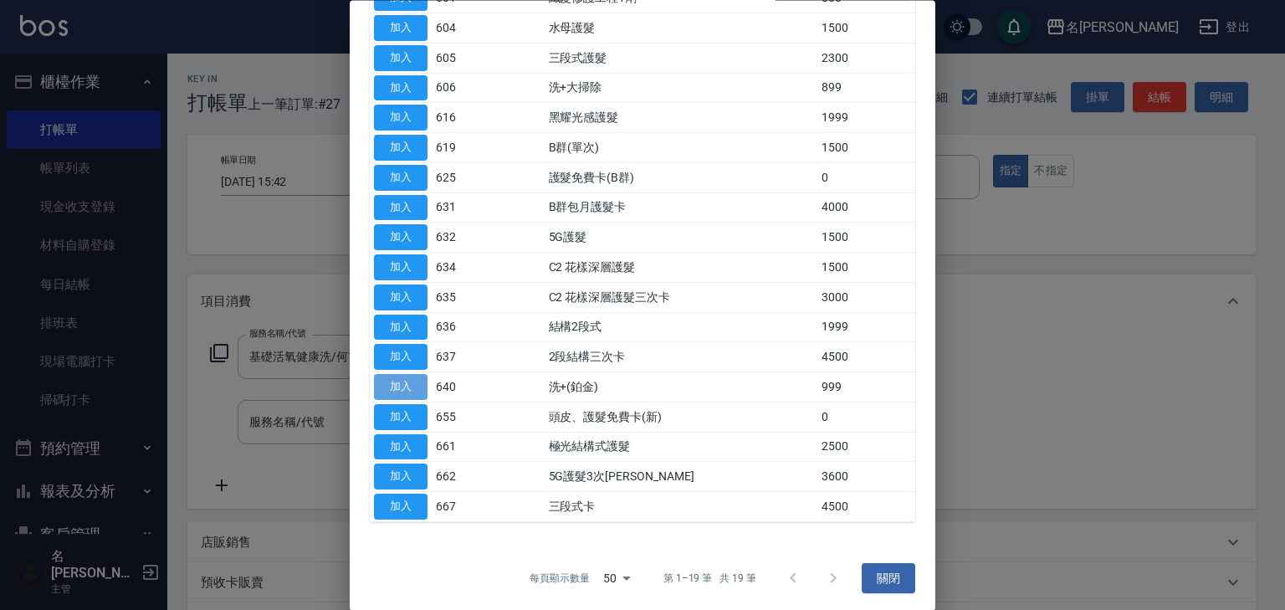
click at [407, 382] on button "加入" at bounding box center [401, 388] width 54 height 26
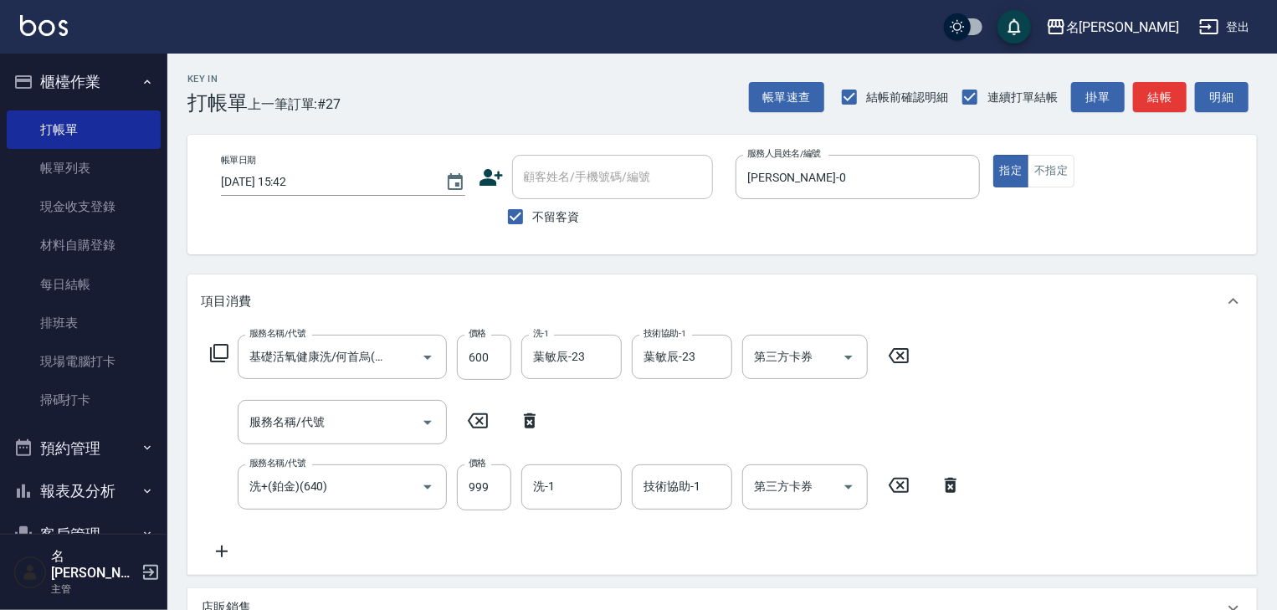
click at [526, 423] on icon at bounding box center [530, 420] width 12 height 15
type input "洗+(鉑金)(640)"
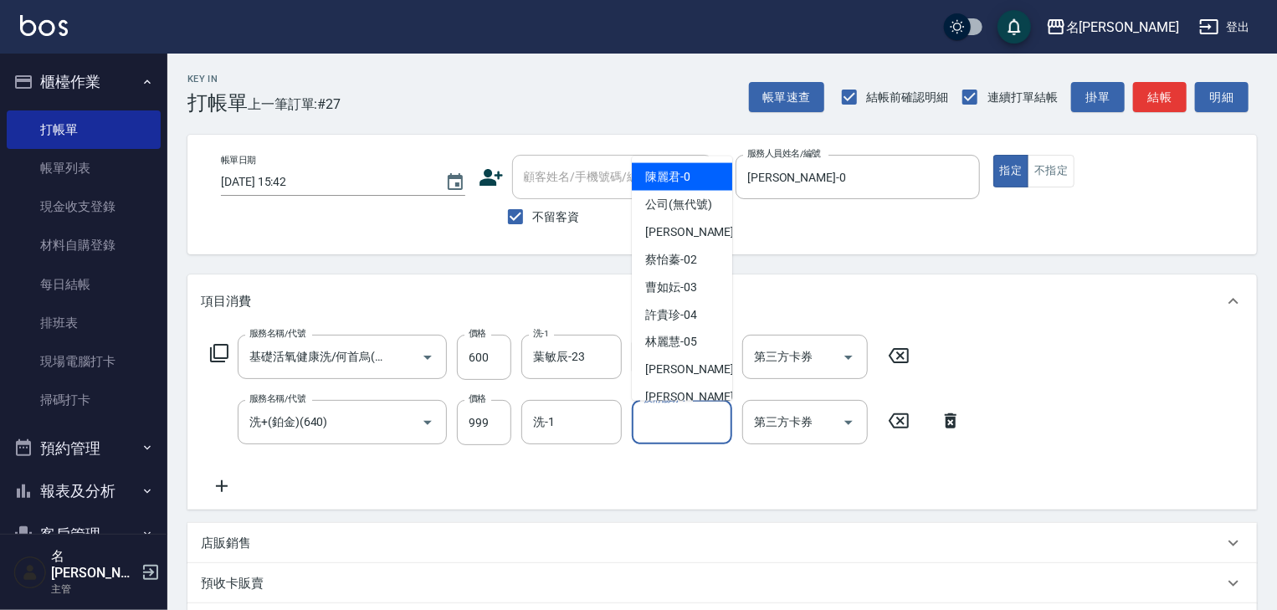
click at [679, 429] on input "技術協助-1" at bounding box center [681, 421] width 85 height 29
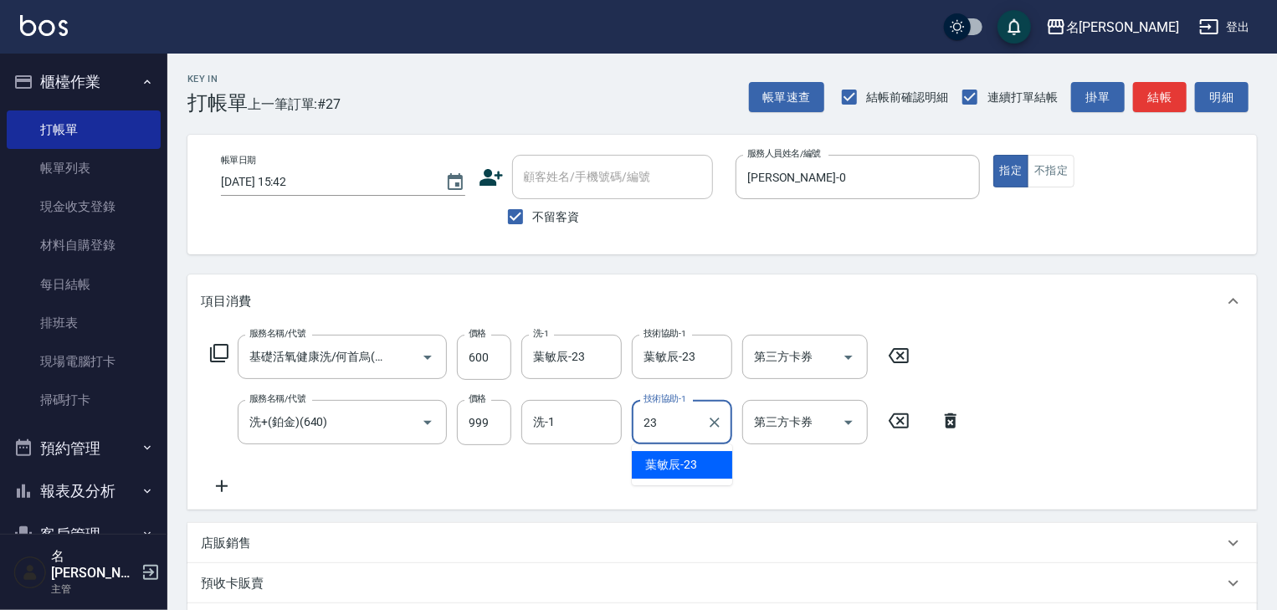
click at [692, 459] on span "[PERSON_NAME]-23" at bounding box center [671, 465] width 52 height 18
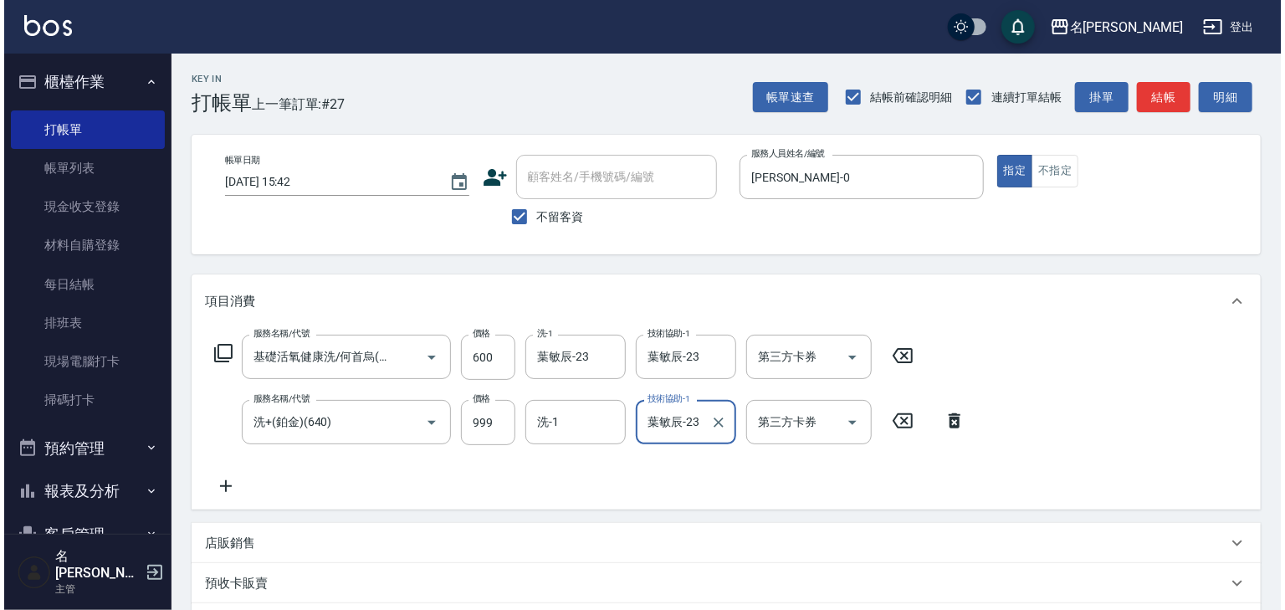
scroll to position [194, 0]
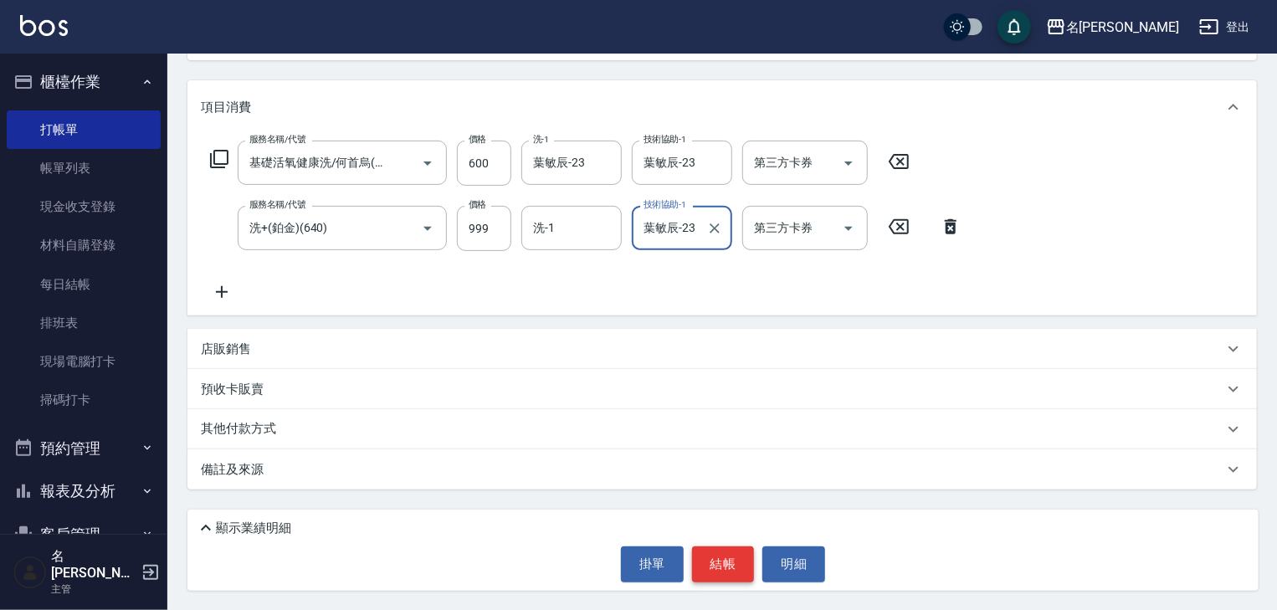
type input "葉敏辰-23"
click at [727, 568] on button "結帳" at bounding box center [723, 563] width 63 height 35
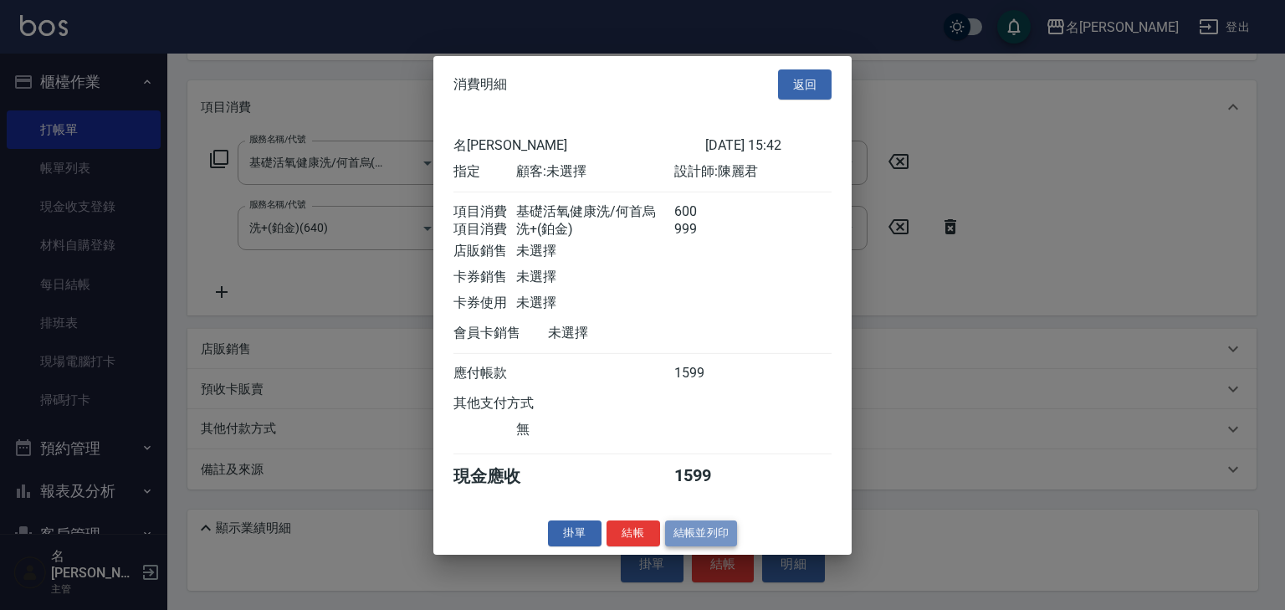
click at [716, 546] on button "結帳並列印" at bounding box center [701, 533] width 73 height 26
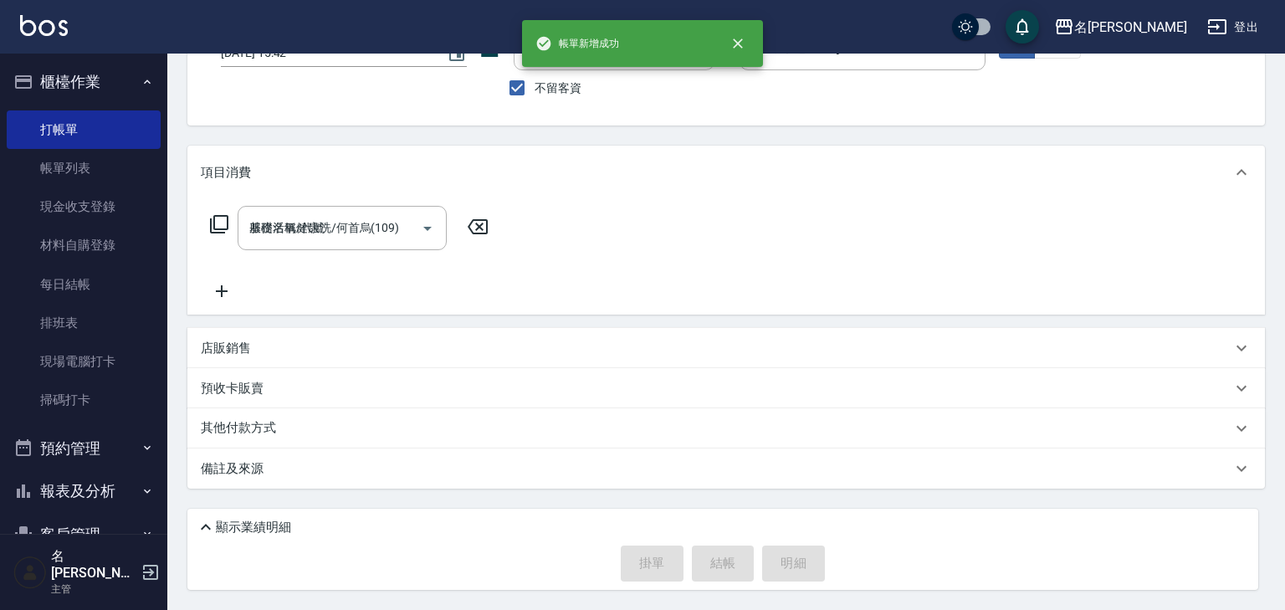
type input "[DATE] 15:46"
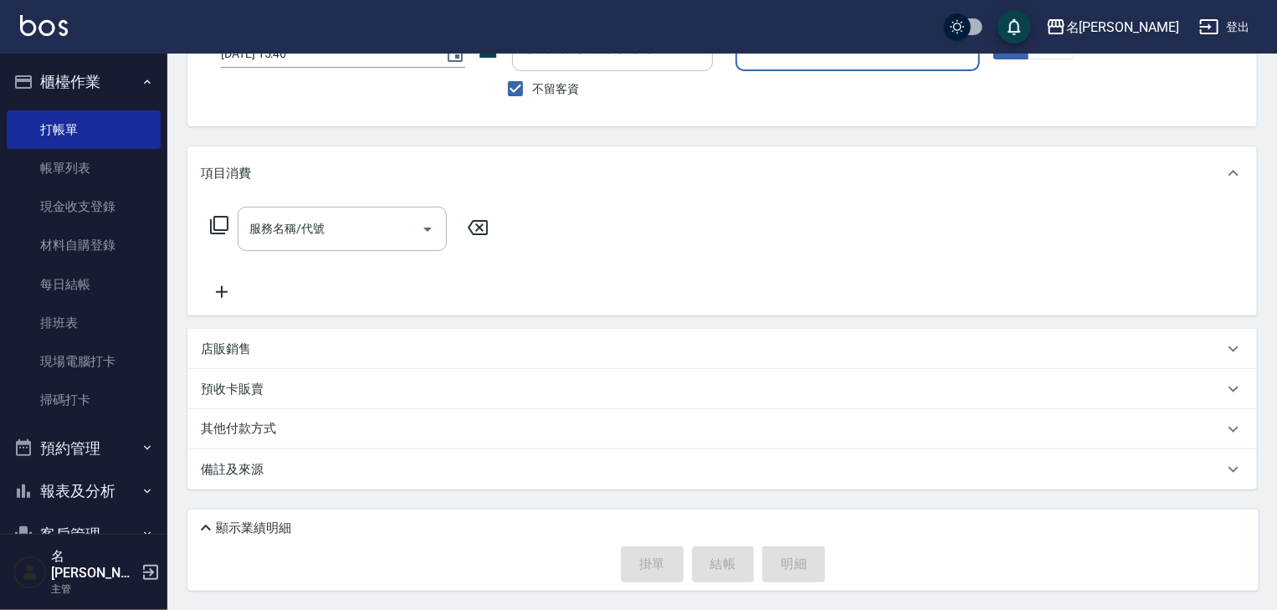
scroll to position [0, 0]
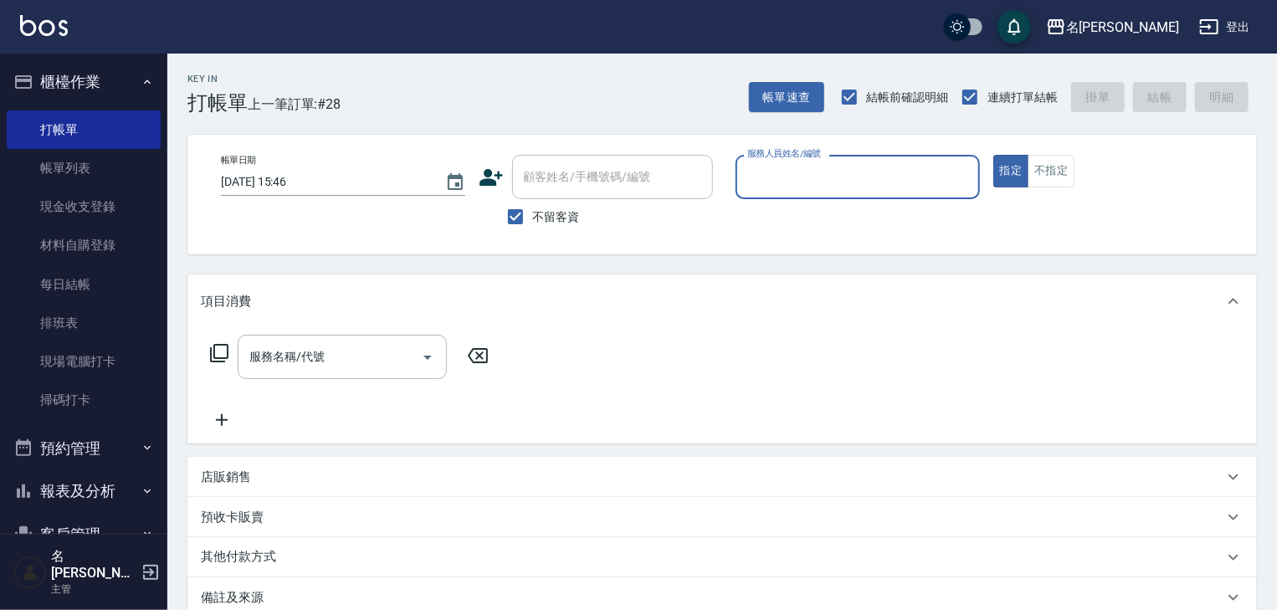
click at [837, 160] on div "服務人員姓名/編號" at bounding box center [857, 177] width 244 height 44
click at [794, 228] on div "意如 -16" at bounding box center [857, 220] width 244 height 28
type input "意如-16"
click at [335, 366] on input "服務名稱/代號" at bounding box center [329, 356] width 169 height 29
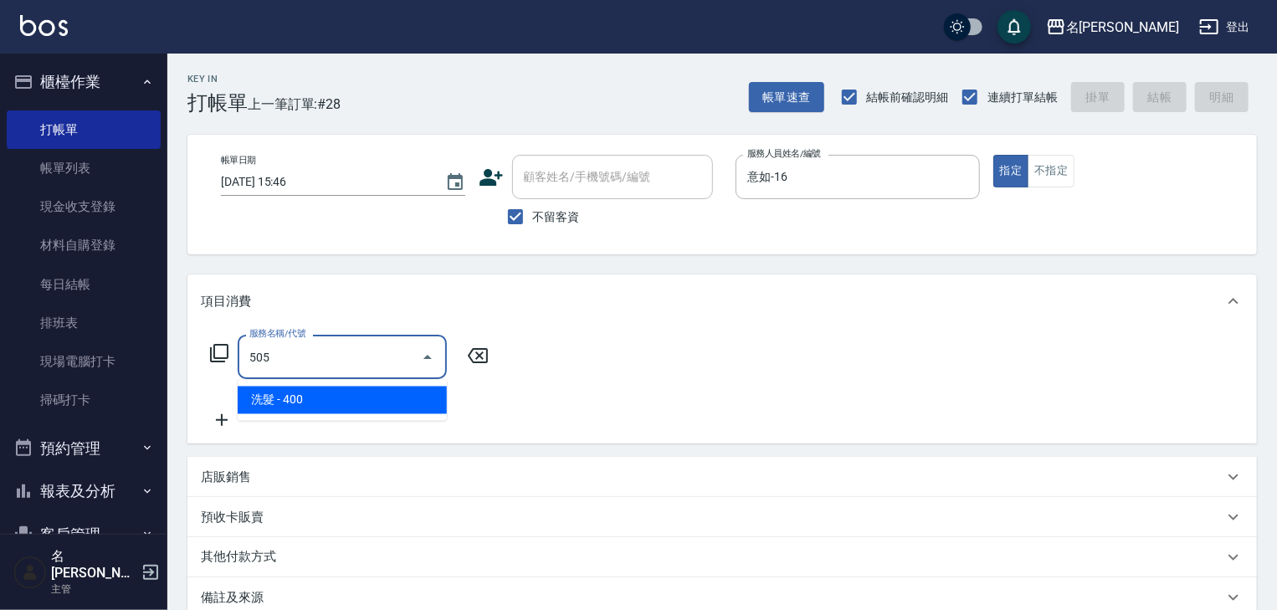
click at [325, 396] on span "洗髮 - 400" at bounding box center [342, 401] width 209 height 28
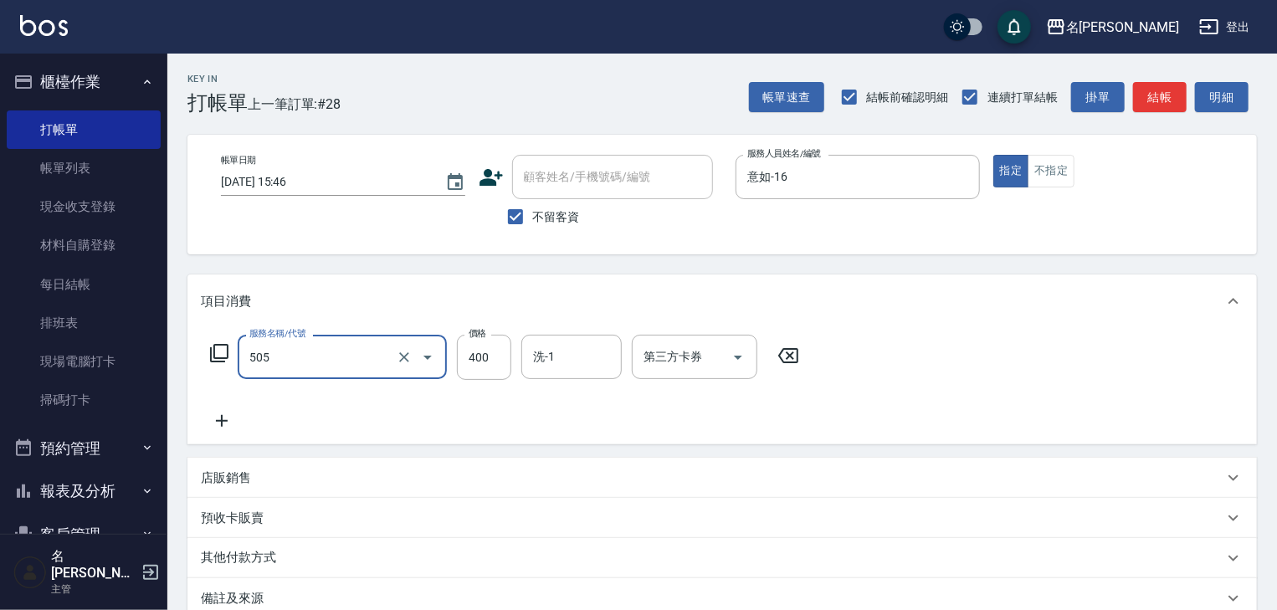
type input "洗髮(505)"
click at [224, 420] on icon at bounding box center [222, 421] width 12 height 12
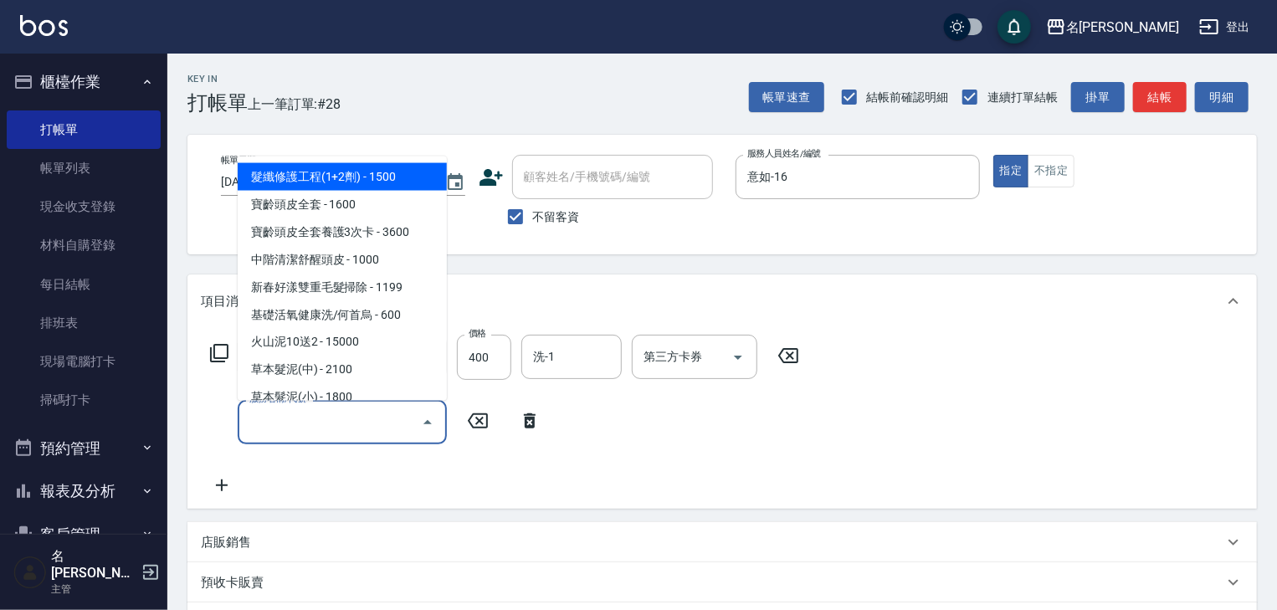
click at [276, 415] on input "服務名稱/代號" at bounding box center [329, 421] width 169 height 29
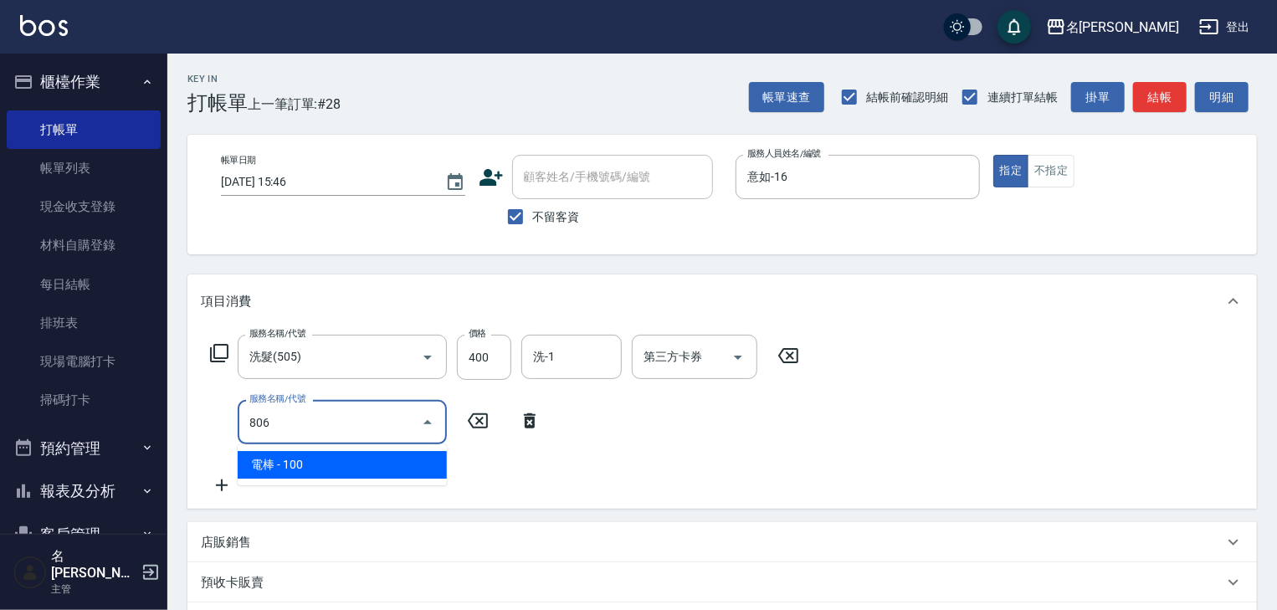
click at [303, 454] on span "電棒 - 100" at bounding box center [342, 465] width 209 height 28
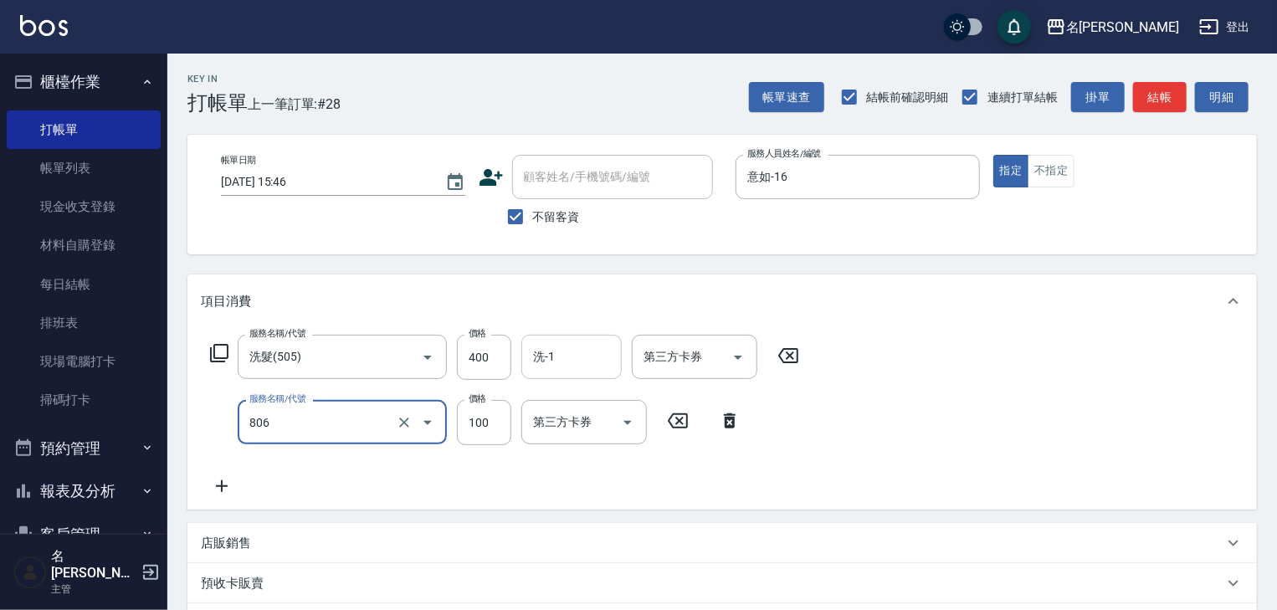
click at [526, 353] on div "洗-1" at bounding box center [571, 357] width 100 height 44
type input "電棒(806)"
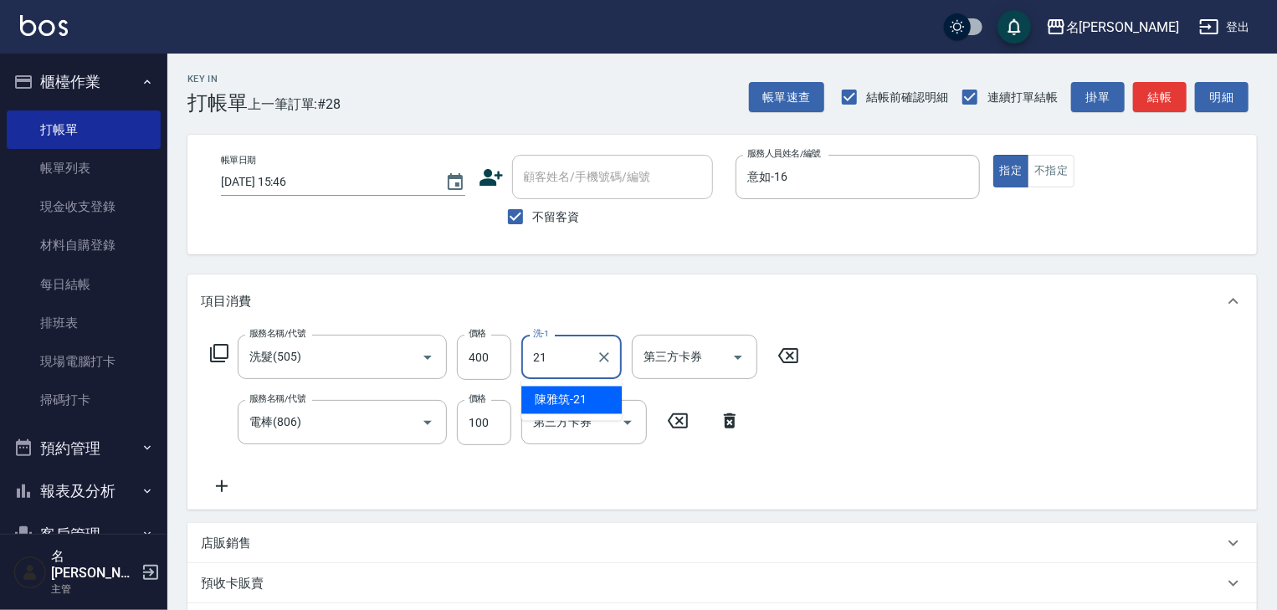
click at [547, 398] on span "[PERSON_NAME]-21" at bounding box center [561, 401] width 52 height 18
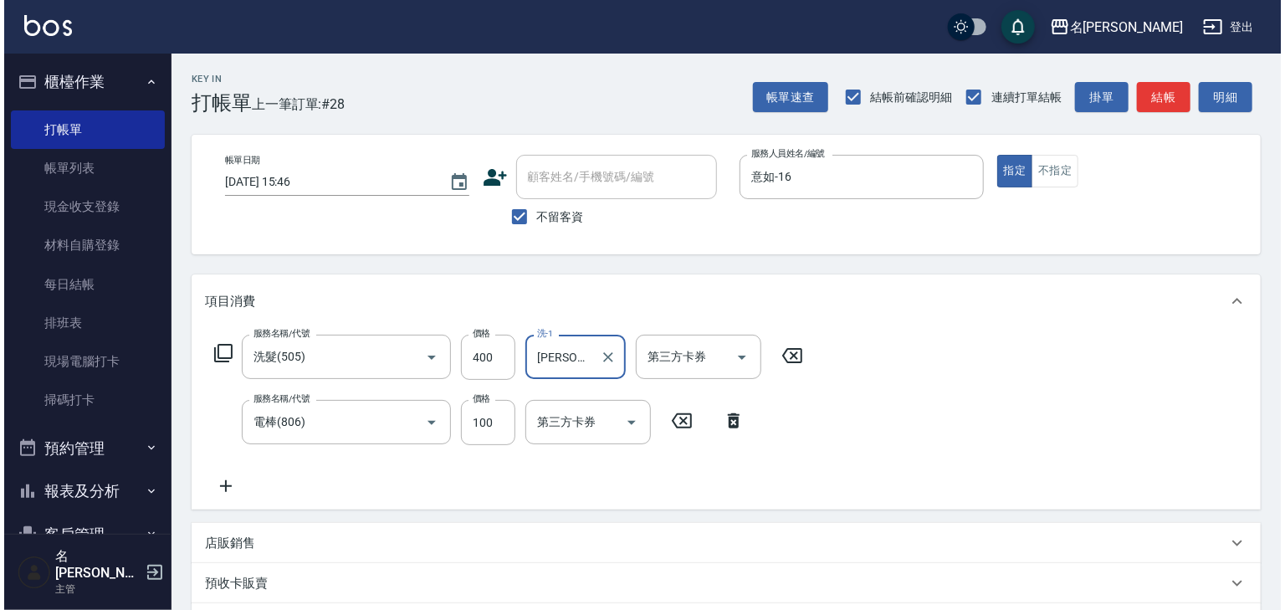
scroll to position [194, 0]
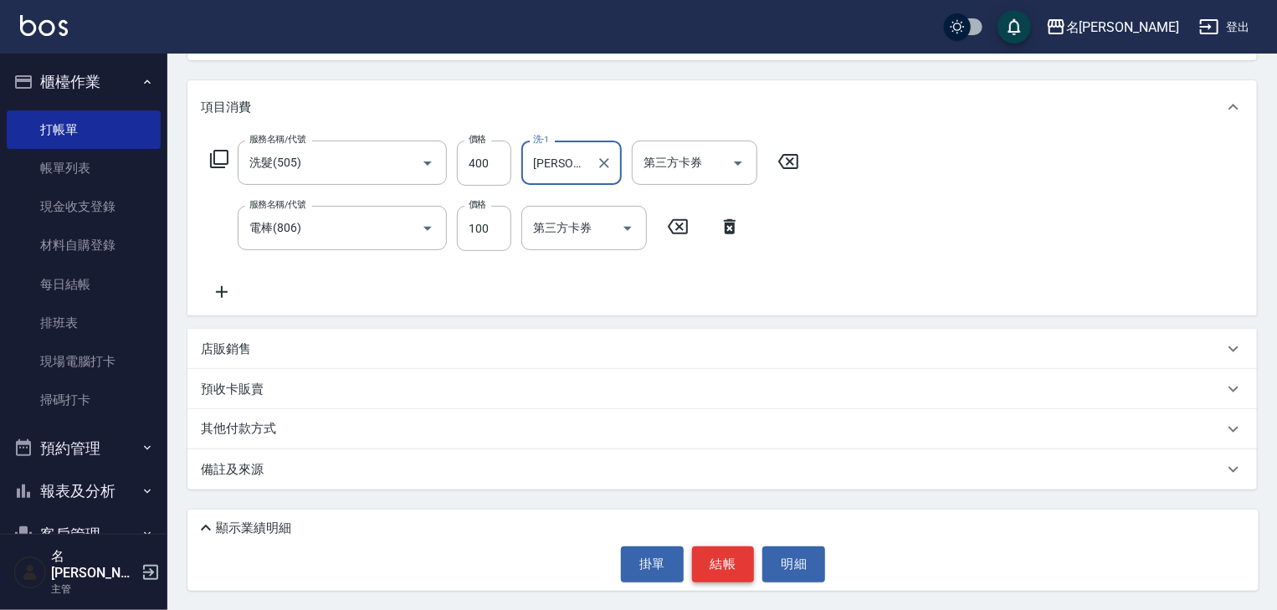
type input "[PERSON_NAME]-21"
click at [710, 566] on button "結帳" at bounding box center [723, 563] width 63 height 35
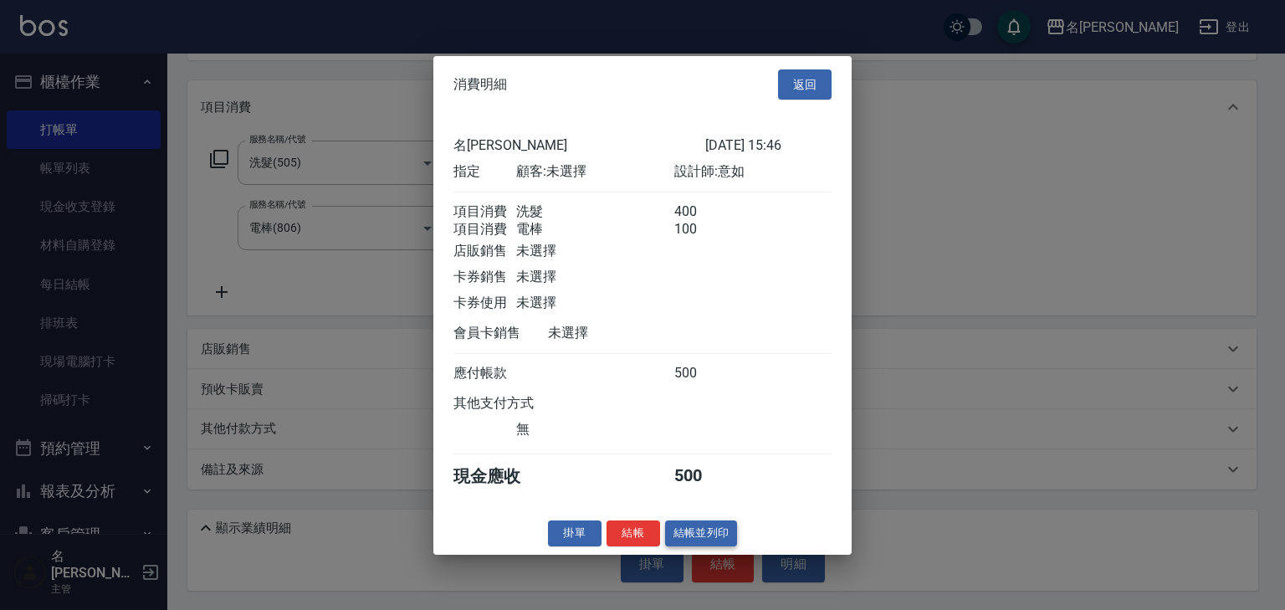
click at [689, 541] on button "結帳並列印" at bounding box center [701, 533] width 73 height 26
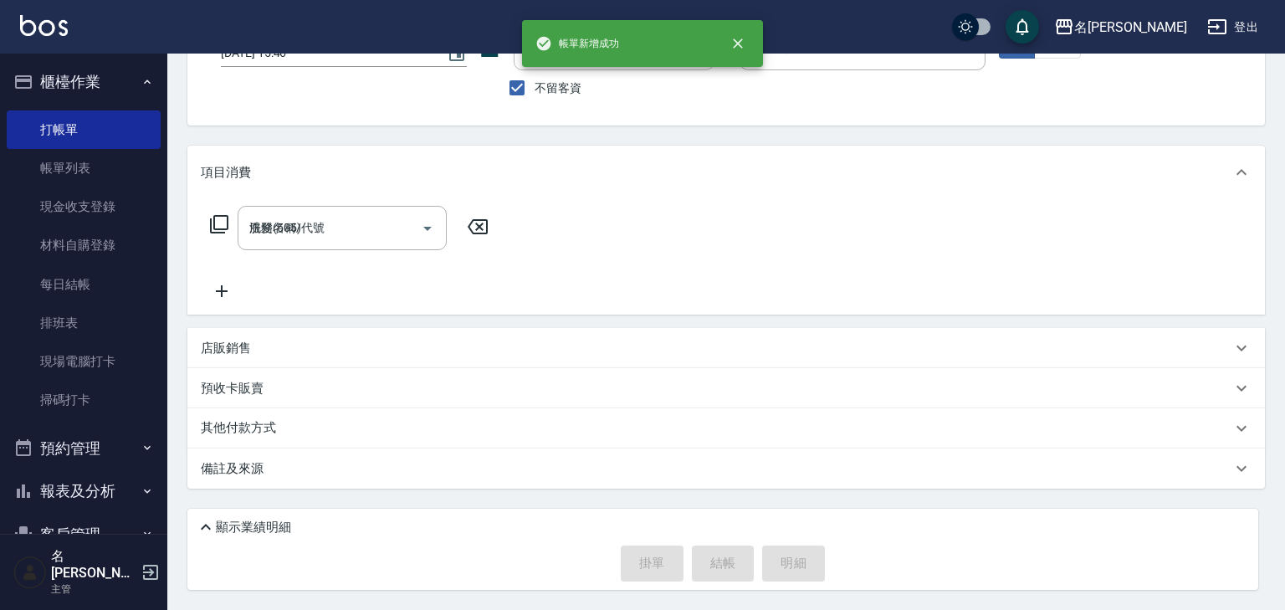
type input "[DATE] 15:48"
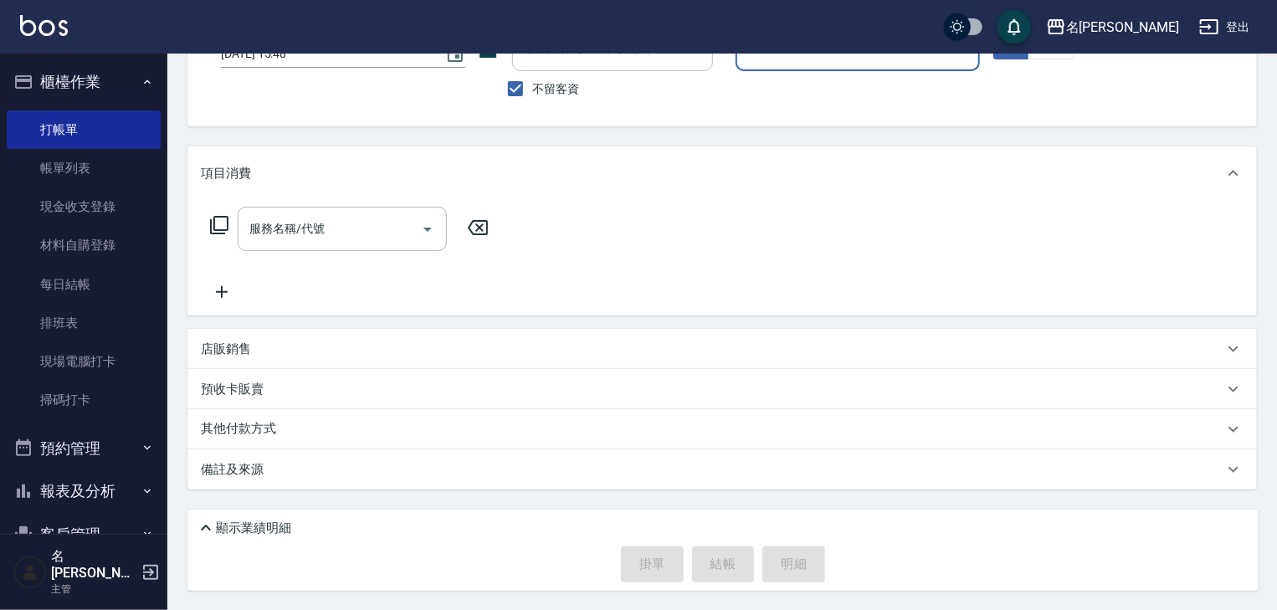
scroll to position [0, 0]
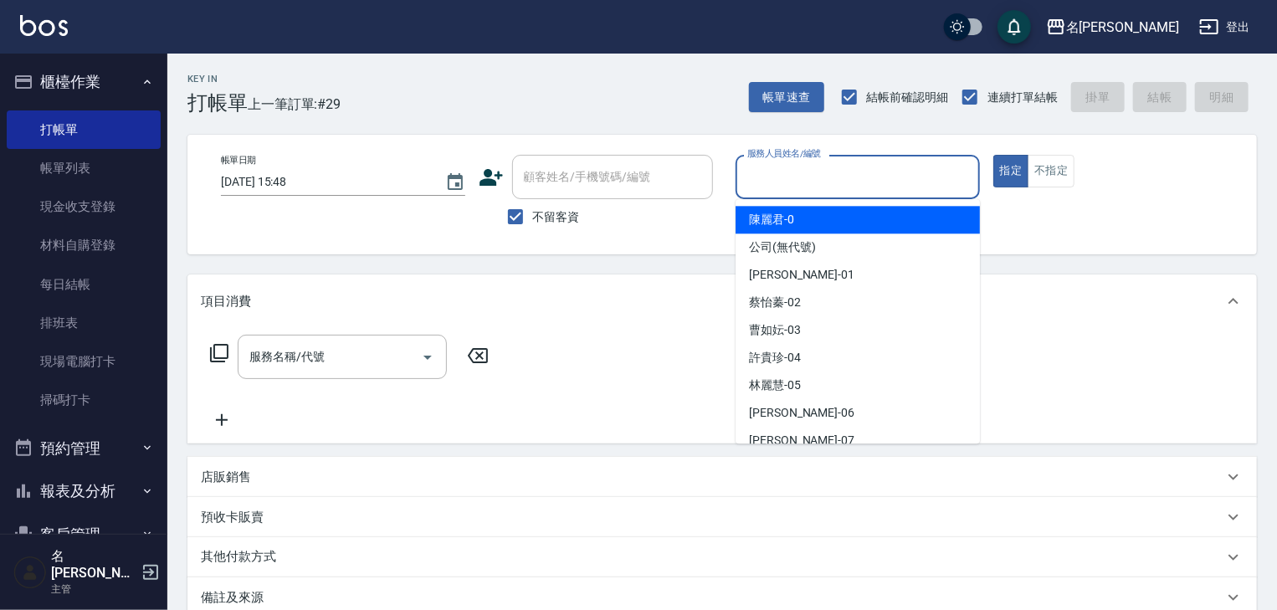
click at [867, 183] on input "服務人員姓名/編號" at bounding box center [857, 176] width 229 height 29
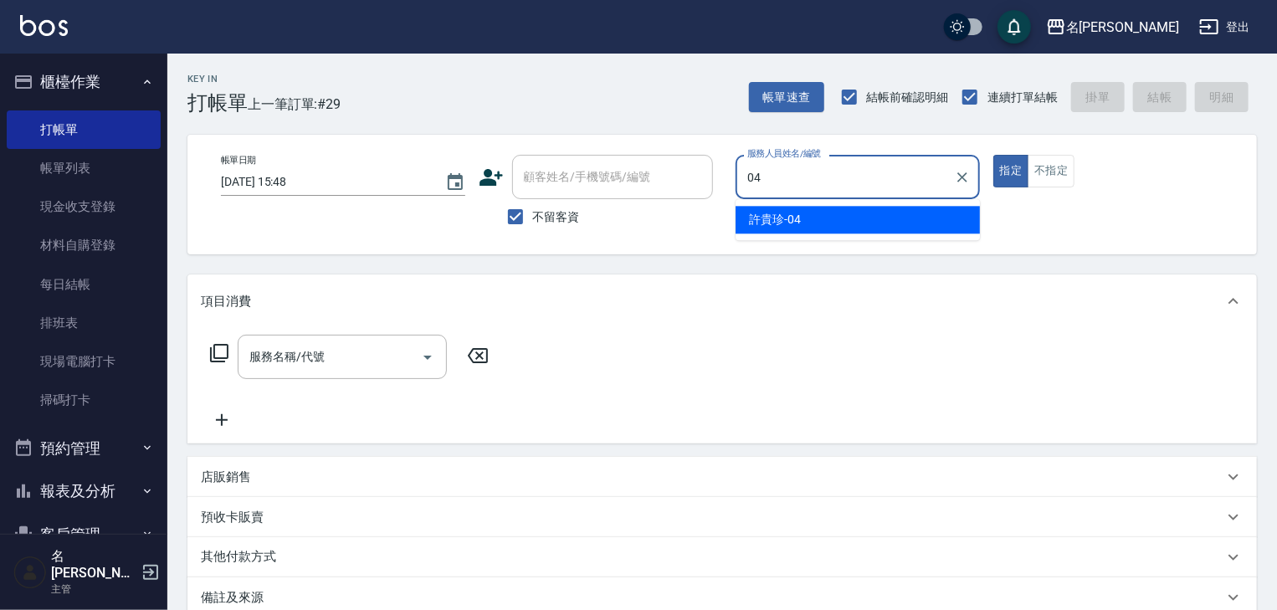
click at [756, 204] on ul "[PERSON_NAME]-04" at bounding box center [857, 219] width 244 height 41
click at [756, 209] on div "[PERSON_NAME]-04" at bounding box center [857, 220] width 244 height 28
type input "[PERSON_NAME]-04"
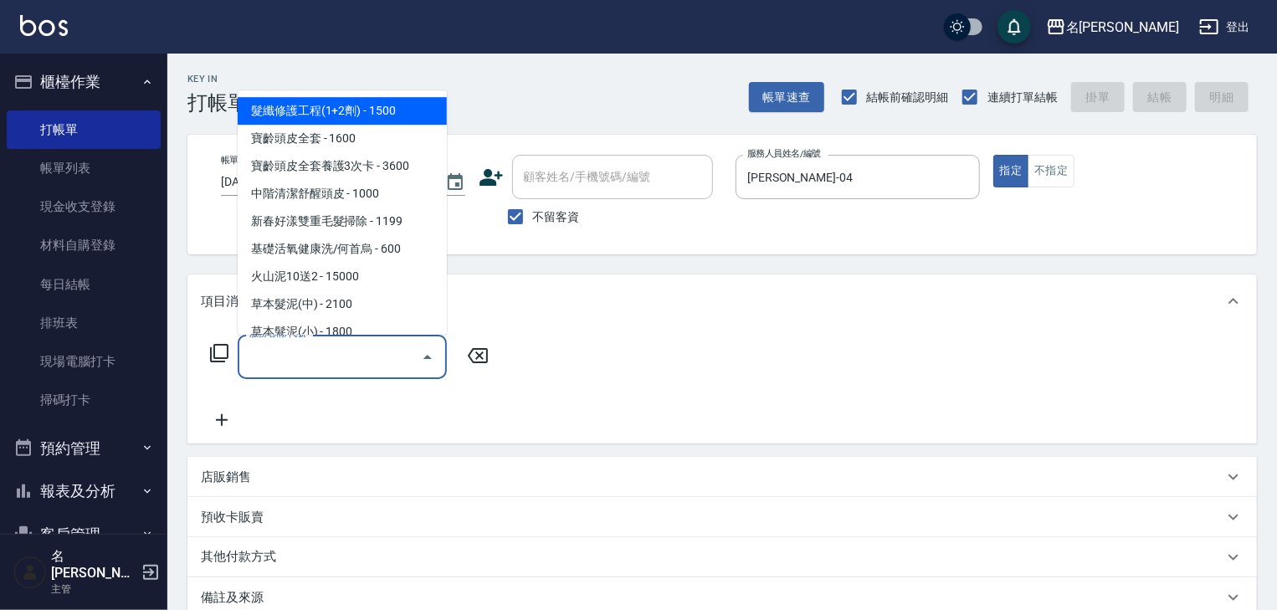
click at [335, 357] on input "服務名稱/代號" at bounding box center [329, 356] width 169 height 29
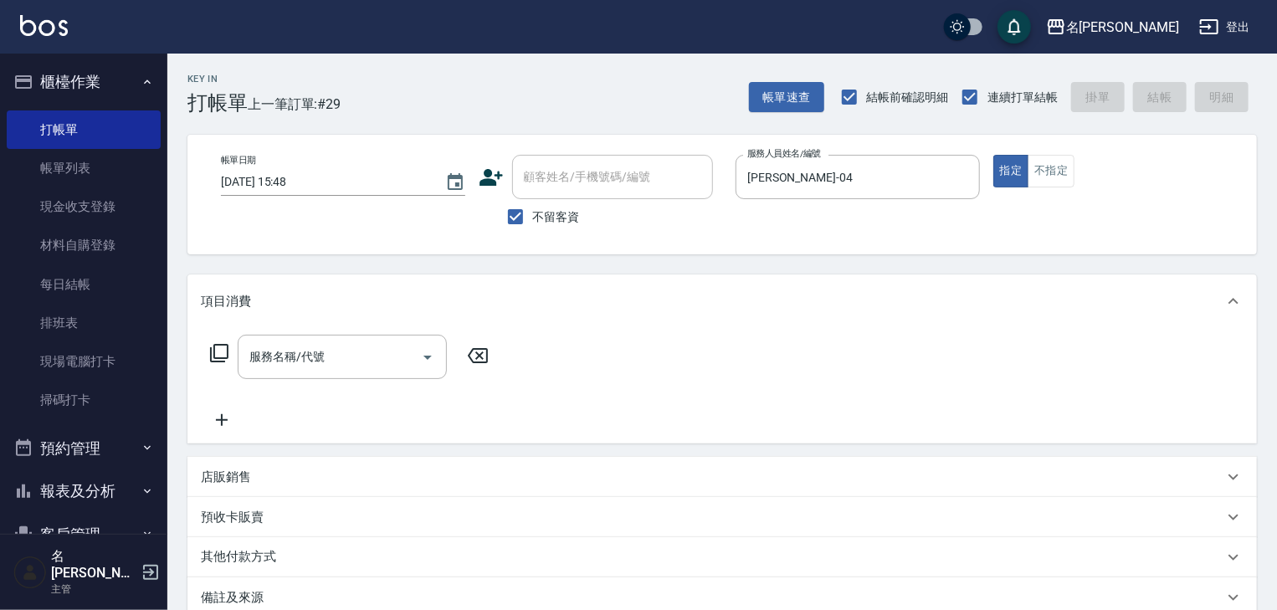
click at [217, 351] on icon at bounding box center [219, 353] width 20 height 20
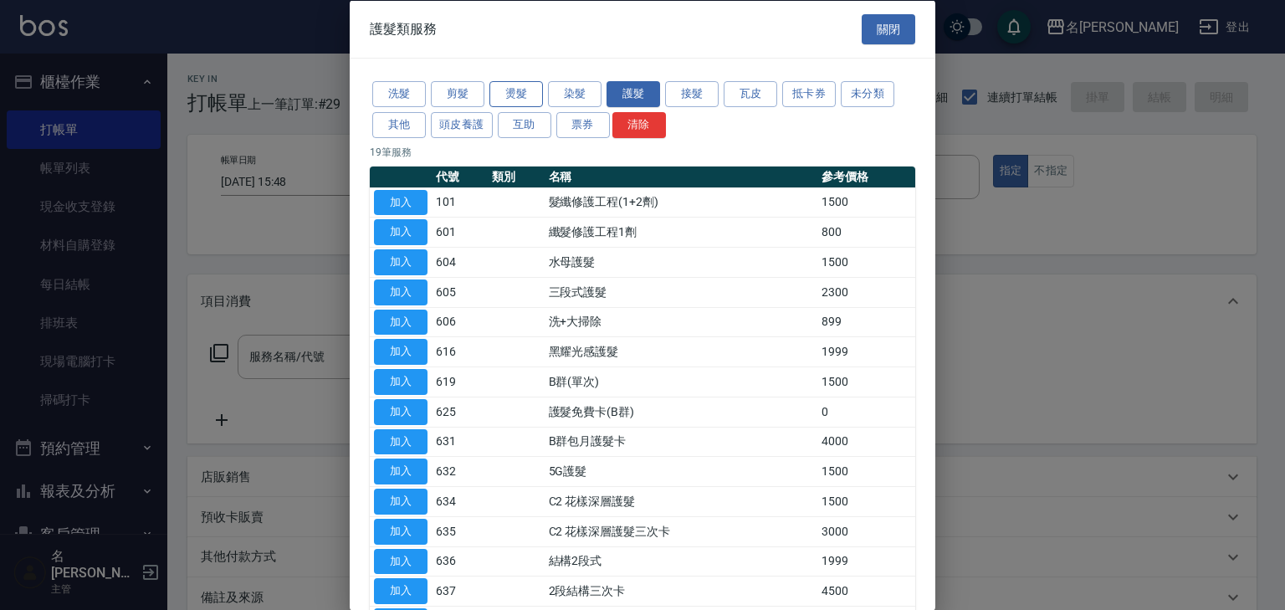
click at [514, 95] on button "燙髮" at bounding box center [516, 94] width 54 height 26
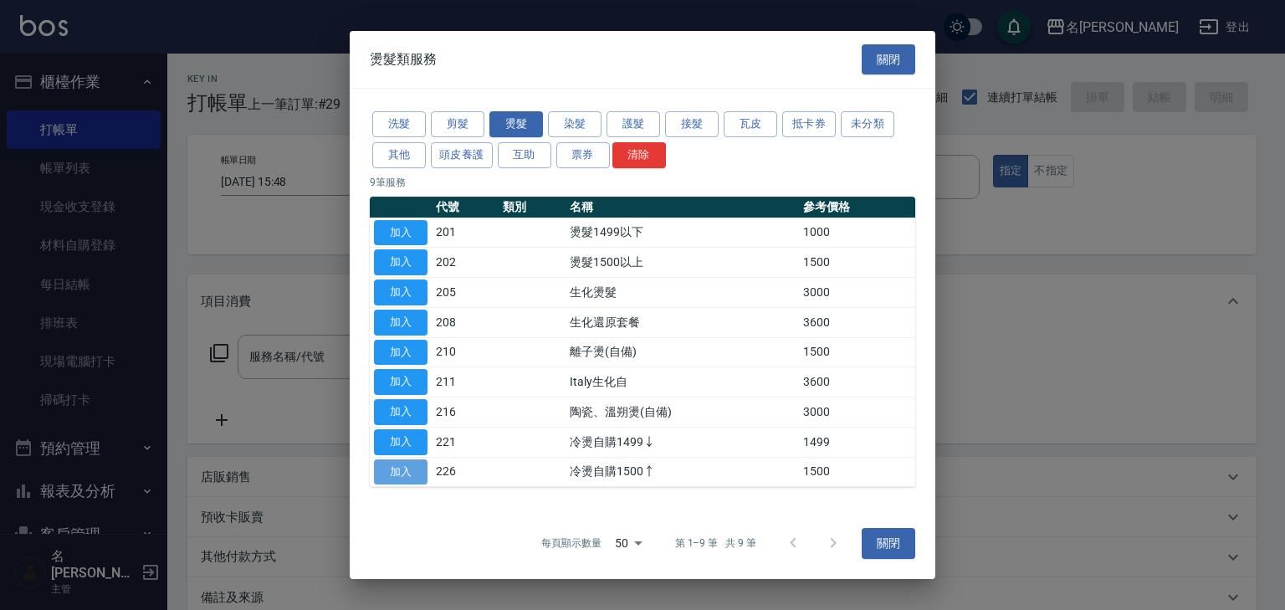
click at [392, 475] on button "加入" at bounding box center [401, 472] width 54 height 26
type input "冷燙自購1500↑(226)"
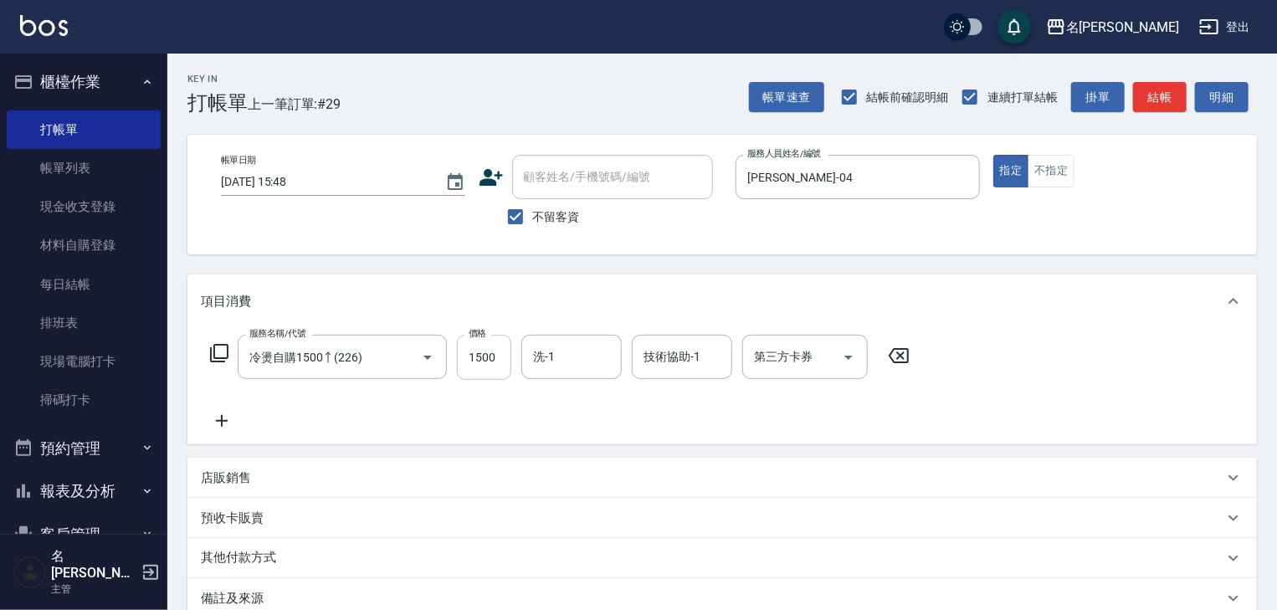
click at [479, 361] on input "1500" at bounding box center [484, 357] width 54 height 45
click at [587, 377] on div "洗-1" at bounding box center [571, 357] width 100 height 44
type input "2000"
click at [602, 403] on div "[PERSON_NAME]筑 -26" at bounding box center [571, 401] width 100 height 28
type input "[PERSON_NAME]筑-26"
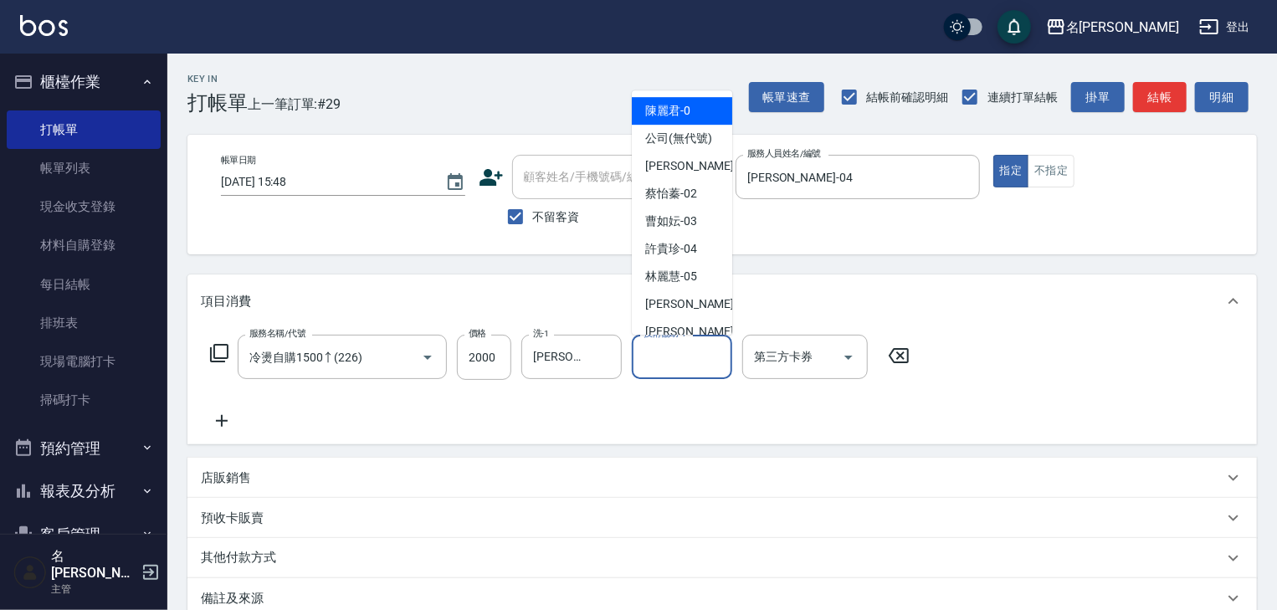
click at [652, 365] on input "技術協助-1" at bounding box center [681, 356] width 85 height 29
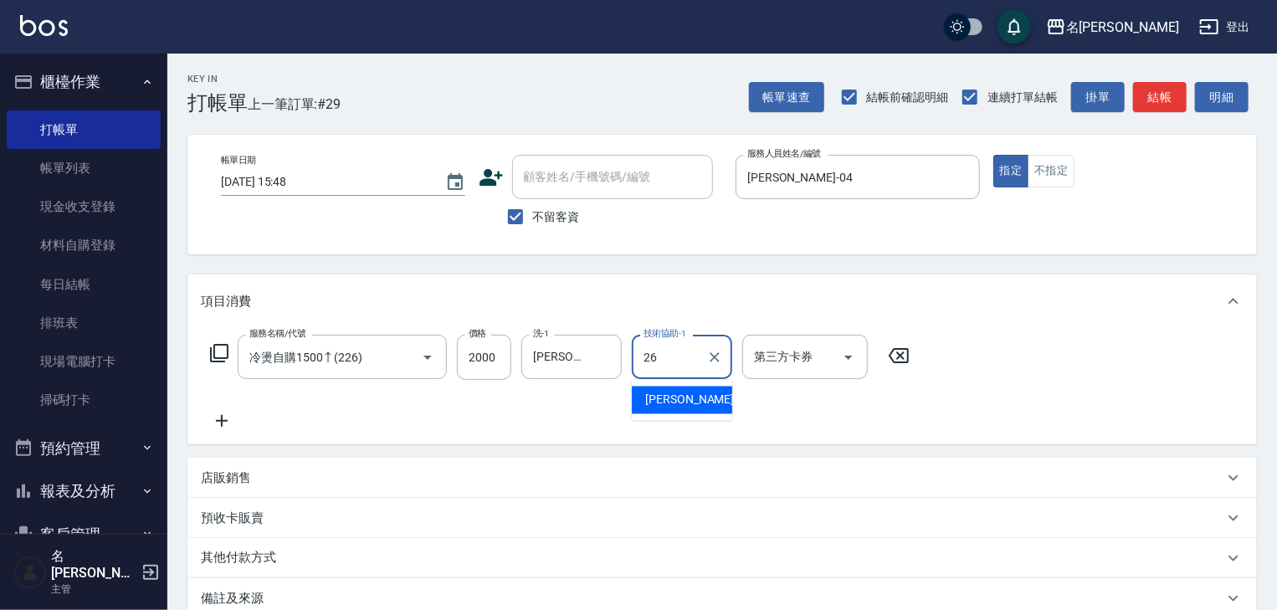
click at [670, 394] on span "[PERSON_NAME]筑 -26" at bounding box center [697, 401] width 105 height 18
type input "[PERSON_NAME]筑-26"
click at [717, 355] on icon "Clear" at bounding box center [715, 357] width 10 height 10
click at [900, 356] on icon at bounding box center [899, 355] width 20 height 15
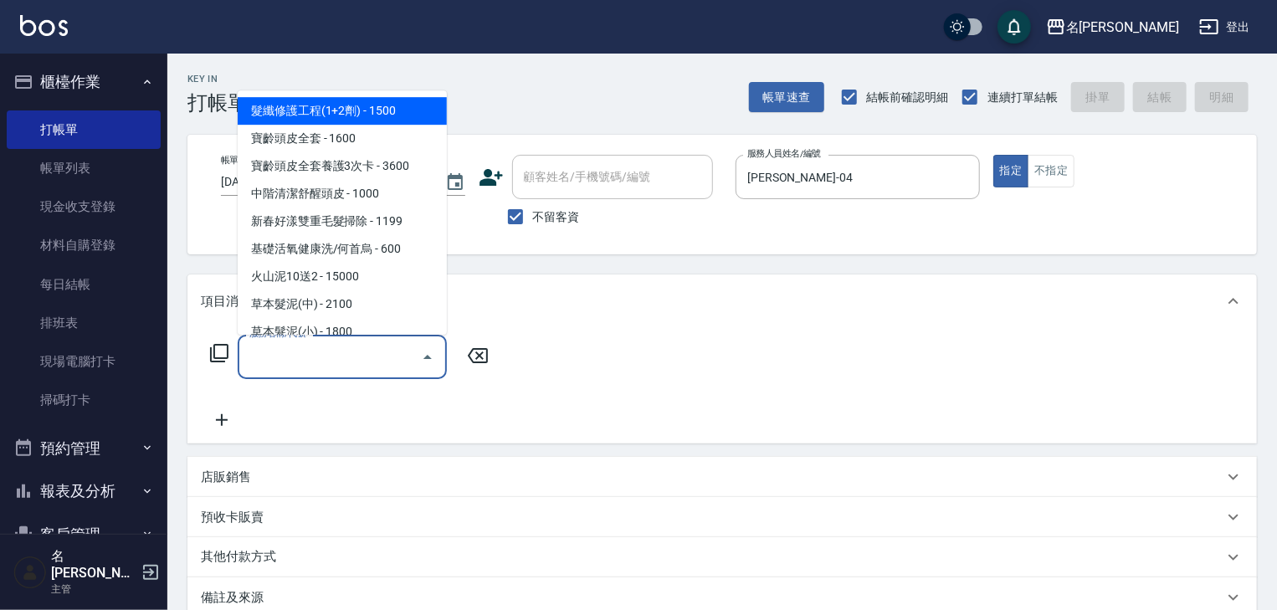
click at [348, 361] on input "服務名稱/代號" at bounding box center [329, 356] width 169 height 29
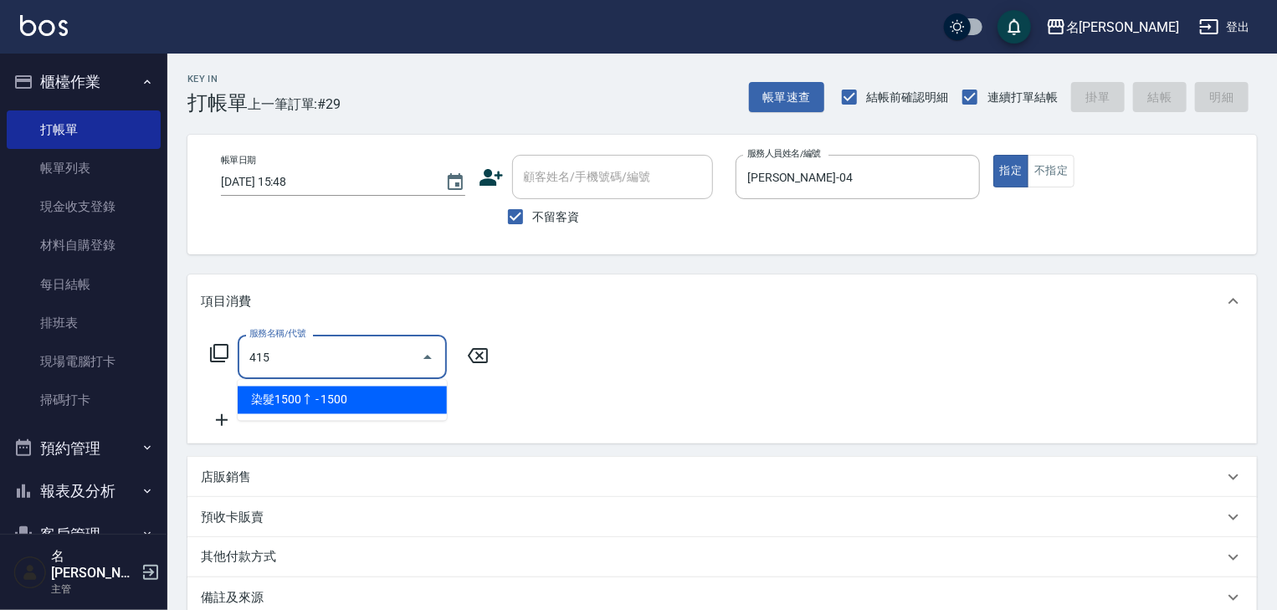
click at [387, 407] on span "染髮1500↑ - 1500" at bounding box center [342, 401] width 209 height 28
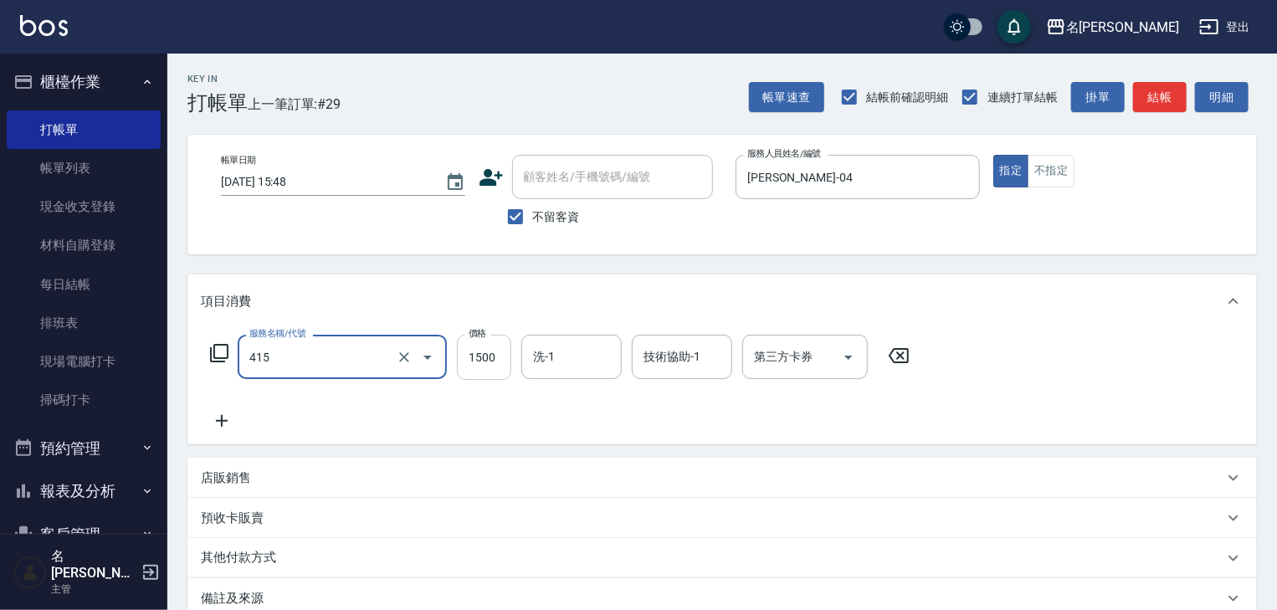
type input "染髮1500↑(415)"
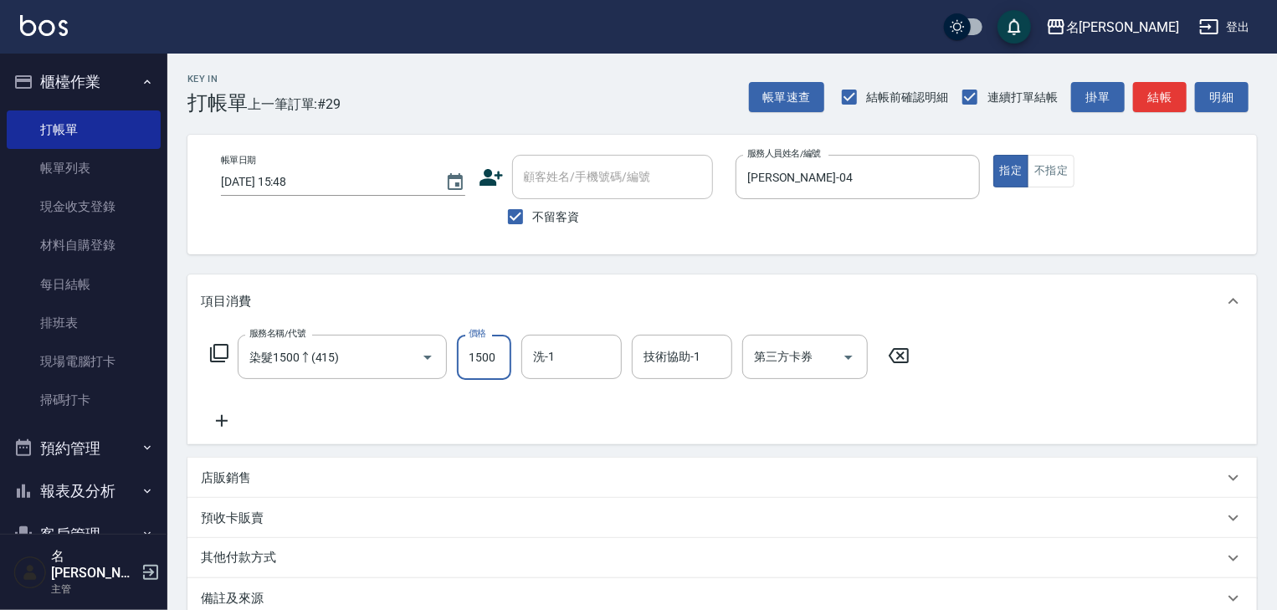
click at [482, 358] on input "1500" at bounding box center [484, 357] width 54 height 45
type input "1800"
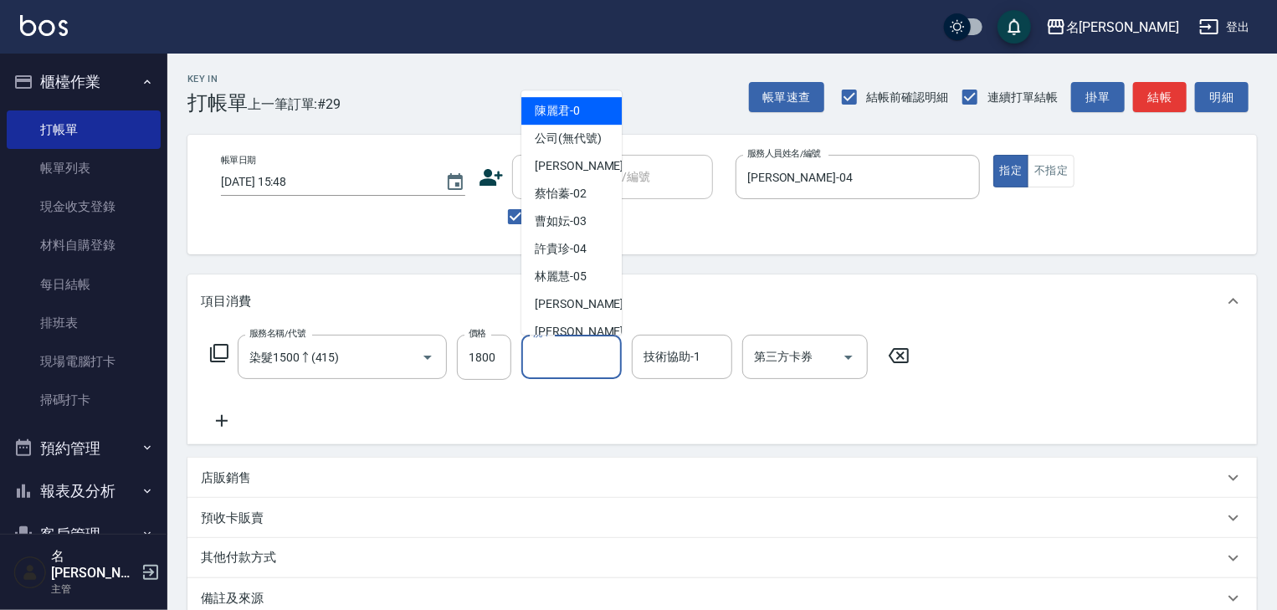
click at [581, 365] on input "洗-1" at bounding box center [571, 356] width 85 height 29
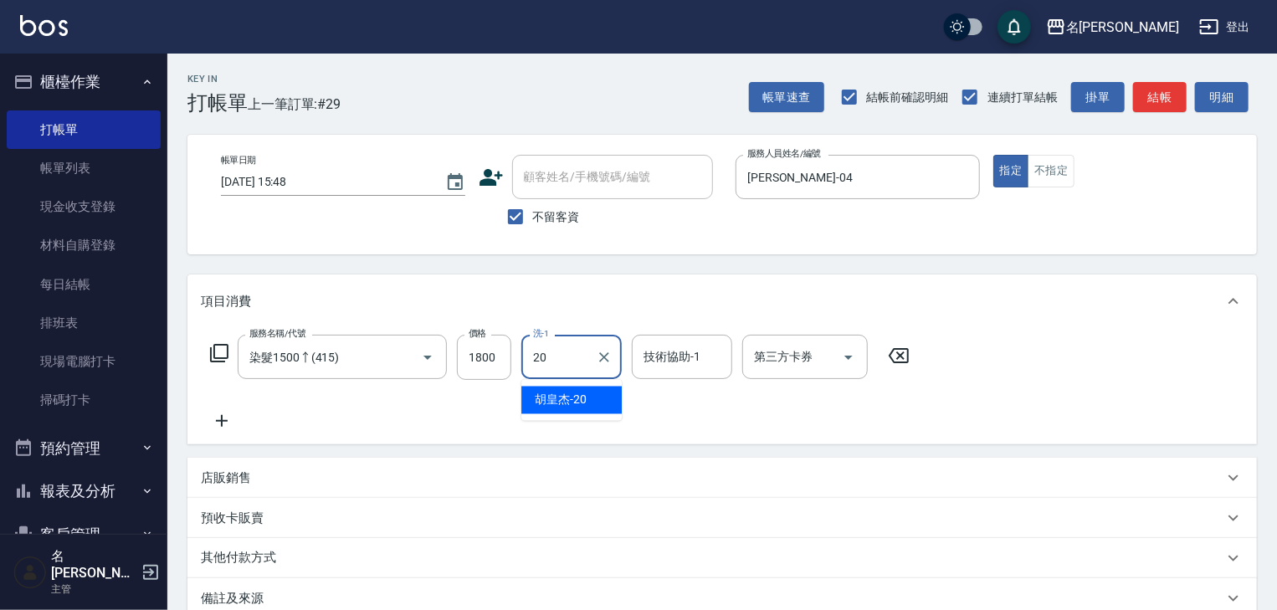
click at [582, 401] on span "[PERSON_NAME]-20" at bounding box center [561, 401] width 52 height 18
type input "[PERSON_NAME]-20"
click at [221, 424] on icon at bounding box center [222, 421] width 12 height 12
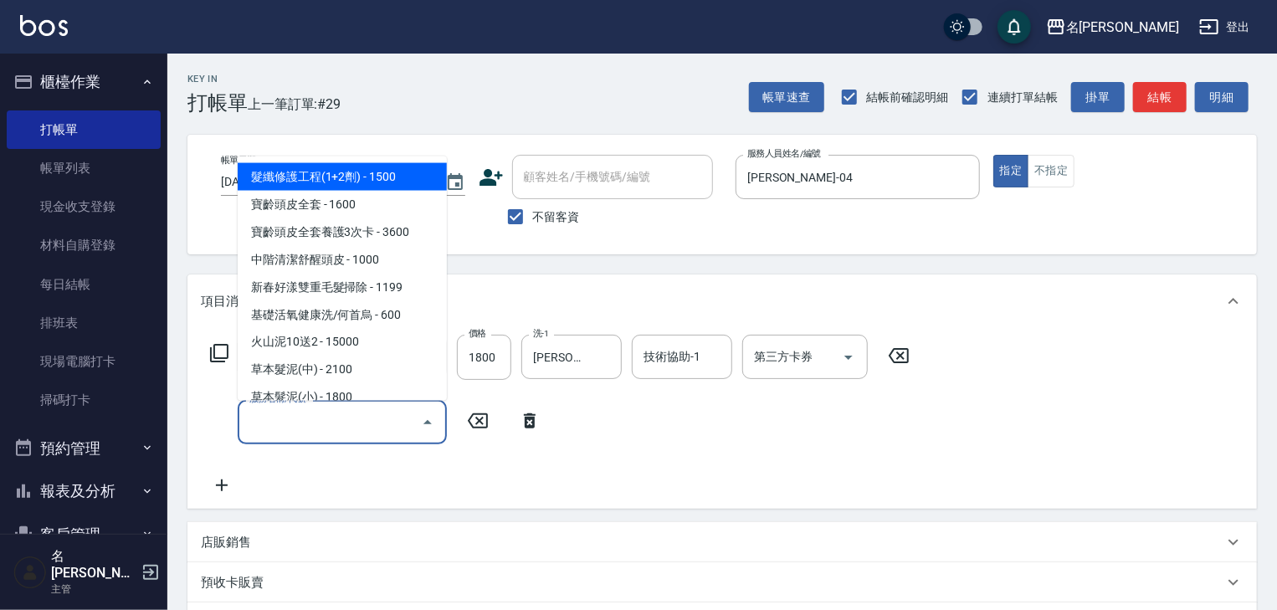
click at [292, 422] on input "服務名稱/代號" at bounding box center [329, 421] width 169 height 29
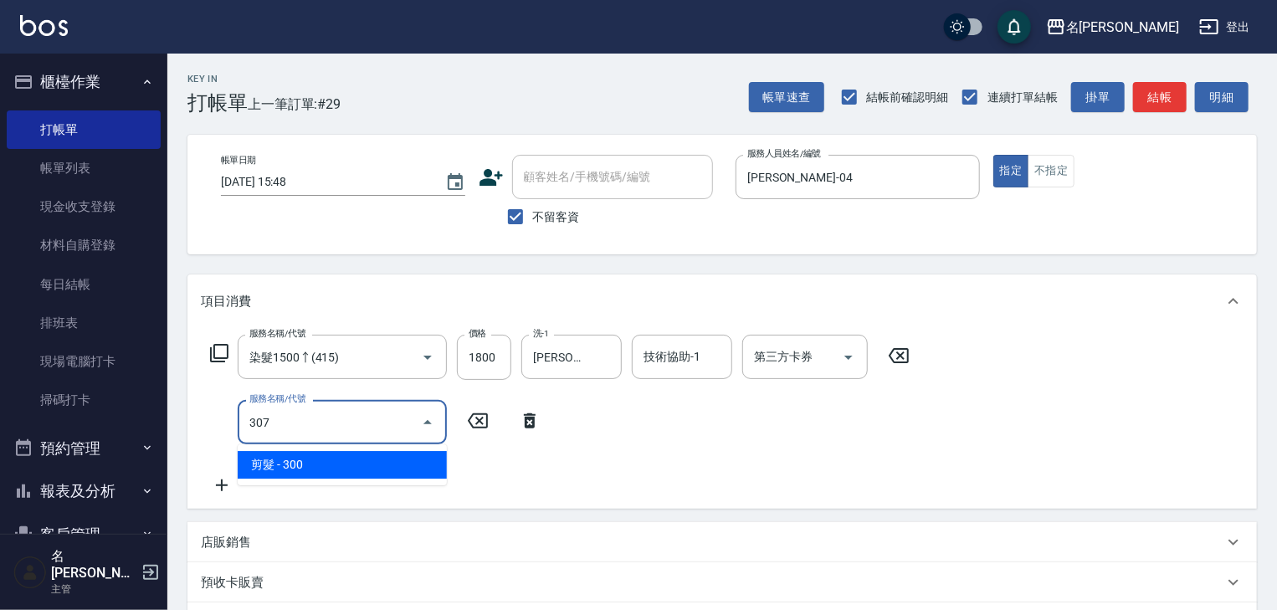
click at [316, 455] on span "剪髮 - 300" at bounding box center [342, 465] width 209 height 28
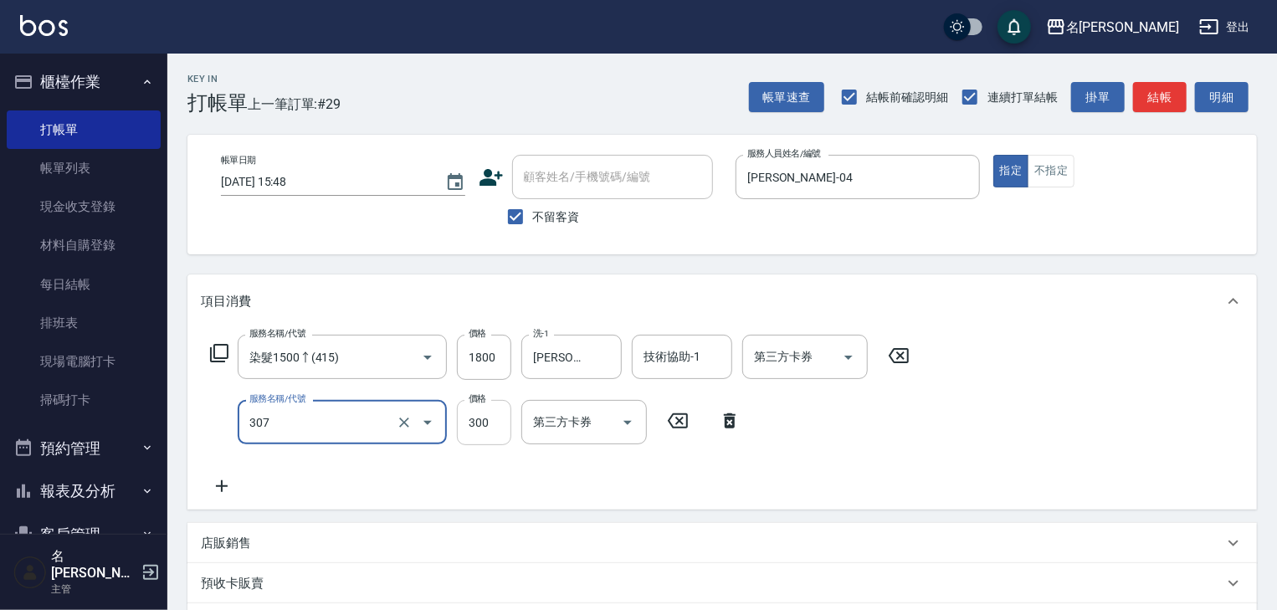
type input "剪髮(307)"
click at [469, 423] on input "300" at bounding box center [484, 422] width 54 height 45
type input "450"
click at [228, 491] on icon at bounding box center [222, 486] width 42 height 20
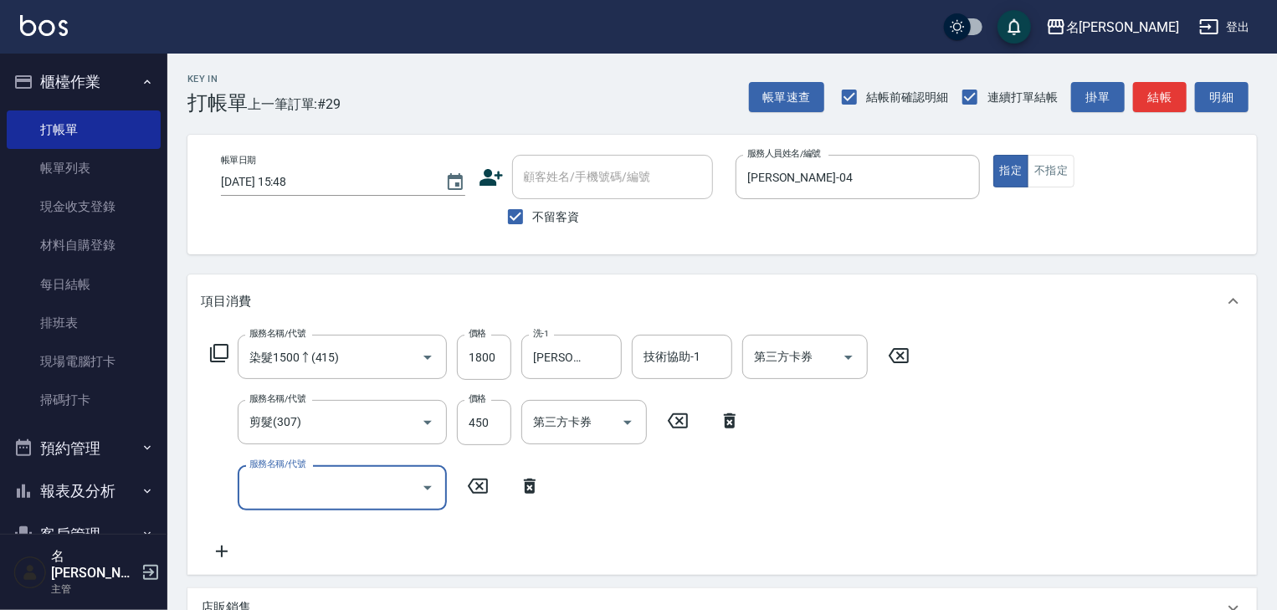
drag, startPoint x: 228, startPoint y: 491, endPoint x: 274, endPoint y: 487, distance: 45.4
click at [274, 487] on input "服務名稱/代號" at bounding box center [329, 487] width 169 height 29
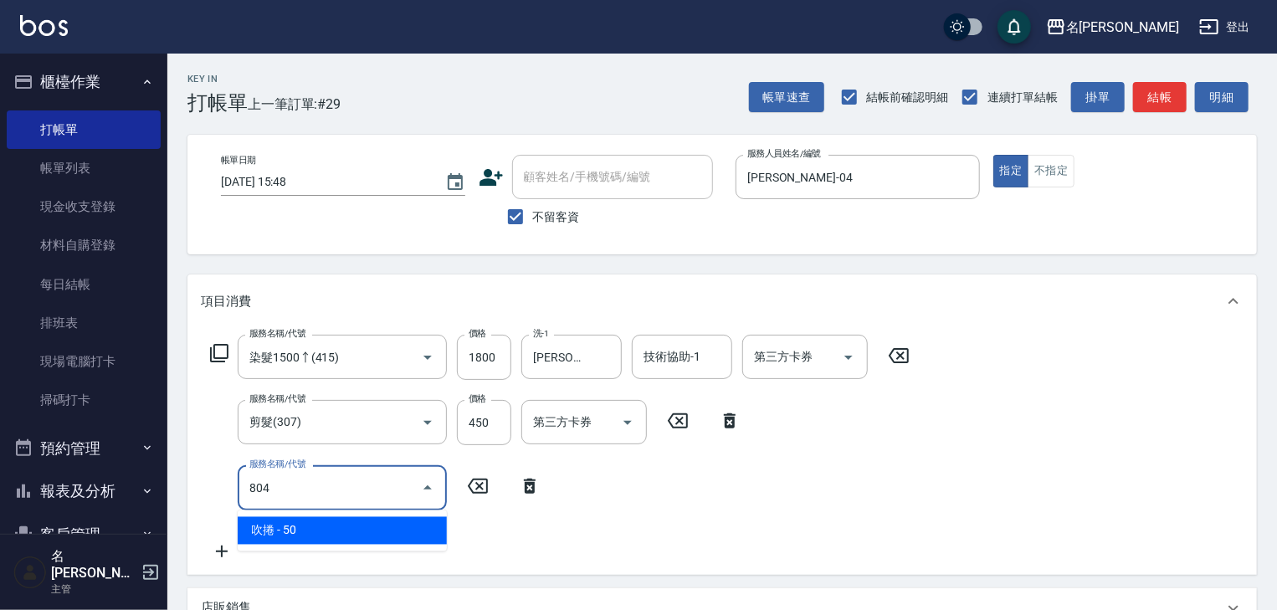
click at [338, 528] on span "吹捲 - 50" at bounding box center [342, 531] width 209 height 28
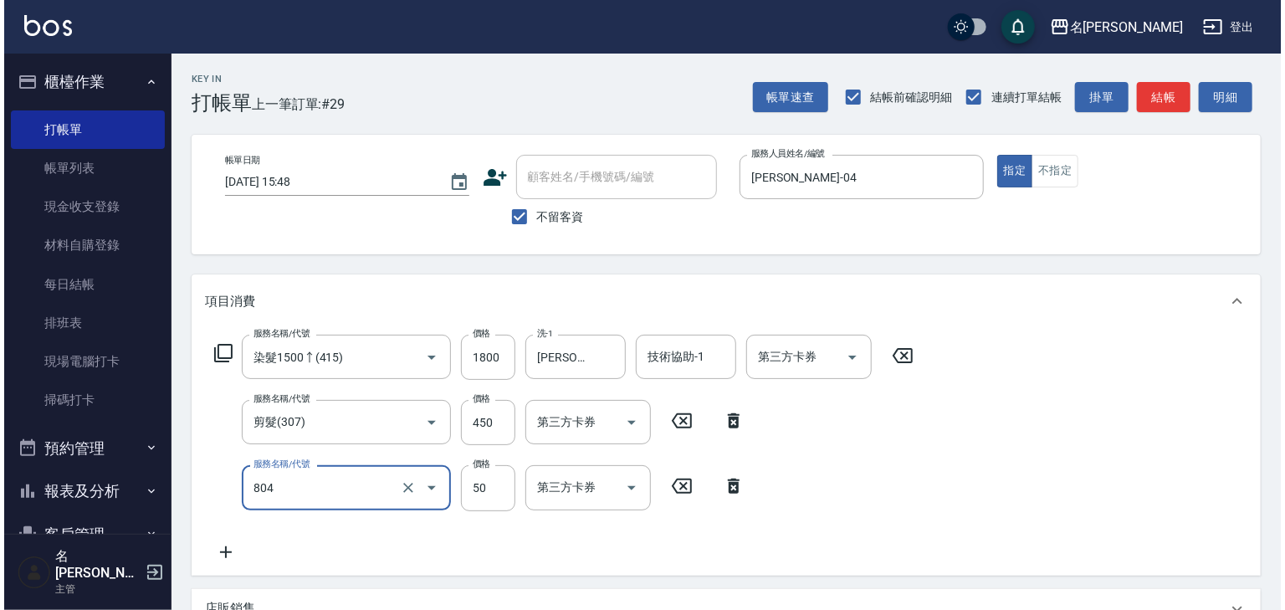
scroll to position [260, 0]
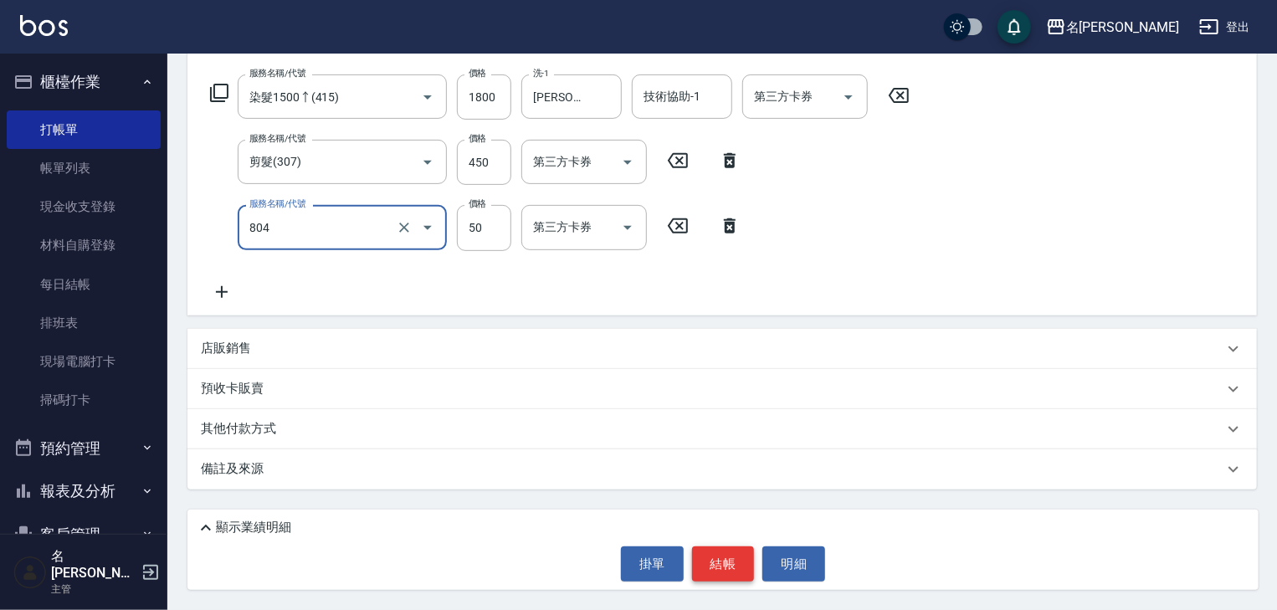
type input "吹捲(804)"
click at [714, 562] on button "結帳" at bounding box center [723, 563] width 63 height 35
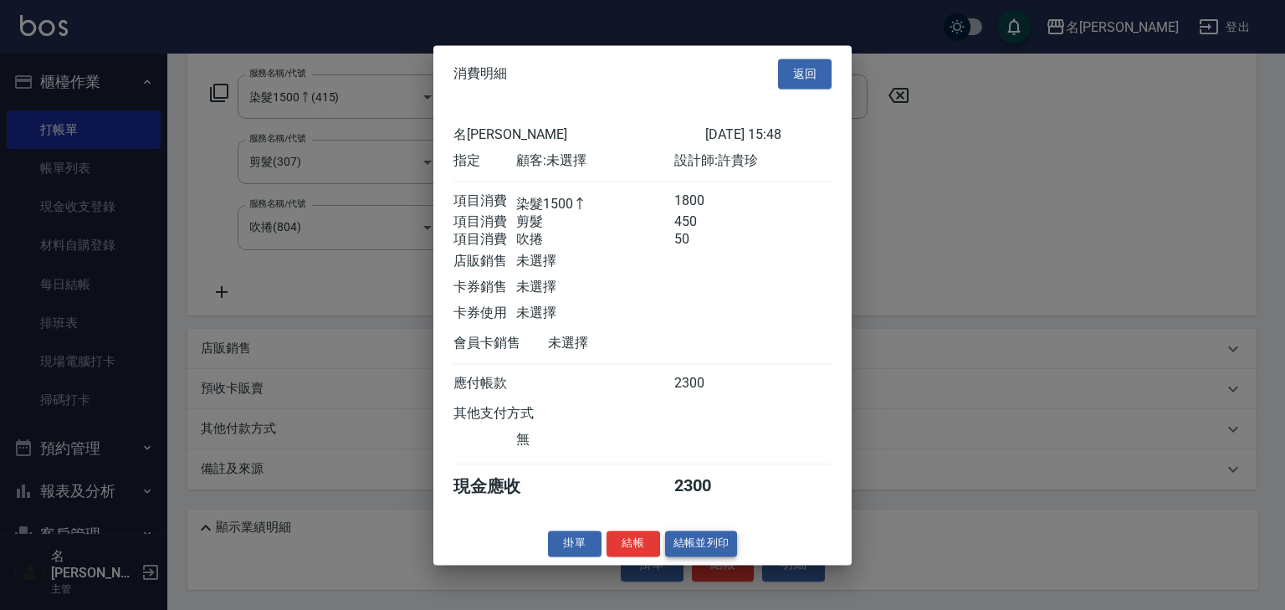
click at [699, 551] on button "結帳並列印" at bounding box center [701, 543] width 73 height 26
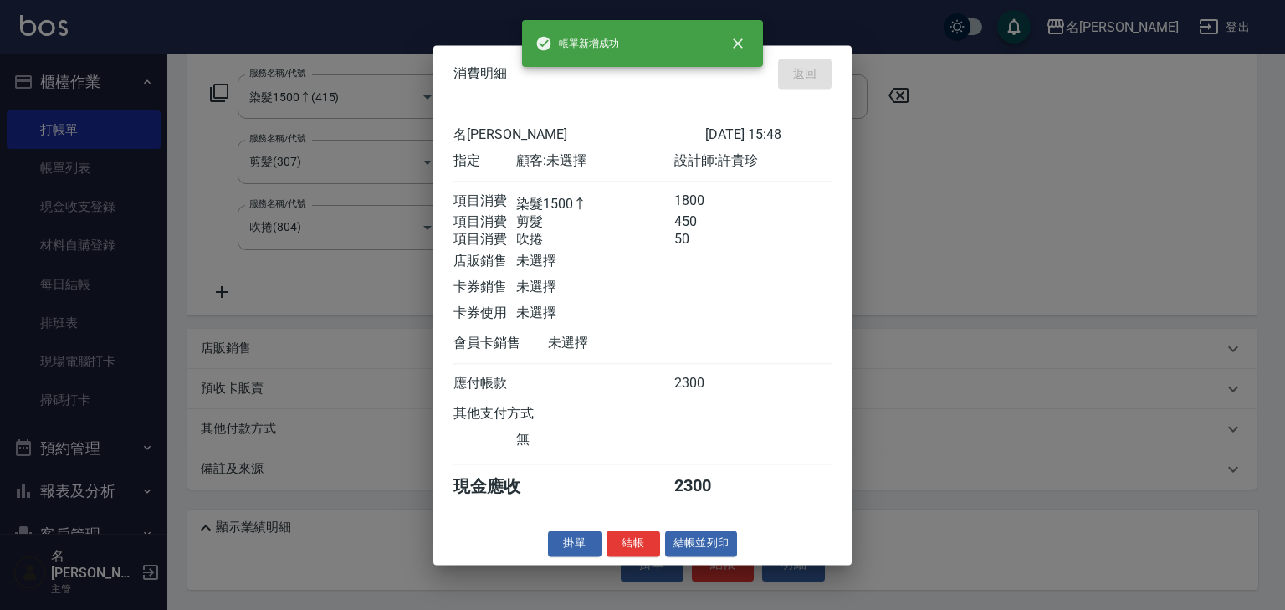
type input "[DATE] 15:56"
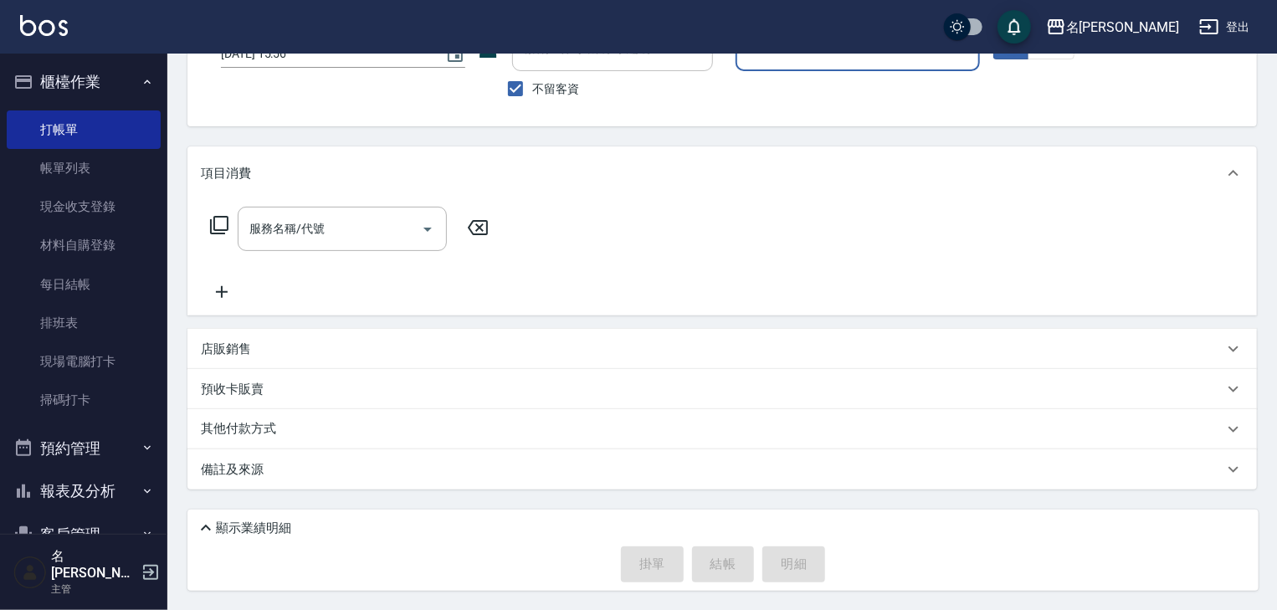
scroll to position [0, 0]
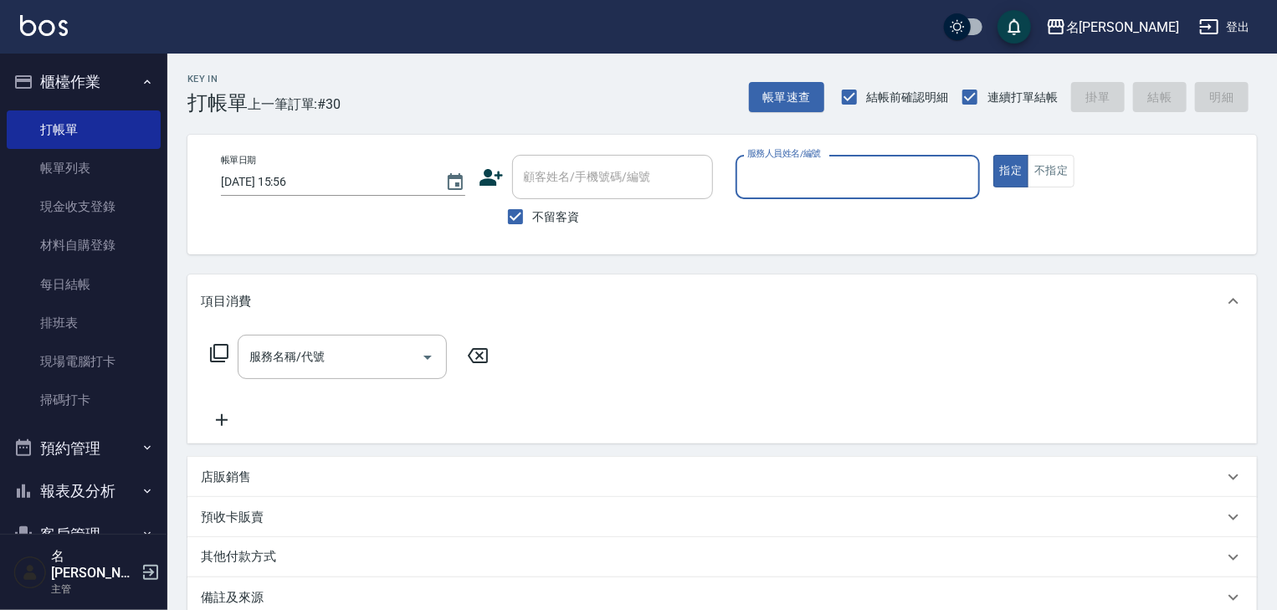
click at [780, 152] on label "服務人員姓名/編號" at bounding box center [784, 153] width 74 height 13
click at [780, 162] on input "服務人員姓名/編號" at bounding box center [857, 176] width 229 height 29
click at [787, 169] on input "服務人員姓名/編號" at bounding box center [857, 176] width 229 height 29
drag, startPoint x: 773, startPoint y: 219, endPoint x: 761, endPoint y: 222, distance: 12.8
click at [773, 218] on span "[PERSON_NAME]-04" at bounding box center [775, 220] width 52 height 18
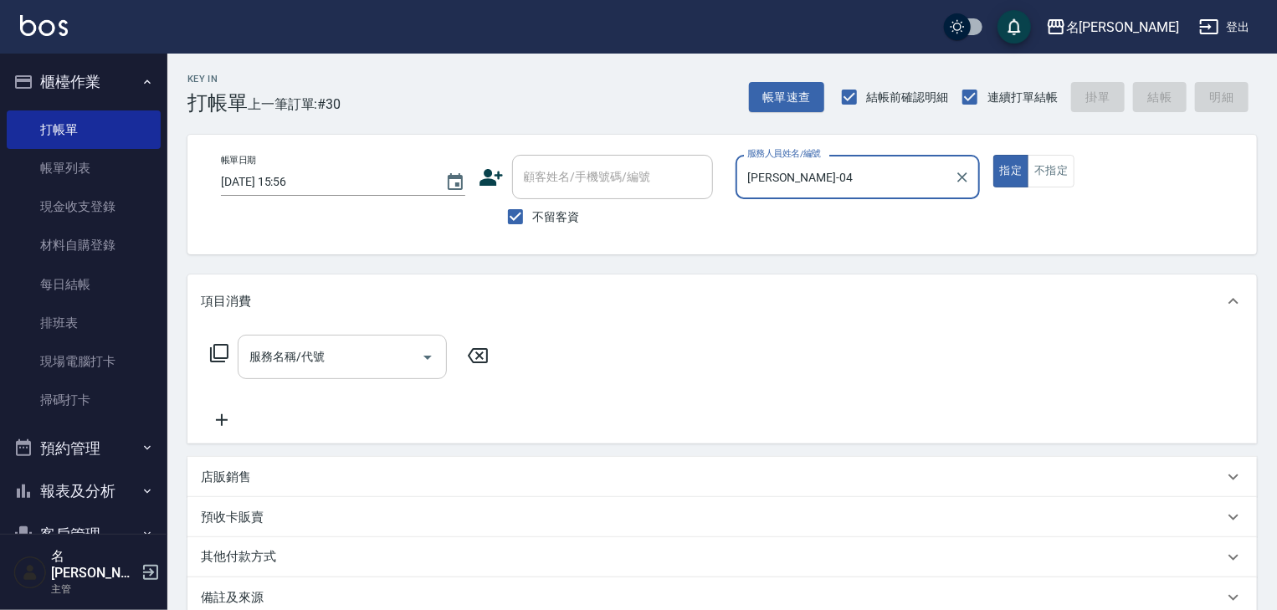
type input "[PERSON_NAME]-04"
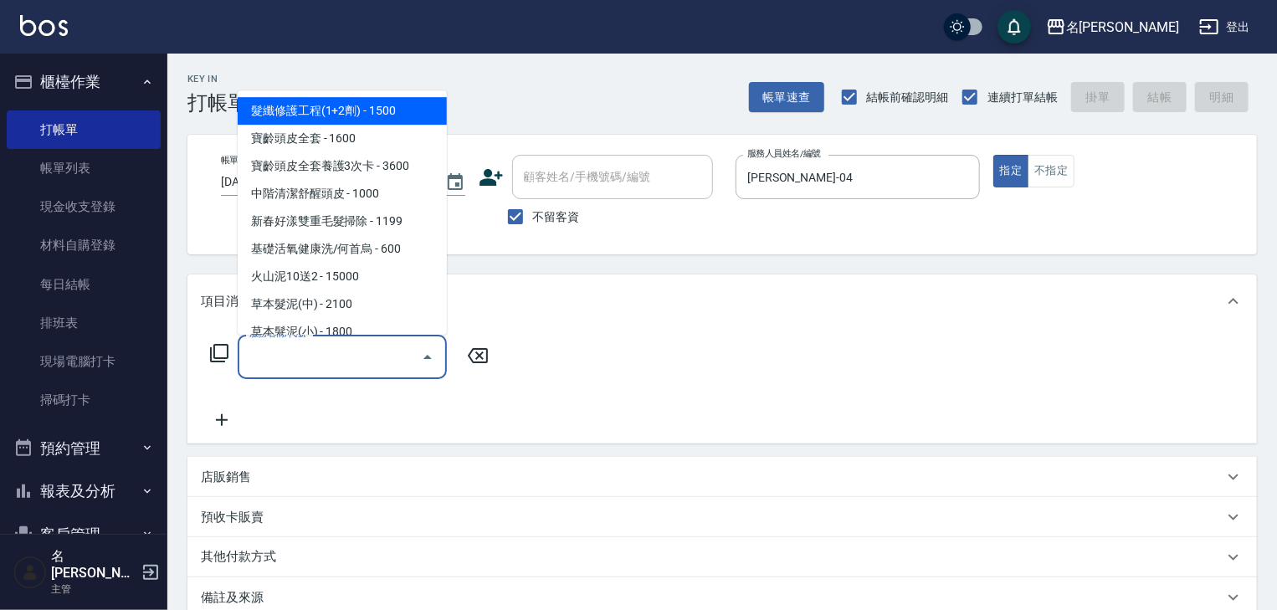
click at [328, 351] on input "服務名稱/代號" at bounding box center [329, 356] width 169 height 29
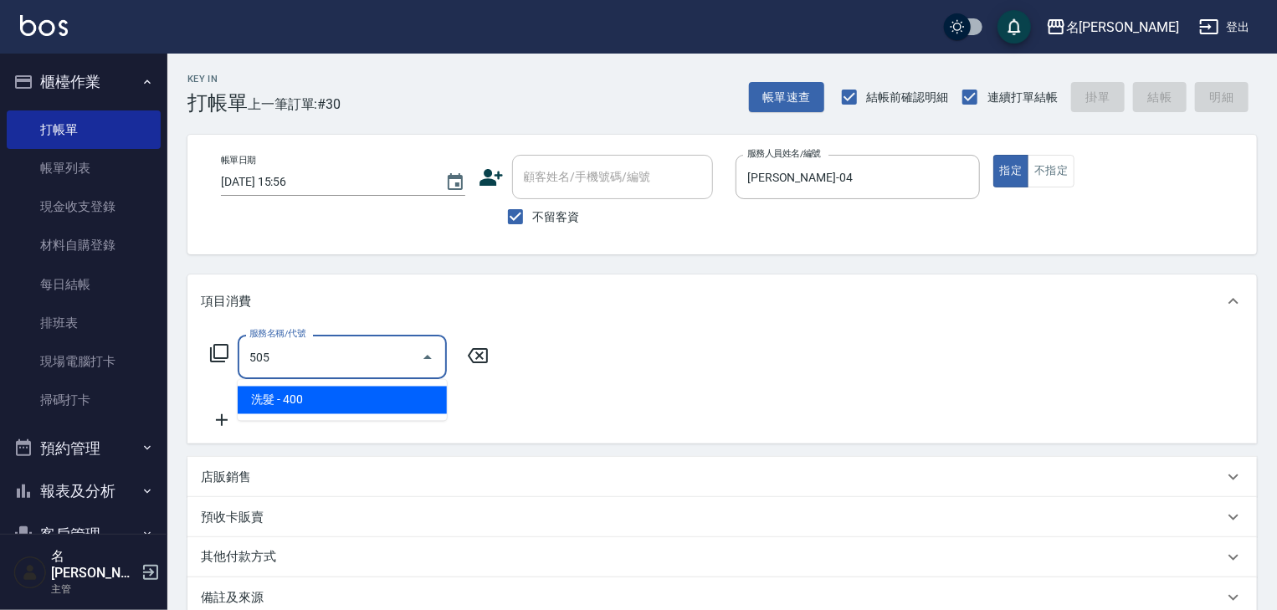
click at [342, 397] on span "洗髮 - 400" at bounding box center [342, 401] width 209 height 28
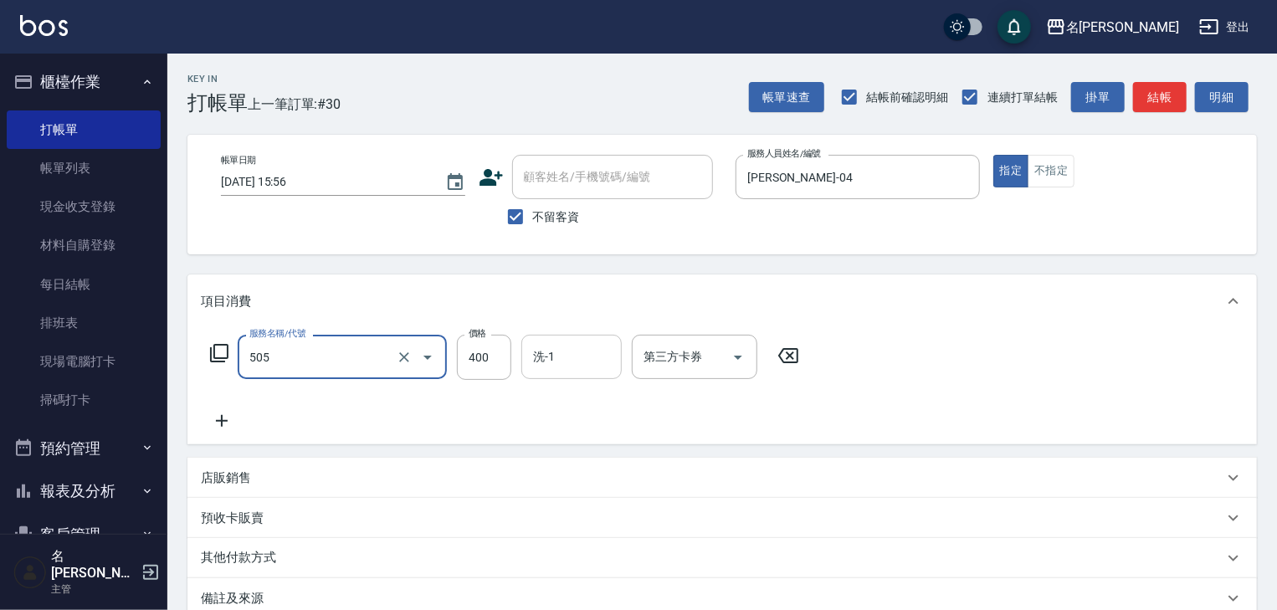
type input "洗髮(505)"
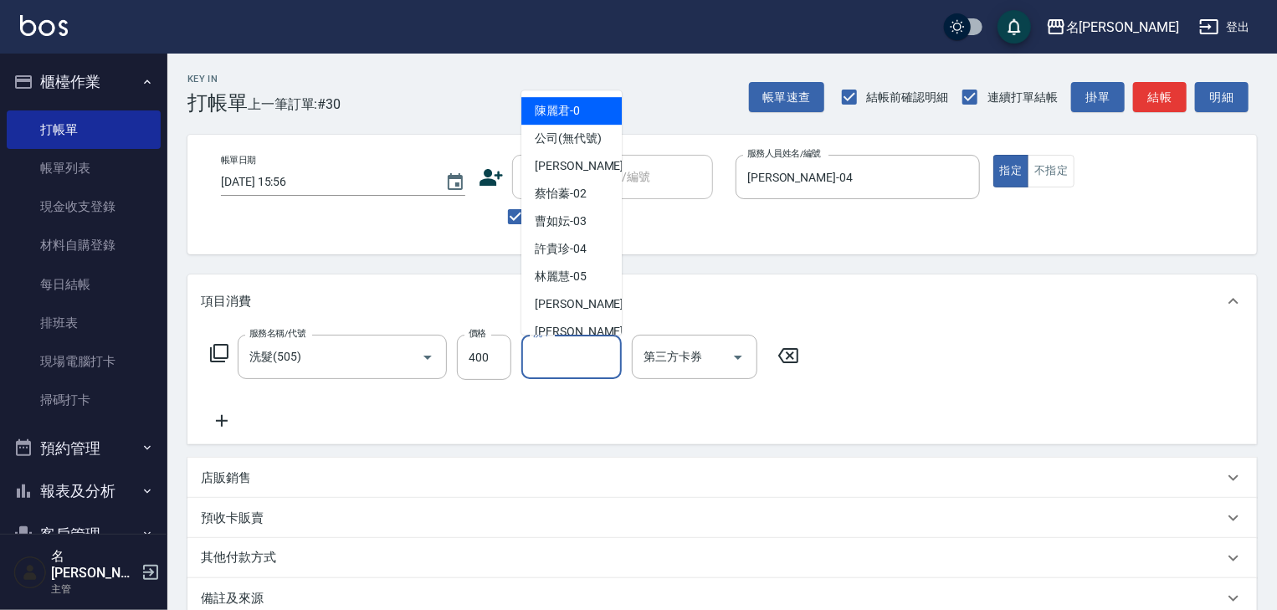
click at [555, 356] on input "洗-1" at bounding box center [571, 356] width 85 height 29
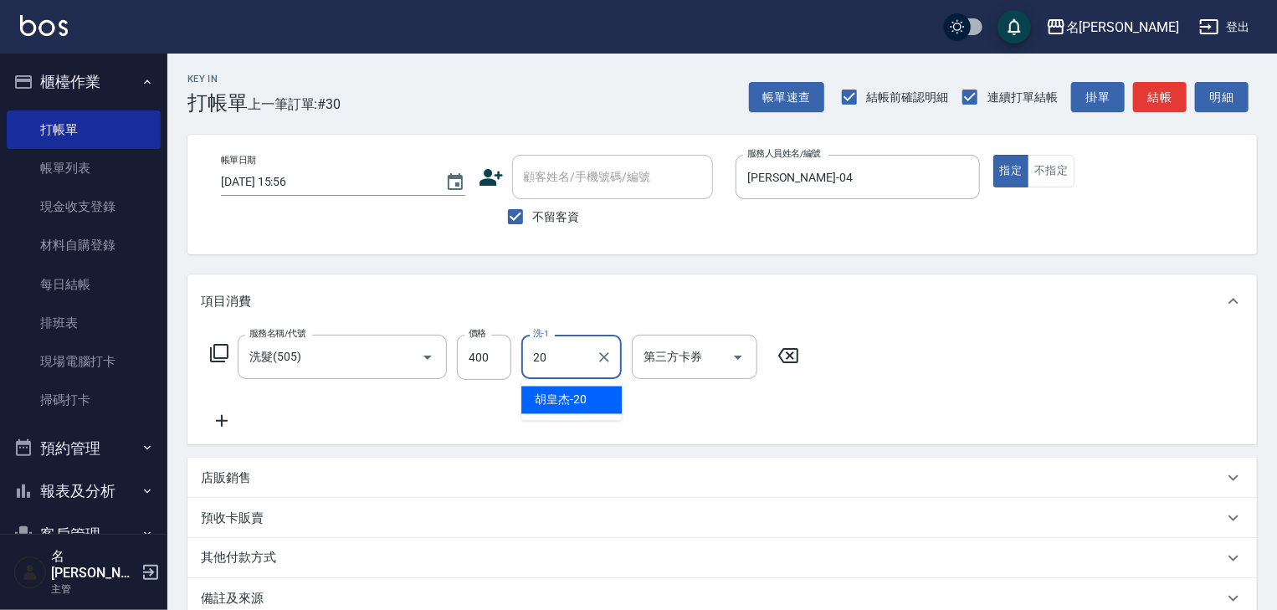
click at [571, 392] on span "[PERSON_NAME]-20" at bounding box center [561, 401] width 52 height 18
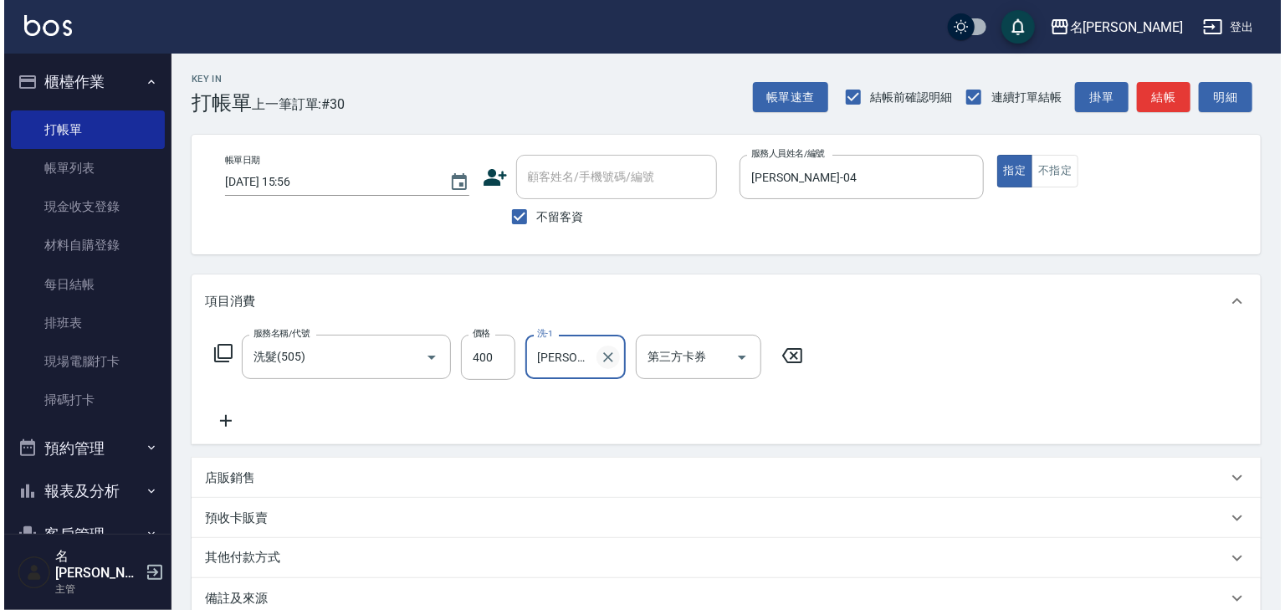
scroll to position [129, 0]
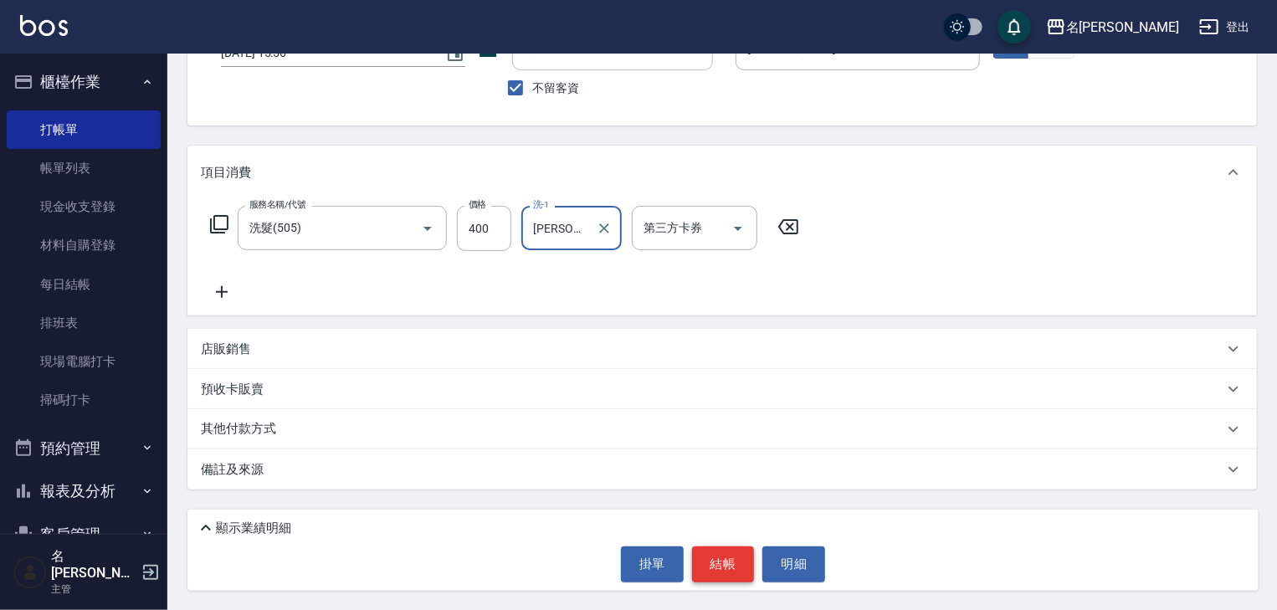
type input "[PERSON_NAME]-20"
drag, startPoint x: 713, startPoint y: 561, endPoint x: 718, endPoint y: 551, distance: 12.0
click at [713, 560] on button "結帳" at bounding box center [723, 563] width 63 height 35
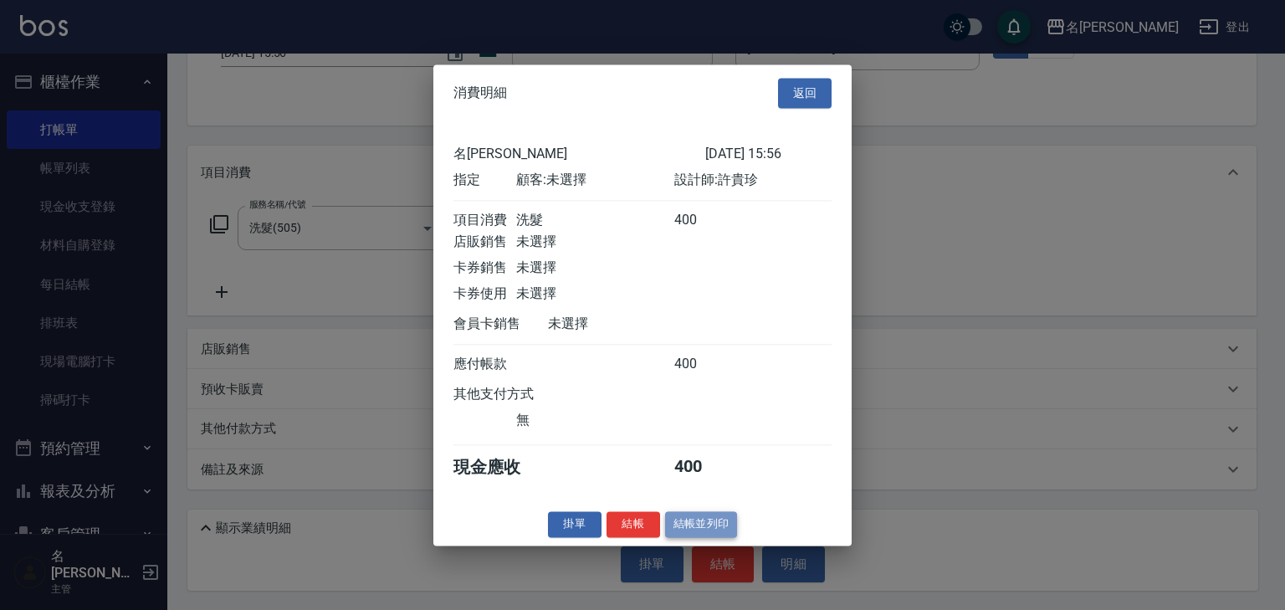
click at [708, 532] on button "結帳並列印" at bounding box center [701, 524] width 73 height 26
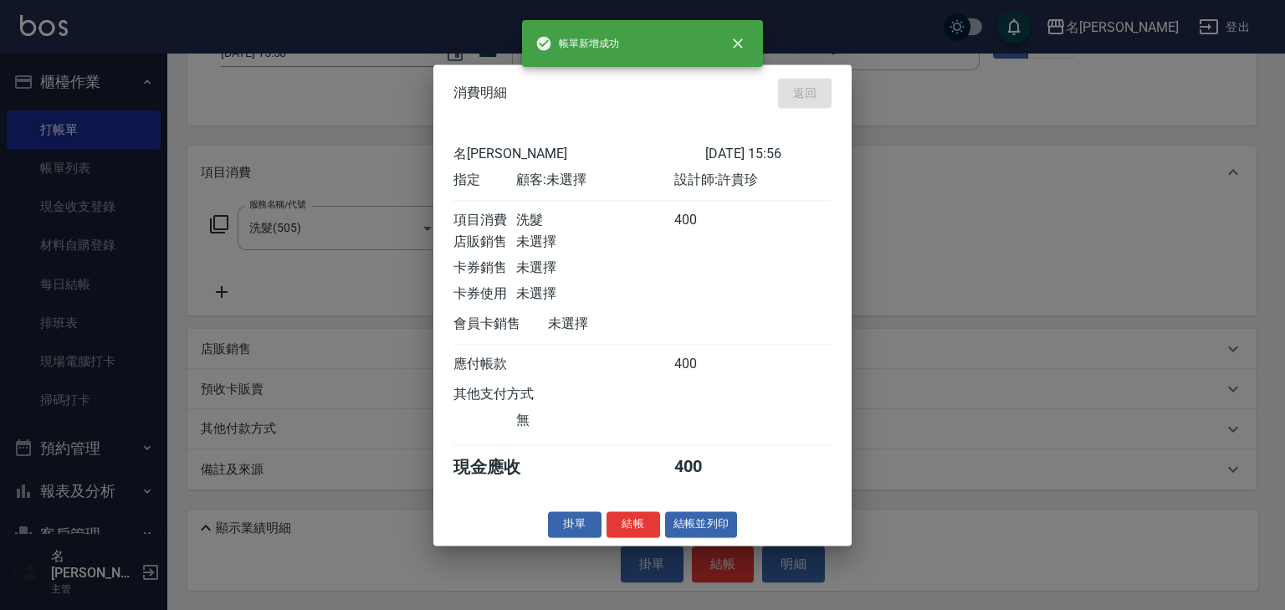
type input "[DATE] 16:20"
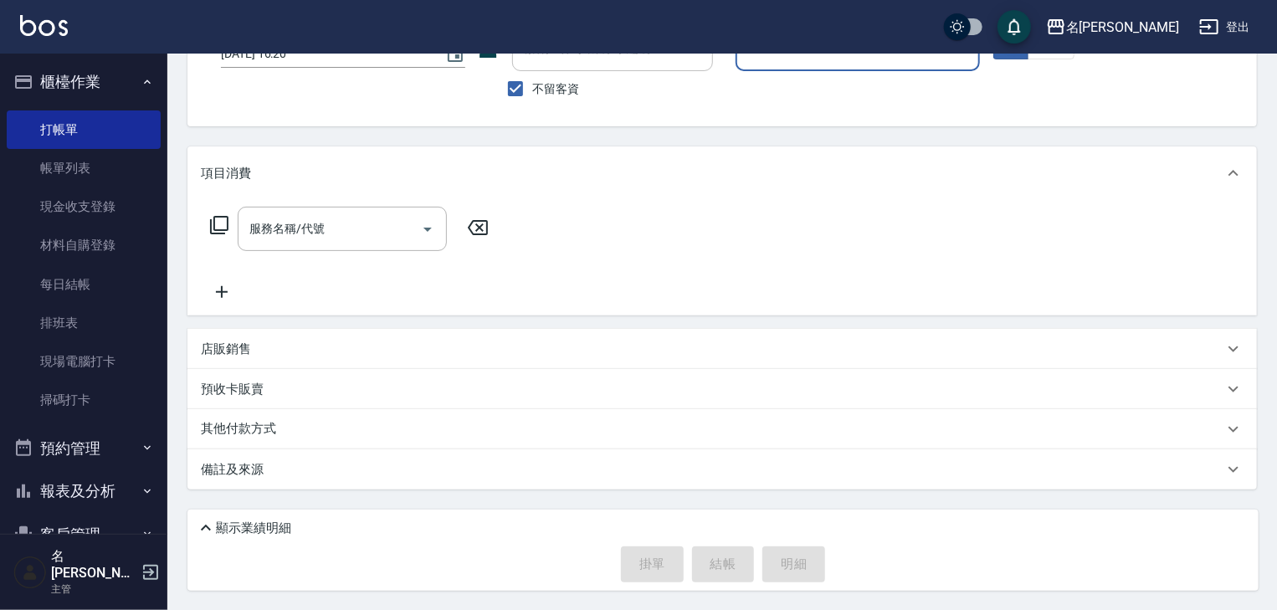
scroll to position [0, 0]
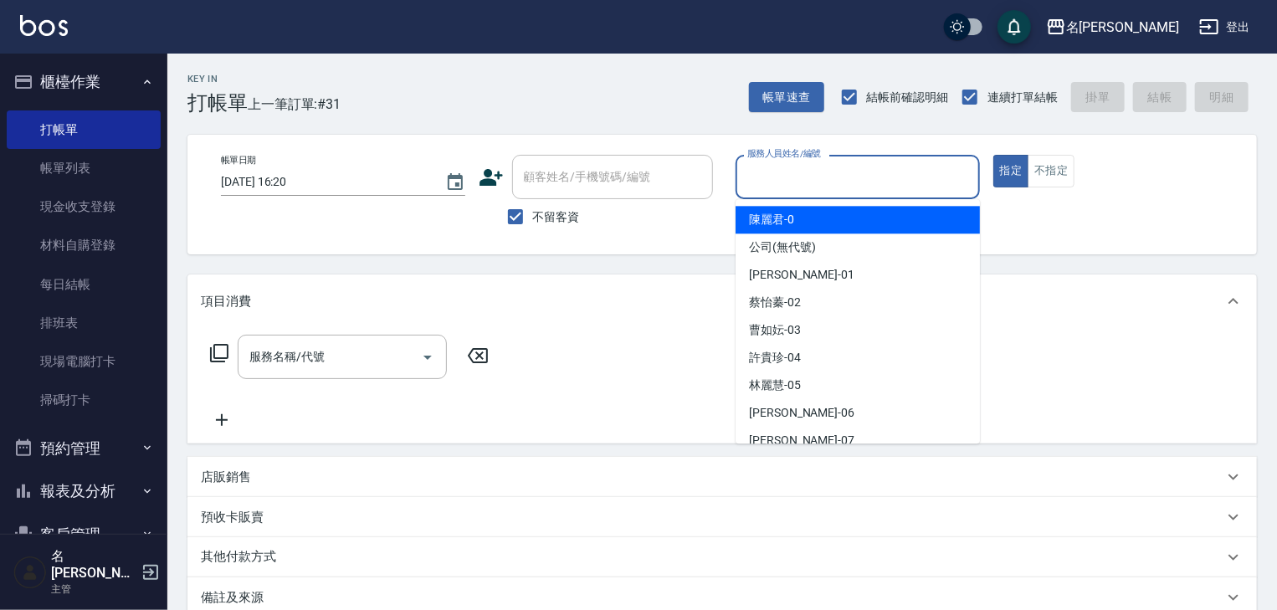
click at [837, 175] on input "服務人員姓名/編號" at bounding box center [857, 176] width 229 height 29
click at [770, 215] on span "[PERSON_NAME]-0" at bounding box center [771, 220] width 45 height 18
type input "[PERSON_NAME]-0"
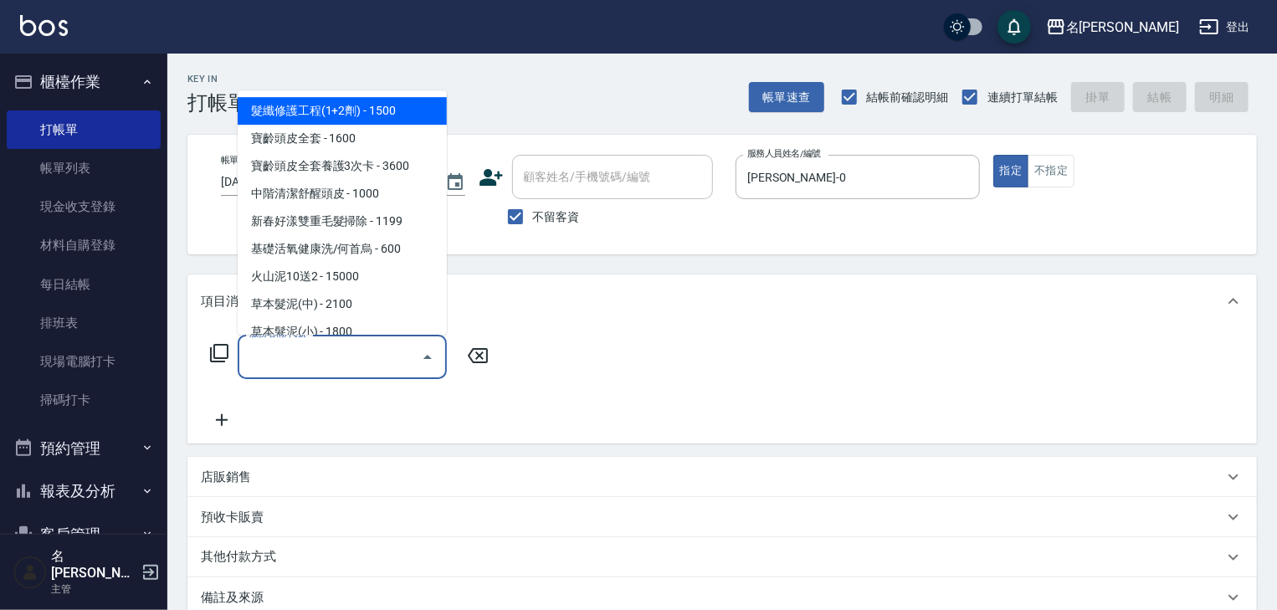
click at [305, 366] on input "服務名稱/代號" at bounding box center [329, 356] width 169 height 29
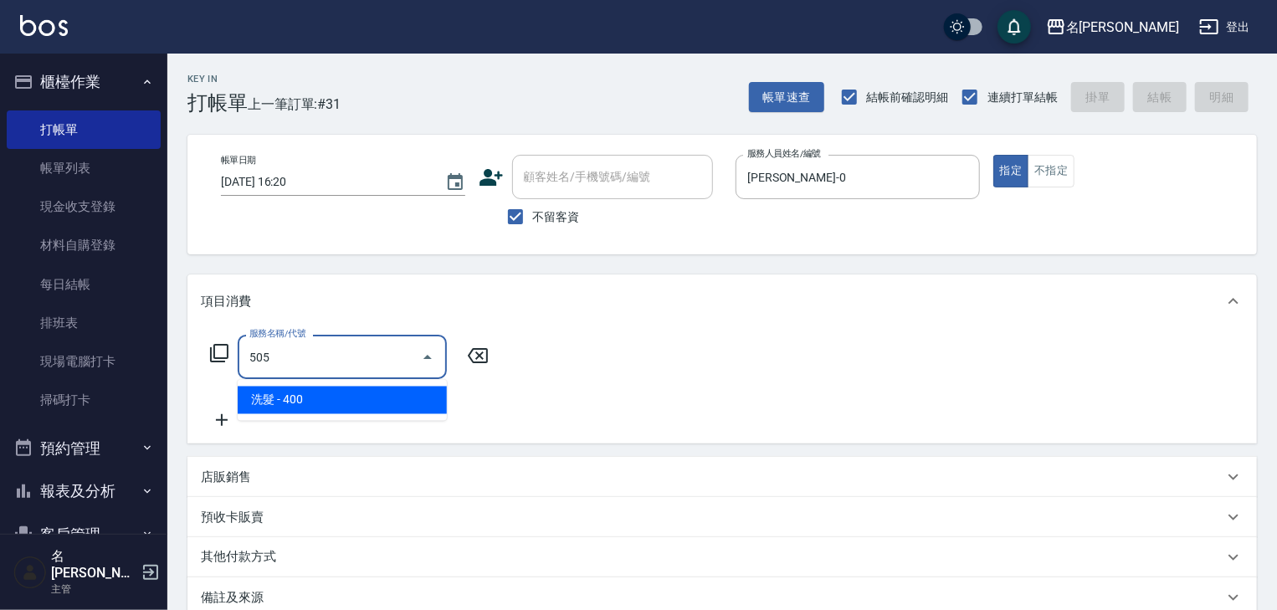
click at [400, 392] on span "洗髮 - 400" at bounding box center [342, 401] width 209 height 28
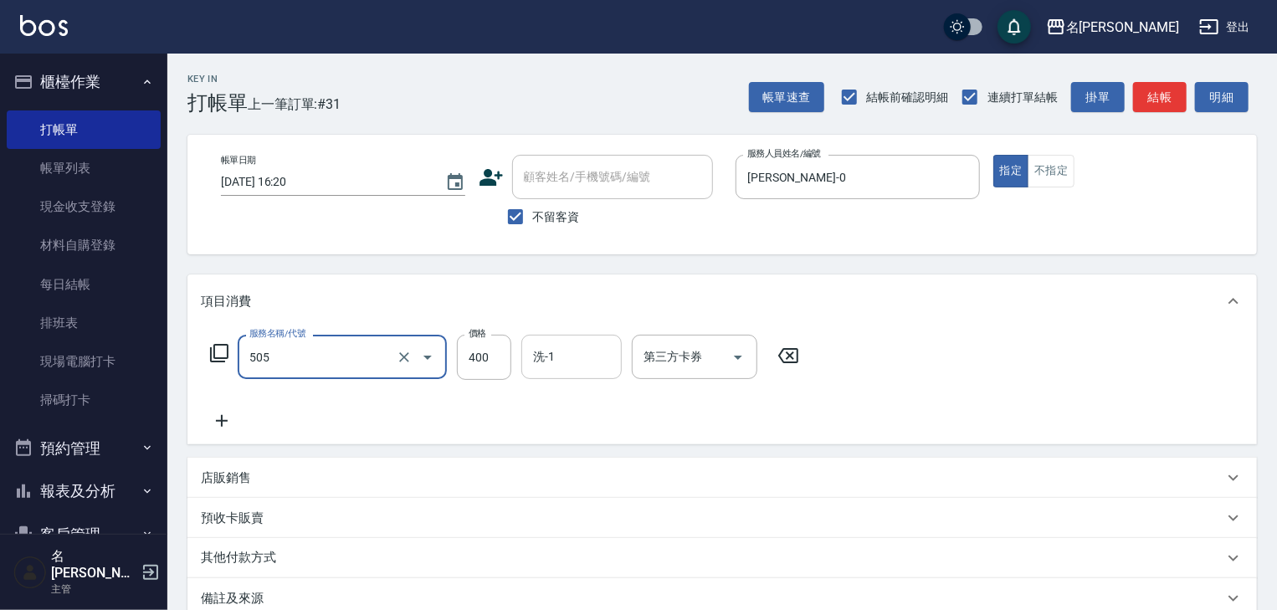
type input "洗髮(505)"
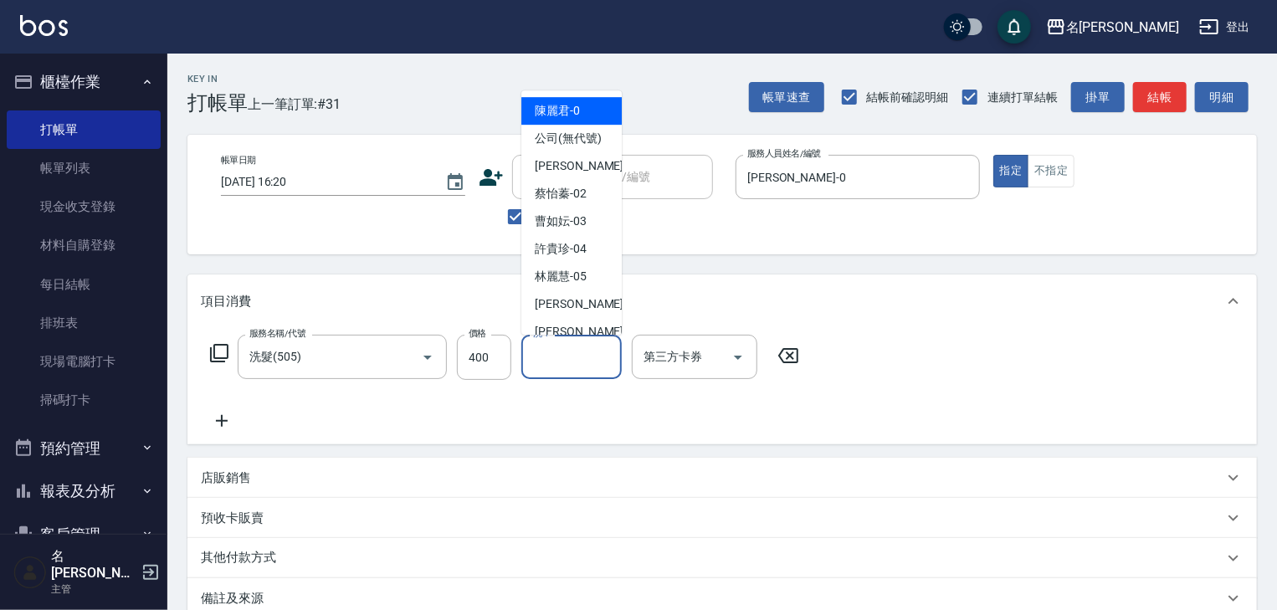
click at [544, 355] on input "洗-1" at bounding box center [571, 356] width 85 height 29
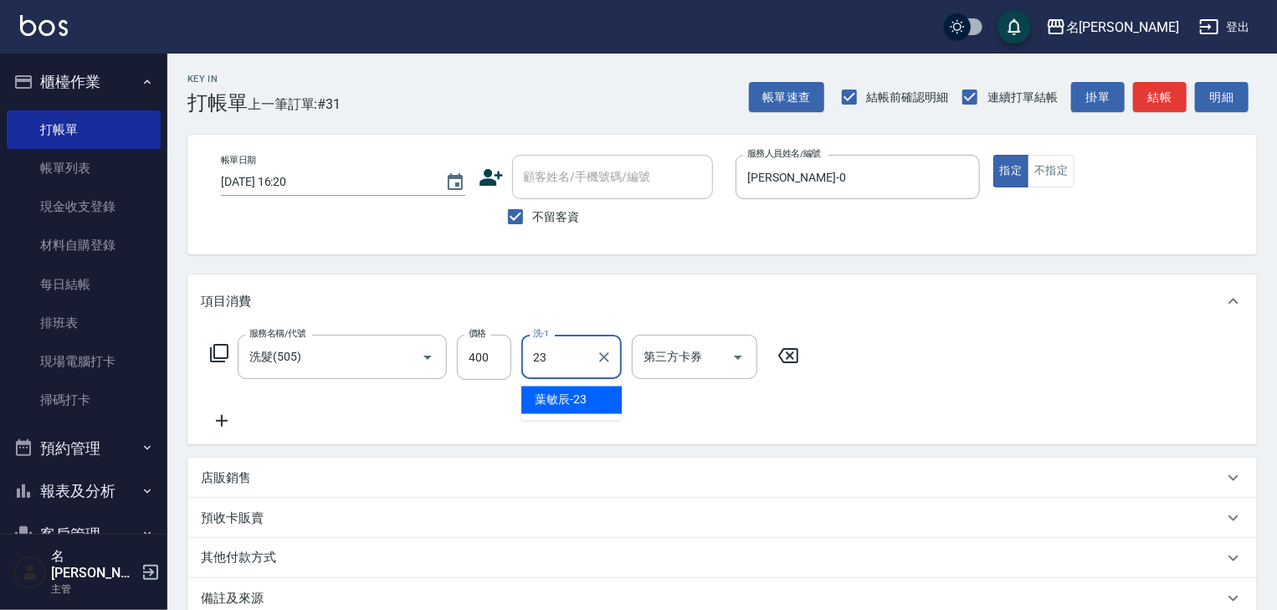
click at [572, 399] on span "[PERSON_NAME]-23" at bounding box center [561, 401] width 52 height 18
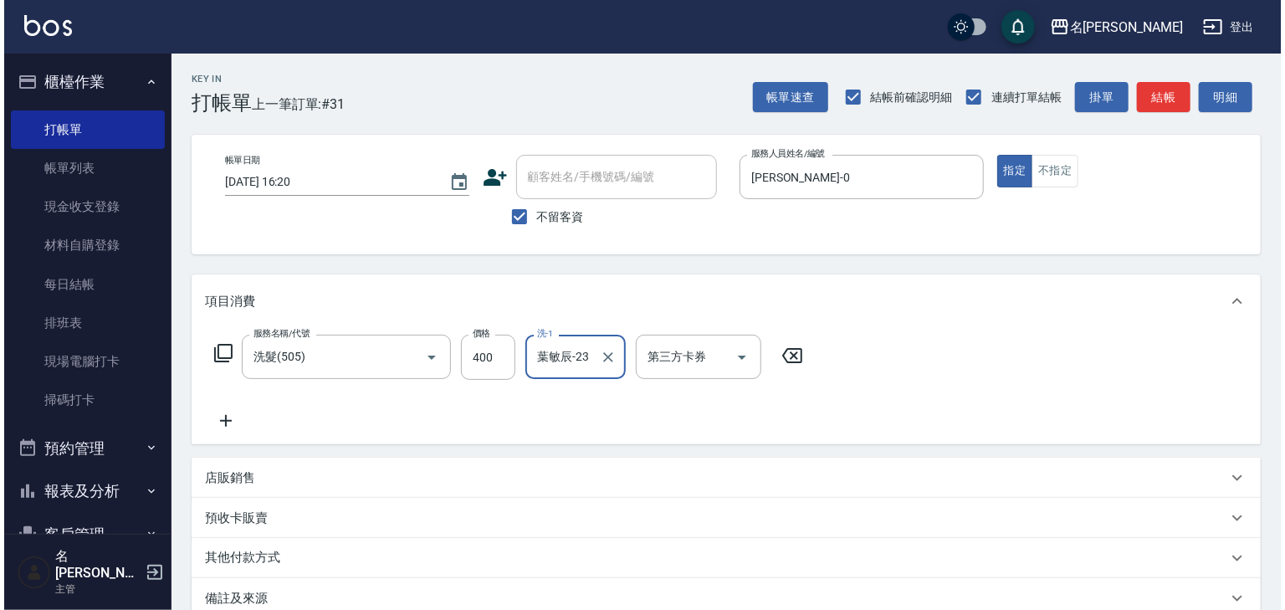
scroll to position [129, 0]
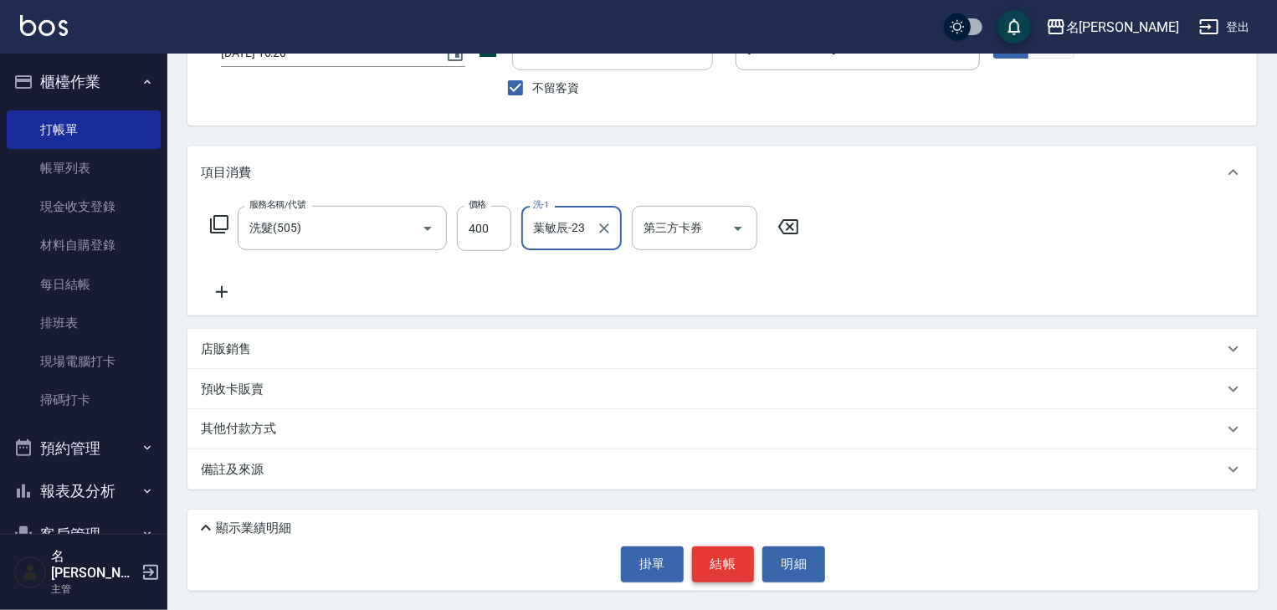
type input "葉敏辰-23"
click at [703, 561] on button "結帳" at bounding box center [723, 563] width 63 height 35
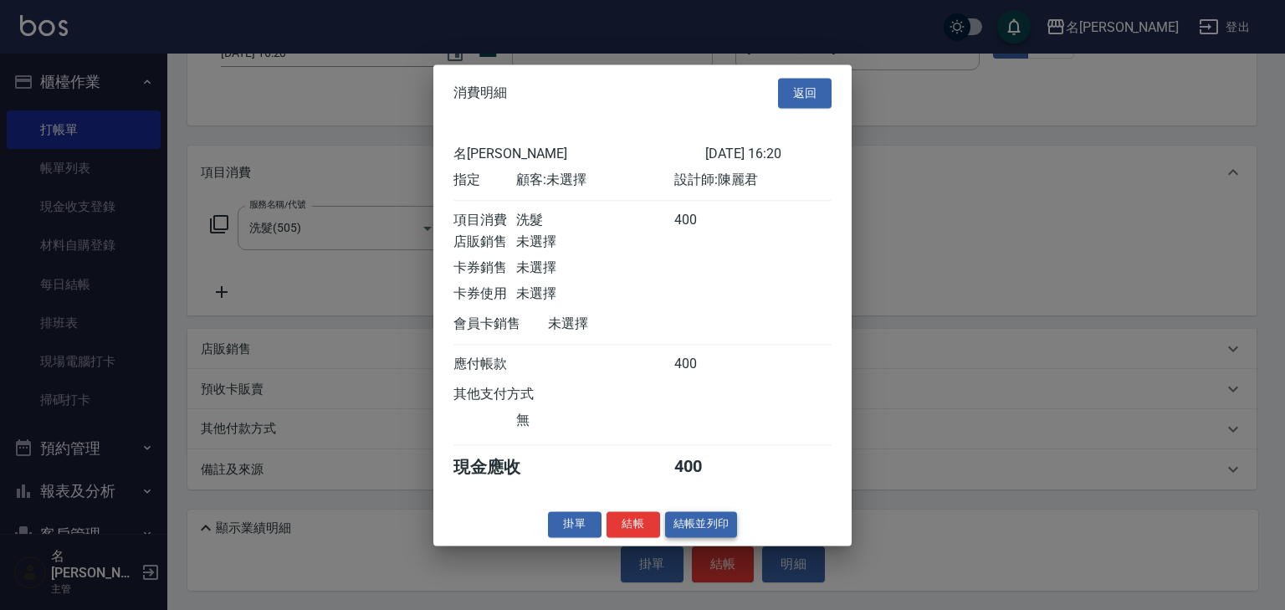
click at [730, 530] on button "結帳並列印" at bounding box center [701, 524] width 73 height 26
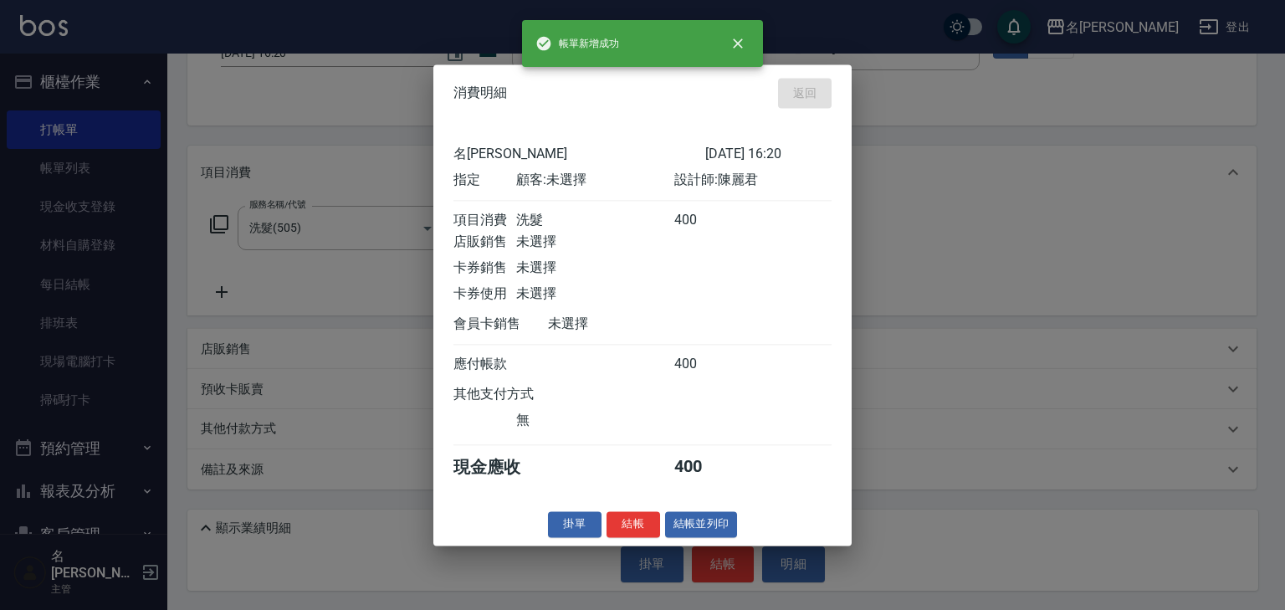
type input "[DATE] 16:25"
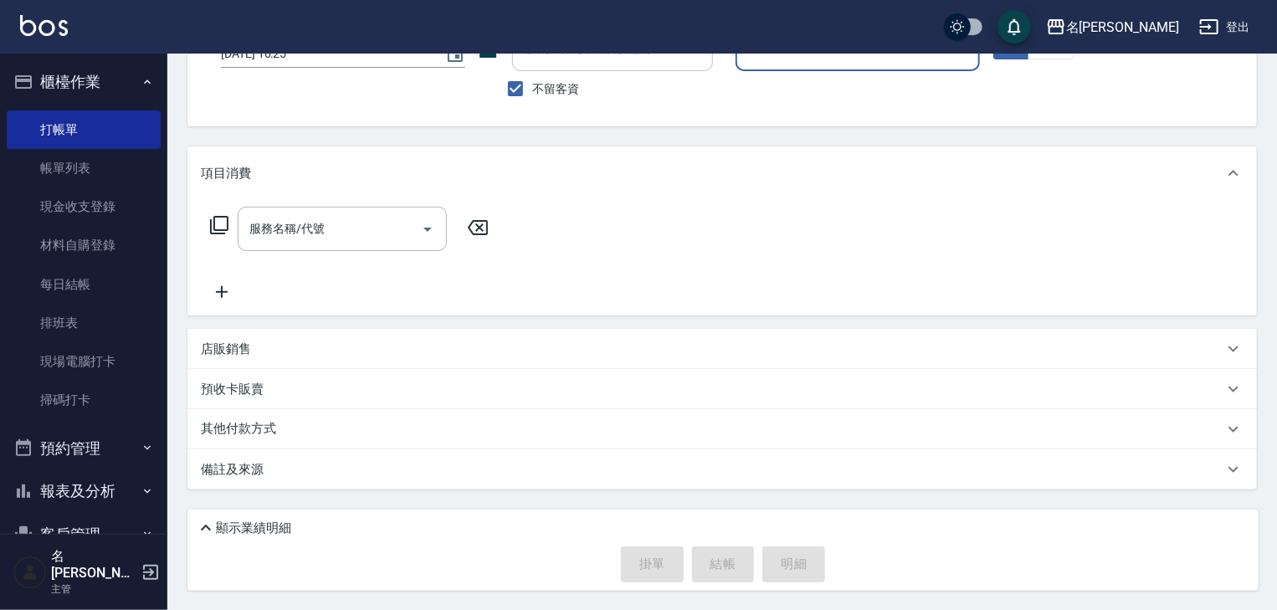
scroll to position [0, 0]
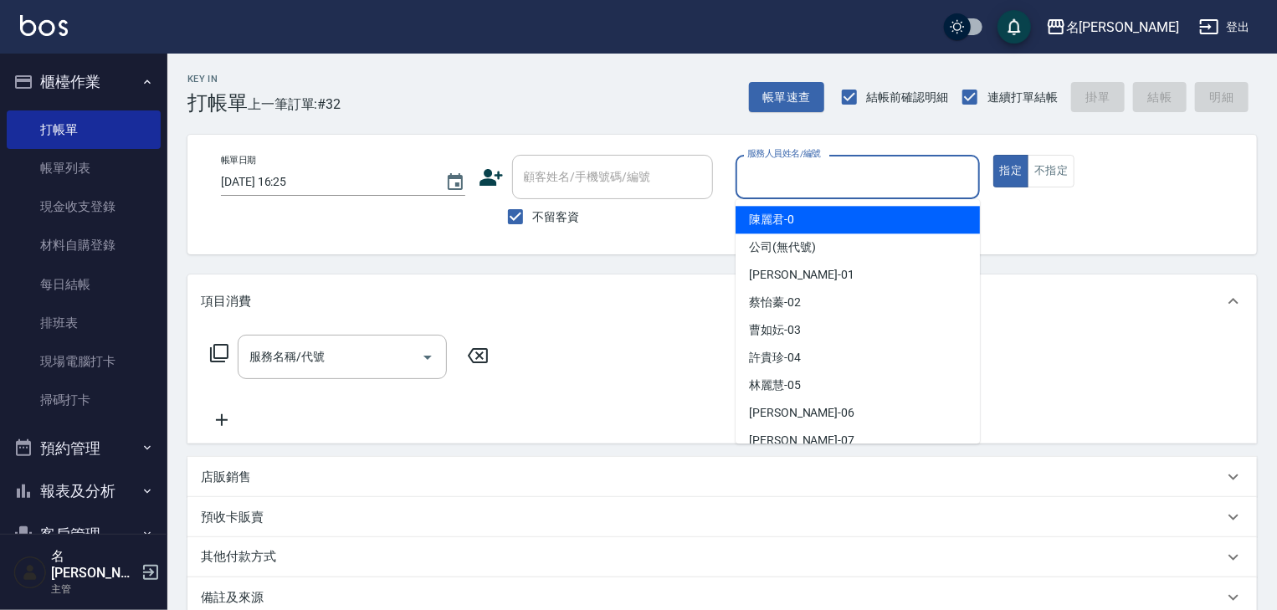
click at [865, 167] on input "服務人員姓名/編號" at bounding box center [857, 176] width 229 height 29
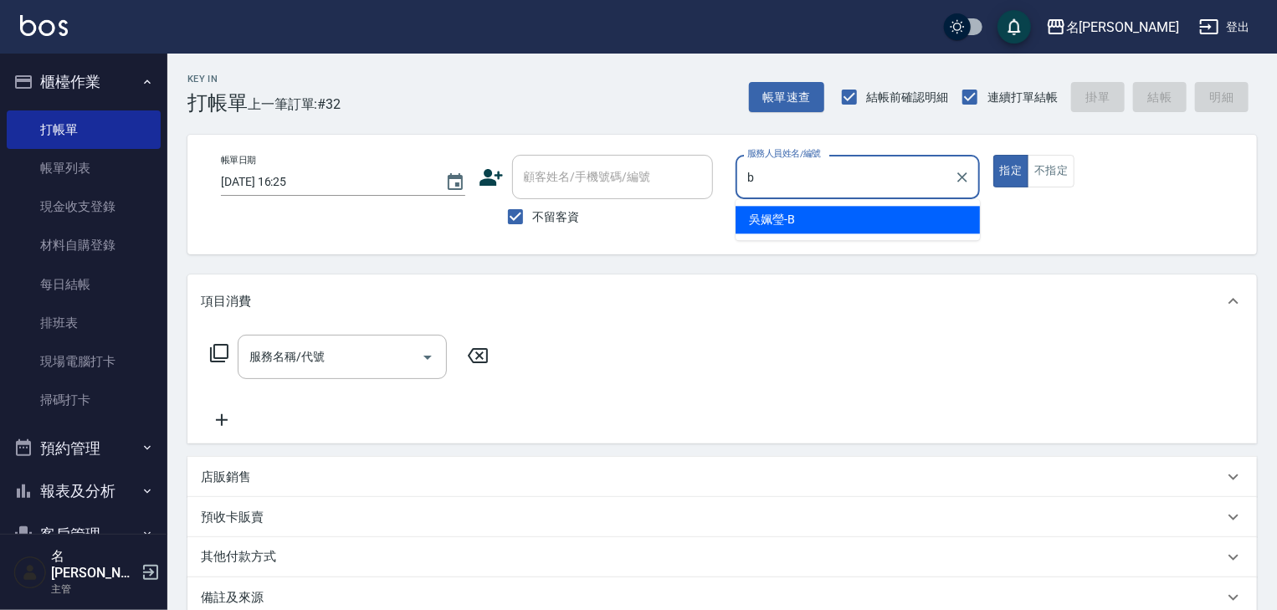
click at [787, 228] on span "[PERSON_NAME]" at bounding box center [772, 220] width 46 height 18
type input "[PERSON_NAME]"
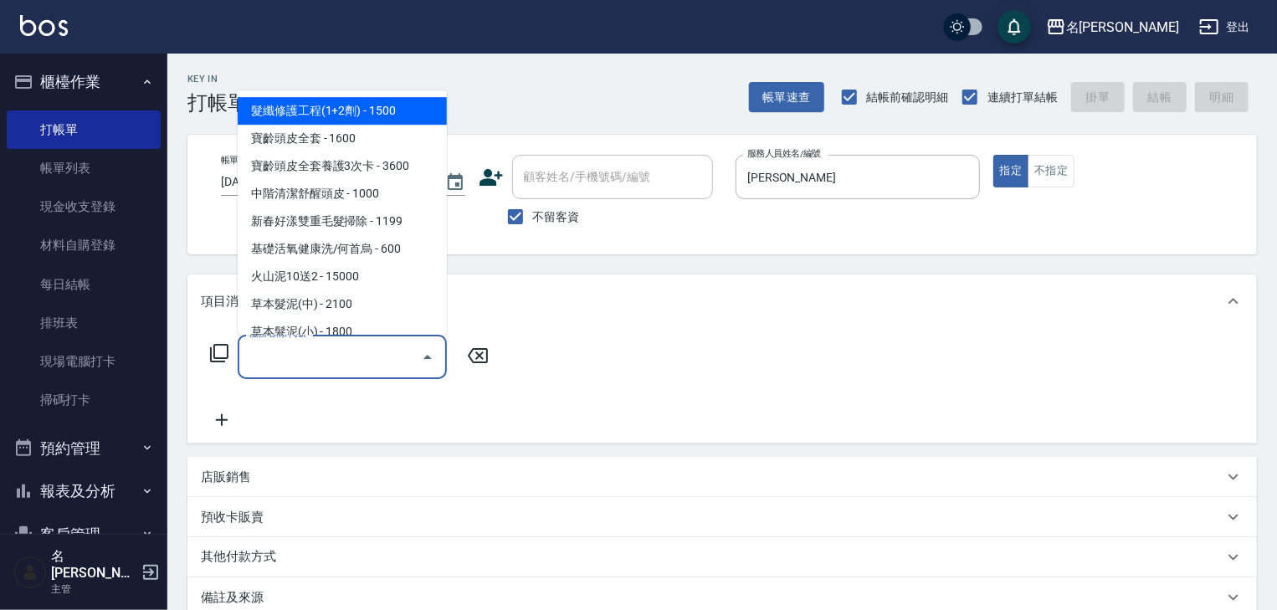
click at [361, 356] on input "服務名稱/代號" at bounding box center [329, 356] width 169 height 29
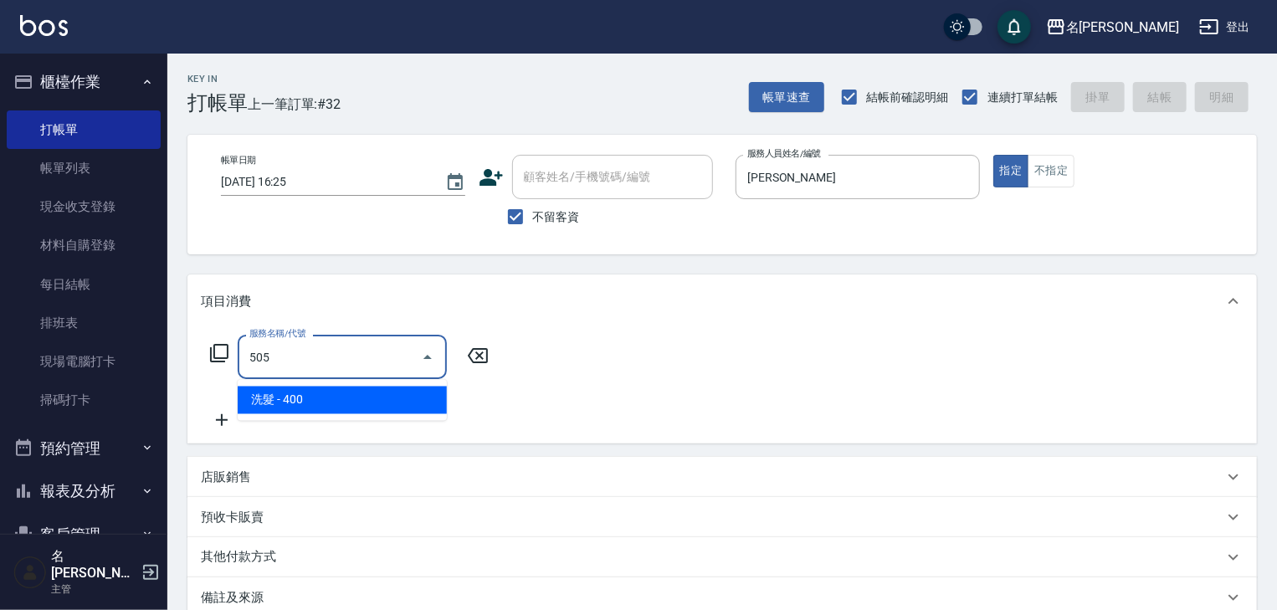
click at [376, 388] on span "洗髮 - 400" at bounding box center [342, 401] width 209 height 28
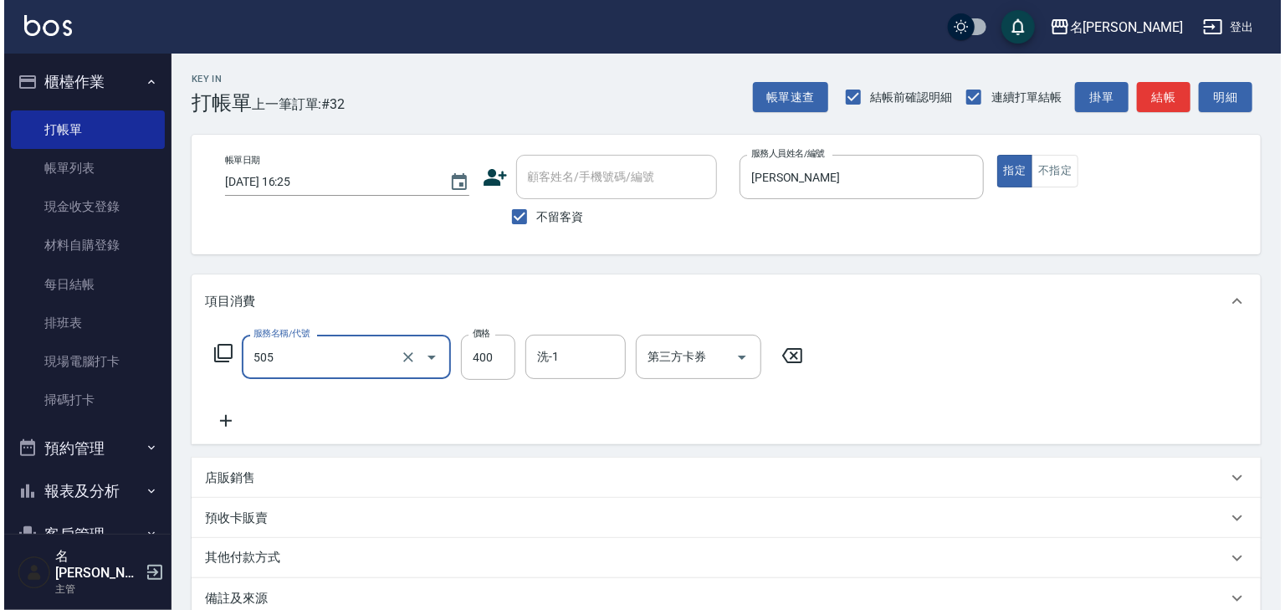
scroll to position [129, 0]
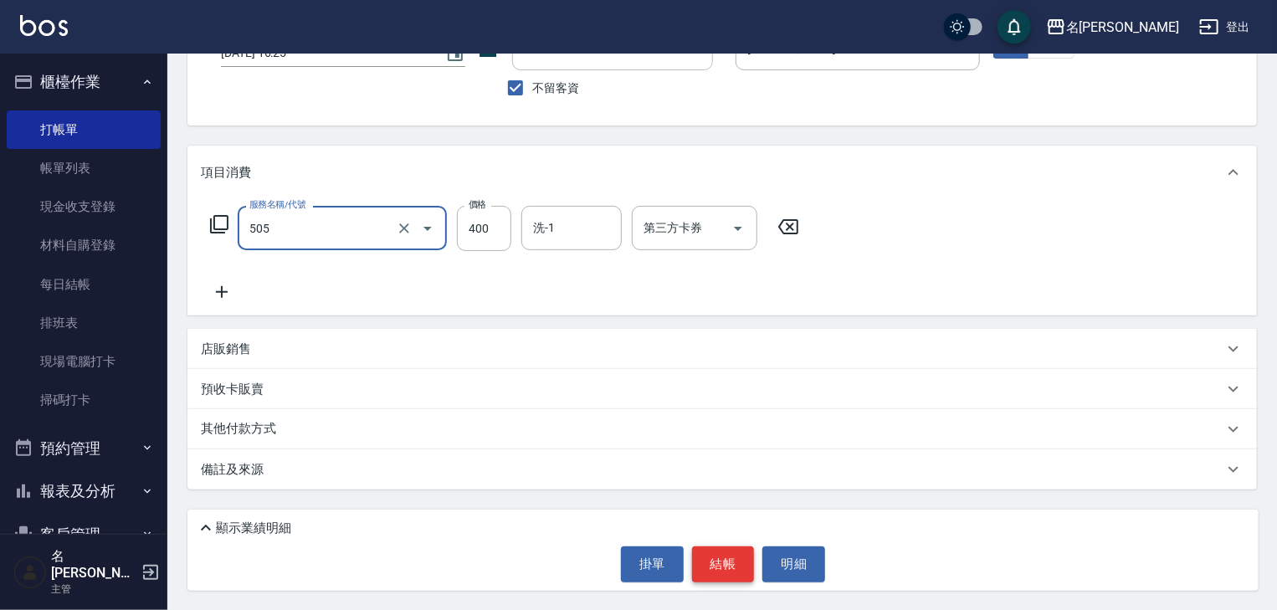
type input "洗髮(505)"
click at [715, 558] on button "結帳" at bounding box center [723, 563] width 63 height 35
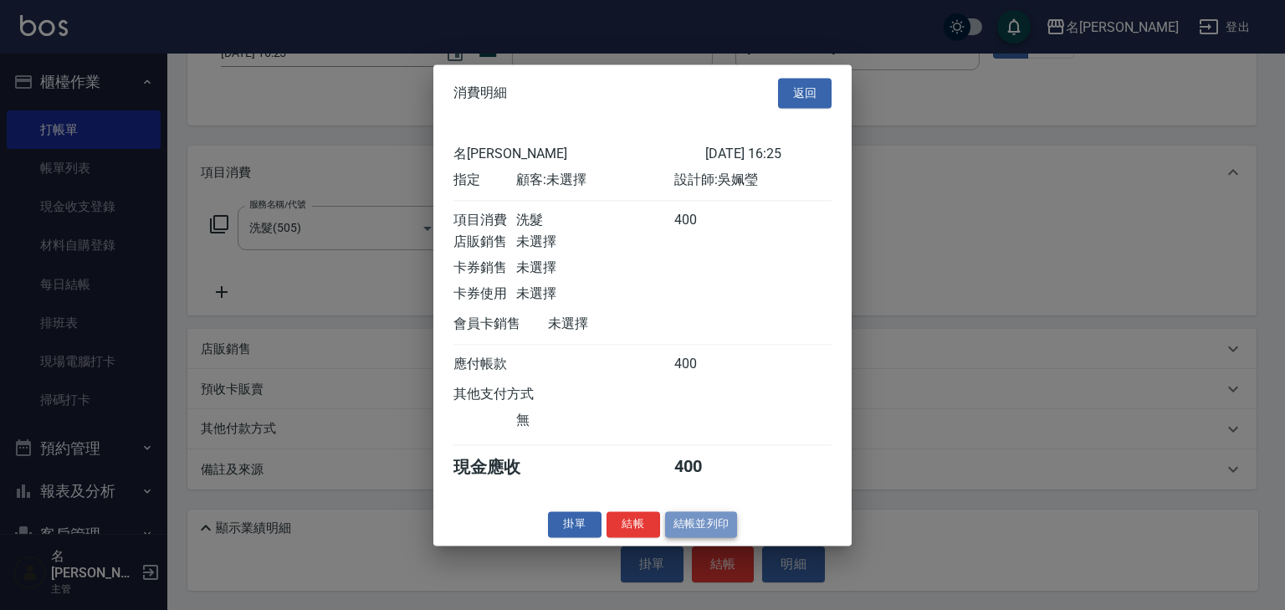
click at [735, 526] on button "結帳並列印" at bounding box center [701, 524] width 73 height 26
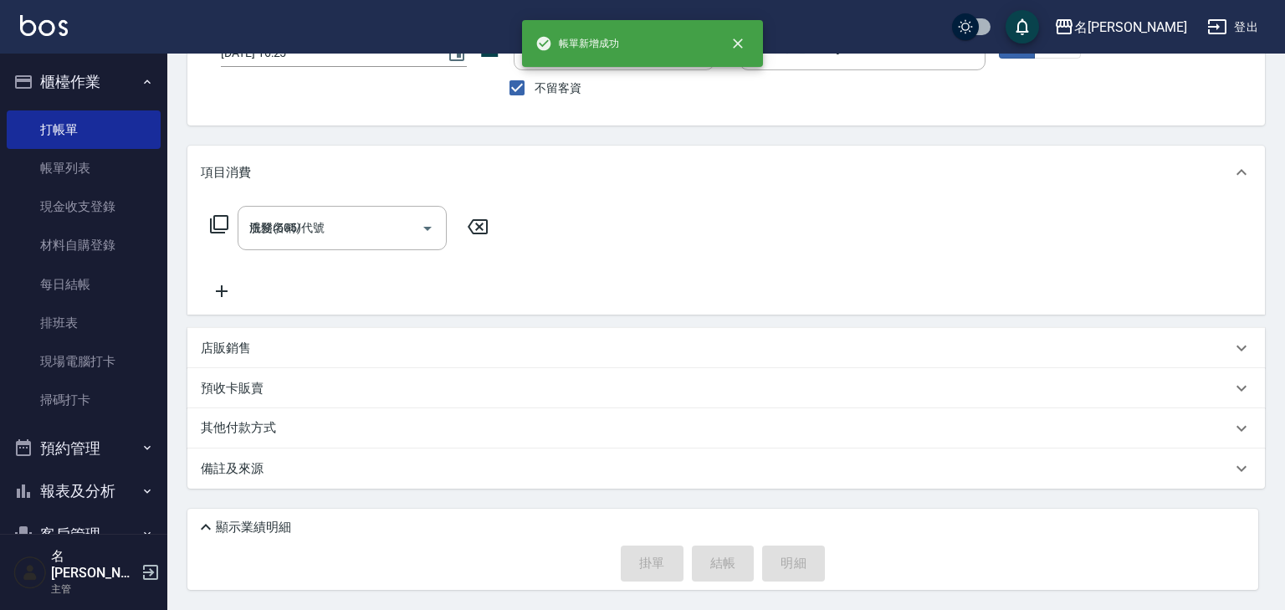
type input "[DATE] 16:28"
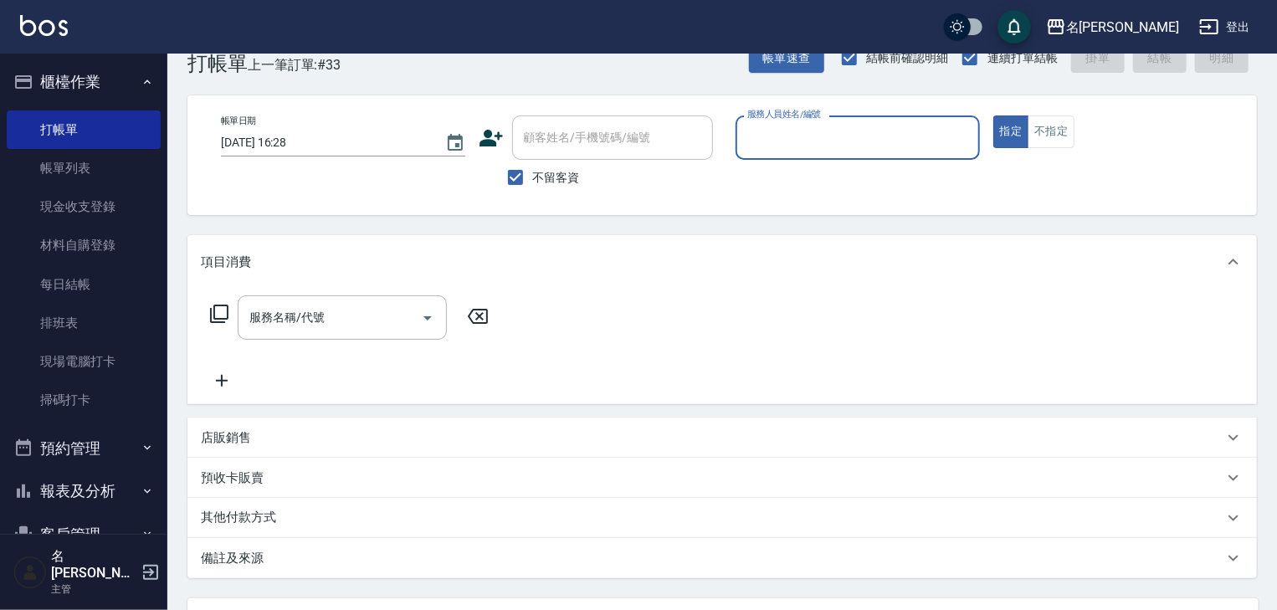
scroll to position [0, 0]
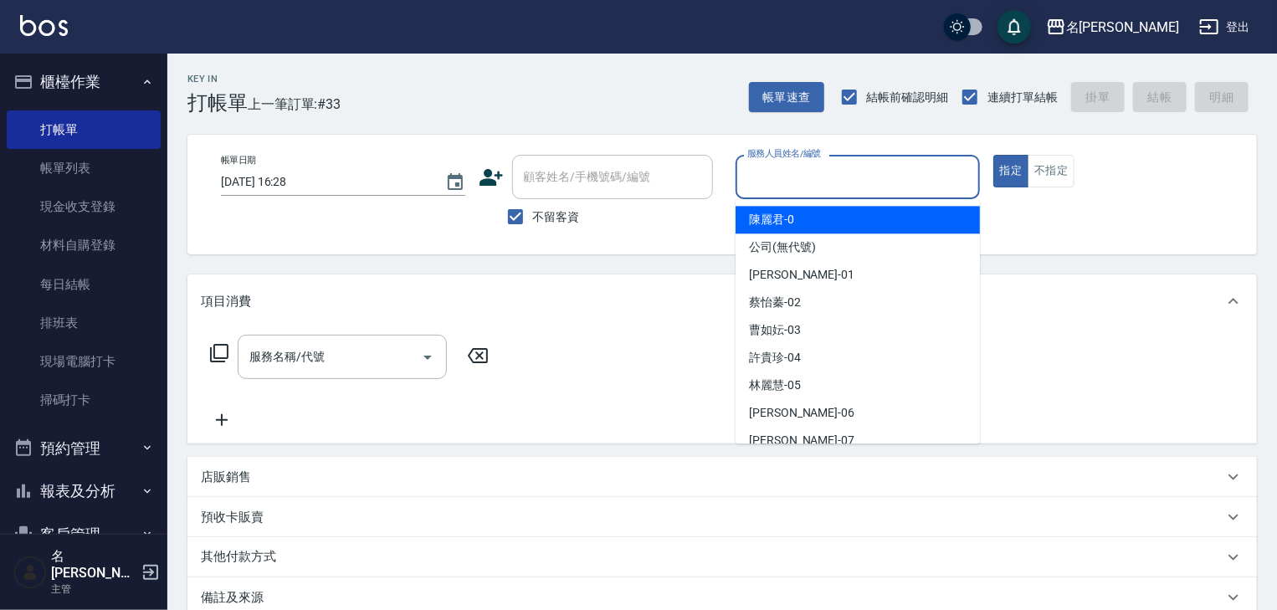
click at [805, 179] on input "服務人員姓名/編號" at bounding box center [857, 176] width 229 height 29
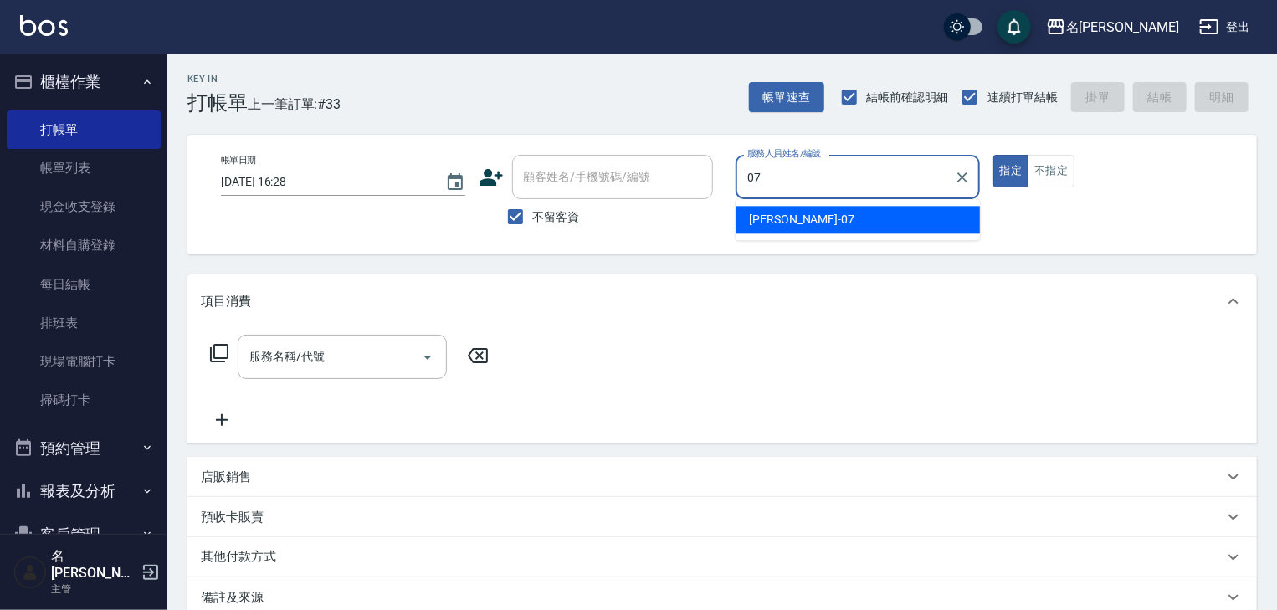
drag, startPoint x: 744, startPoint y: 229, endPoint x: 762, endPoint y: 230, distance: 18.4
click at [747, 229] on div "[PERSON_NAME] -07" at bounding box center [857, 220] width 244 height 28
type input "[PERSON_NAME]-07"
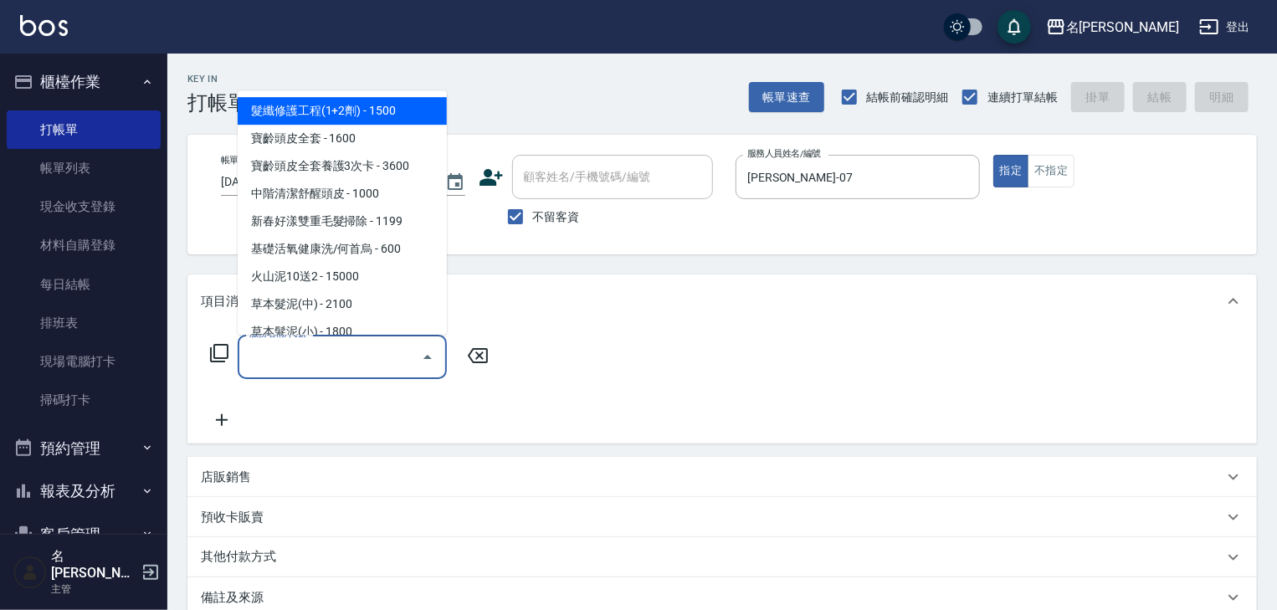
click at [346, 351] on input "服務名稱/代號" at bounding box center [329, 356] width 169 height 29
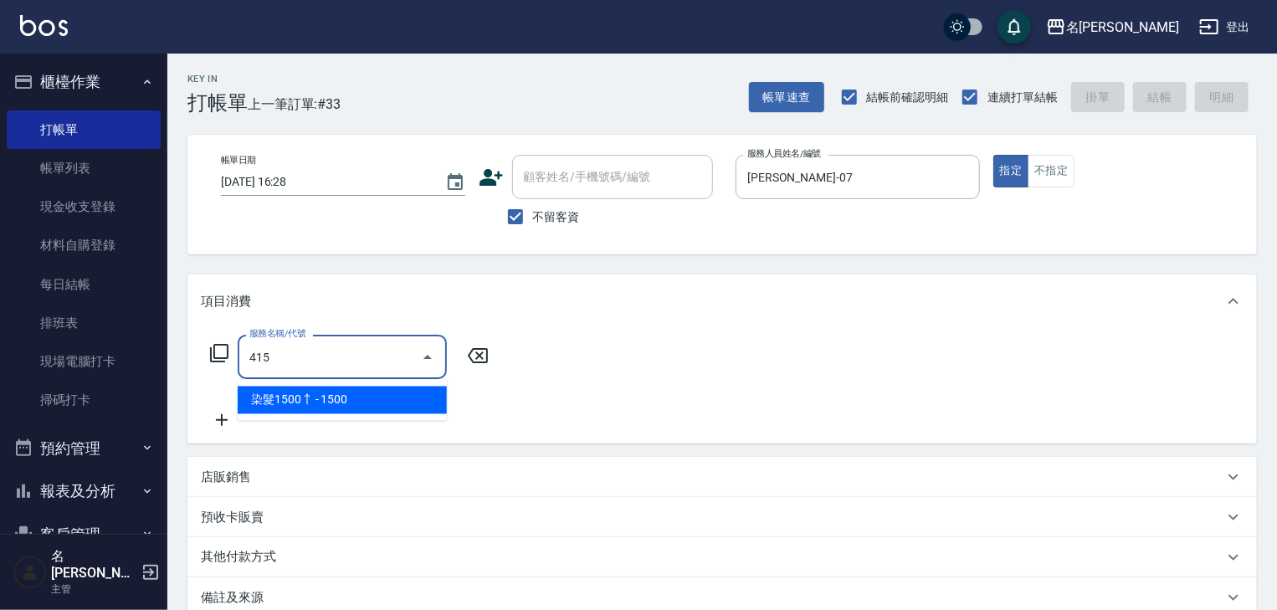
click at [412, 380] on ul "染髮1500↑ - 1500" at bounding box center [342, 400] width 209 height 41
click at [412, 389] on span "染髮1500↑ - 1500" at bounding box center [342, 401] width 209 height 28
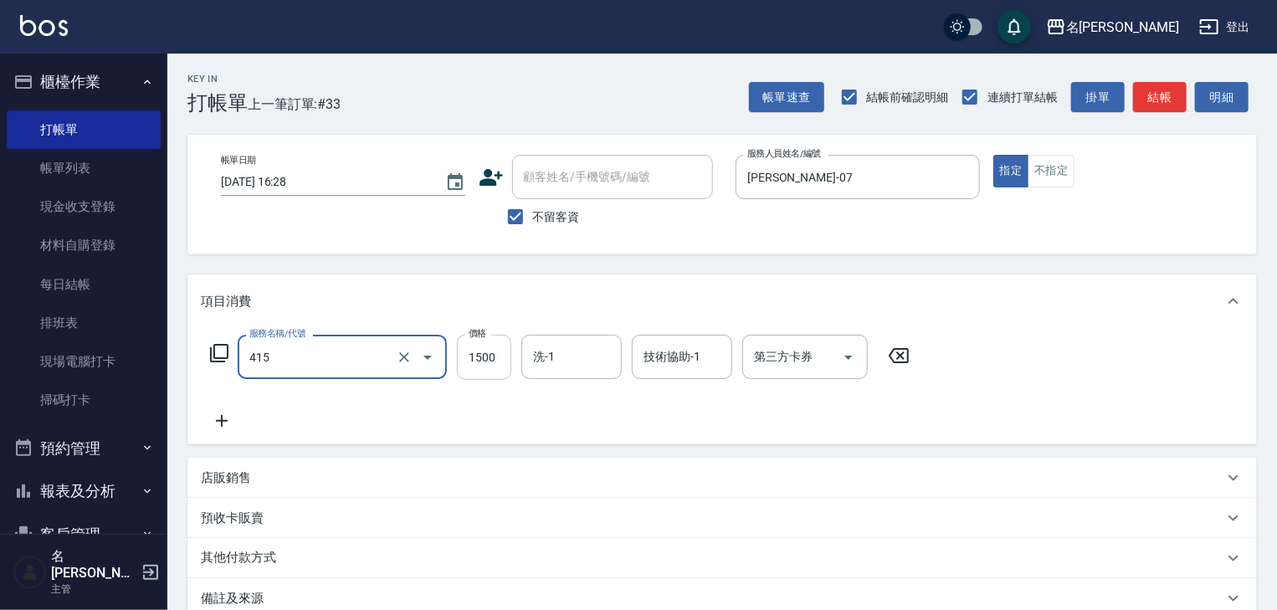
type input "染髮1500↑(415)"
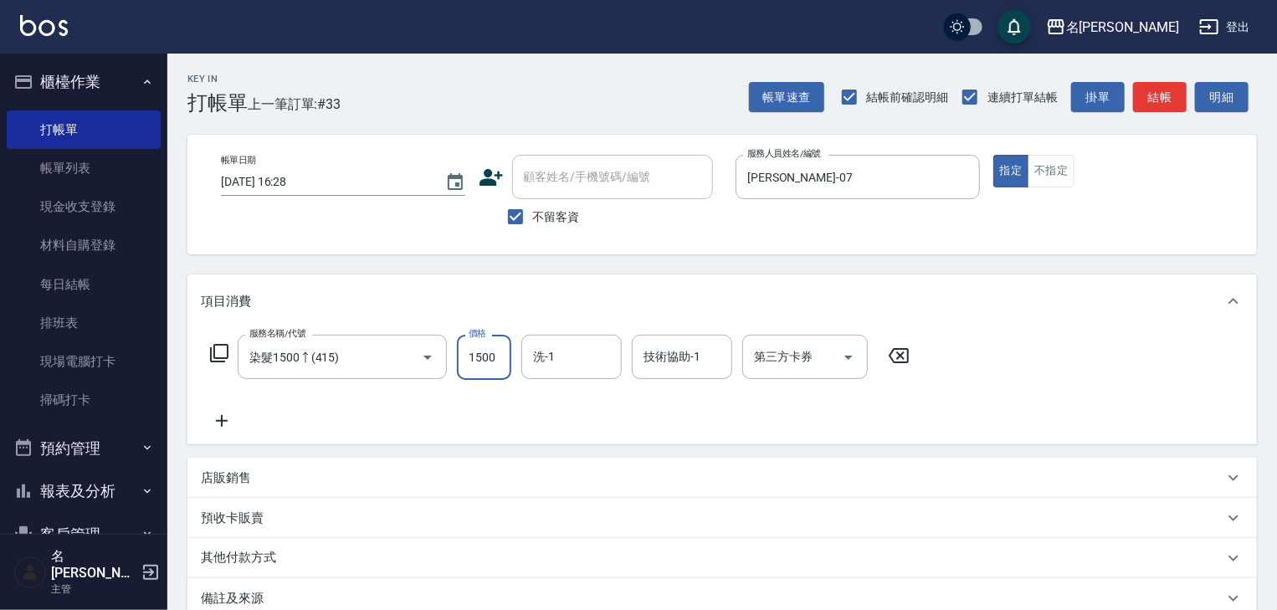
click at [475, 368] on input "1500" at bounding box center [484, 357] width 54 height 45
type input "1999"
click at [230, 420] on icon at bounding box center [222, 421] width 42 height 20
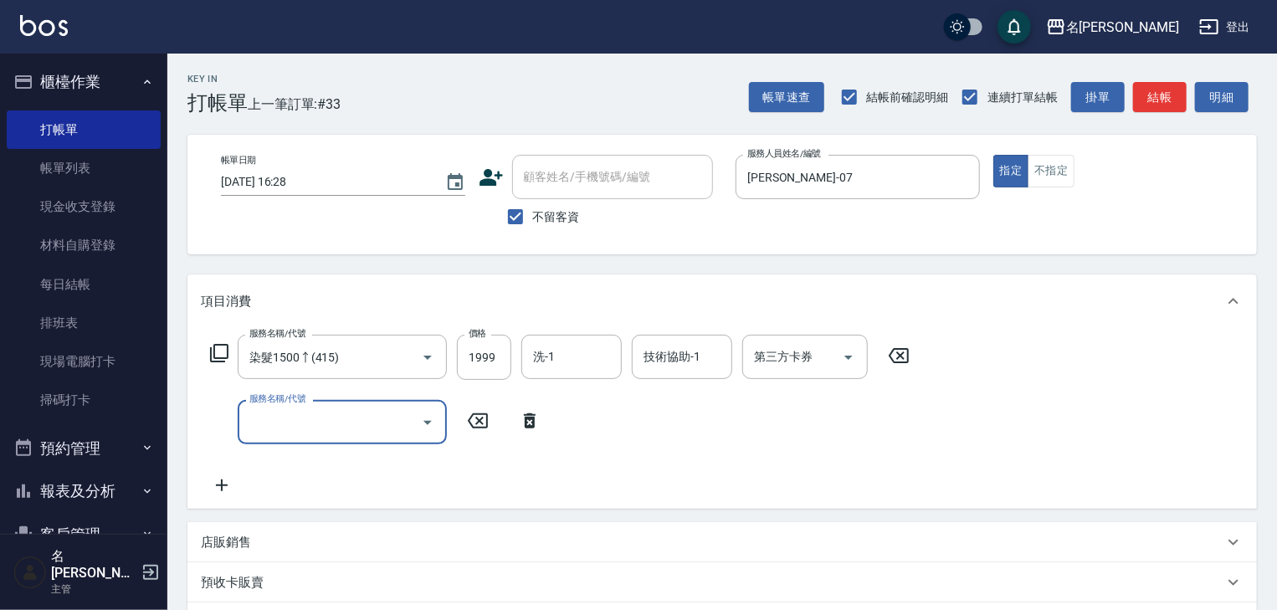
click at [223, 347] on icon at bounding box center [219, 353] width 20 height 20
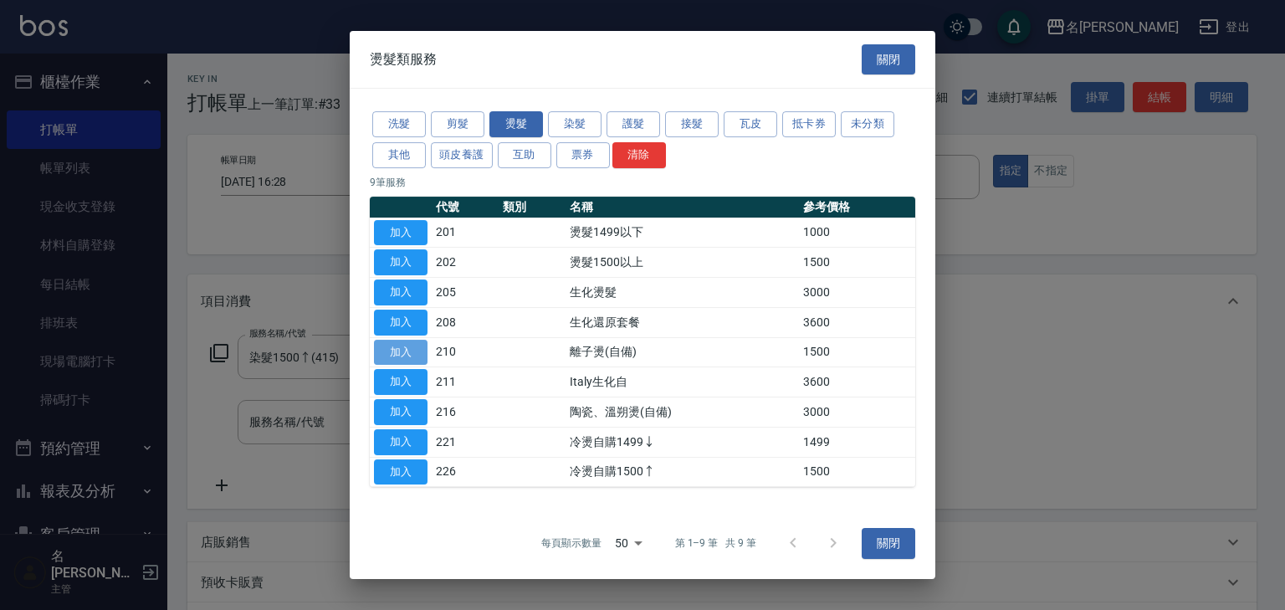
click at [402, 346] on button "加入" at bounding box center [401, 353] width 54 height 26
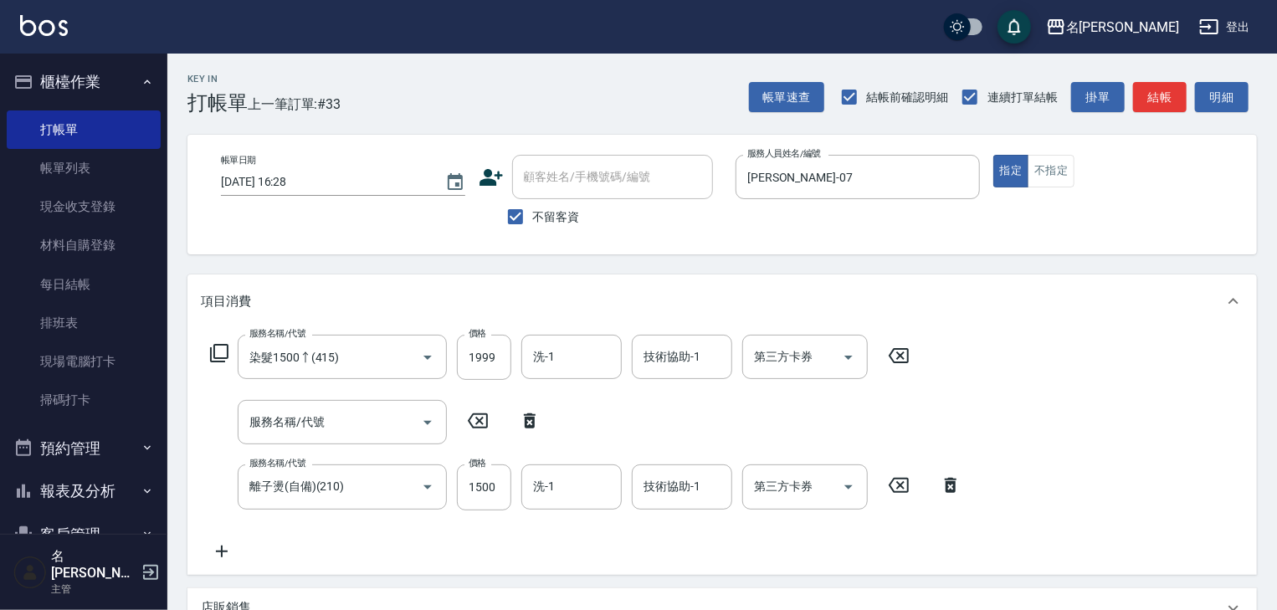
click at [530, 424] on icon at bounding box center [530, 421] width 42 height 20
type input "離子燙(自備)(210)"
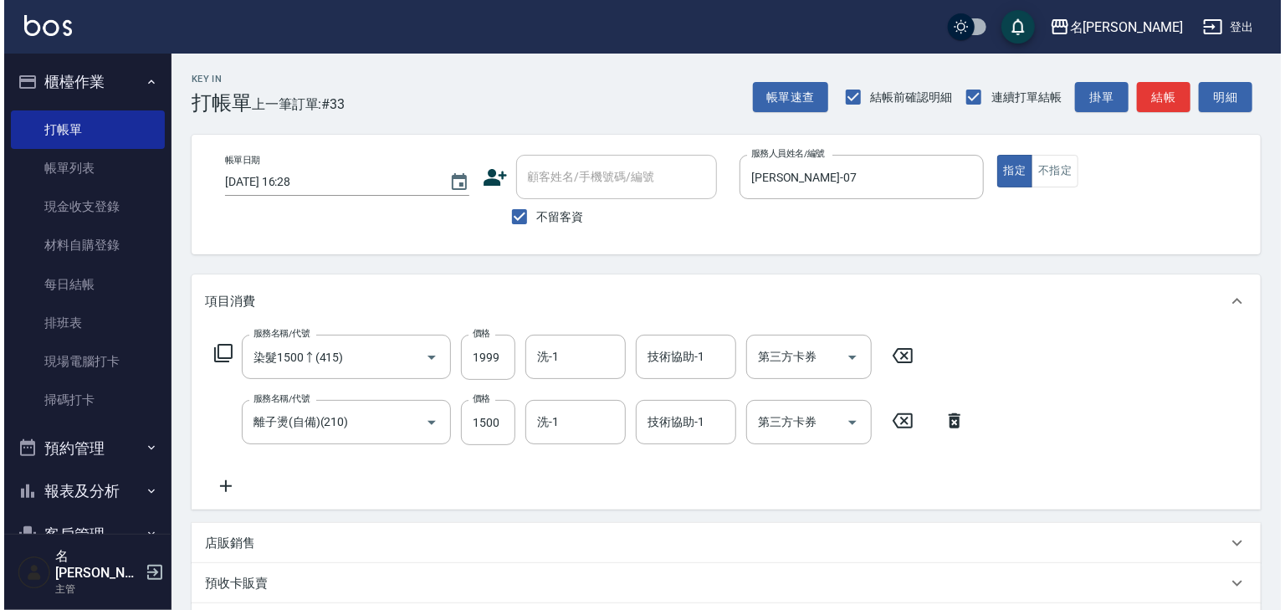
scroll to position [194, 0]
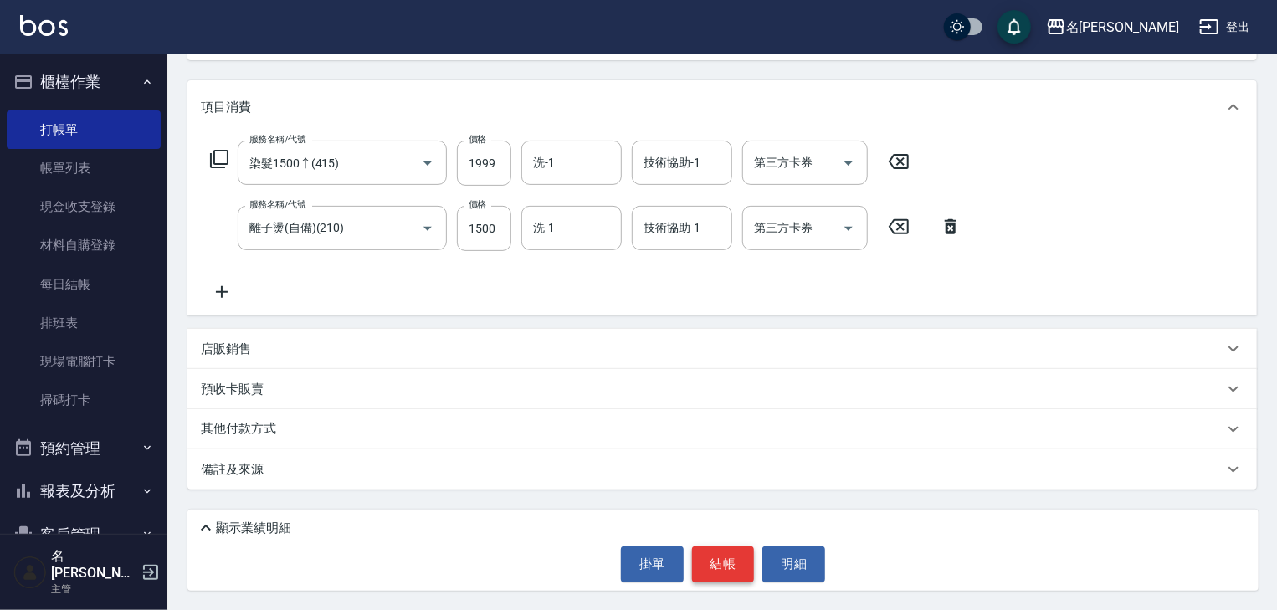
click at [716, 562] on button "結帳" at bounding box center [723, 563] width 63 height 35
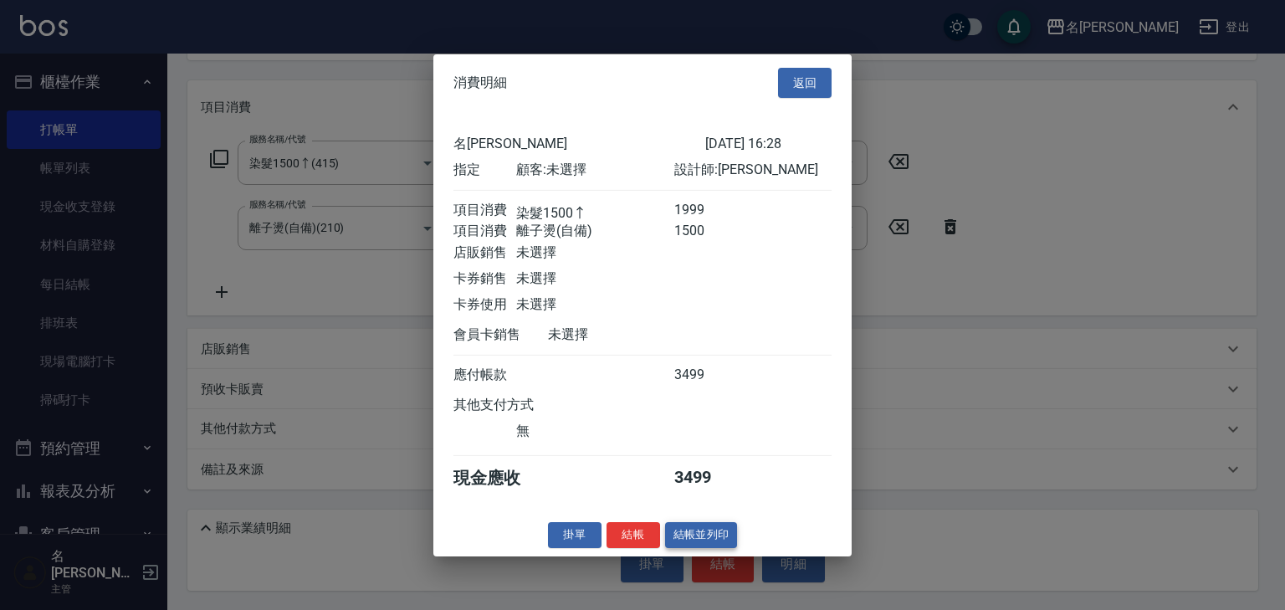
click at [710, 536] on button "結帳並列印" at bounding box center [701, 535] width 73 height 26
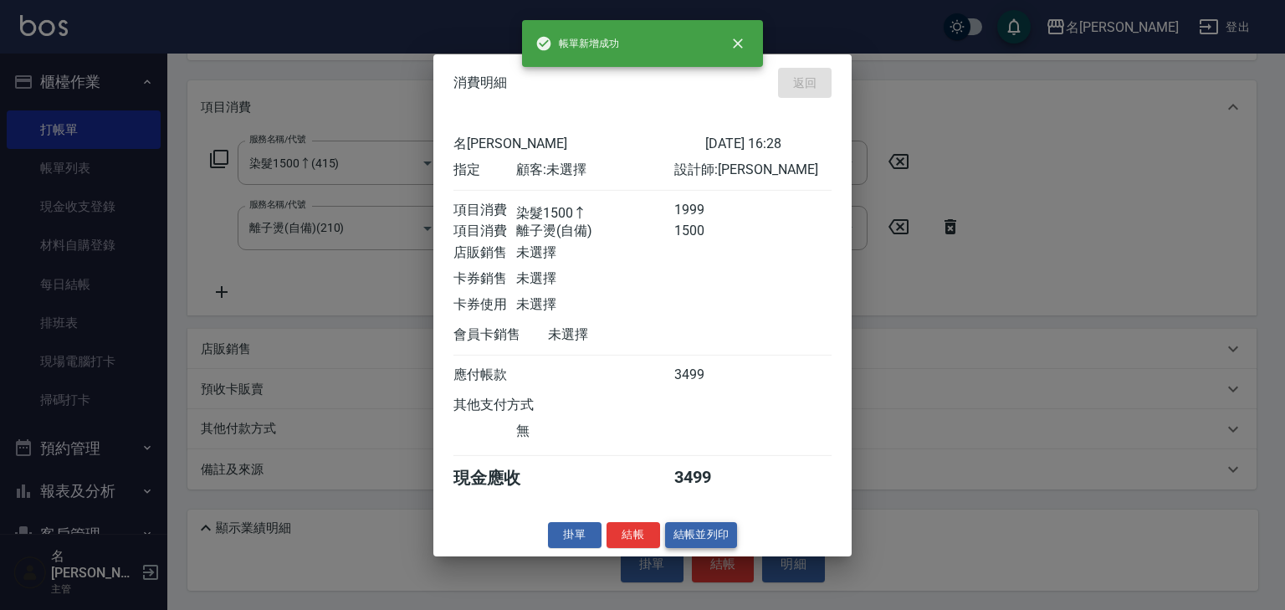
type input "[DATE] 16:31"
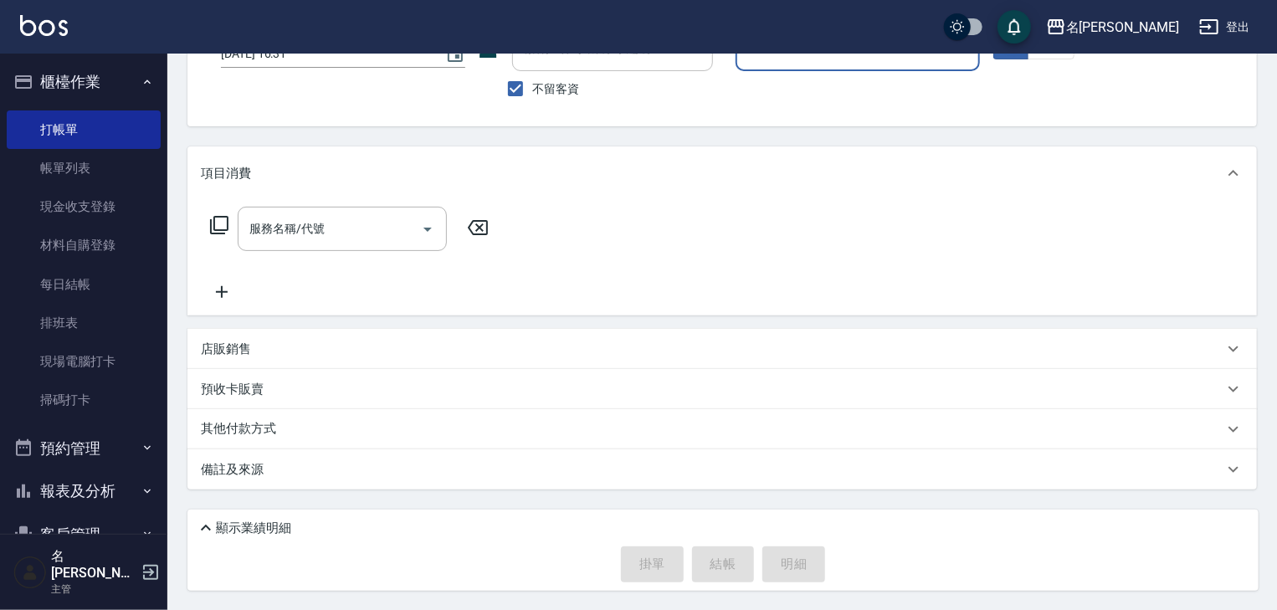
scroll to position [0, 0]
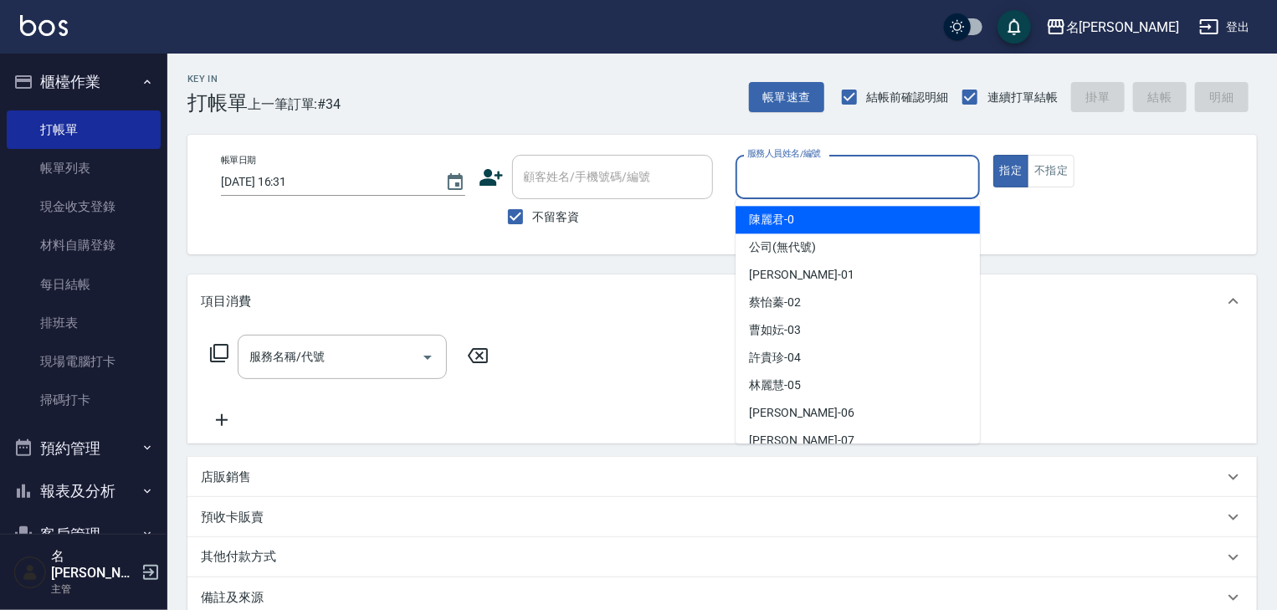
click at [849, 187] on input "服務人員姓名/編號" at bounding box center [857, 176] width 229 height 29
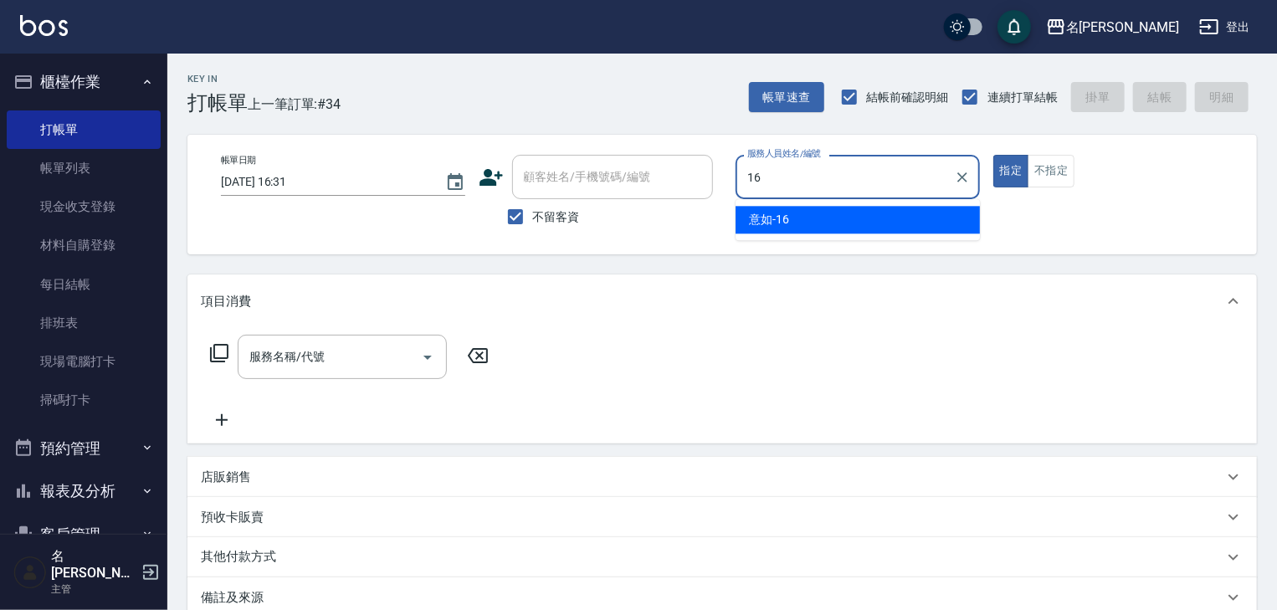
click at [822, 228] on div "意如 -16" at bounding box center [857, 220] width 244 height 28
type input "意如-16"
click at [341, 361] on input "服務名稱/代號" at bounding box center [329, 356] width 169 height 29
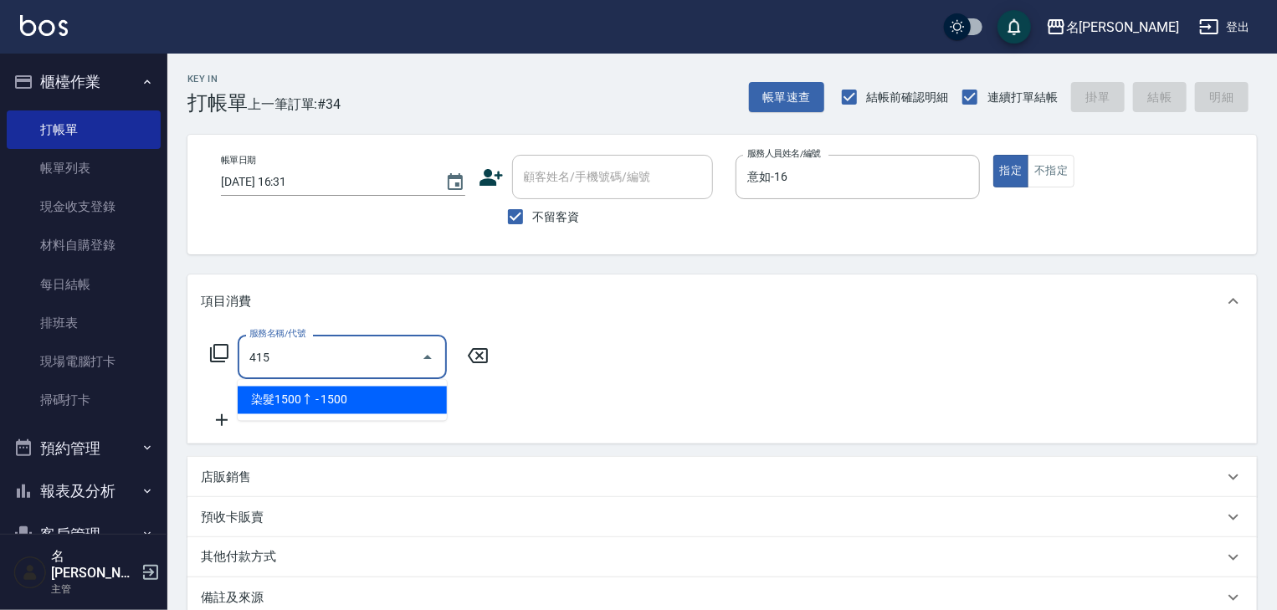
click at [366, 402] on span "染髮1500↑ - 1500" at bounding box center [342, 401] width 209 height 28
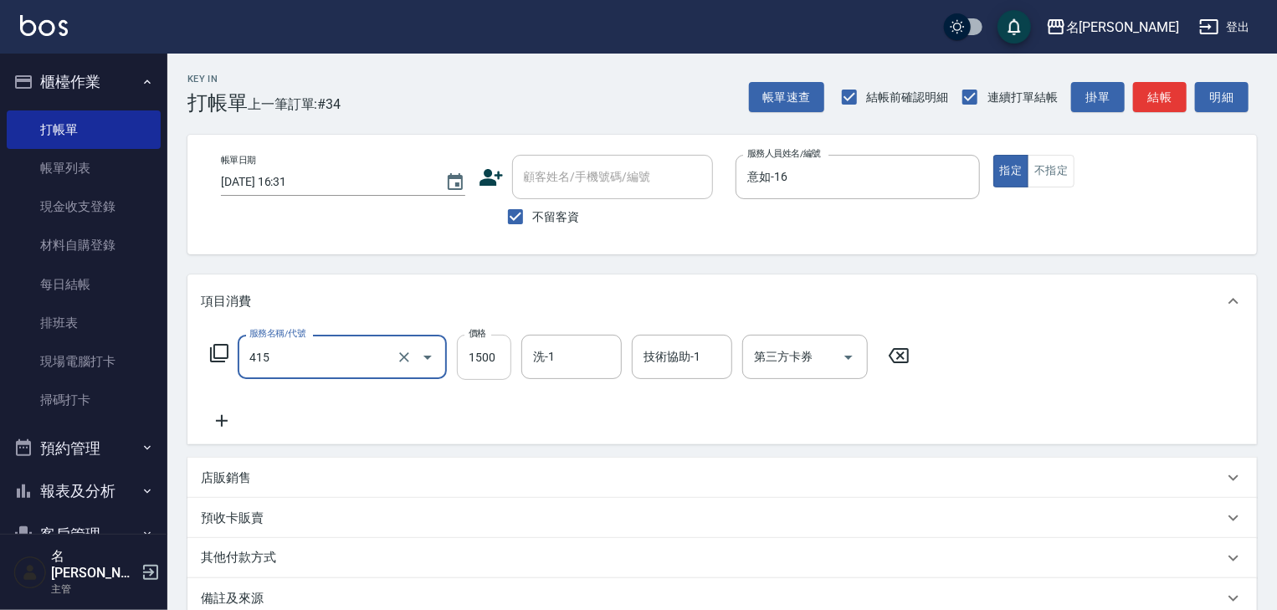
type input "染髮1500↑(415)"
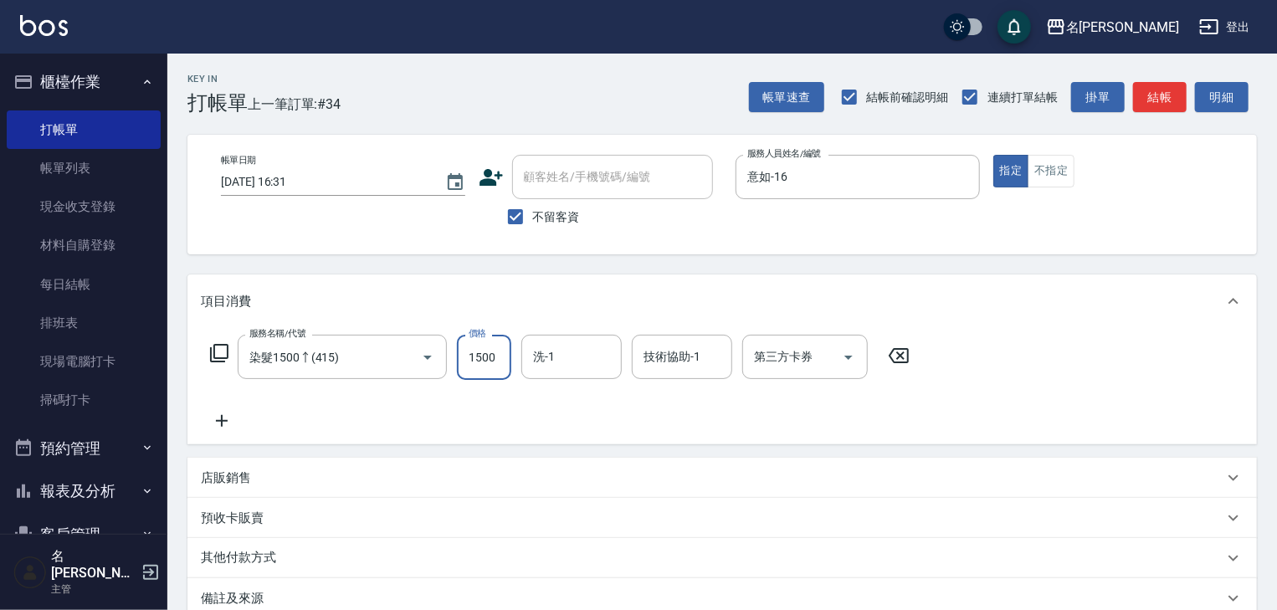
click at [469, 365] on input "1500" at bounding box center [484, 357] width 54 height 45
type input "4000"
click at [582, 351] on input "洗-1" at bounding box center [571, 356] width 85 height 29
click at [579, 394] on span "[PERSON_NAME]-21" at bounding box center [561, 401] width 52 height 18
type input "[PERSON_NAME]-21"
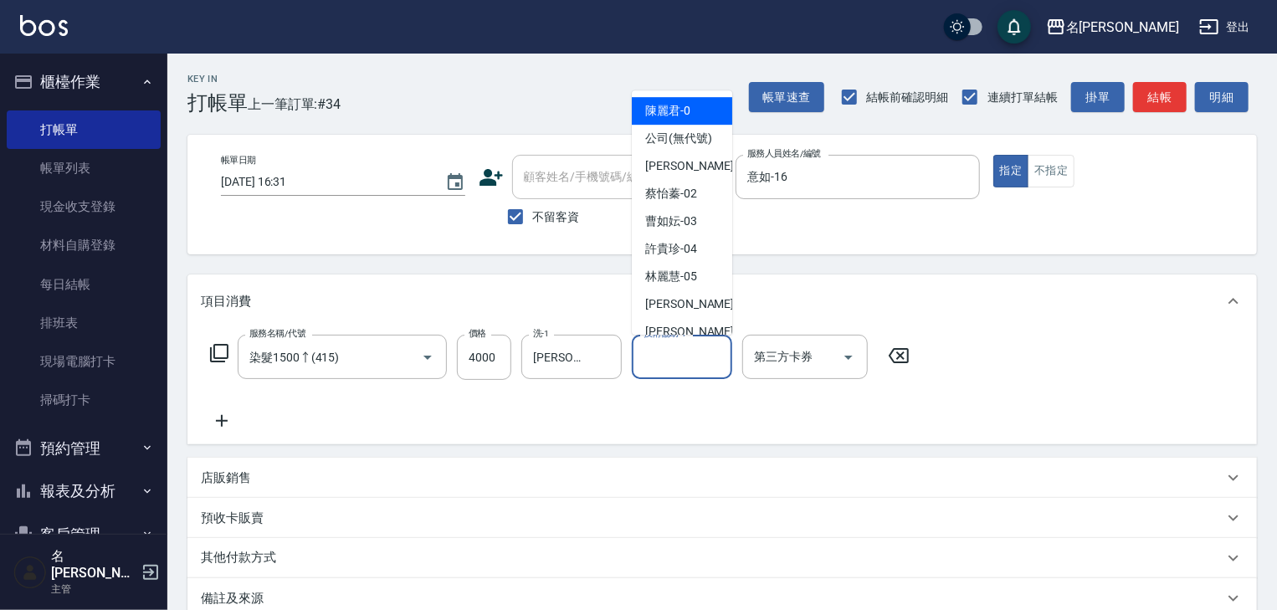
click at [660, 362] on input "技術協助-1" at bounding box center [681, 356] width 85 height 29
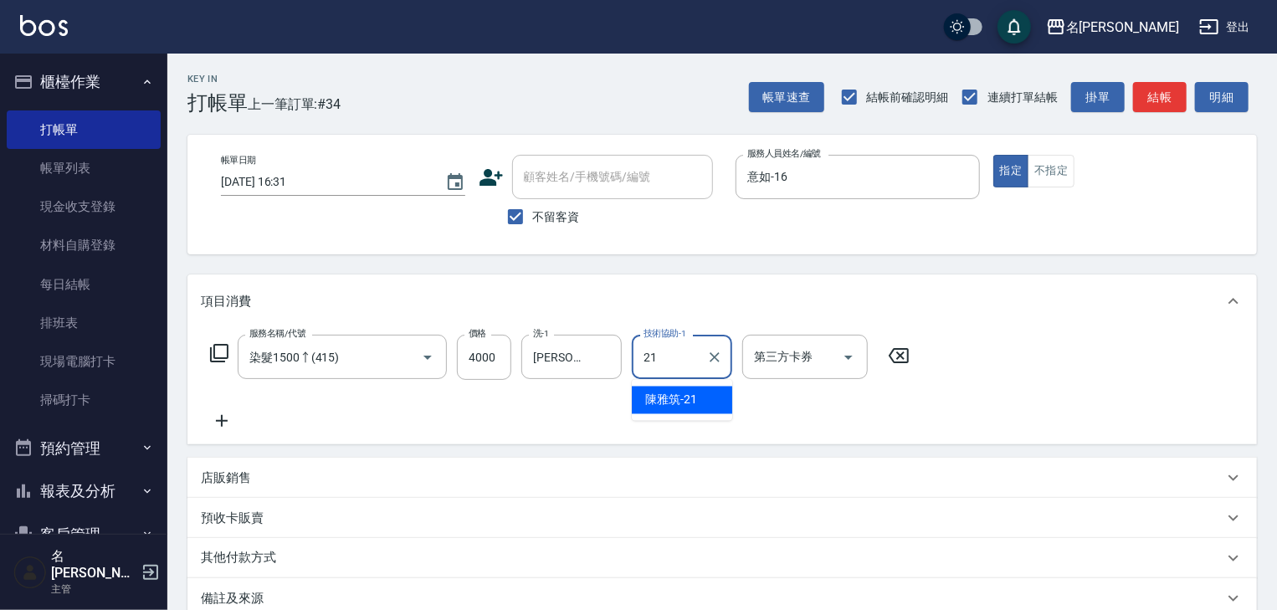
click at [667, 397] on span "[PERSON_NAME]-21" at bounding box center [671, 401] width 52 height 18
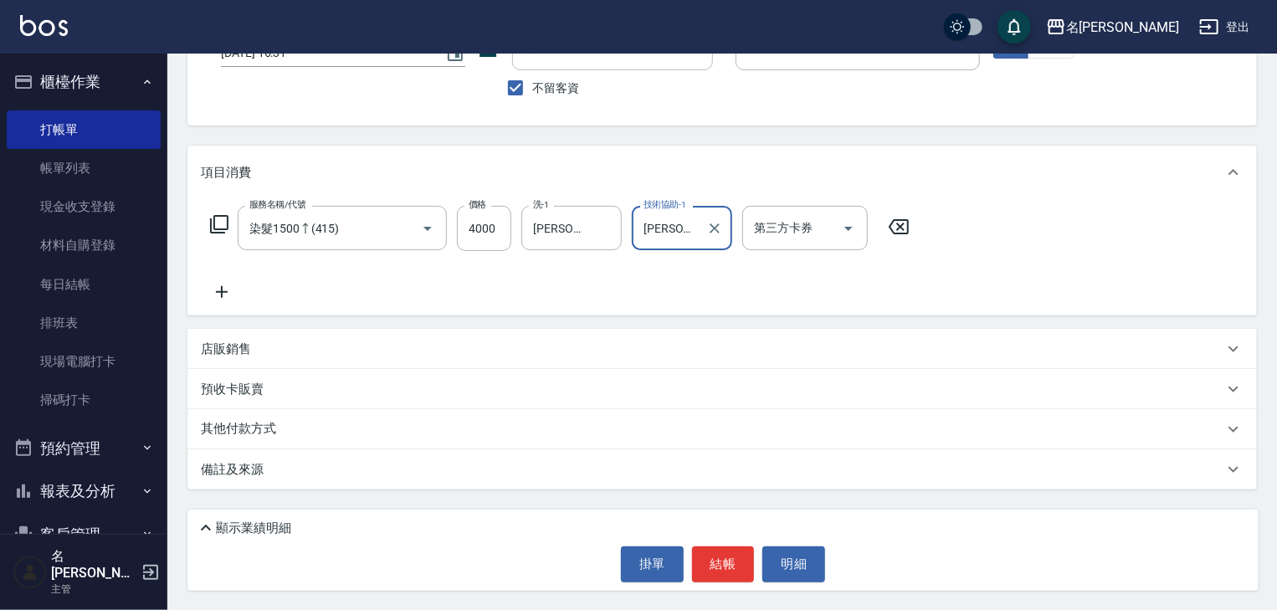
type input "[PERSON_NAME]-21"
click at [284, 436] on p "其他付款方式" at bounding box center [243, 429] width 84 height 18
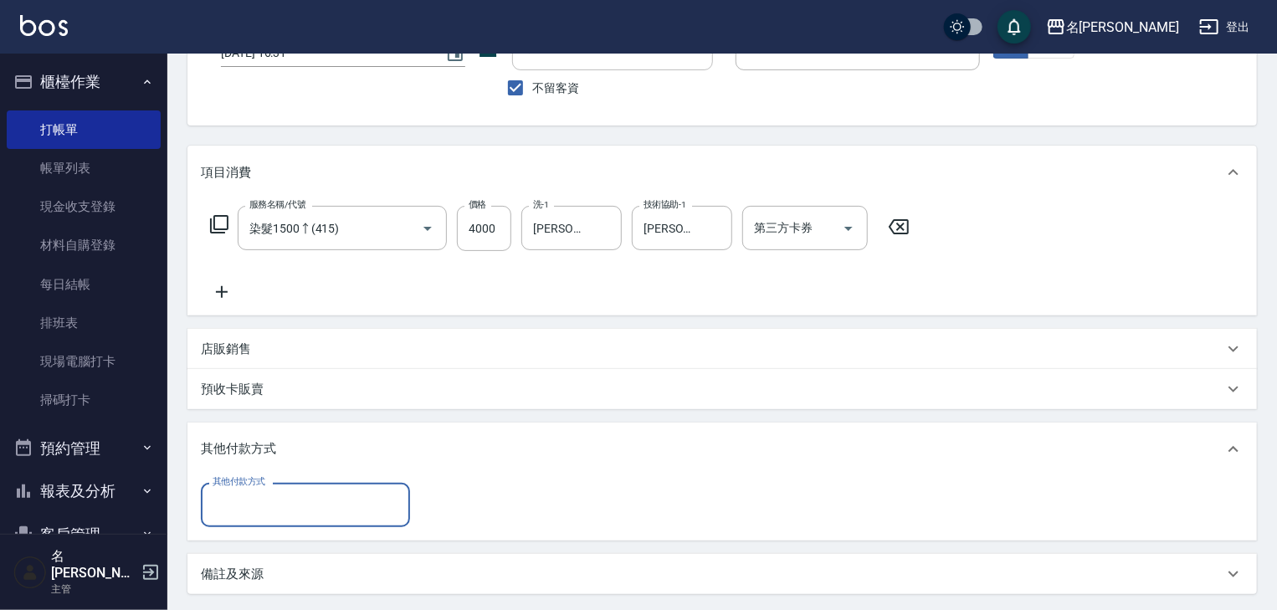
scroll to position [0, 0]
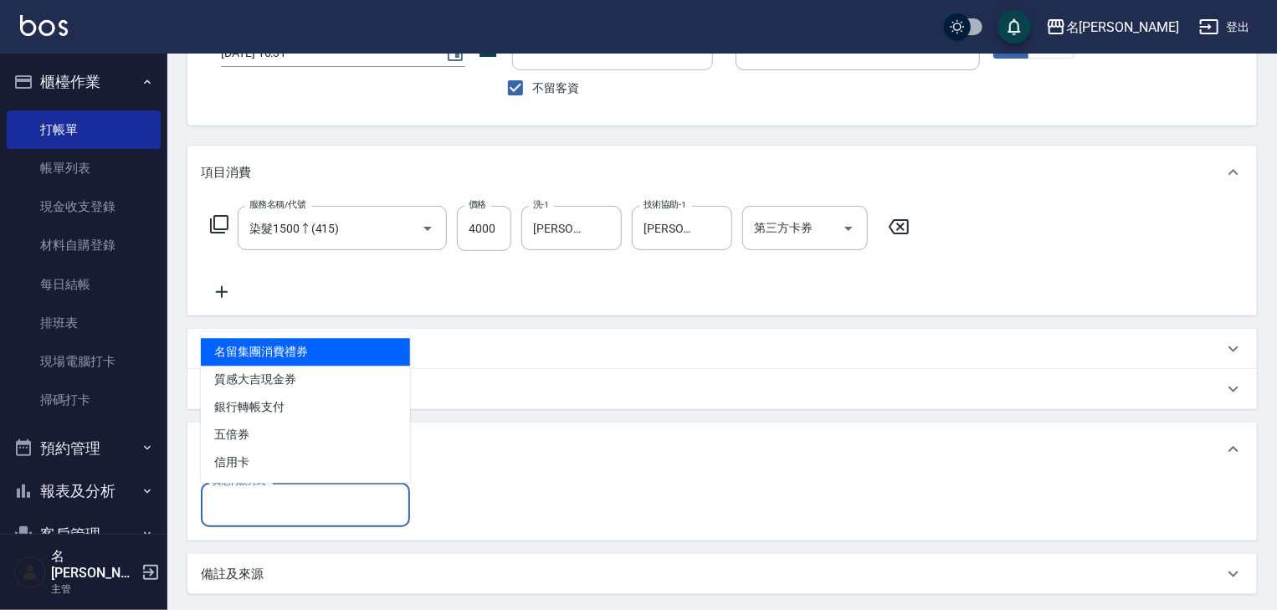
click at [286, 515] on input "其他付款方式" at bounding box center [305, 504] width 194 height 29
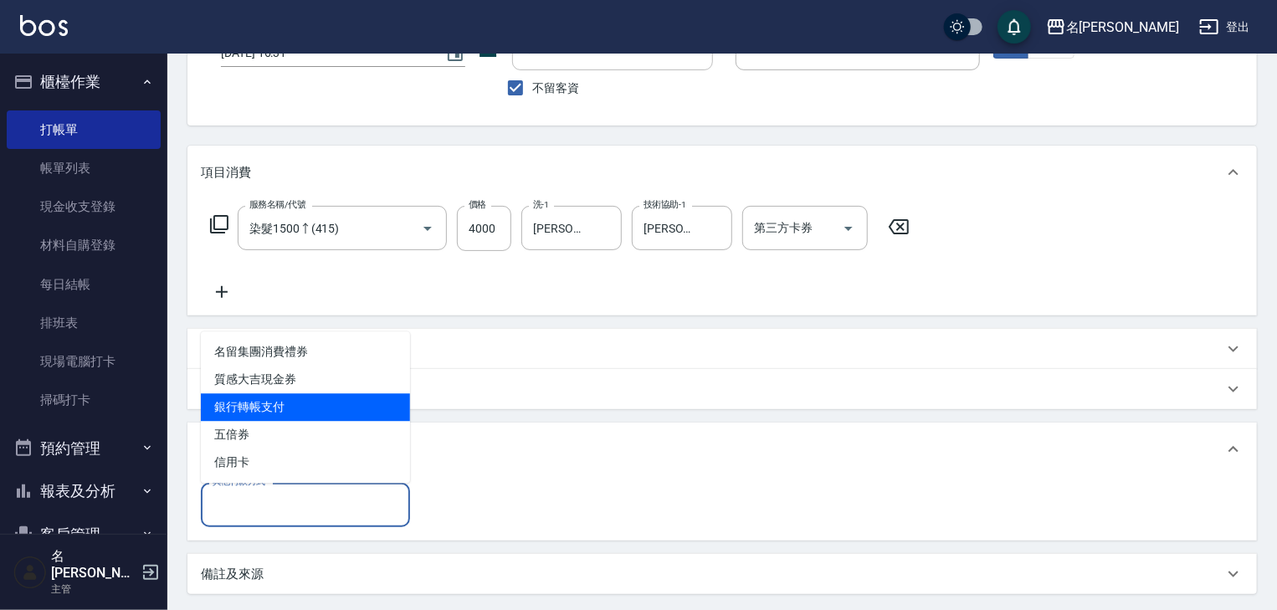
click at [301, 407] on span "銀行轉帳支付" at bounding box center [305, 407] width 209 height 28
type input "銀行轉帳支付"
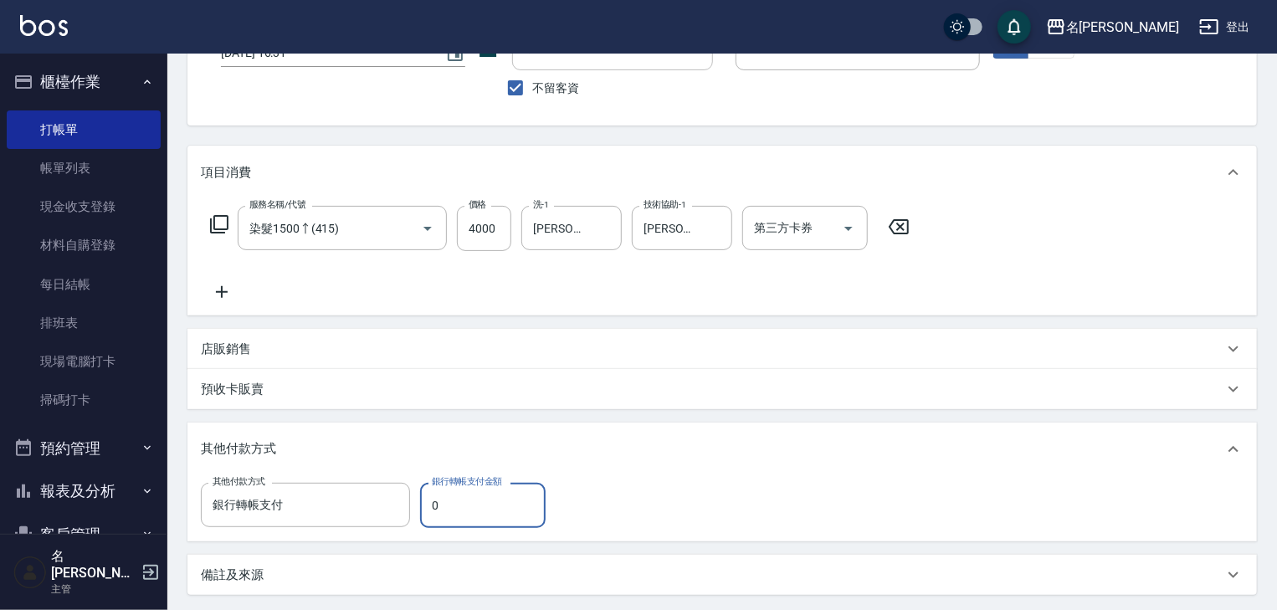
drag, startPoint x: 442, startPoint y: 503, endPoint x: 428, endPoint y: 506, distance: 14.6
click at [428, 506] on input "0" at bounding box center [483, 505] width 126 height 45
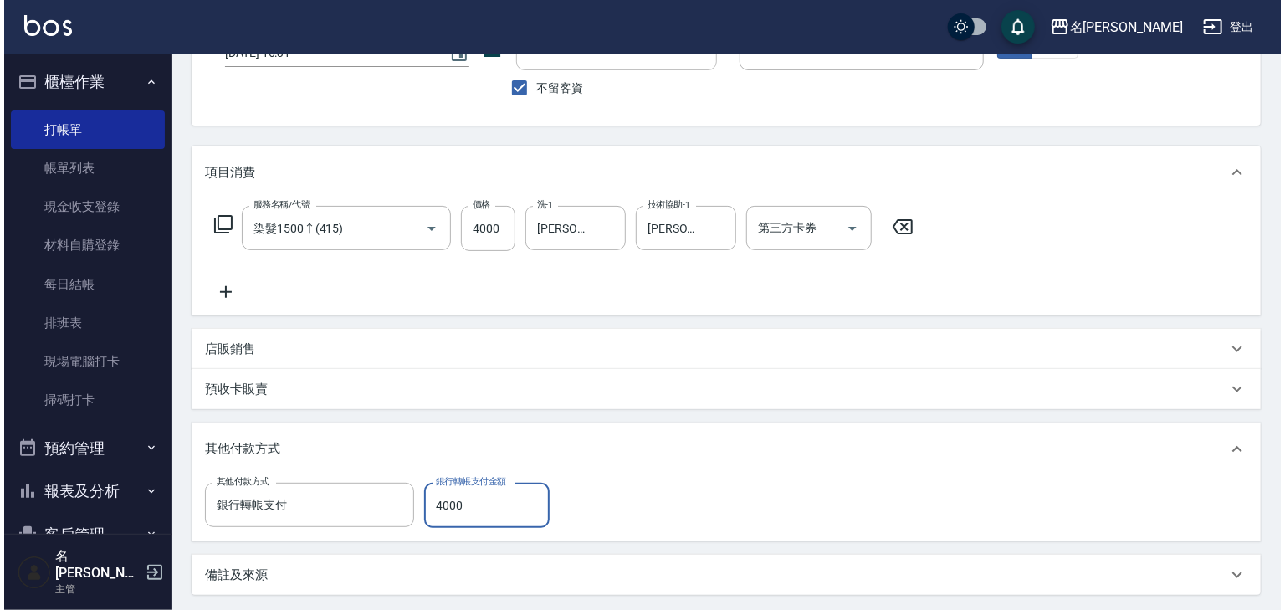
scroll to position [234, 0]
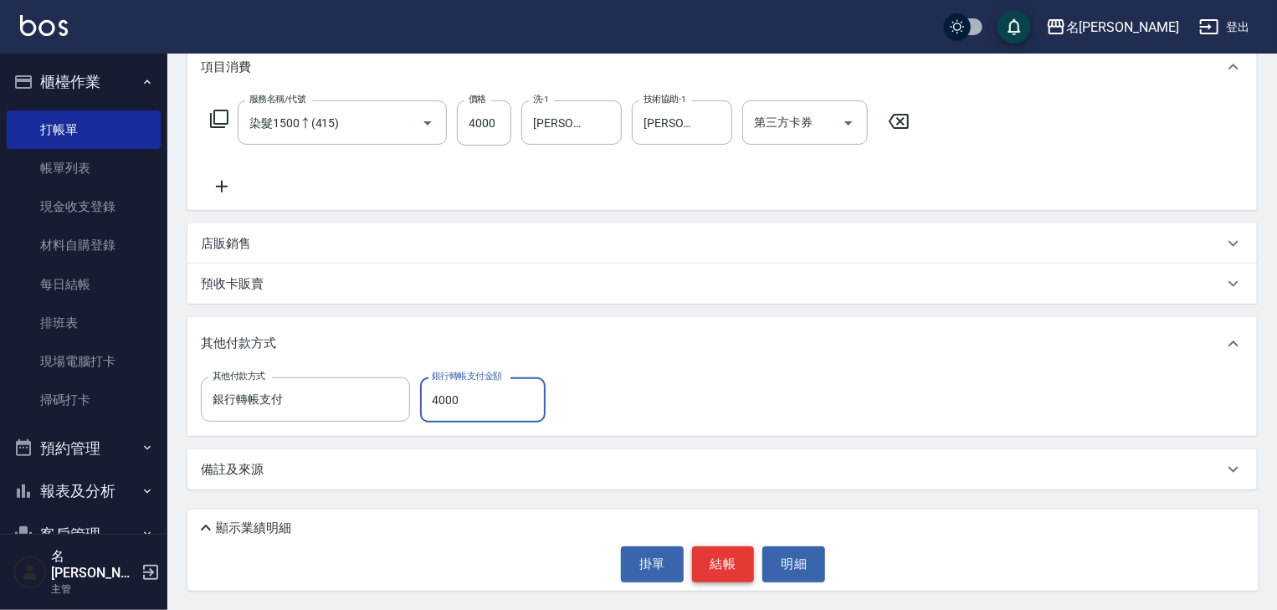
type input "4000"
click at [722, 565] on button "結帳" at bounding box center [723, 563] width 63 height 35
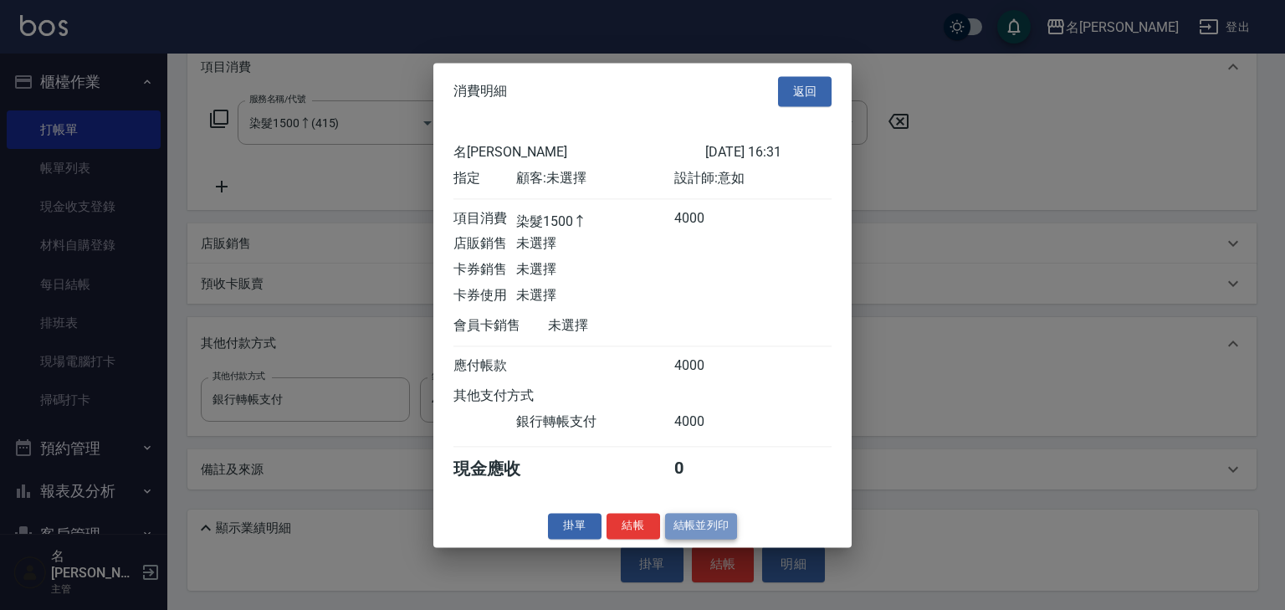
click at [706, 538] on button "結帳並列印" at bounding box center [701, 526] width 73 height 26
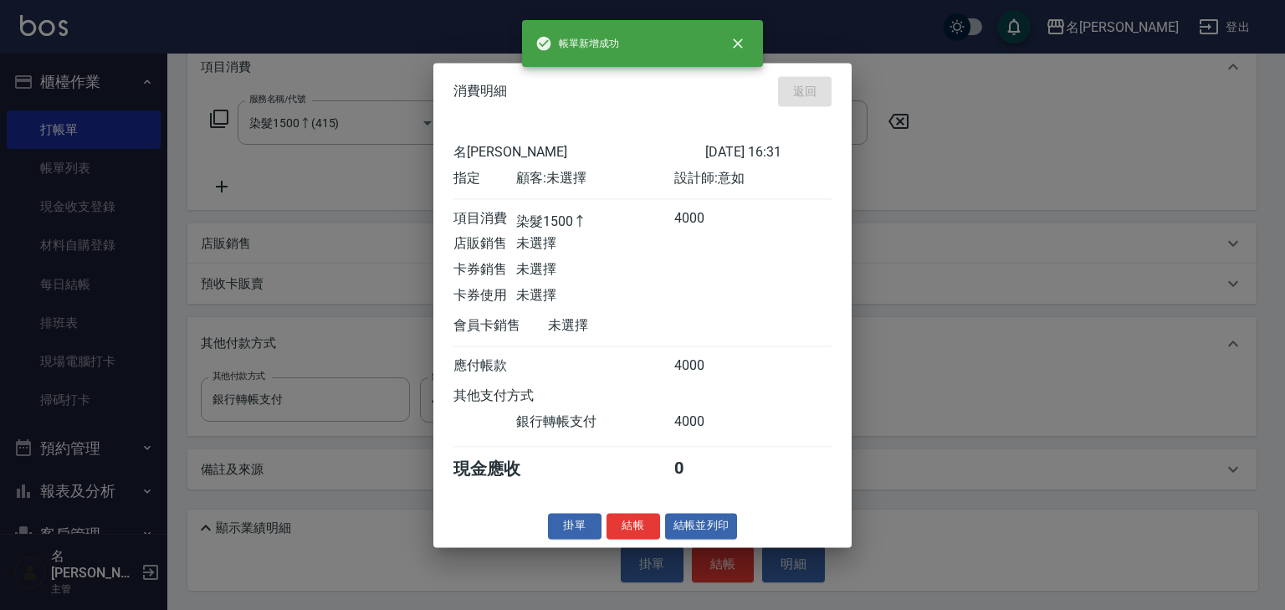
type input "[DATE] 16:33"
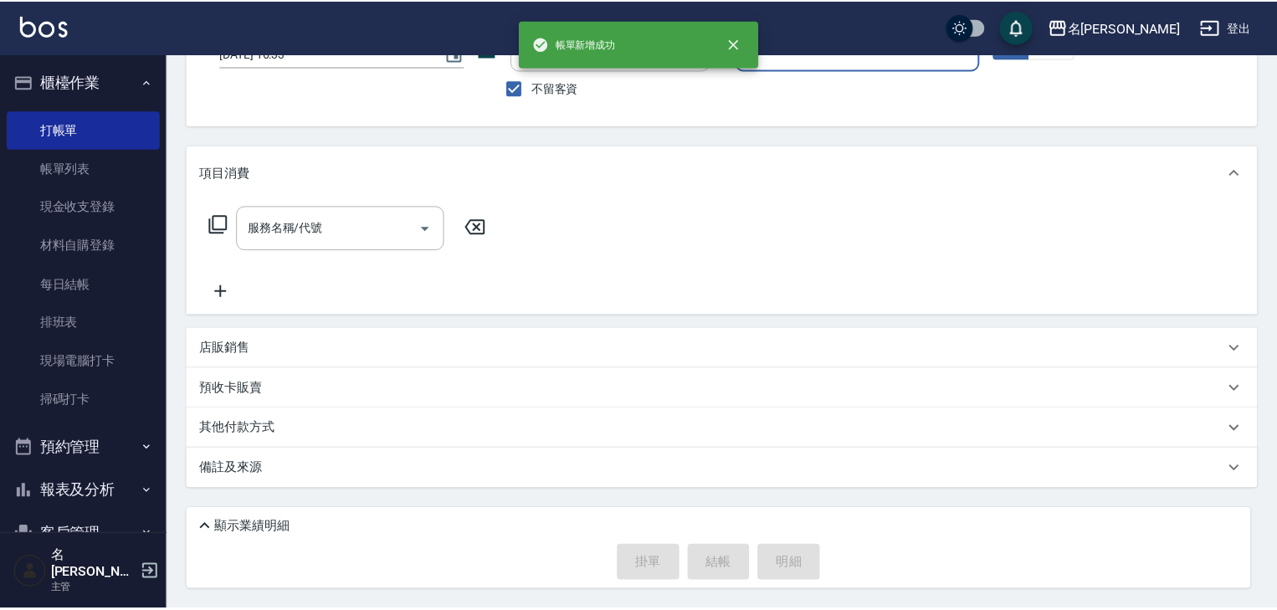
scroll to position [0, 0]
